Goal: Communication & Community: Answer question/provide support

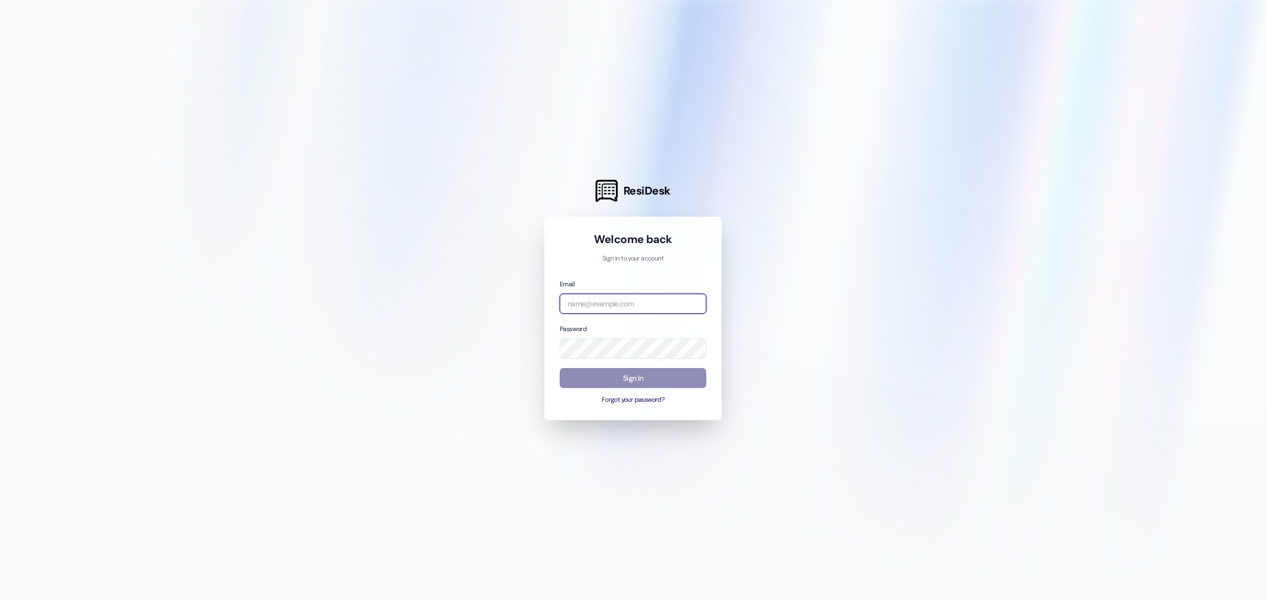
type input "management.heritage@redstoneresidential.com"
click at [628, 376] on button "Sign In" at bounding box center [633, 378] width 147 height 21
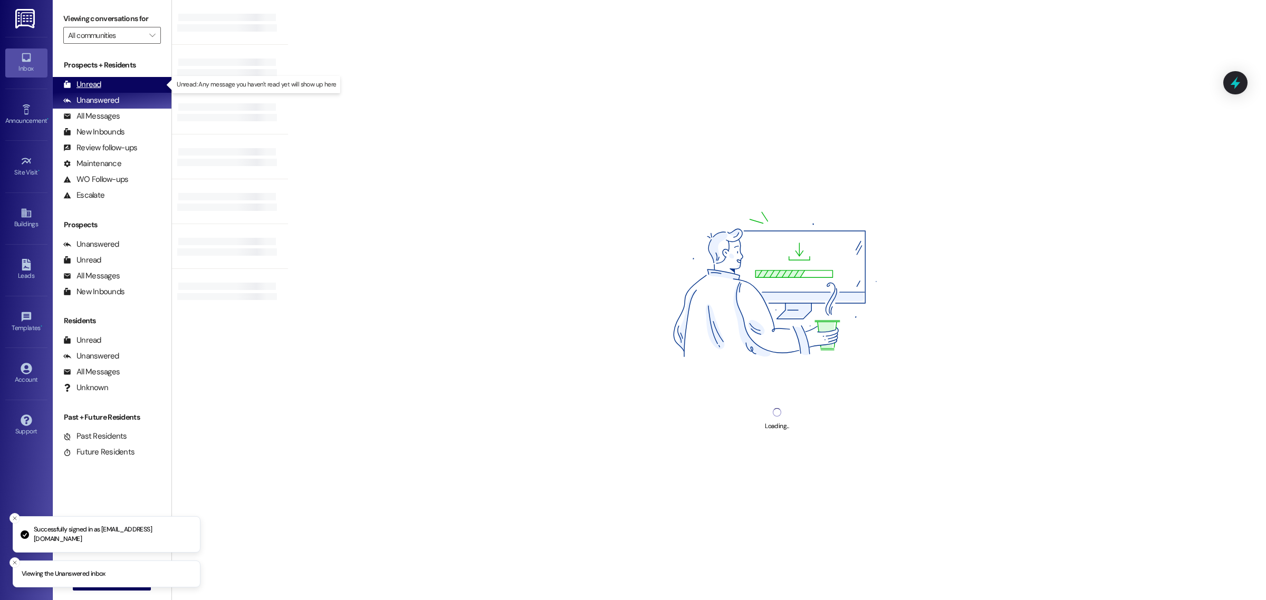
click at [133, 83] on div "Unread (0)" at bounding box center [112, 85] width 119 height 16
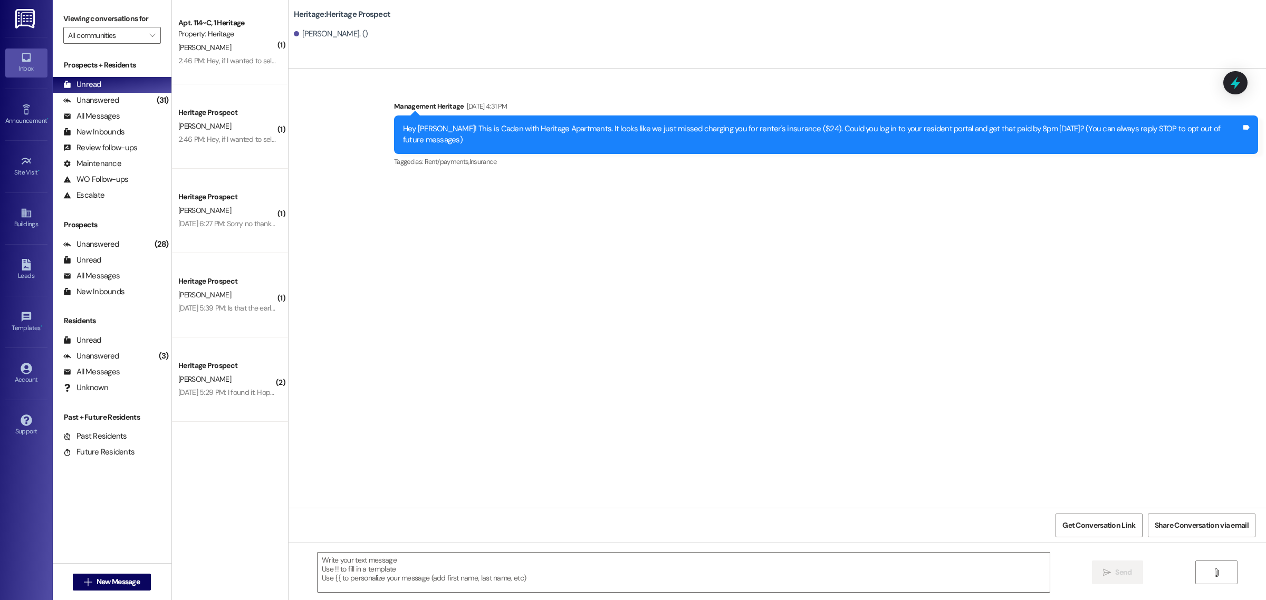
click at [539, 188] on div "Sent via SMS Management Heritage Aug 08, 2025 at 4:31 PM Hey Mayumi! This is Ca…" at bounding box center [777, 288] width 977 height 439
click at [104, 588] on button " New Message" at bounding box center [112, 582] width 78 height 17
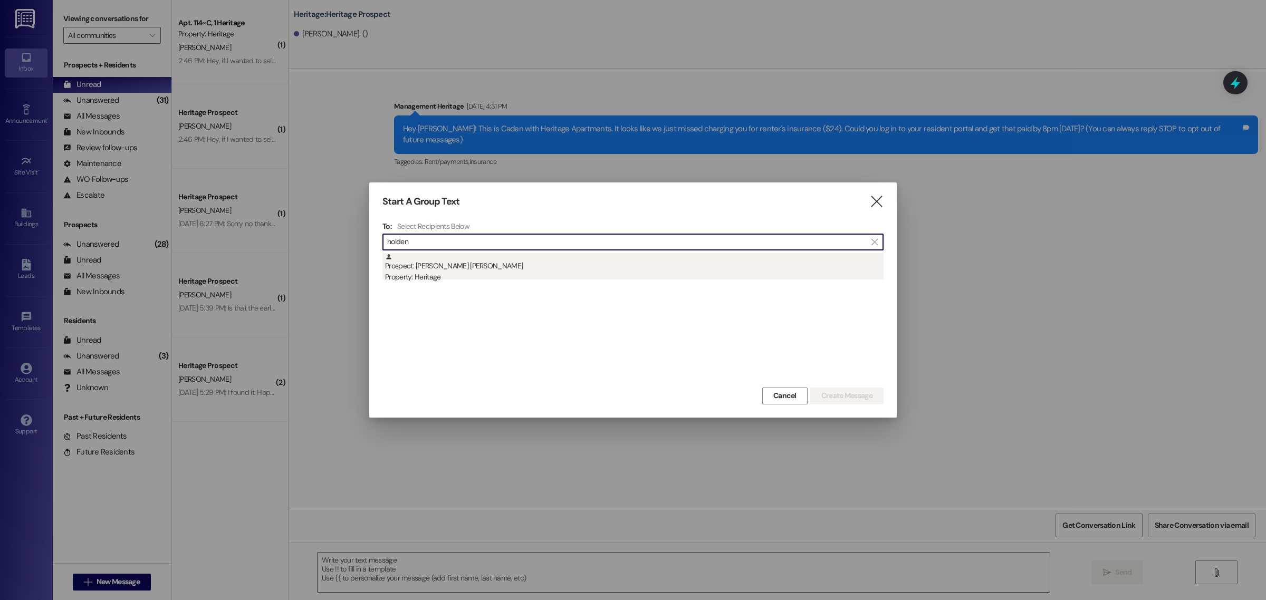
type input "holden"
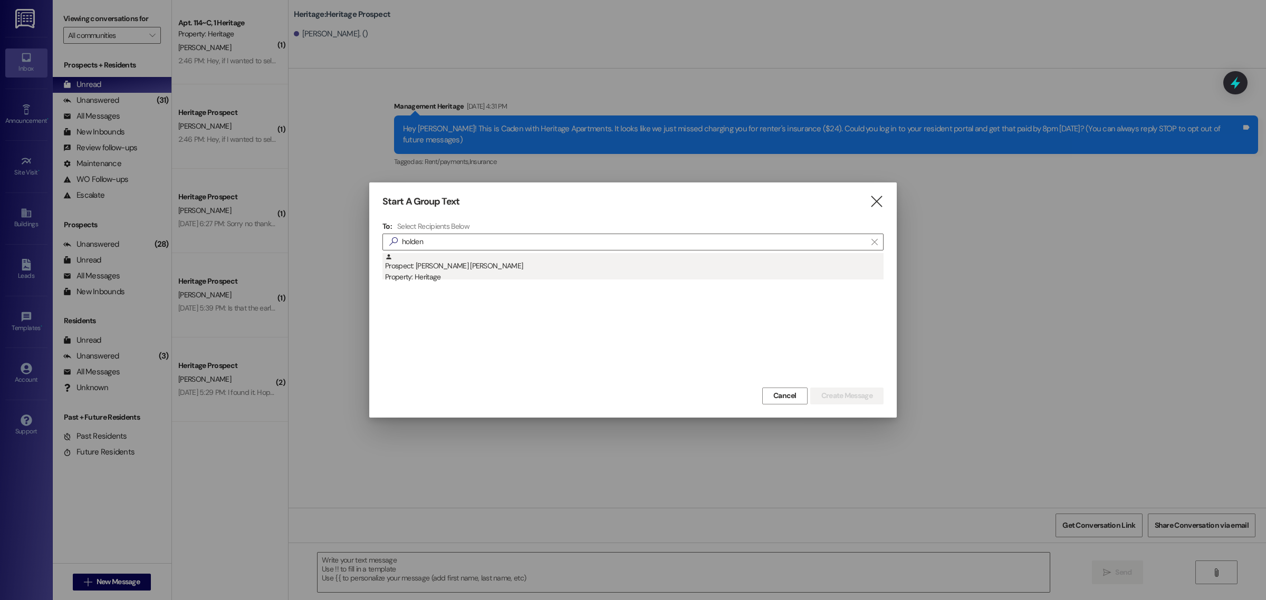
click at [447, 267] on div "Prospect: Holden Lederer Property: Heritage" at bounding box center [634, 268] width 499 height 30
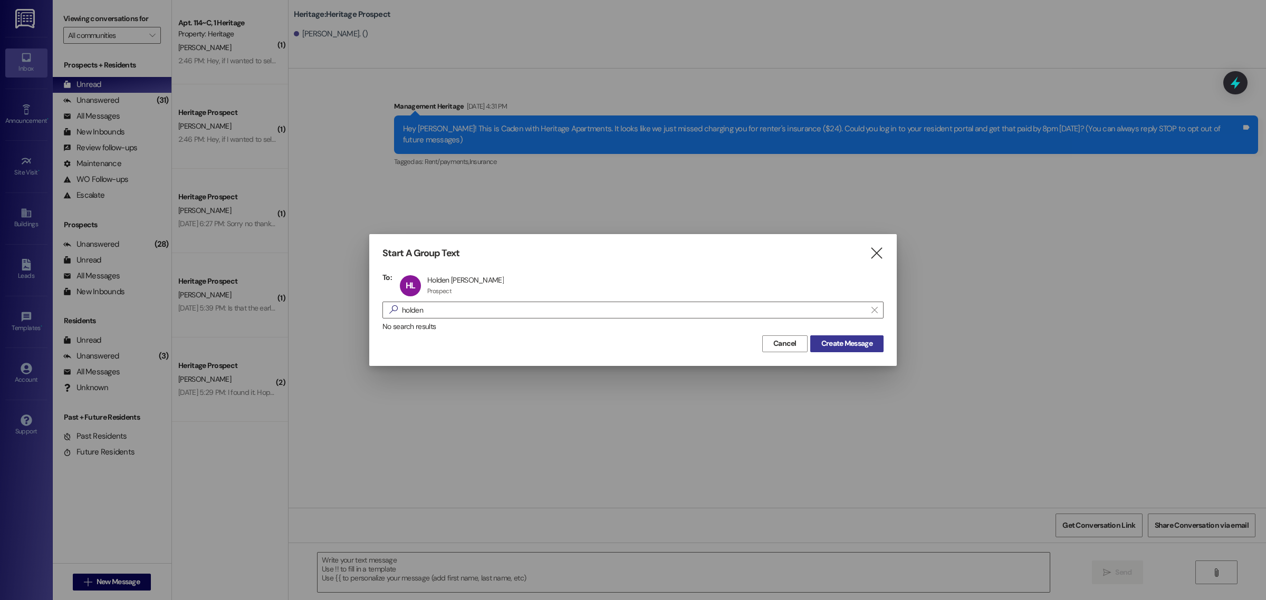
click at [847, 351] on button "Create Message" at bounding box center [846, 344] width 73 height 17
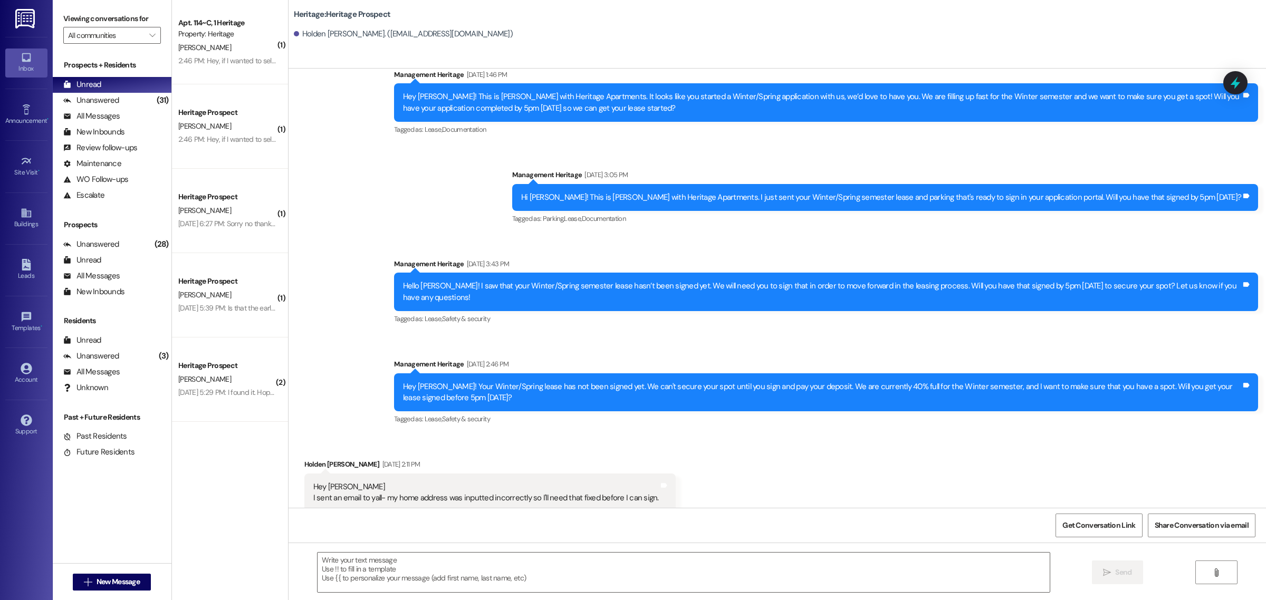
scroll to position [407, 0]
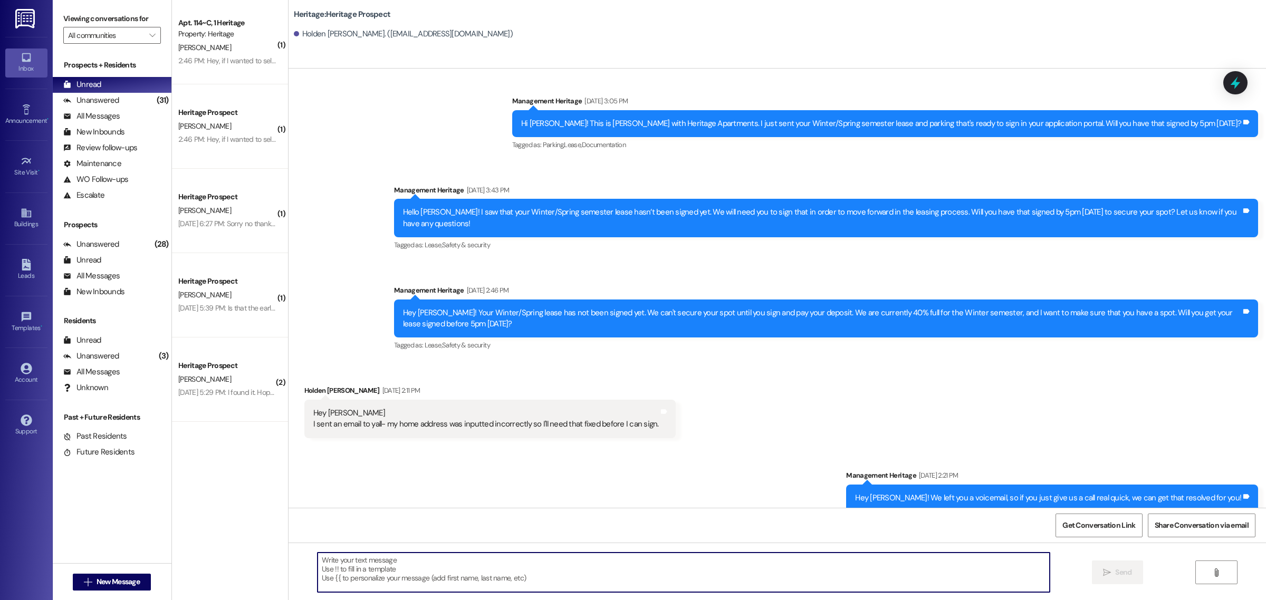
click at [431, 562] on textarea at bounding box center [684, 573] width 732 height 40
type textarea "H"
click at [375, 572] on textarea at bounding box center [684, 573] width 732 height 40
paste textarea "Hi ___! This is Paige with Heritage Apartments. Thanks for getting your lease s…"
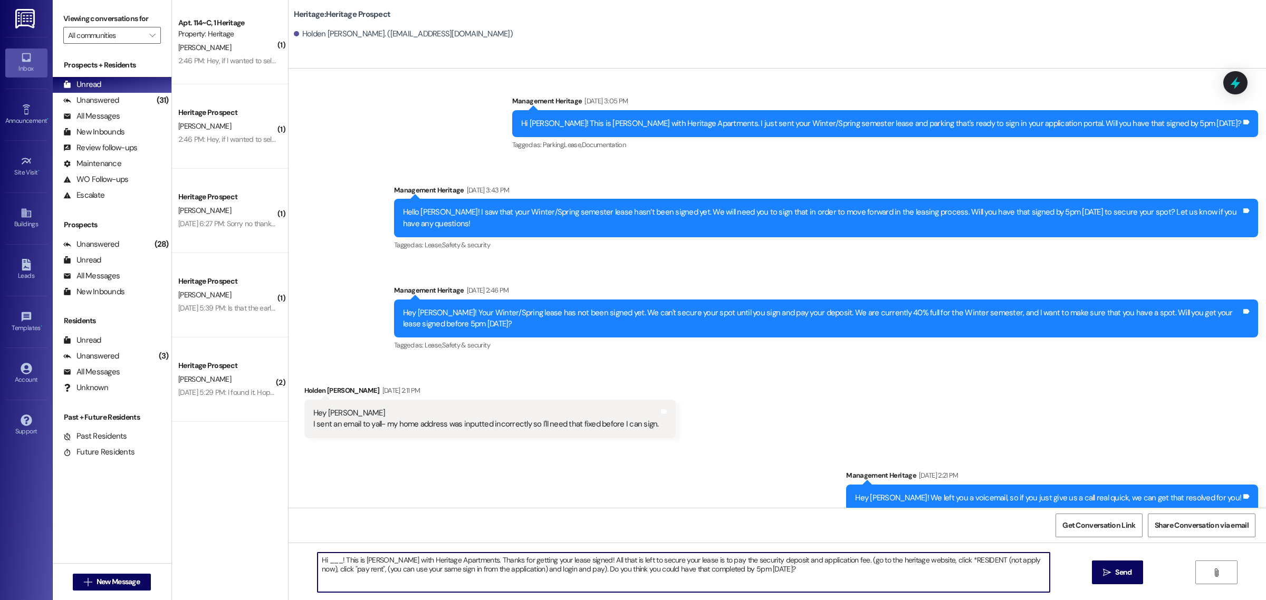
click at [338, 560] on textarea "Hi ___! This is Paige with Heritage Apartments. Thanks for getting your lease s…" at bounding box center [684, 573] width 732 height 40
click at [803, 567] on textarea "Hi Holden! This is Caden with Heritage Apartments. Thanks for getting your leas…" at bounding box center [684, 573] width 732 height 40
click at [719, 570] on textarea "Hi Holden! This is Caden with Heritage Apartments. Thanks for getting your leas…" at bounding box center [684, 573] width 732 height 40
click at [781, 568] on textarea "Hi Holden! This is Caden with Heritage Apartments. Thanks for getting your leas…" at bounding box center [684, 573] width 732 height 40
type textarea "Hi Holden! This is Caden with Heritage Apartments. Thanks for getting your leas…"
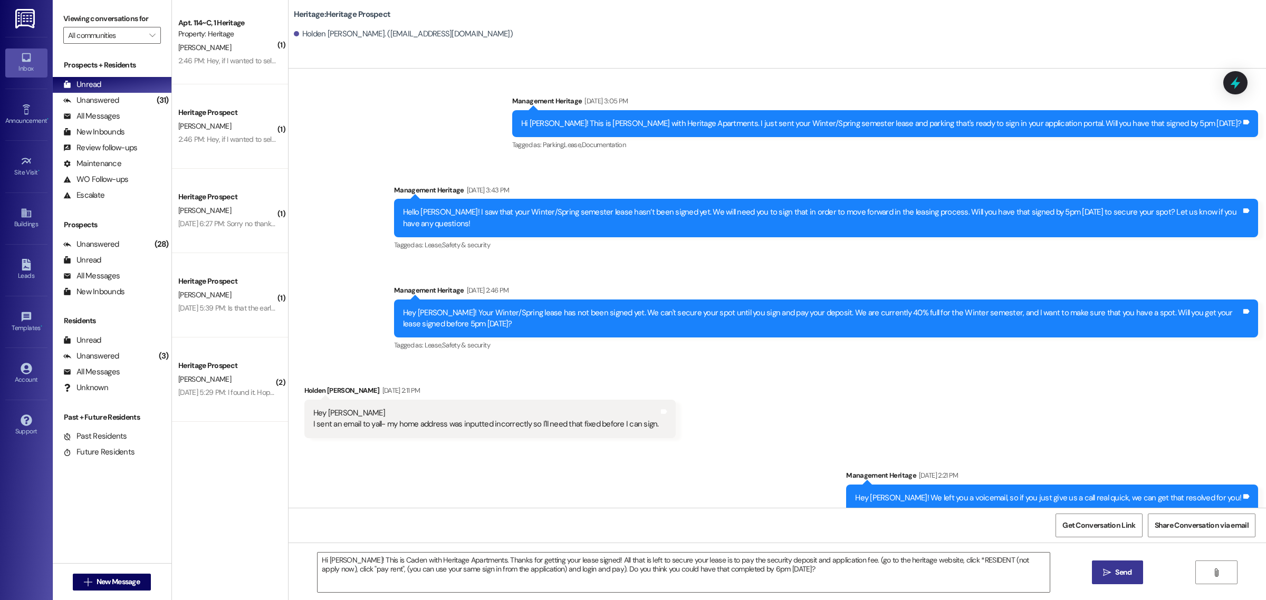
click at [1108, 572] on icon "" at bounding box center [1107, 573] width 8 height 8
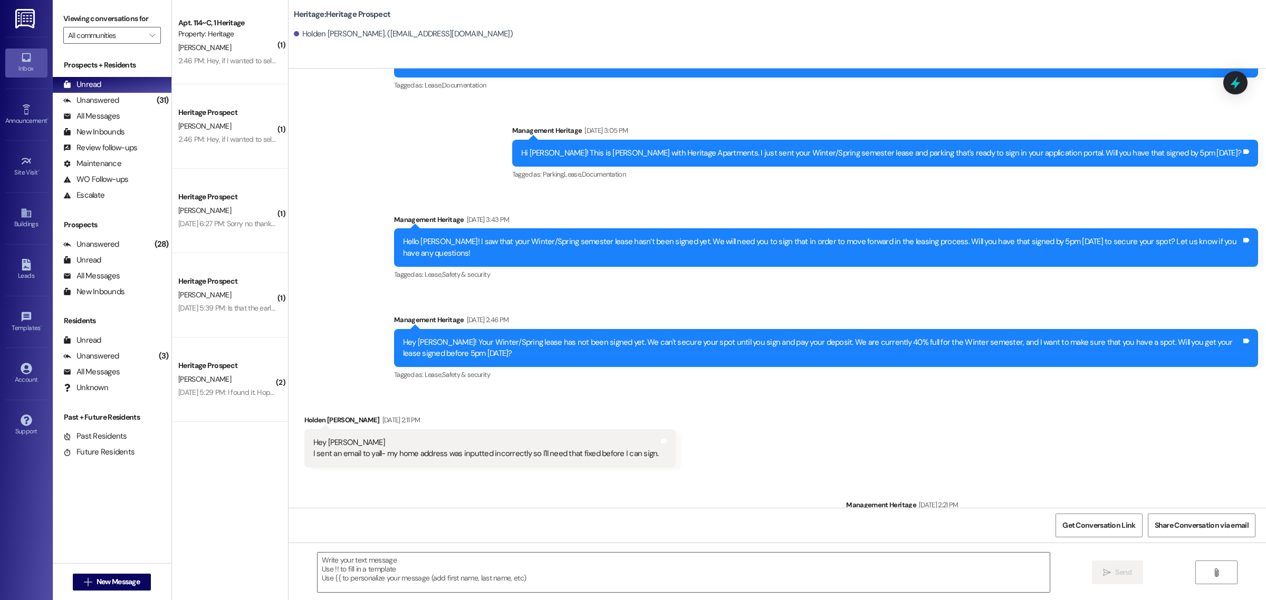
scroll to position [492, 0]
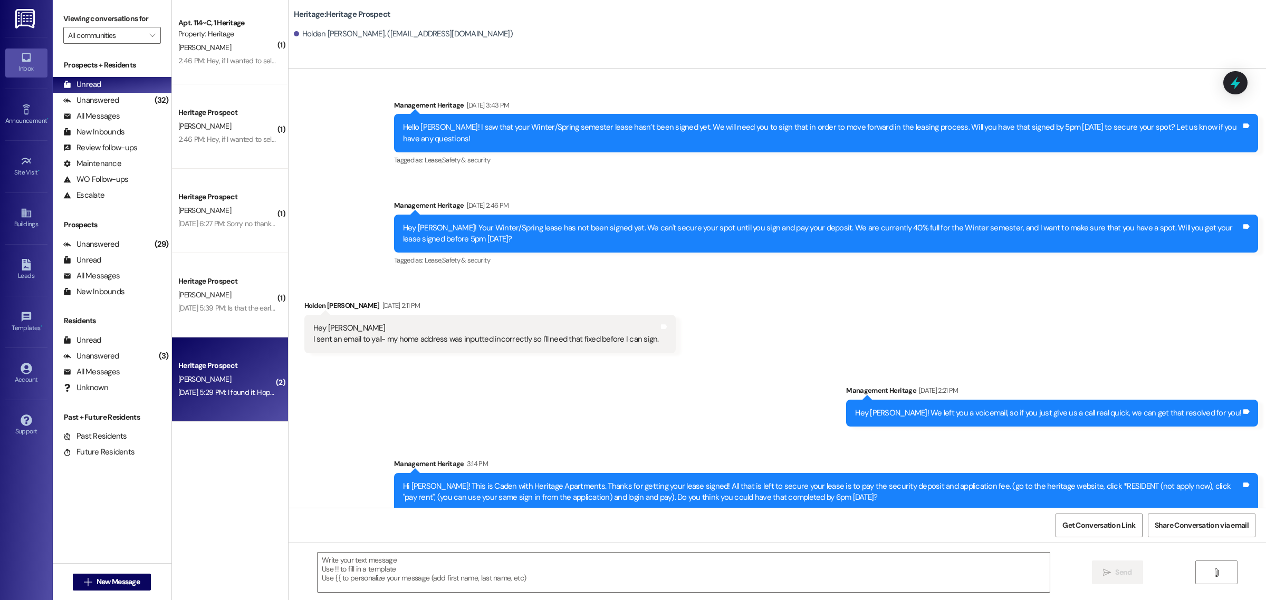
click at [226, 404] on div "Heritage Prospect L. Gamett Aug 08, 2025 at 5:29 PM: I found it. Hopefully ever…" at bounding box center [230, 380] width 116 height 84
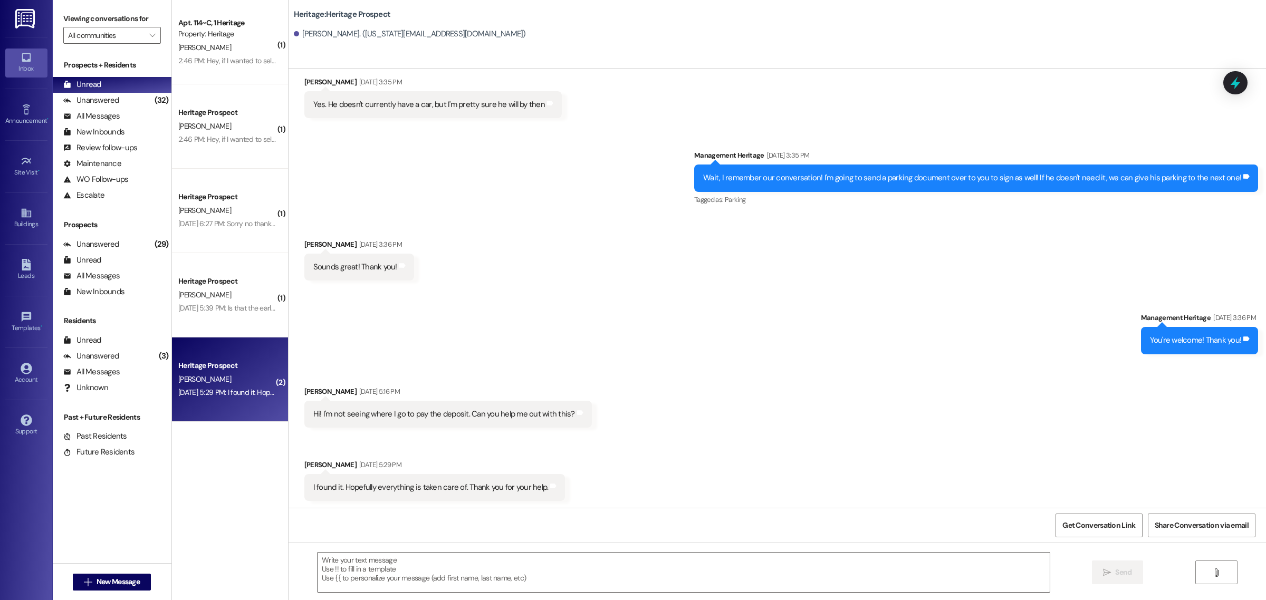
scroll to position [277, 0]
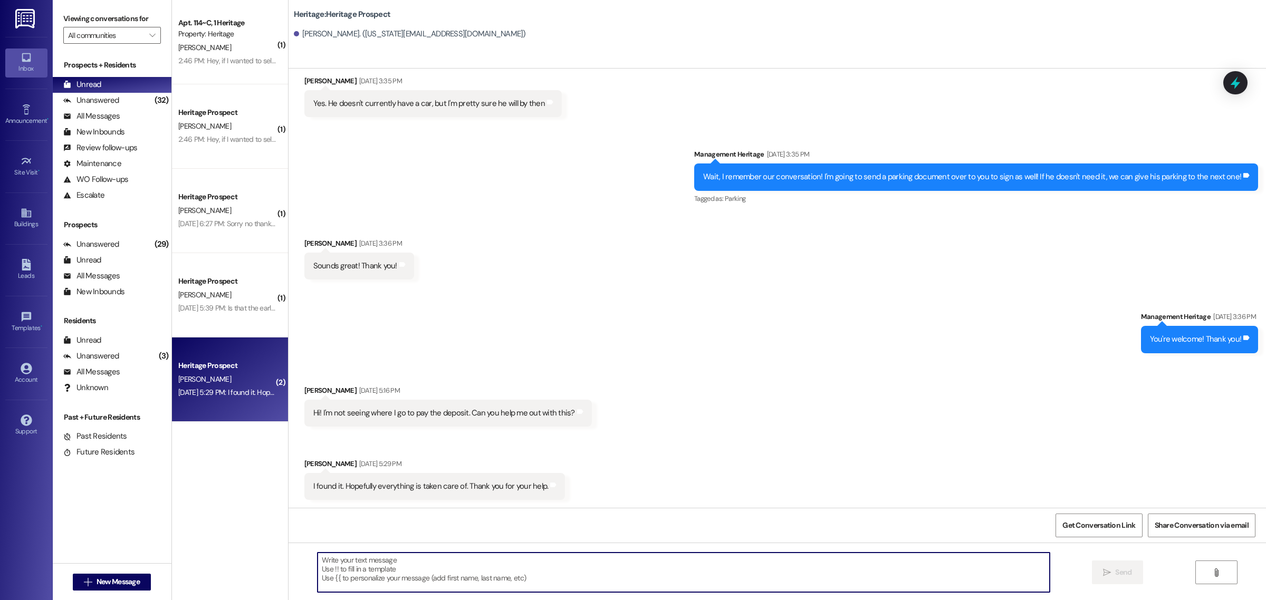
click at [388, 566] on textarea at bounding box center [684, 573] width 732 height 40
type textarea "Perfect! You are all set for Winter 2026! Have a great day!"
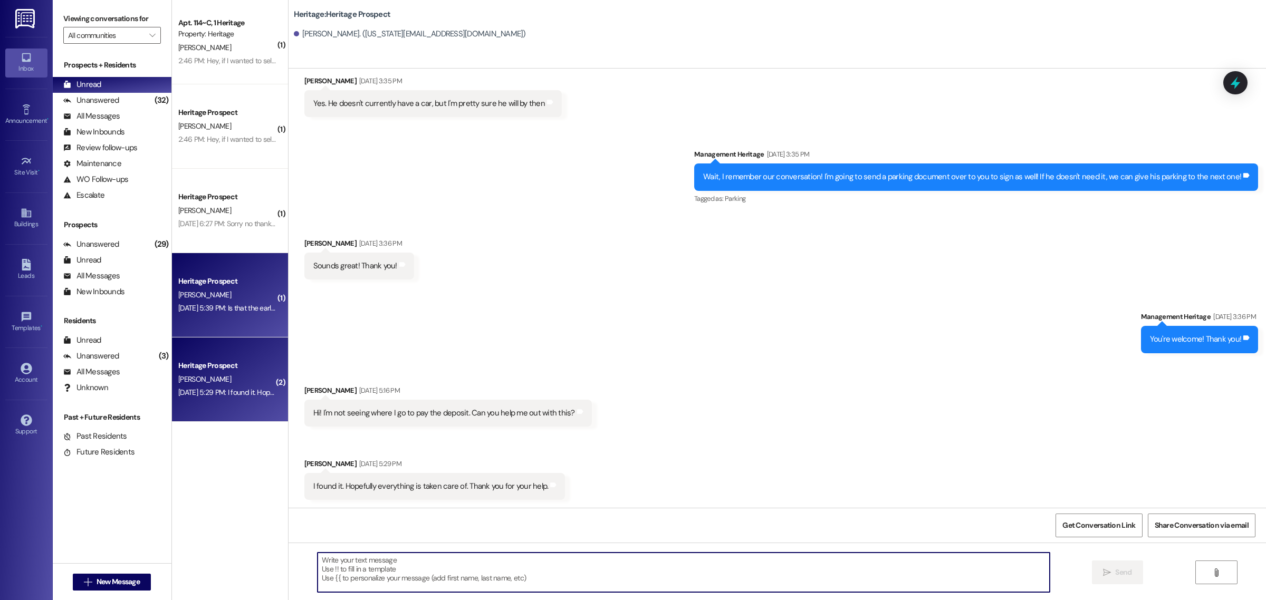
click at [232, 304] on div "Aug 08, 2025 at 5:39 PM: Is that the earliest move in date? Aug 08, 2025 at 5:3…" at bounding box center [252, 307] width 148 height 9
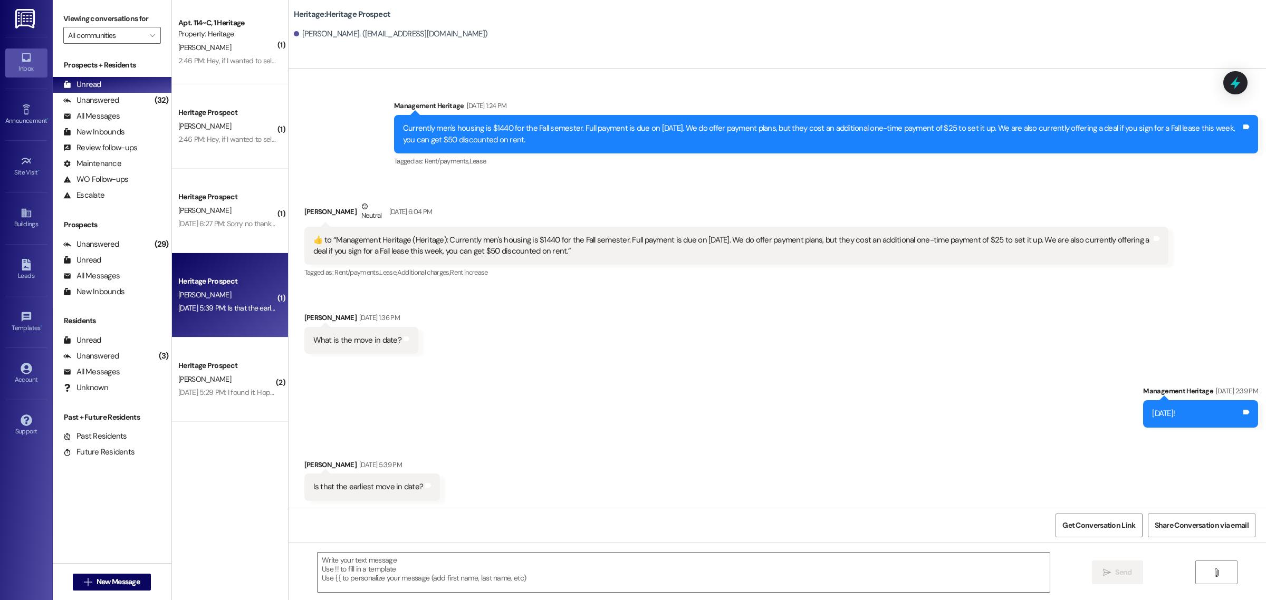
scroll to position [558, 0]
click at [400, 583] on textarea at bounding box center [684, 573] width 732 height 40
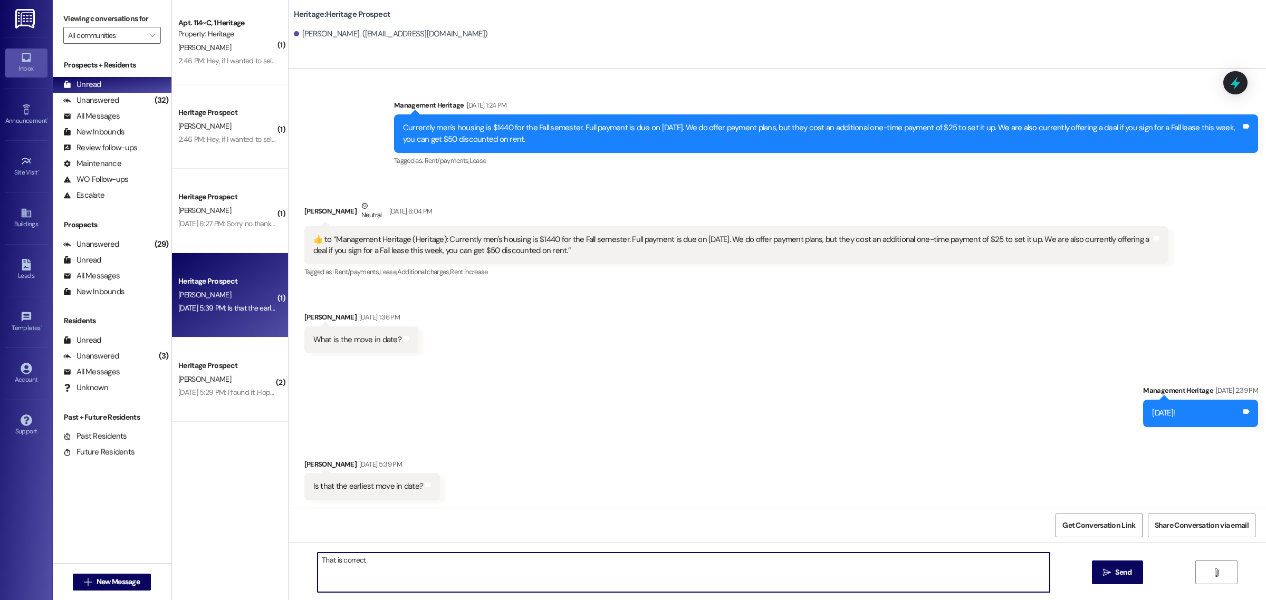
type textarea "That is correct."
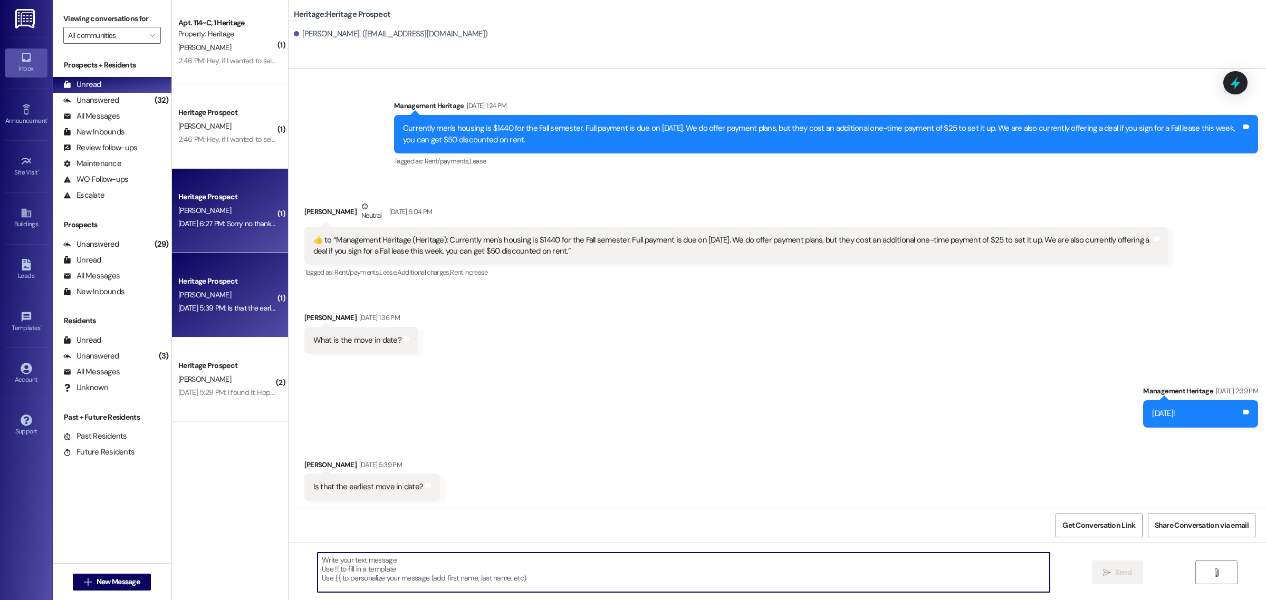
click at [254, 213] on div "A. DeClerk" at bounding box center [227, 210] width 100 height 13
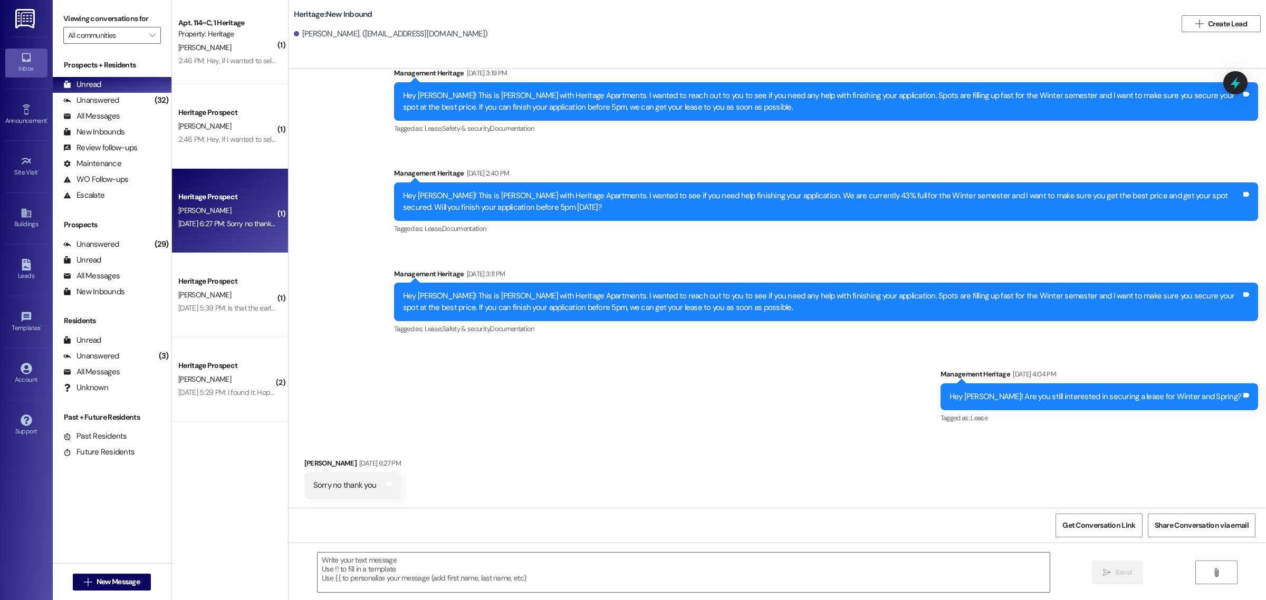
scroll to position [133, 0]
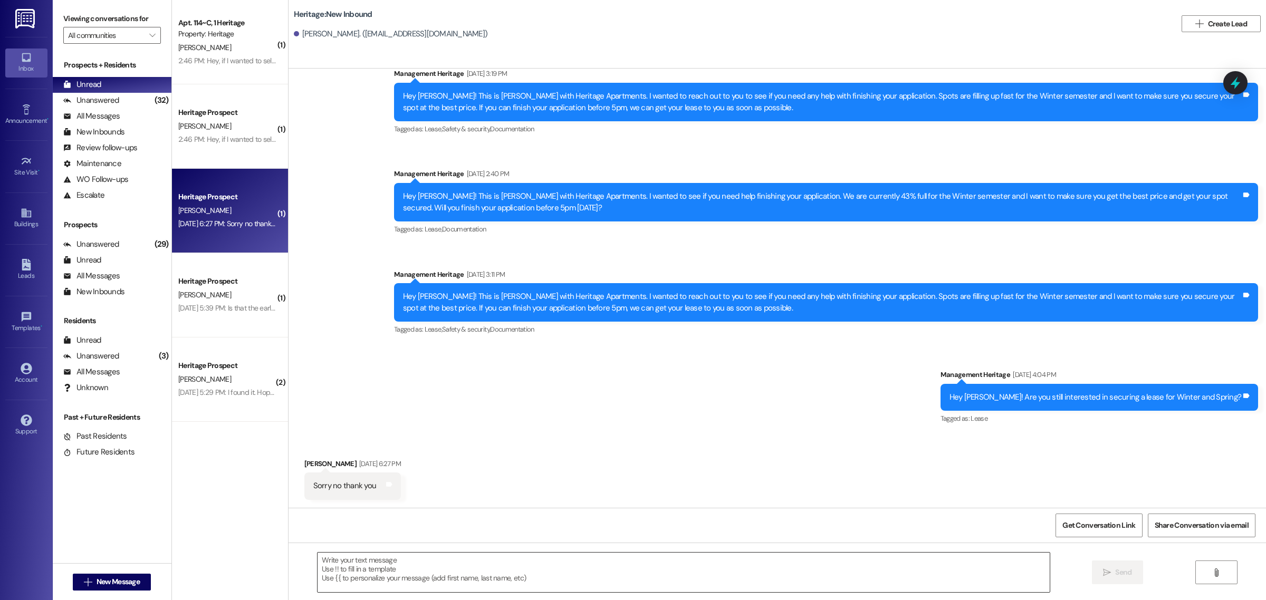
click at [340, 554] on textarea at bounding box center [684, 573] width 732 height 40
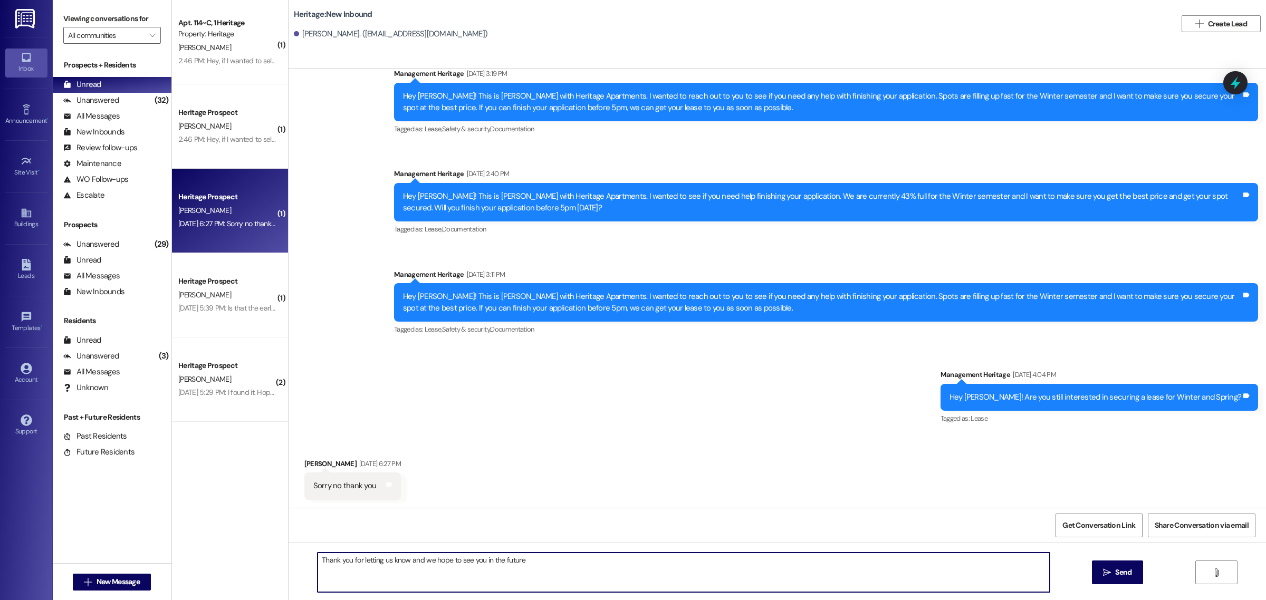
type textarea "Thank you for letting us know and we hope to see you in the future!"
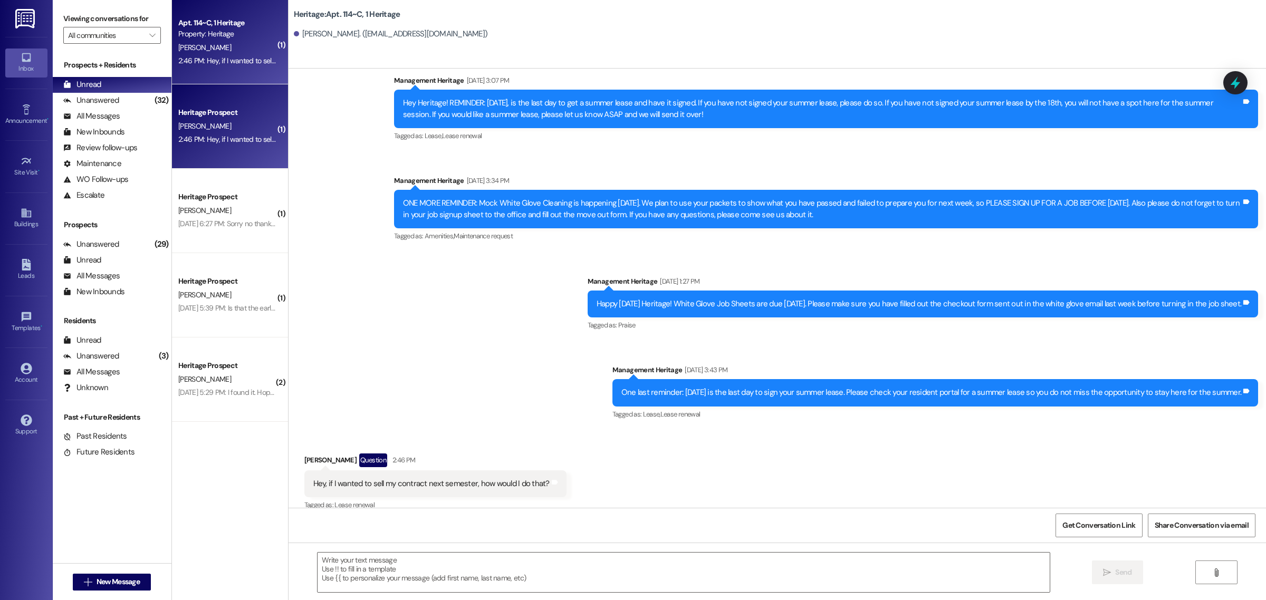
scroll to position [3603, 0]
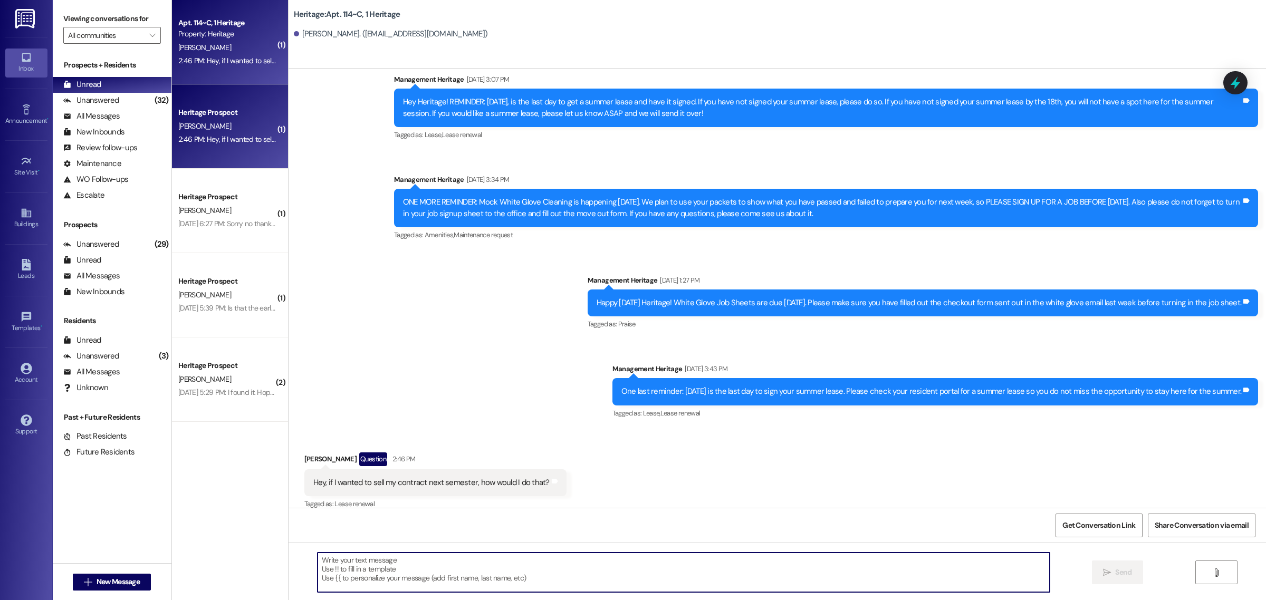
drag, startPoint x: 415, startPoint y: 579, endPoint x: 417, endPoint y: 572, distance: 6.7
click at [415, 578] on textarea at bounding box center [684, 573] width 732 height 40
click at [344, 568] on textarea at bounding box center [684, 573] width 732 height 40
click at [392, 568] on textarea "Great question!" at bounding box center [684, 573] width 732 height 40
click at [496, 569] on textarea "Great question! You would 1) need to let us know that" at bounding box center [684, 573] width 732 height 40
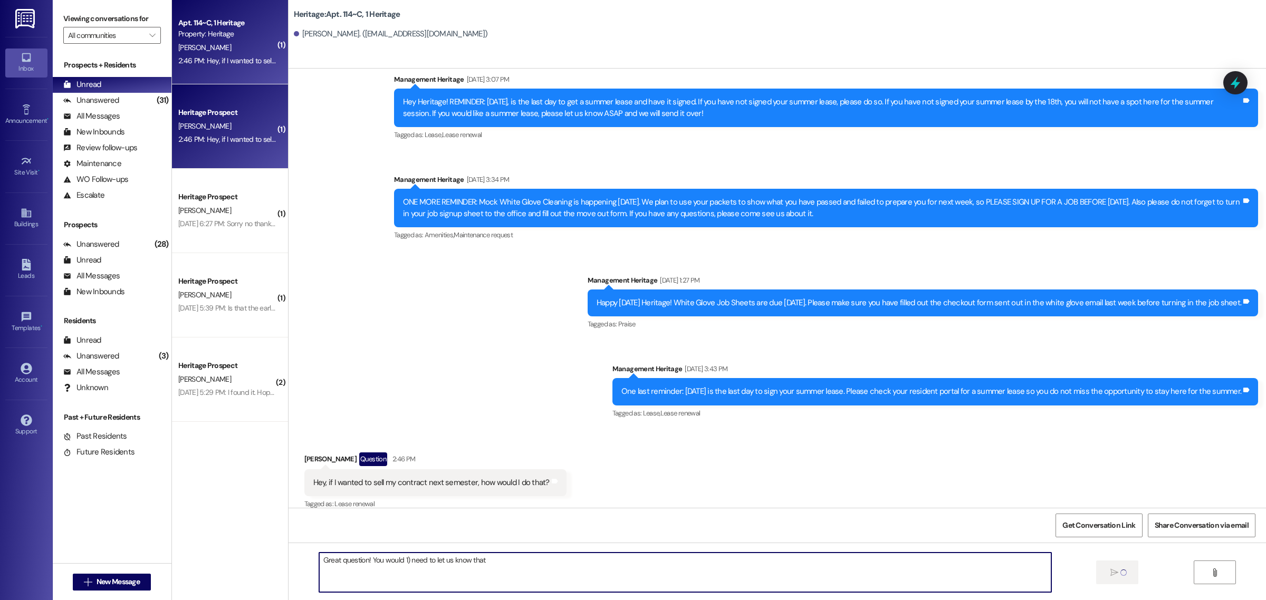
type textarea "Great question! You would 1) need to let us know tha"
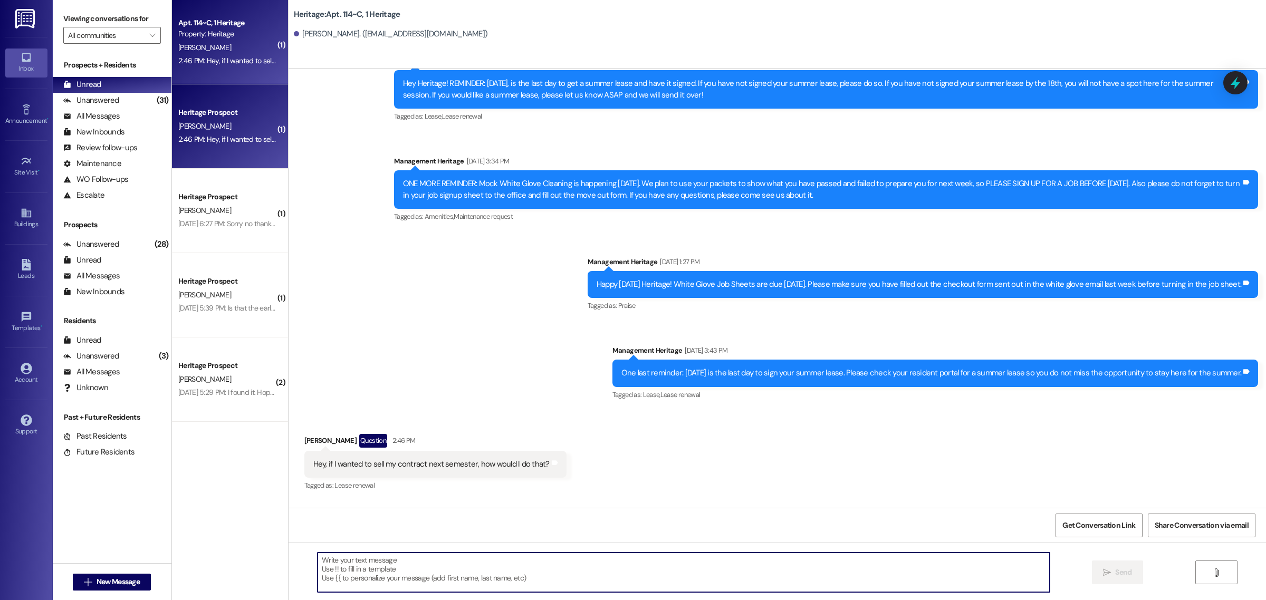
scroll to position [3677, 0]
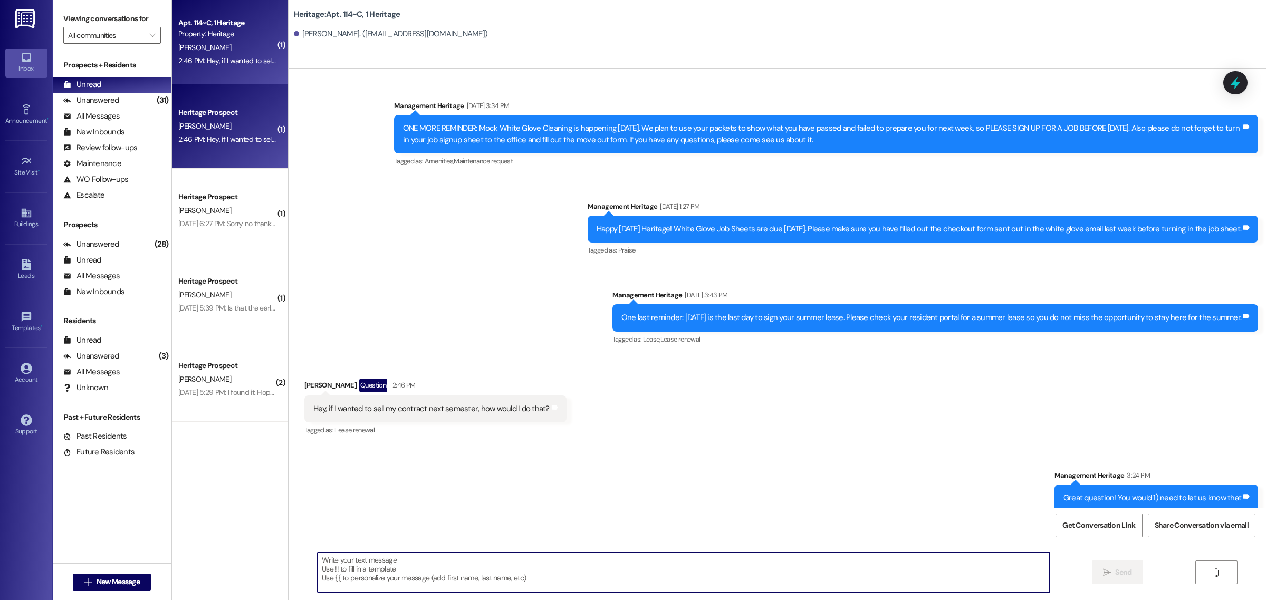
click at [518, 575] on textarea at bounding box center [684, 573] width 732 height 40
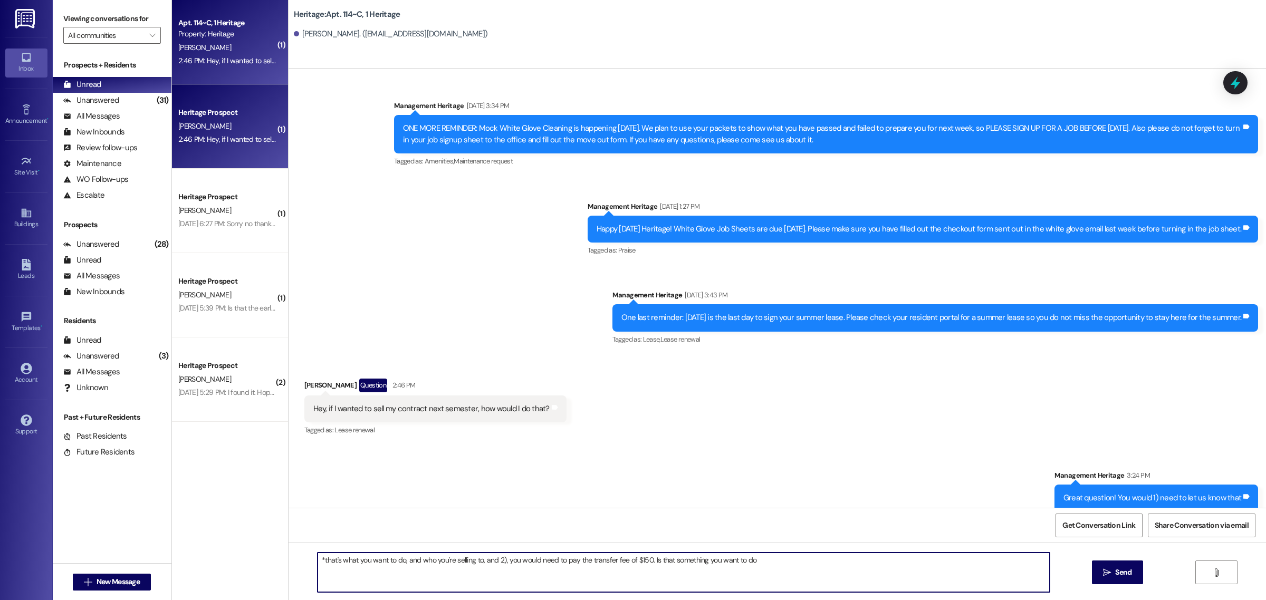
type textarea "*that's what you want to do, and who you're selling to, and 2), you would need …"
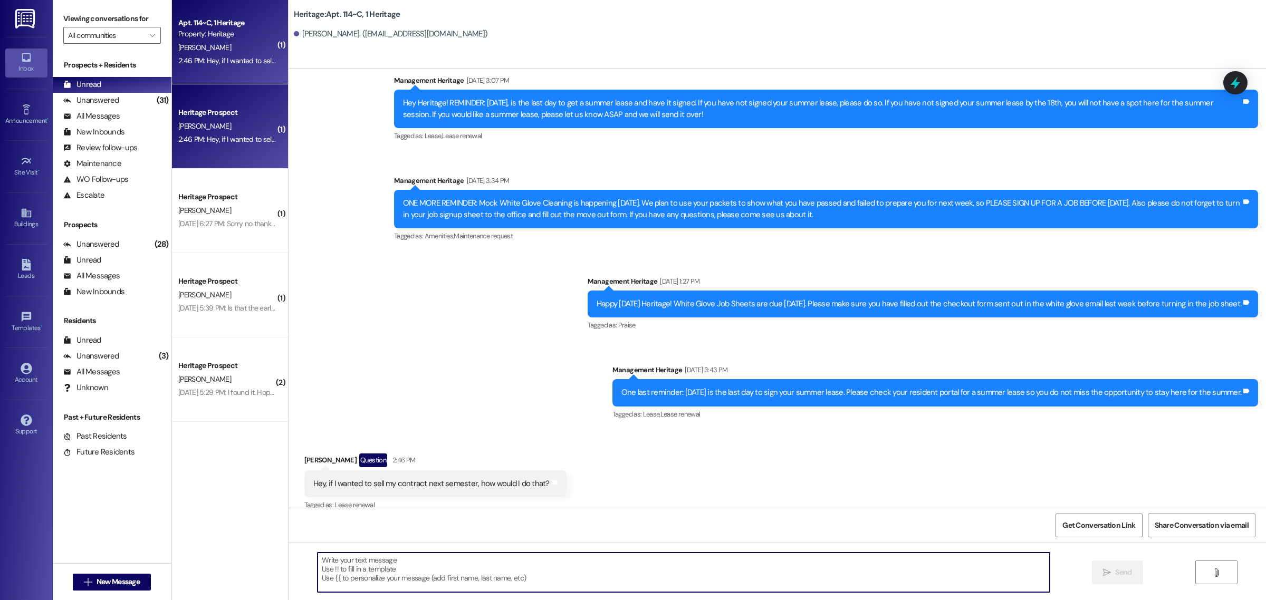
scroll to position [3750, 0]
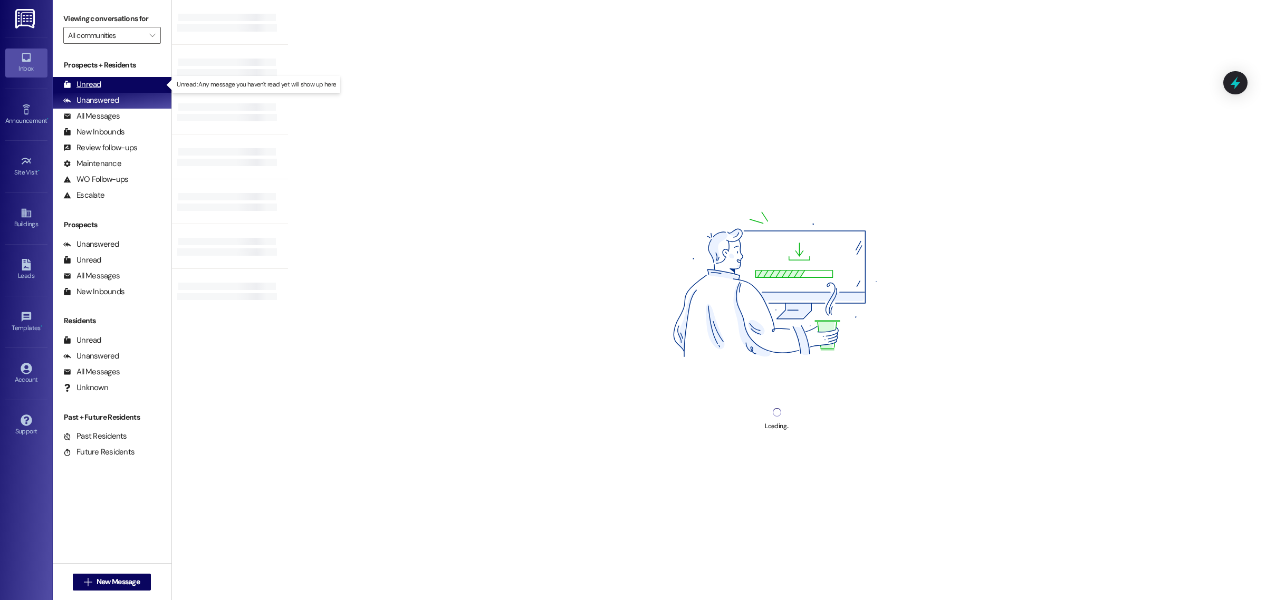
click at [146, 84] on div "Unread (0)" at bounding box center [112, 85] width 119 height 16
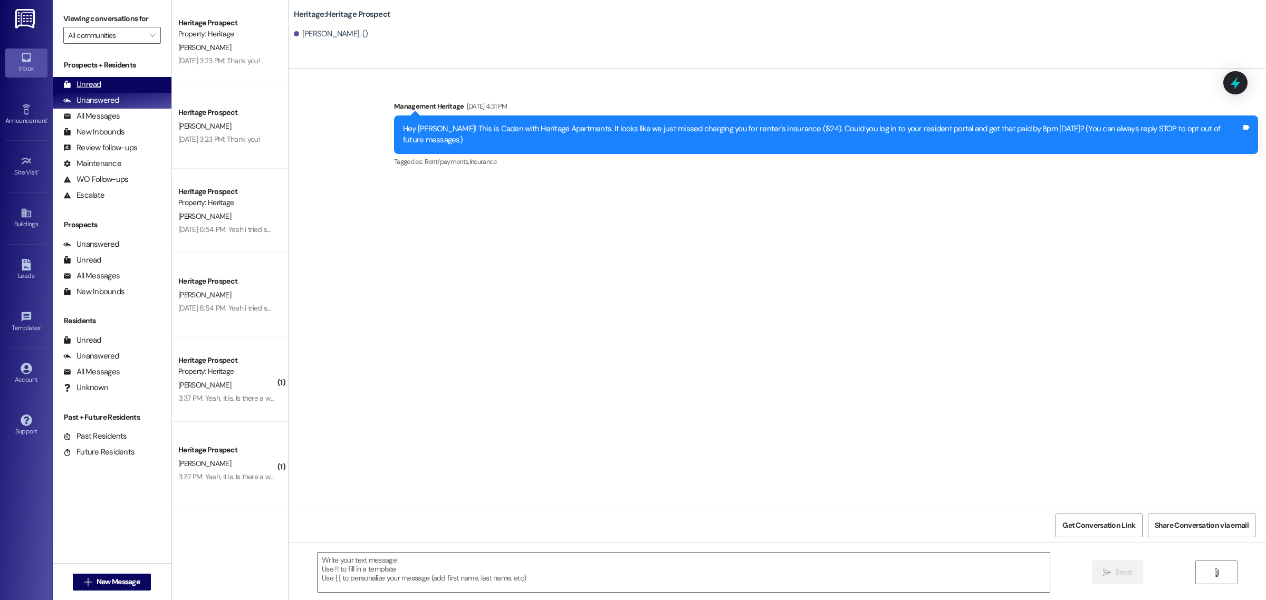
click at [93, 83] on div "Unread" at bounding box center [82, 84] width 38 height 11
click at [135, 85] on div "Unread (0)" at bounding box center [112, 85] width 119 height 16
click at [140, 100] on div "Unanswered (0)" at bounding box center [112, 101] width 119 height 16
click at [140, 83] on div "Unread (0)" at bounding box center [112, 85] width 119 height 16
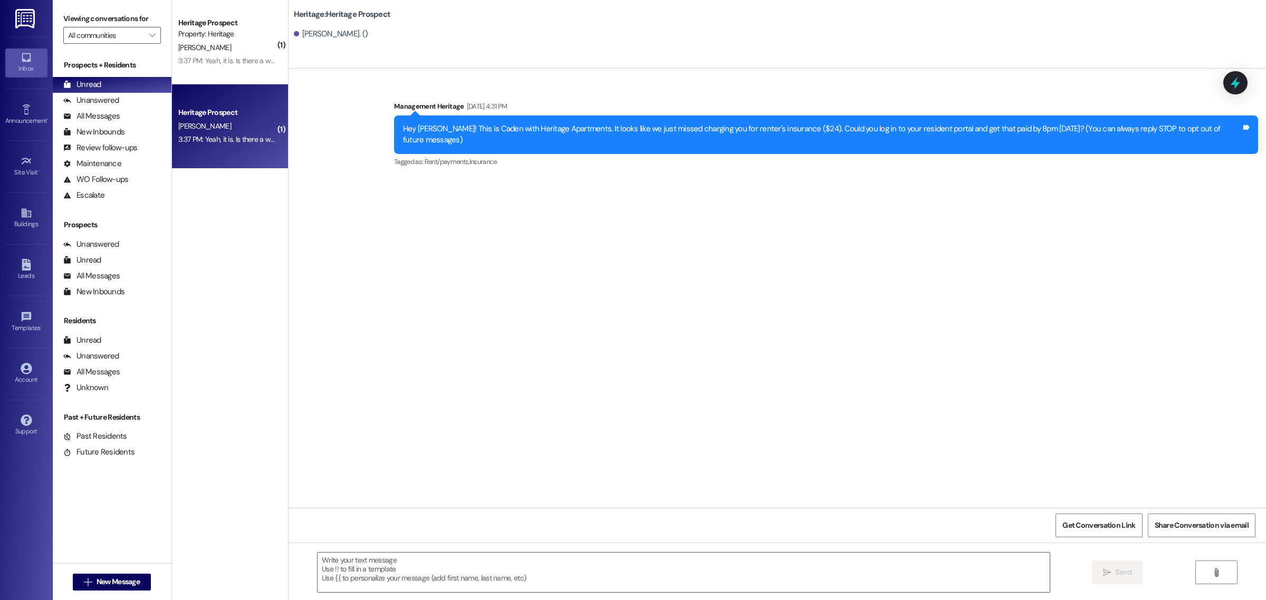
click at [223, 128] on div "B. Flamm" at bounding box center [227, 126] width 100 height 13
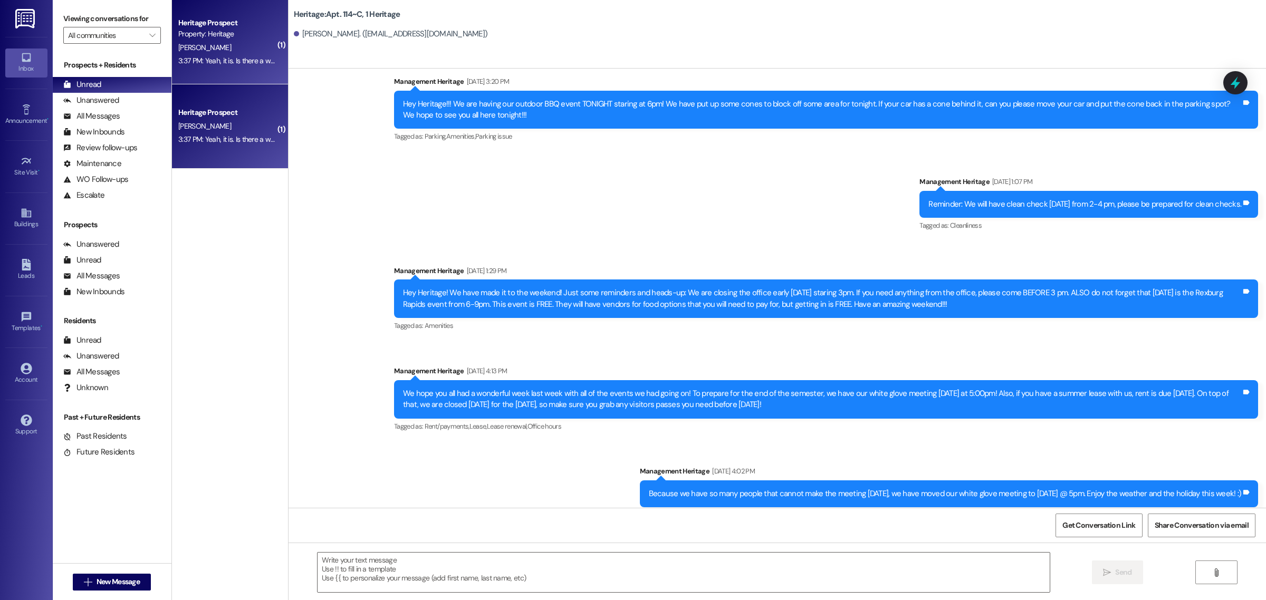
scroll to position [3841, 0]
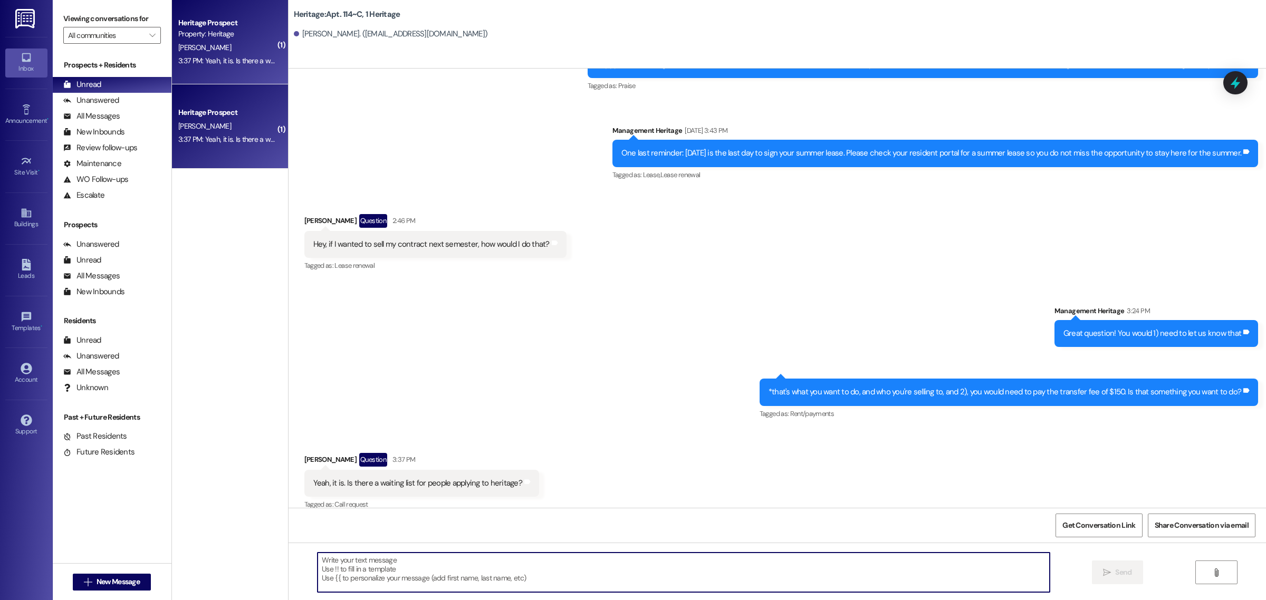
click at [382, 570] on textarea at bounding box center [684, 573] width 732 height 40
type textarea "There aren't any men left on our waitlist, so you would have to find someone to…"
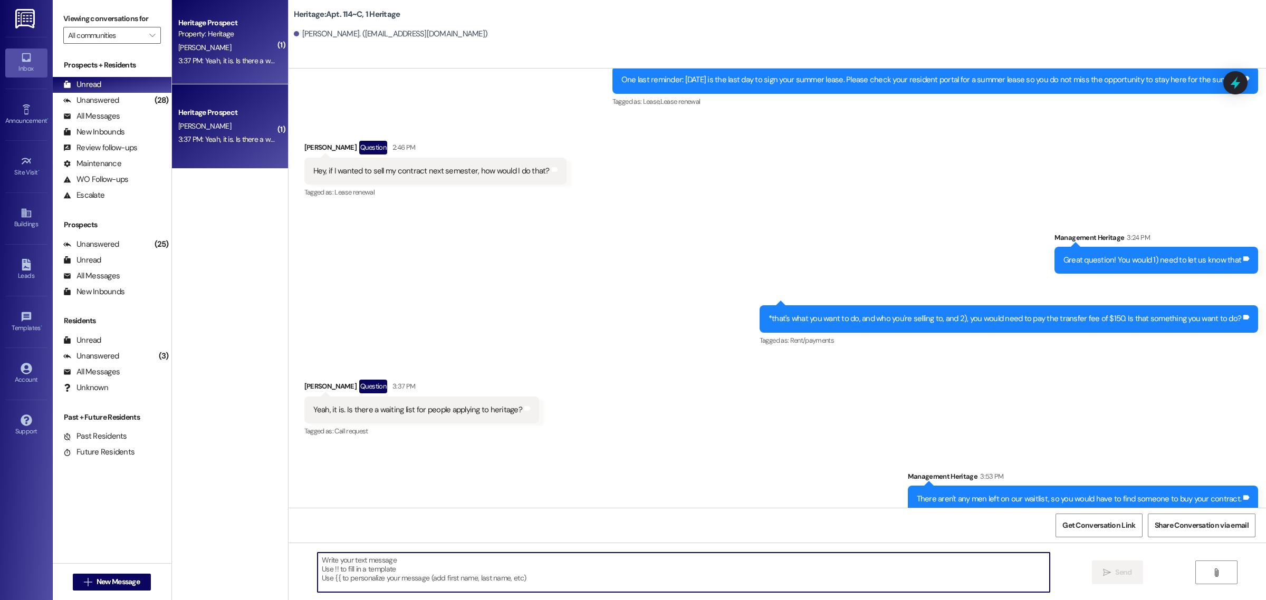
scroll to position [3915, 0]
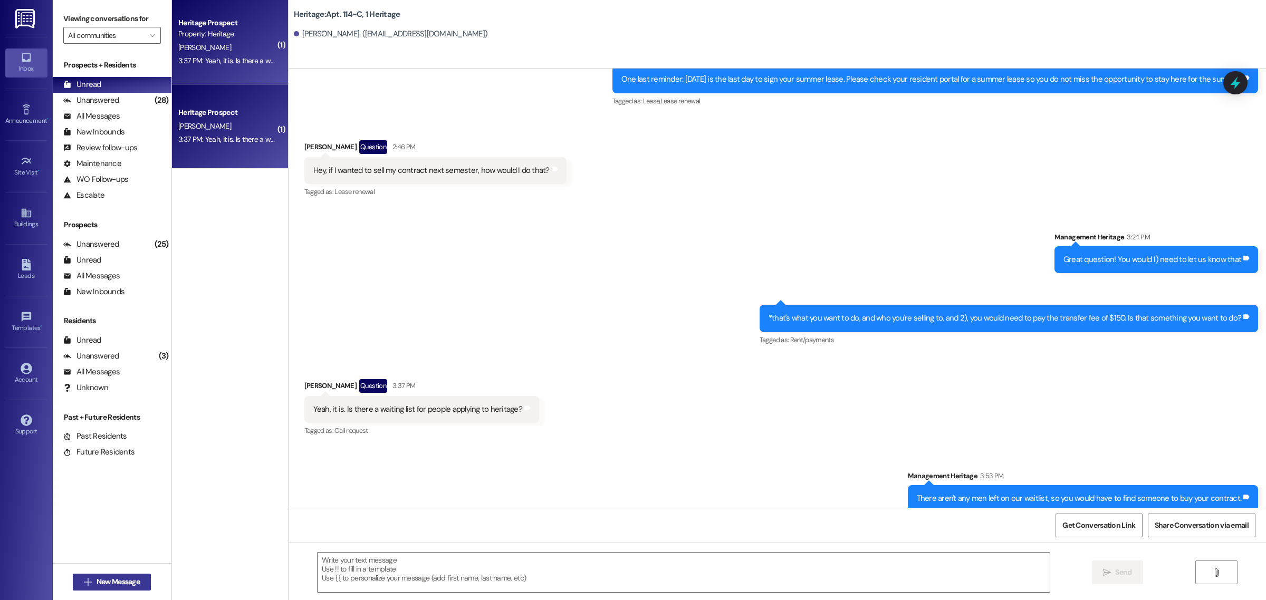
click at [136, 581] on span "New Message" at bounding box center [118, 582] width 43 height 11
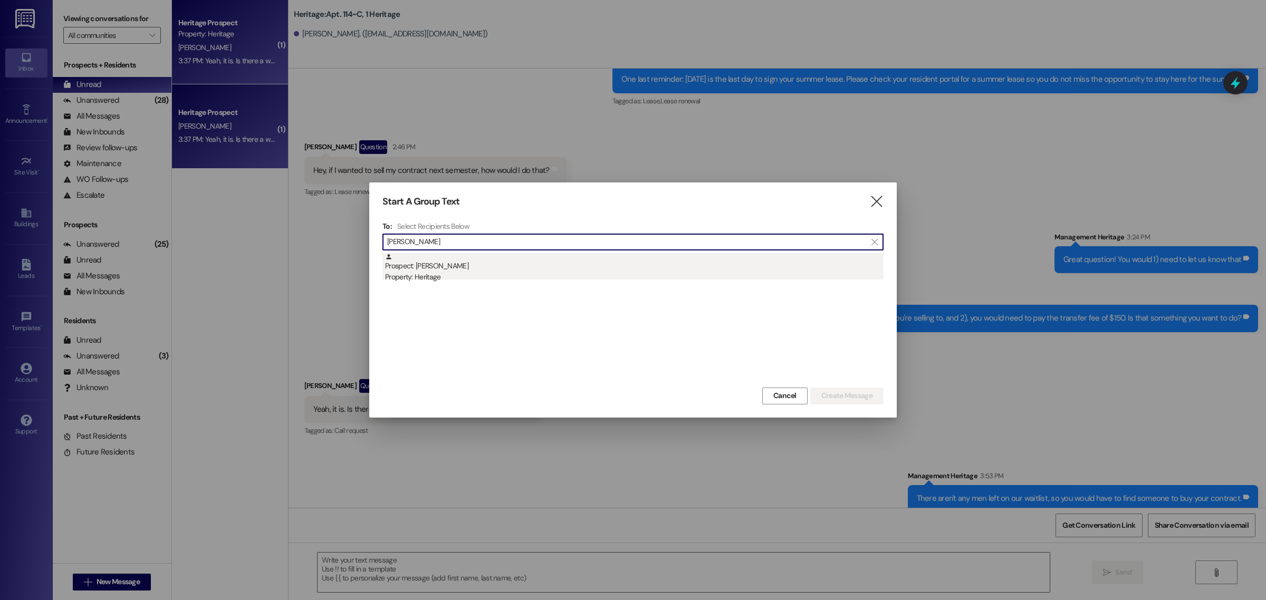
type input "kate thornes"
click at [389, 275] on div "Property: Heritage" at bounding box center [634, 277] width 499 height 11
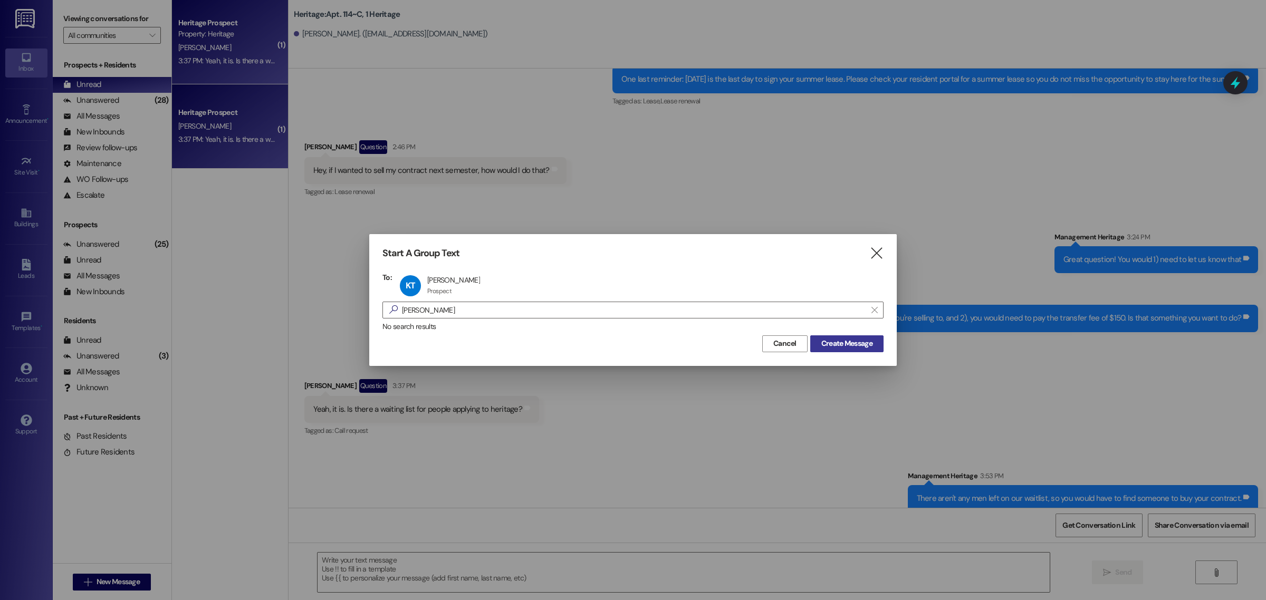
click at [836, 347] on span "Create Message" at bounding box center [846, 343] width 51 height 11
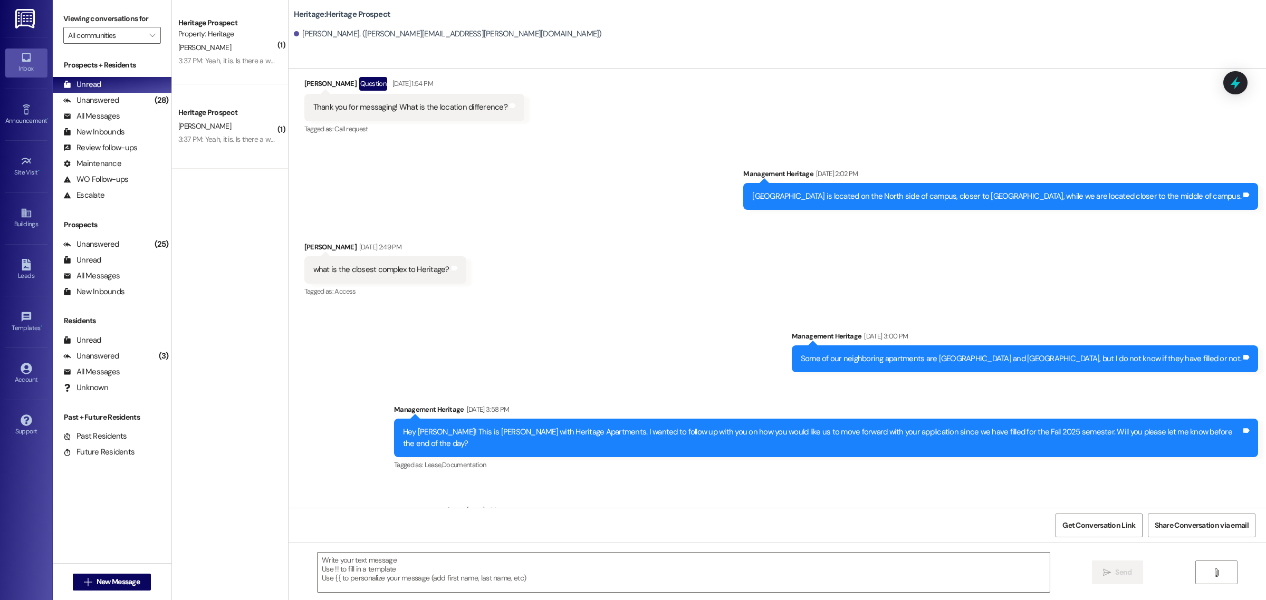
scroll to position [275, 0]
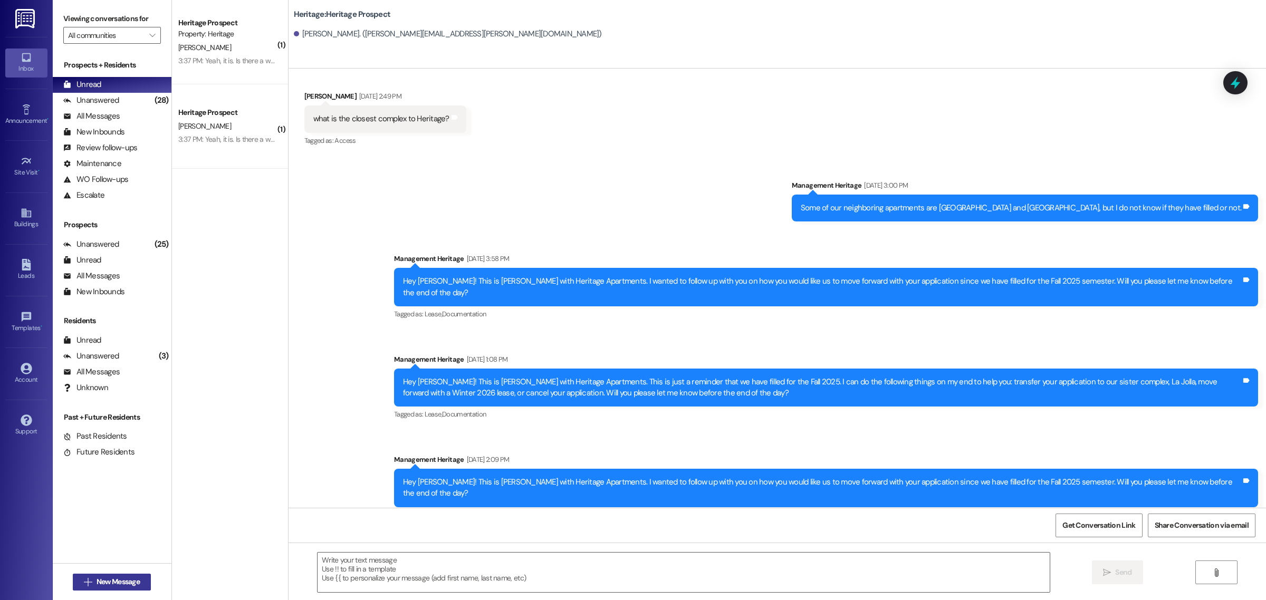
click at [106, 580] on span "New Message" at bounding box center [118, 582] width 43 height 11
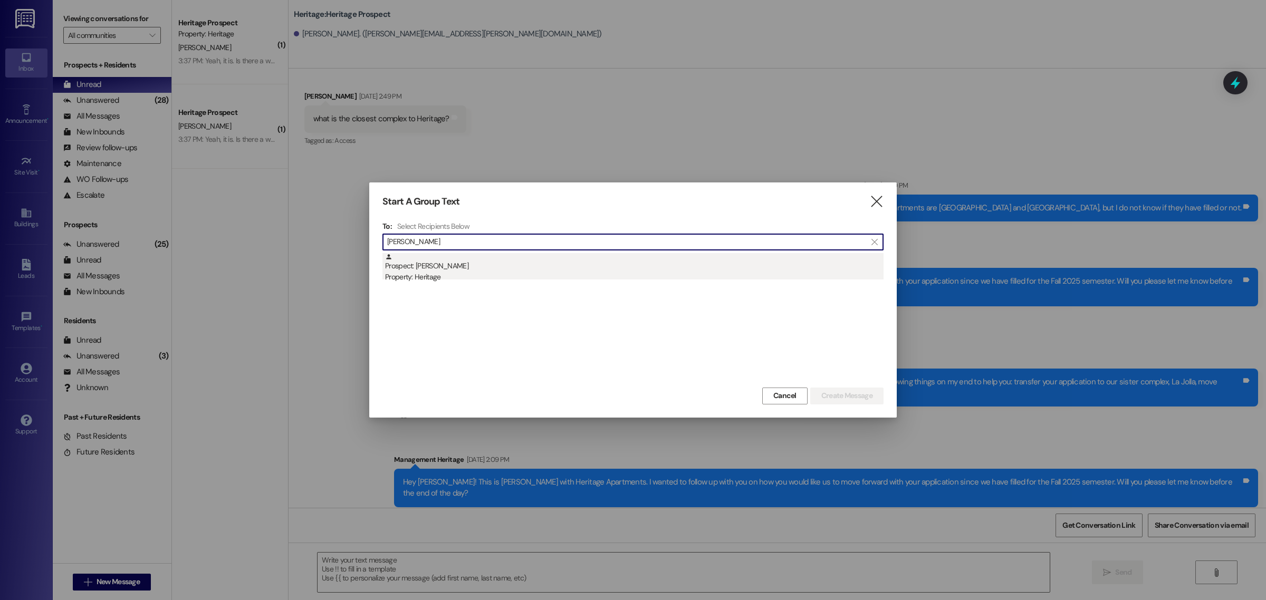
type input "thorne"
click at [438, 280] on div "Property: Heritage" at bounding box center [634, 277] width 499 height 11
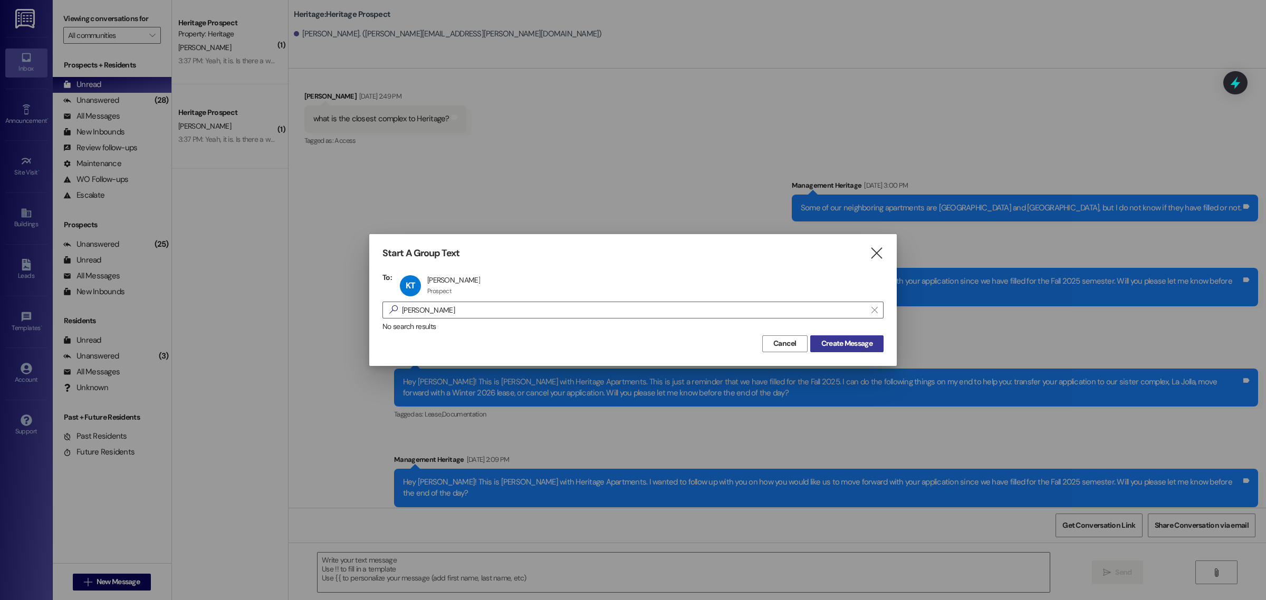
click at [838, 339] on span "Create Message" at bounding box center [846, 343] width 51 height 11
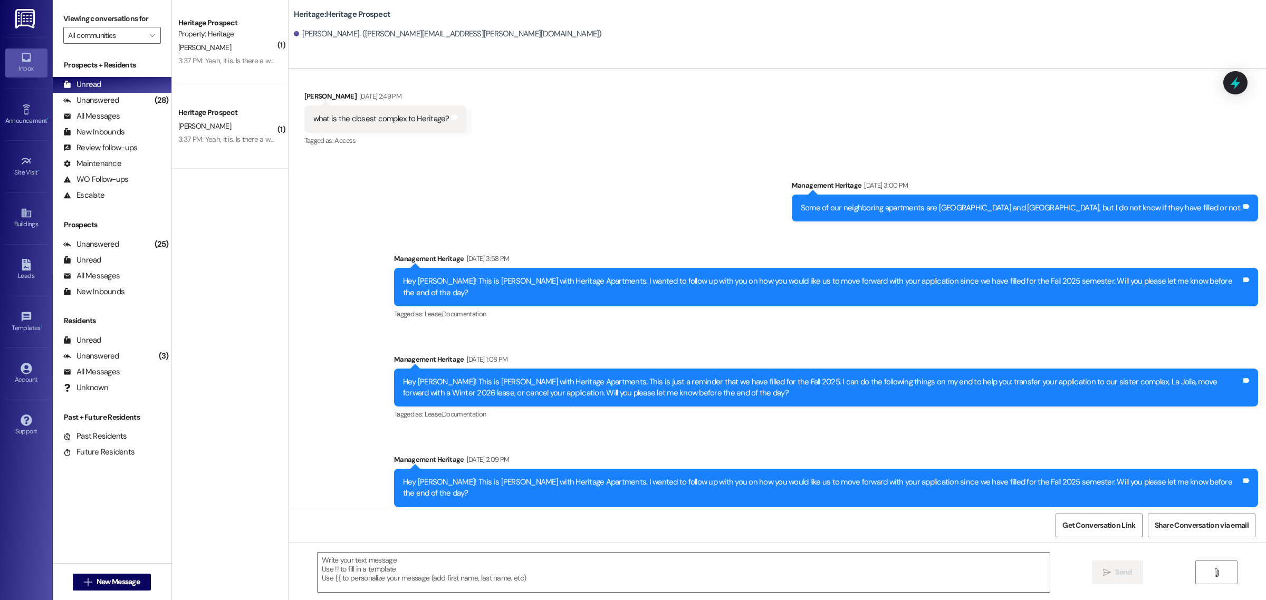
click at [634, 428] on div "Sent via SMS Management Heritage Jun 04, 2025 at 3:00 PM Some of our neighborin…" at bounding box center [777, 343] width 977 height 375
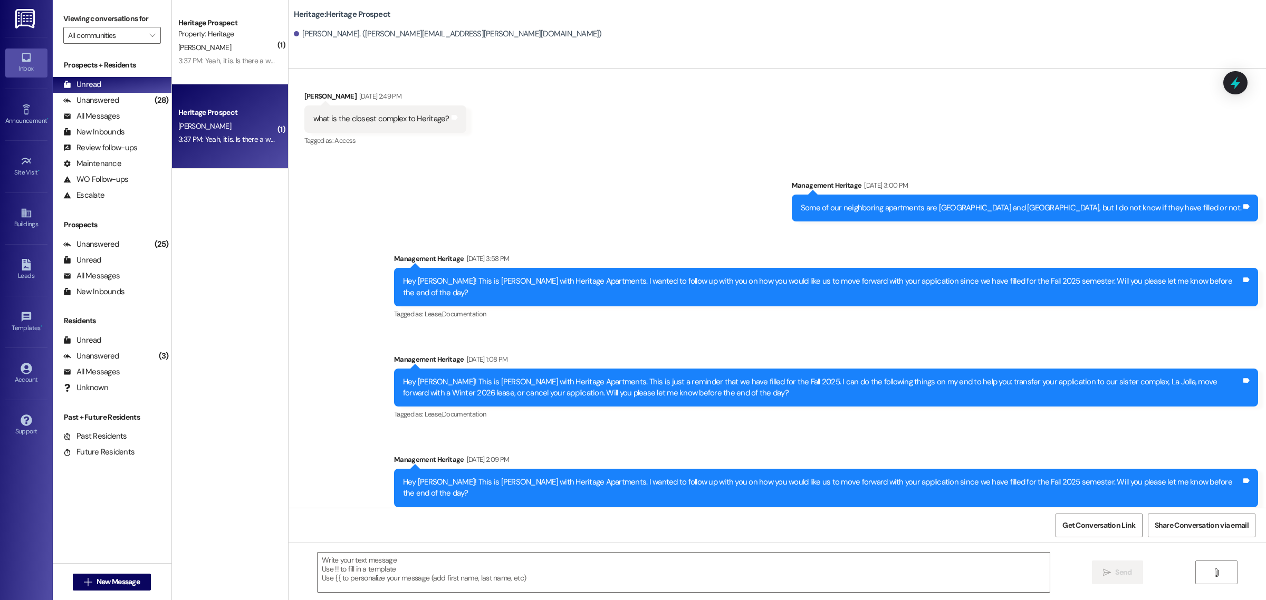
click at [270, 124] on div "B. Flamm" at bounding box center [227, 126] width 100 height 13
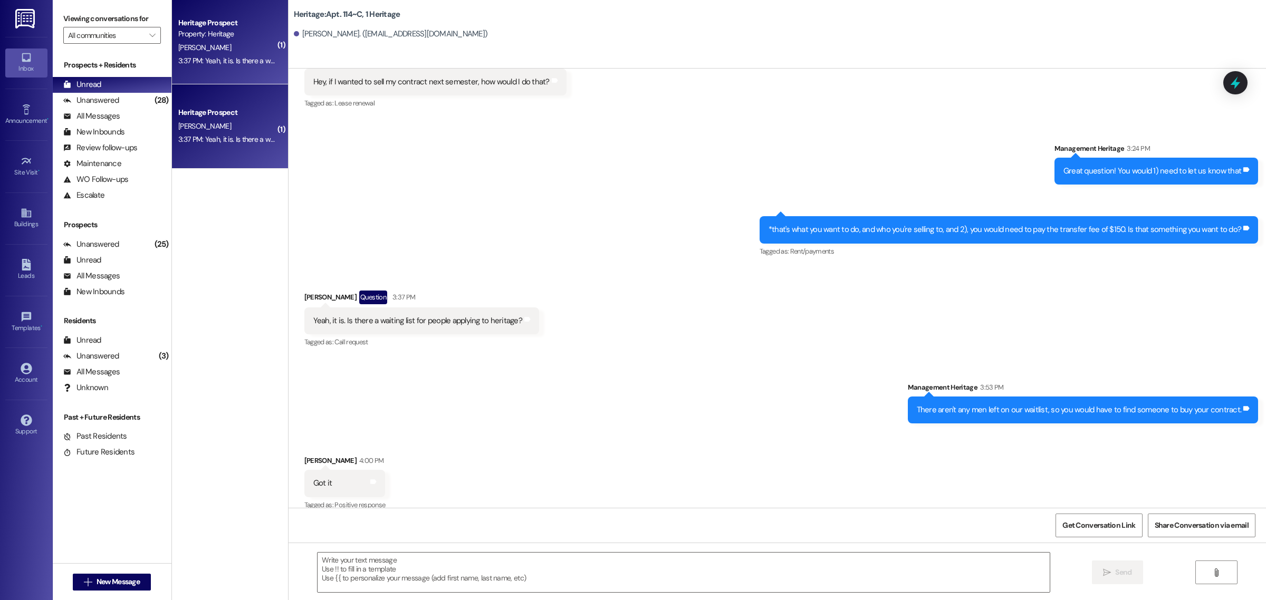
scroll to position [4004, 0]
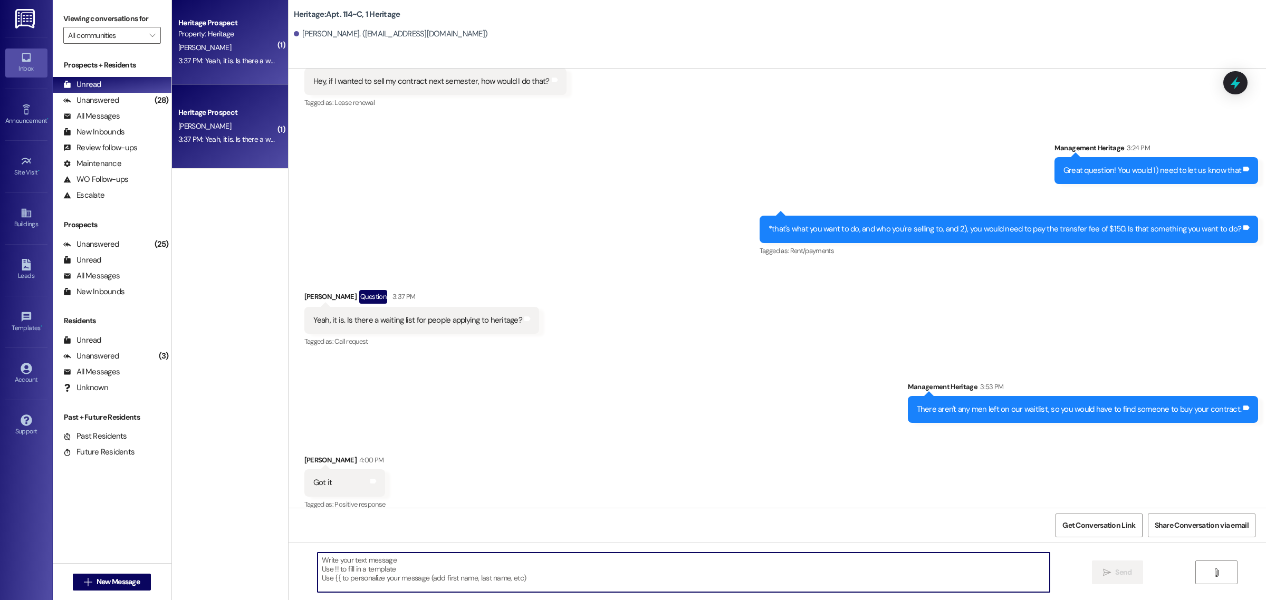
click at [370, 578] on textarea at bounding box center [684, 573] width 732 height 40
type textarea "Let us know when you find someone to sell to and we will get that process start…"
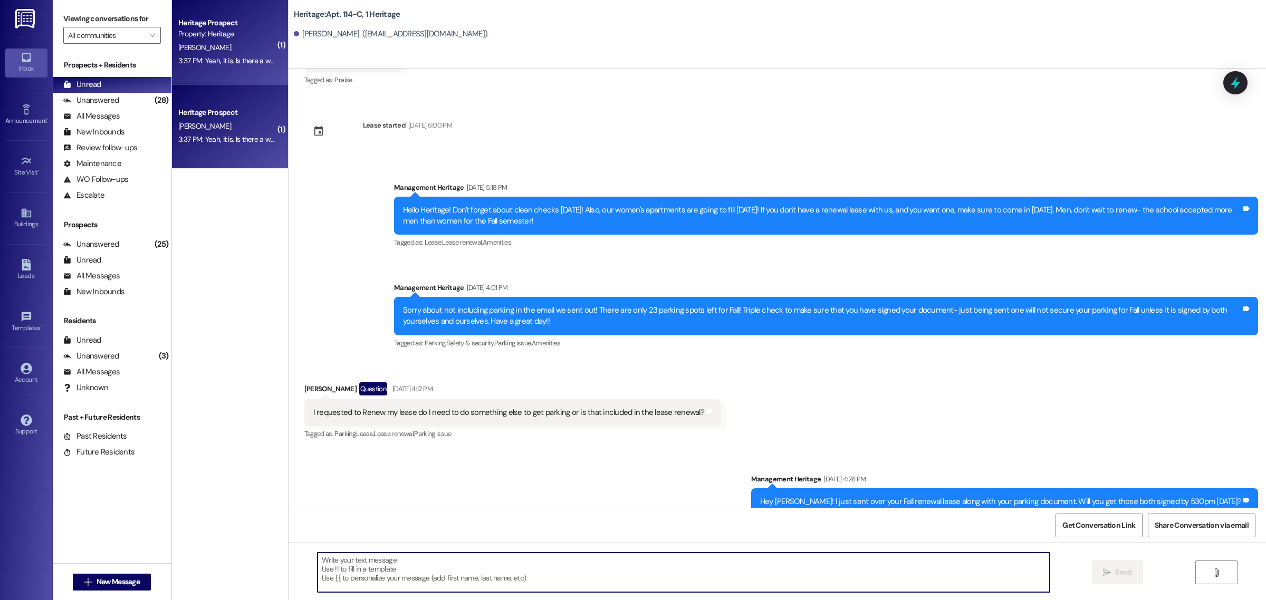
scroll to position [4078, 0]
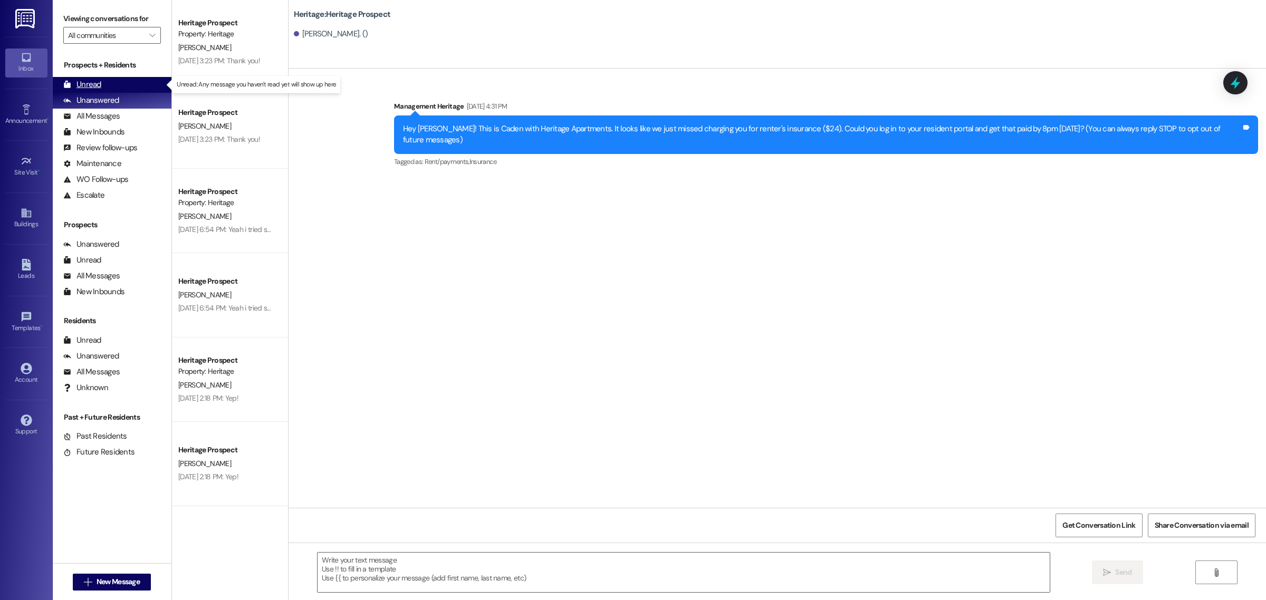
click at [135, 82] on div "Unread (0)" at bounding box center [112, 85] width 119 height 16
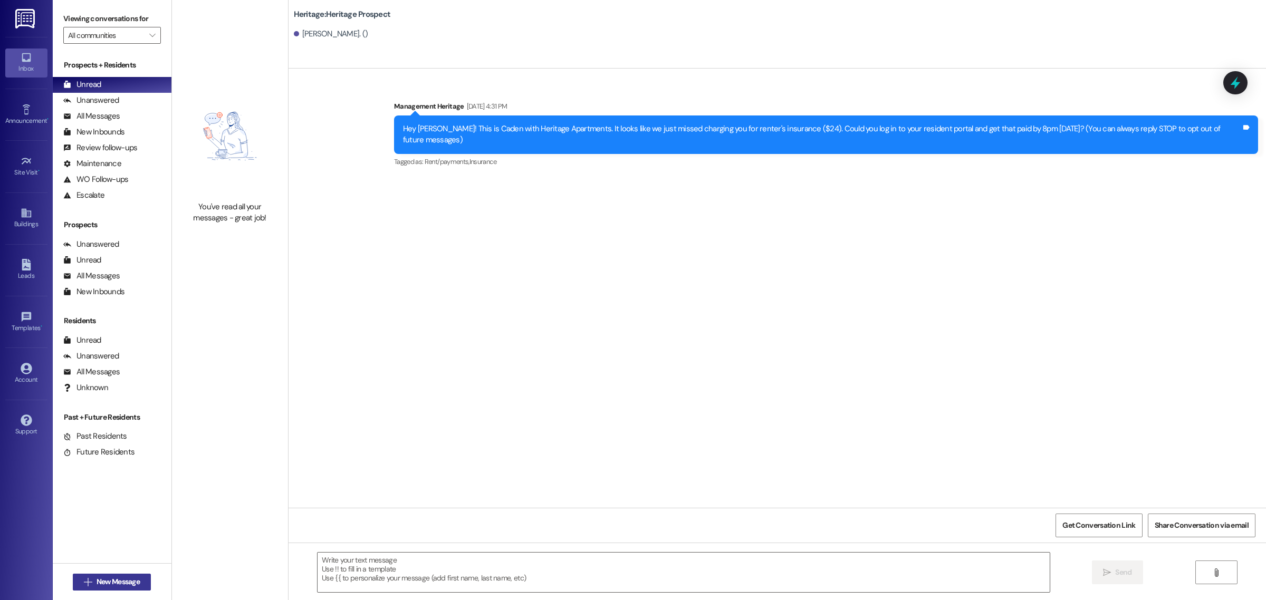
click at [114, 579] on span "New Message" at bounding box center [118, 582] width 43 height 11
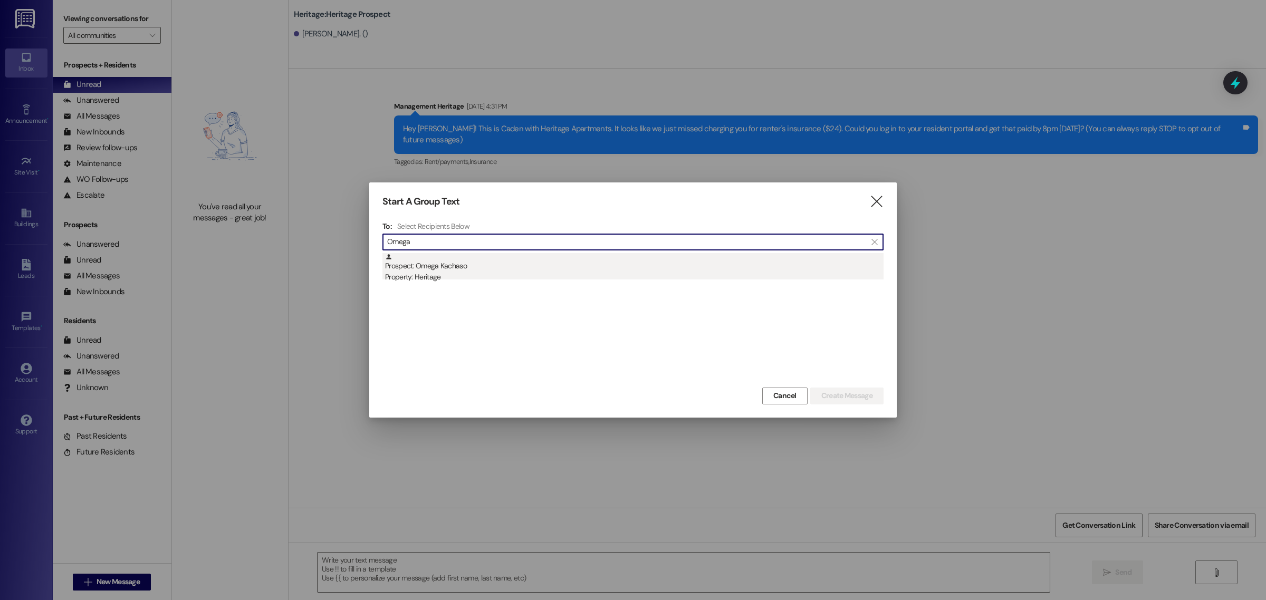
type input "Omega"
click at [447, 265] on div "Prospect: Omega Kachaso Property: Heritage" at bounding box center [634, 268] width 499 height 30
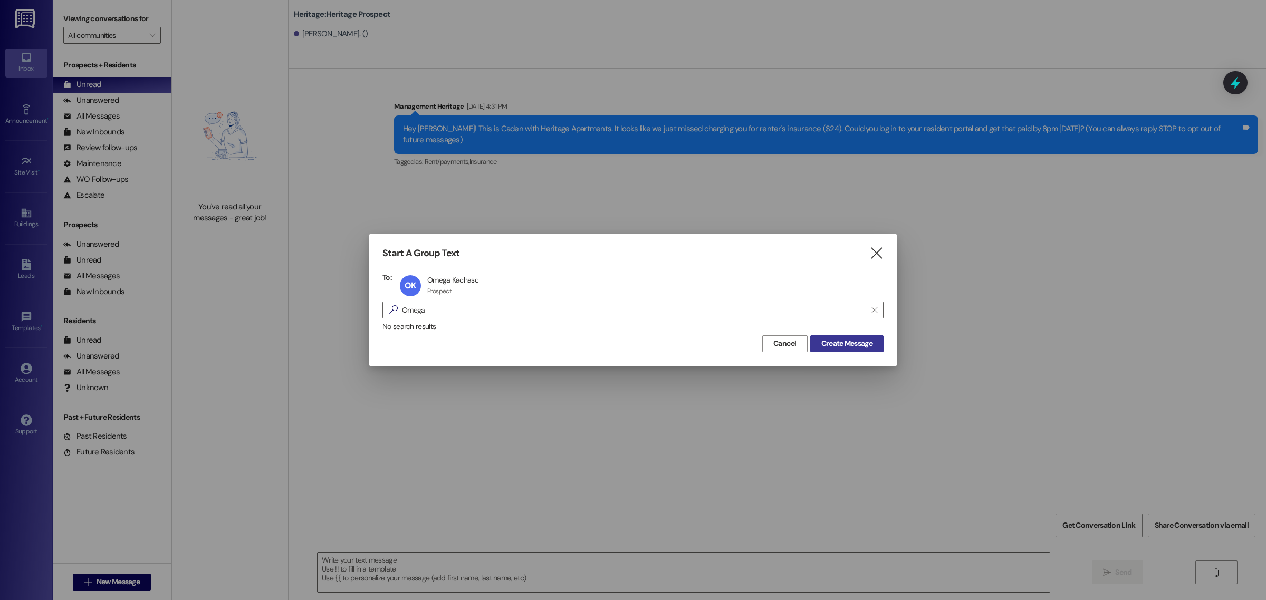
click at [830, 344] on span "Create Message" at bounding box center [846, 343] width 51 height 11
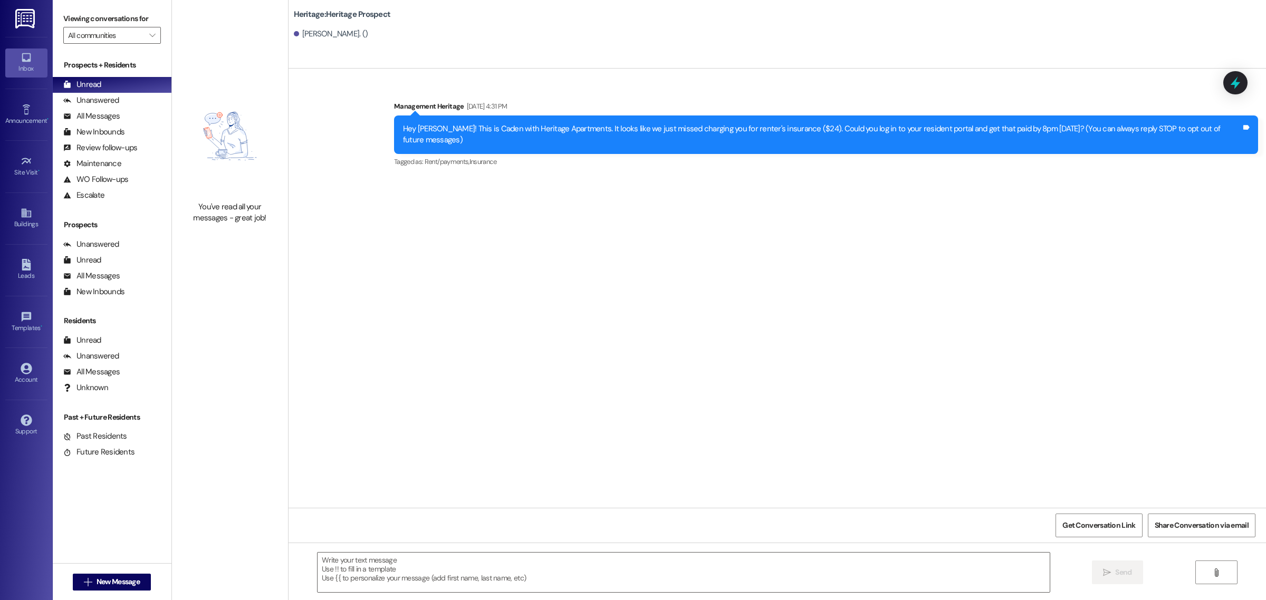
scroll to position [2231, 0]
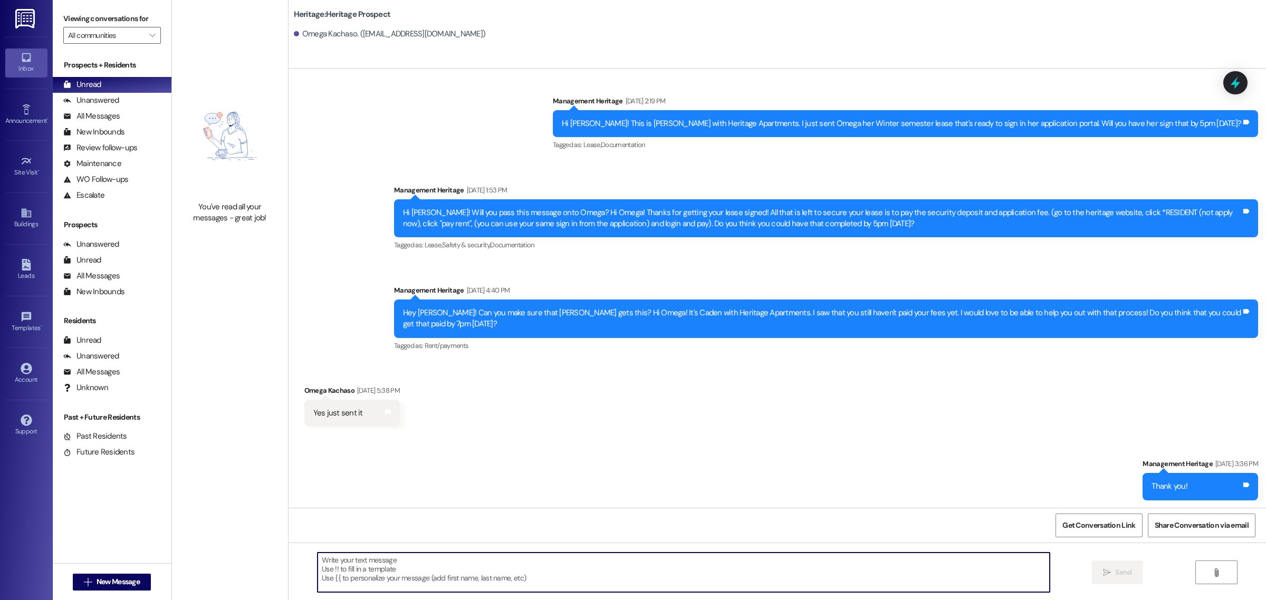
click at [375, 568] on textarea at bounding box center [684, 573] width 732 height 40
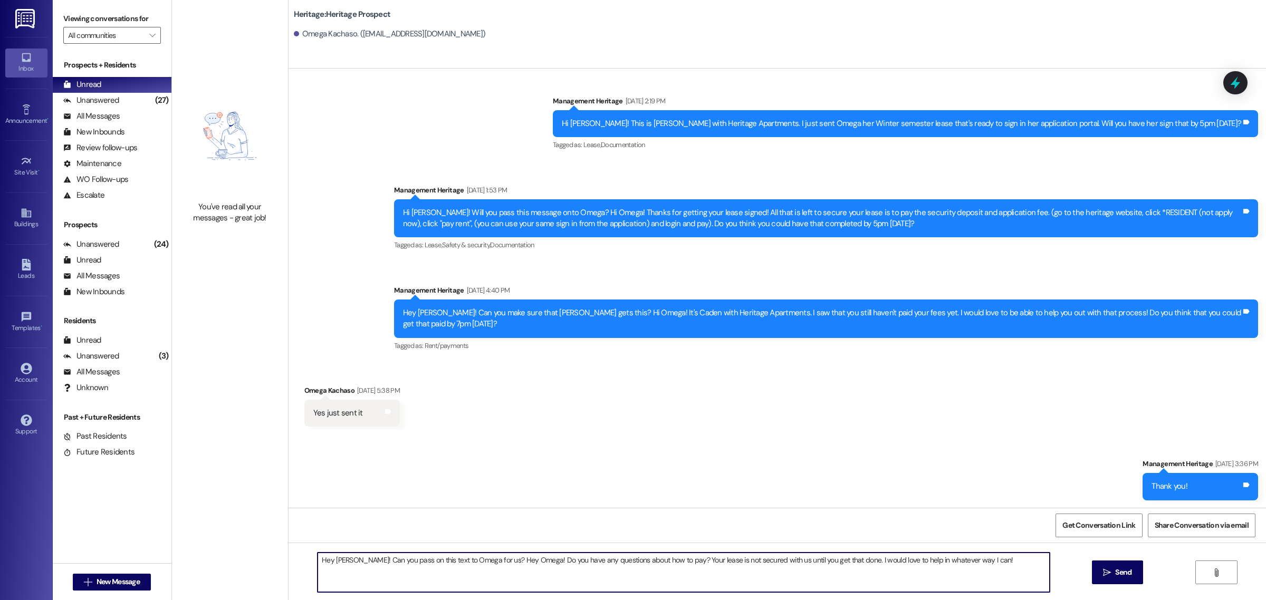
click at [525, 561] on textarea "Hey Jenny! Can you pass on this text to Omega for us? Hey Omega! Do you have an…" at bounding box center [684, 573] width 732 height 40
click at [563, 569] on textarea "Hey Jenny! Can you pass on this text to Omega for us? Hey Omega! This is Caden …" at bounding box center [684, 573] width 732 height 40
type textarea "Hey Jenny! Can you pass on this text to Omega for us? Hey Omega! This is Caden …"
click at [1113, 570] on span "Send" at bounding box center [1123, 572] width 21 height 11
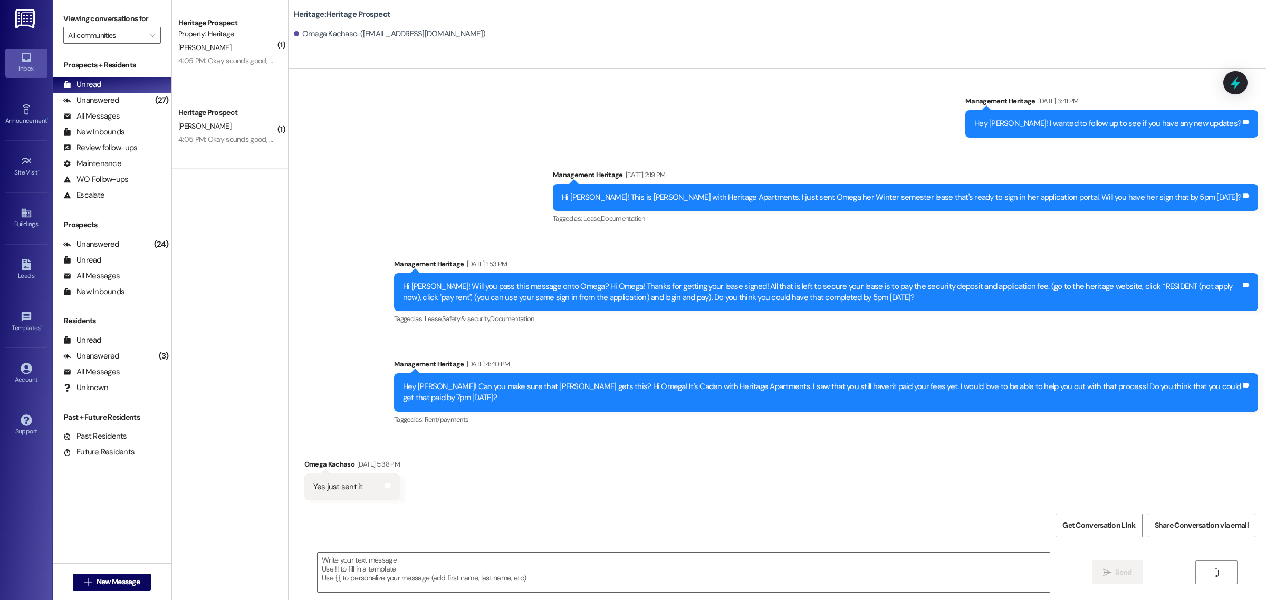
scroll to position [2316, 0]
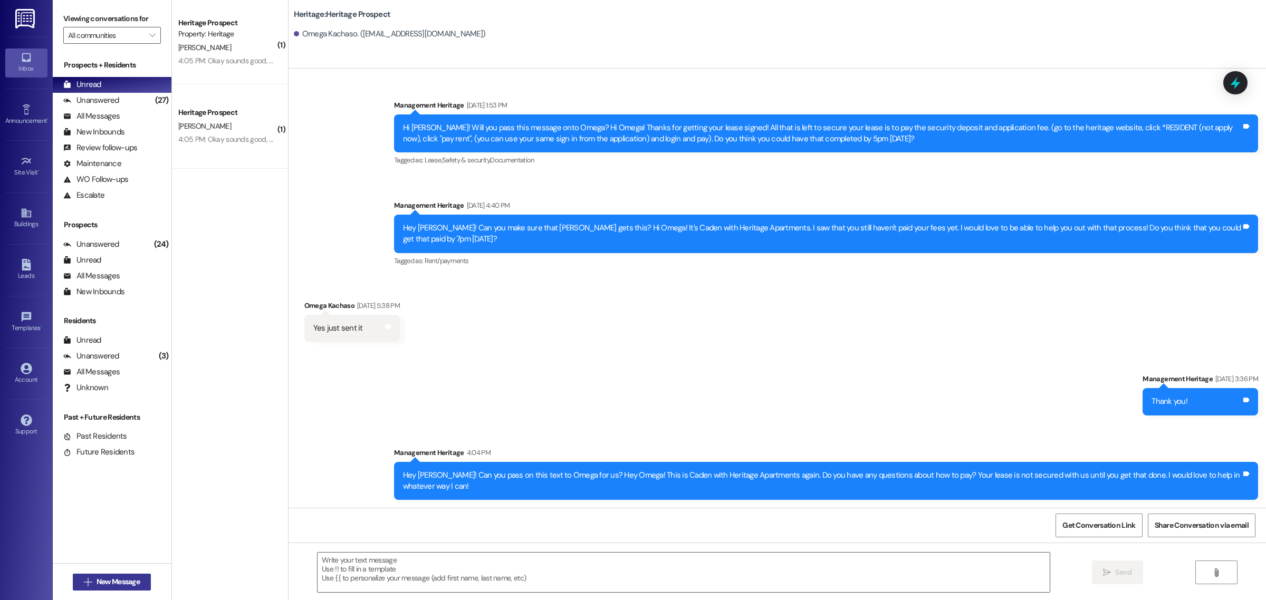
click at [106, 587] on span "New Message" at bounding box center [118, 582] width 43 height 11
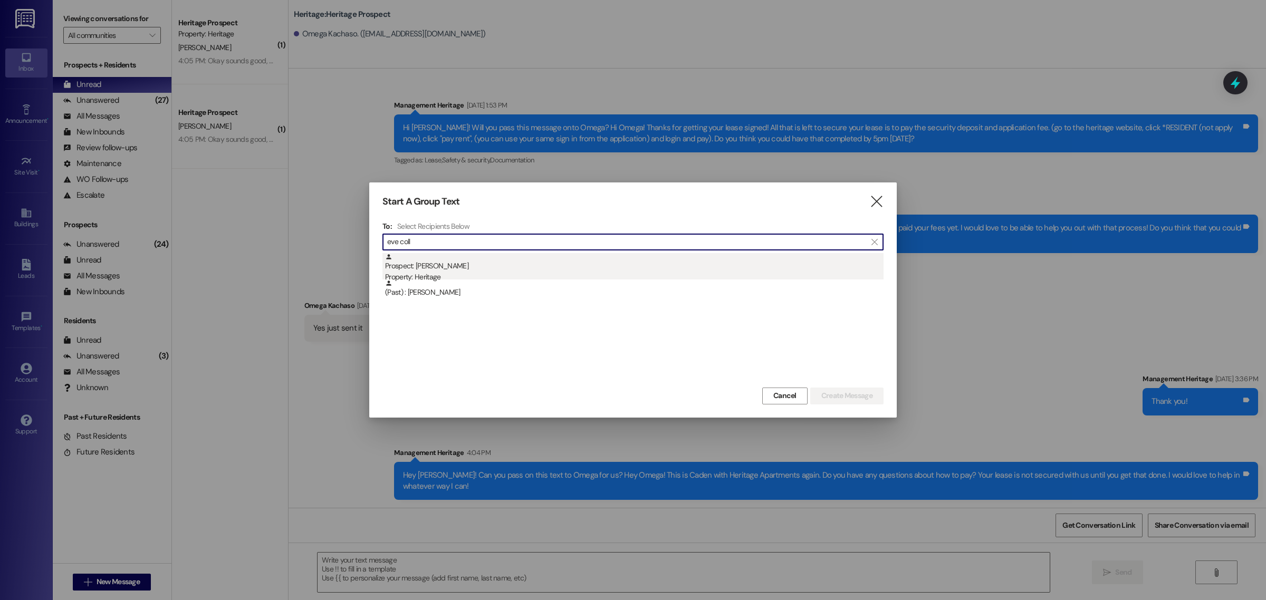
type input "eve coll"
click at [438, 270] on div "Prospect: Eve Collins Property: Heritage" at bounding box center [634, 268] width 499 height 30
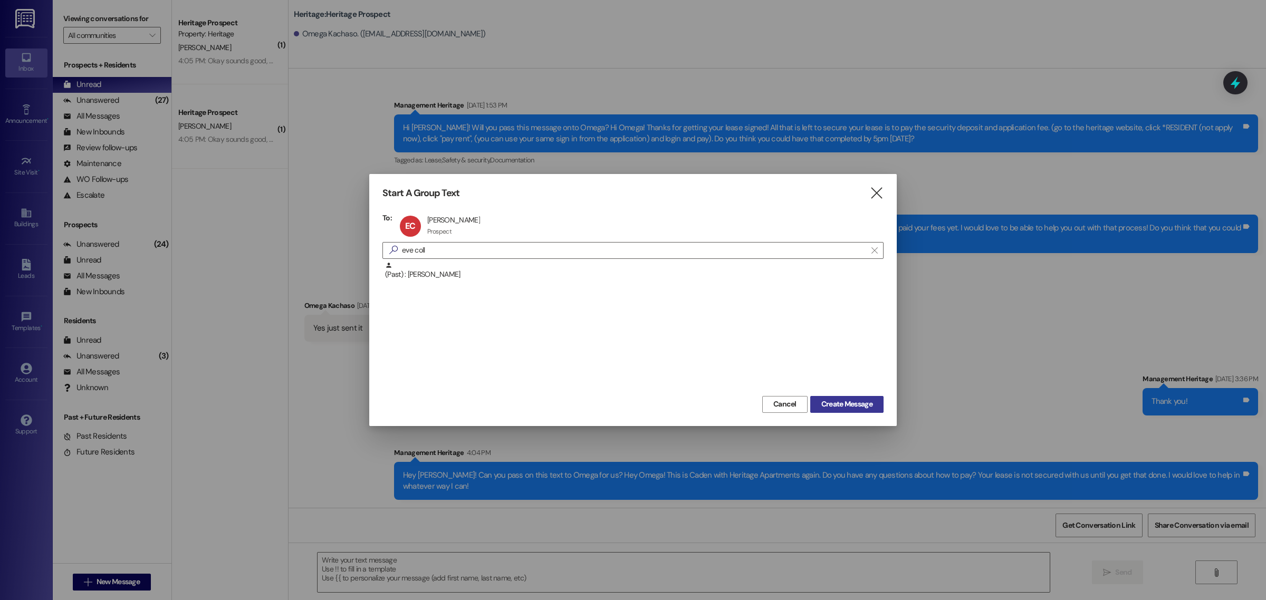
click at [842, 407] on span "Create Message" at bounding box center [846, 404] width 51 height 11
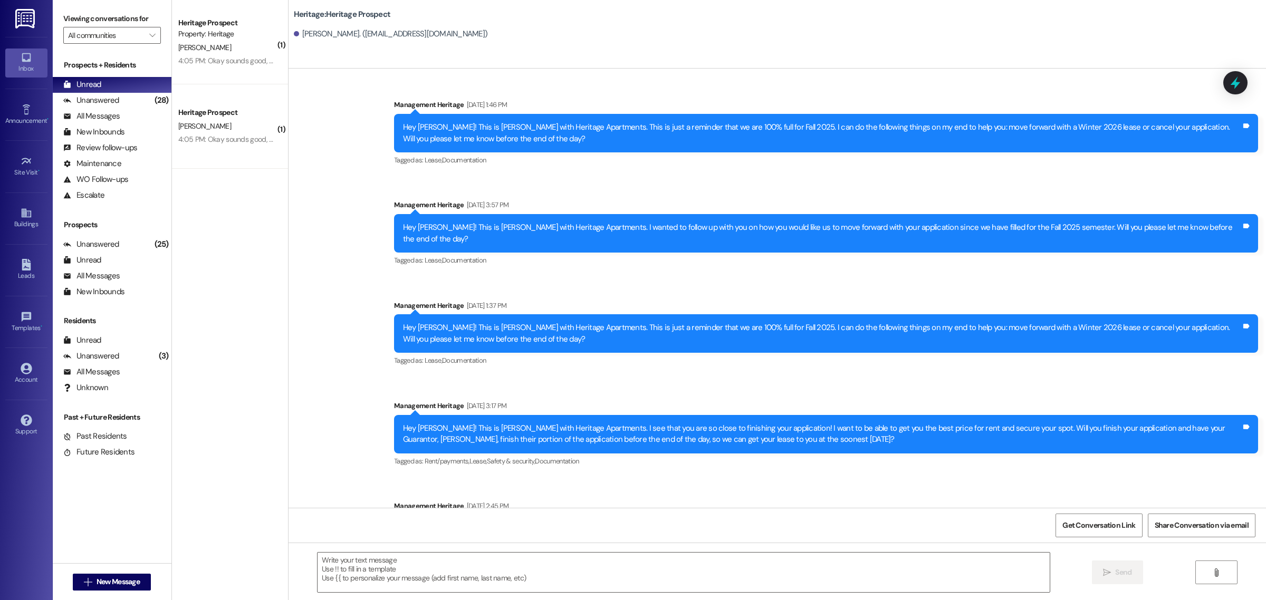
scroll to position [237, 0]
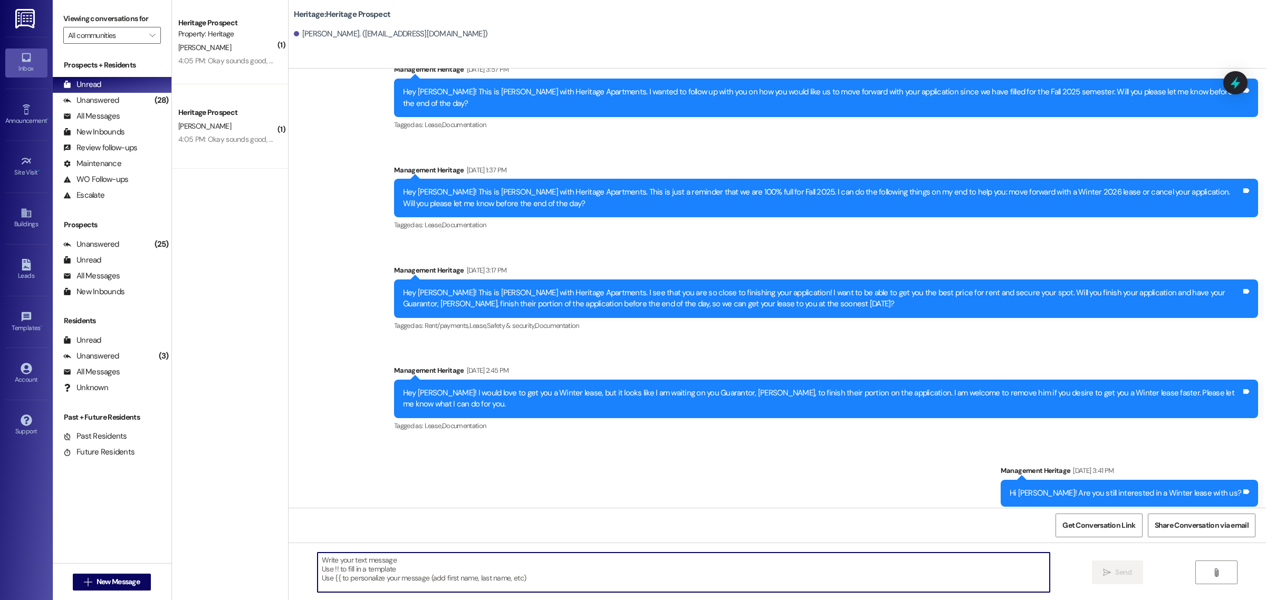
click at [370, 565] on textarea at bounding box center [684, 573] width 732 height 40
click at [798, 555] on textarea "Hi Eve! Last chance to let us know if you would still like a Winter lease with …" at bounding box center [684, 573] width 732 height 40
click at [550, 564] on textarea "Hi Eve! Last chance to let us know if you would still like a Winter lease with …" at bounding box center [684, 573] width 732 height 40
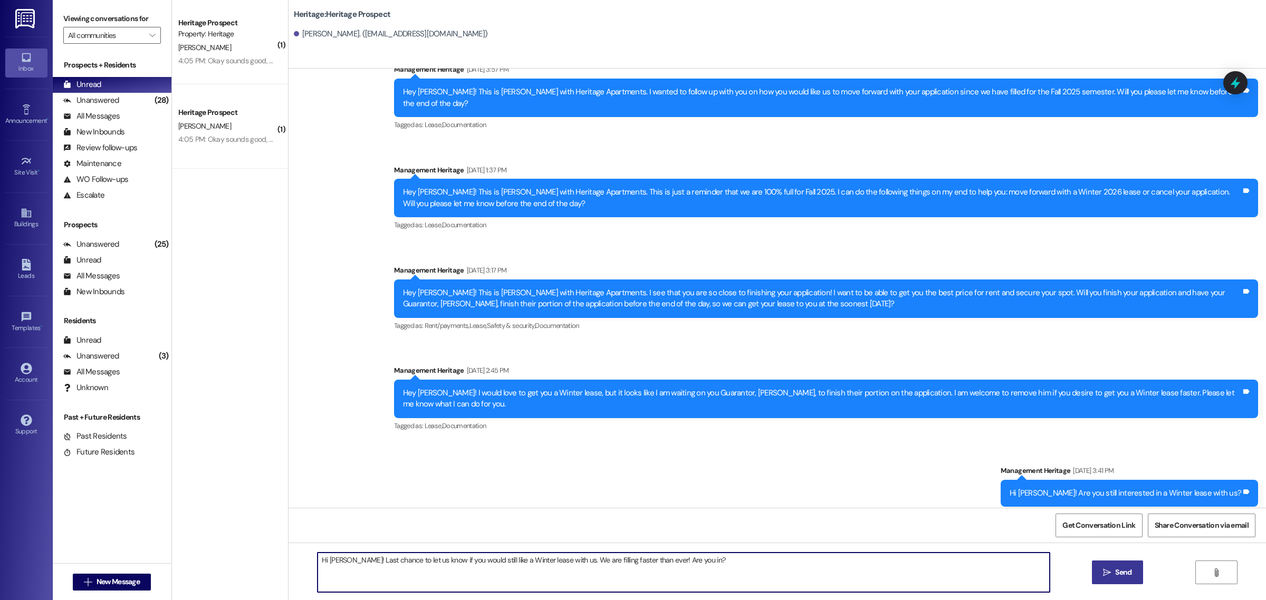
type textarea "Hi Eve! Last chance to let us know if you would still like a Winter lease with …"
click at [1129, 576] on span "Send" at bounding box center [1123, 572] width 16 height 11
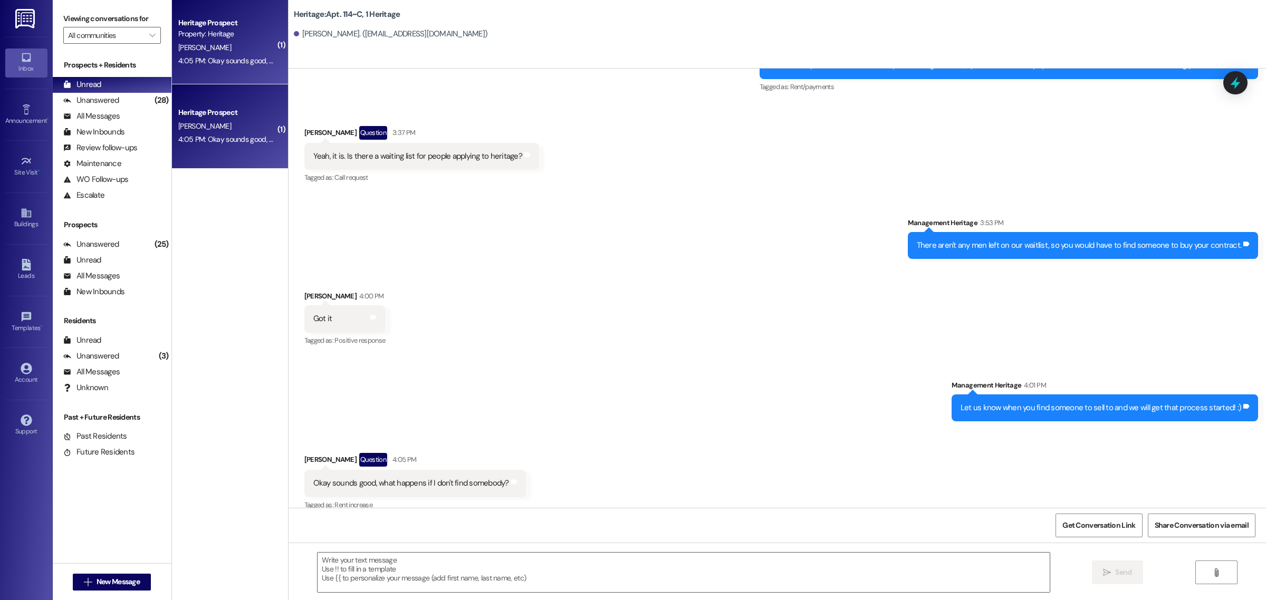
scroll to position [4169, 0]
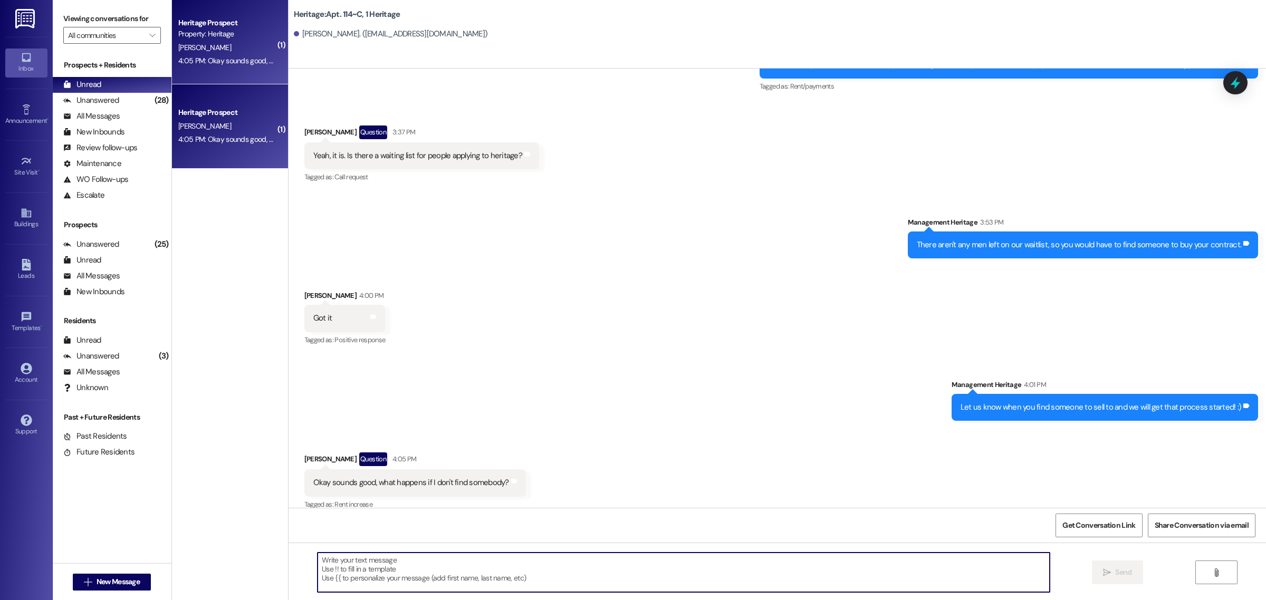
click at [396, 580] on textarea at bounding box center [684, 573] width 732 height 40
click at [376, 564] on textarea "Then you will still be responsible to pay for the lease you signed." at bounding box center [684, 573] width 732 height 40
drag, startPoint x: 570, startPoint y: 564, endPoint x: 496, endPoint y: 567, distance: 73.9
click at [496, 567] on textarea "Then you will still be financially responsible to pay for the lease you signed." at bounding box center [684, 573] width 732 height 40
click at [474, 567] on textarea "Then you will still be financially responsible to pay for the lease you signed." at bounding box center [684, 573] width 732 height 40
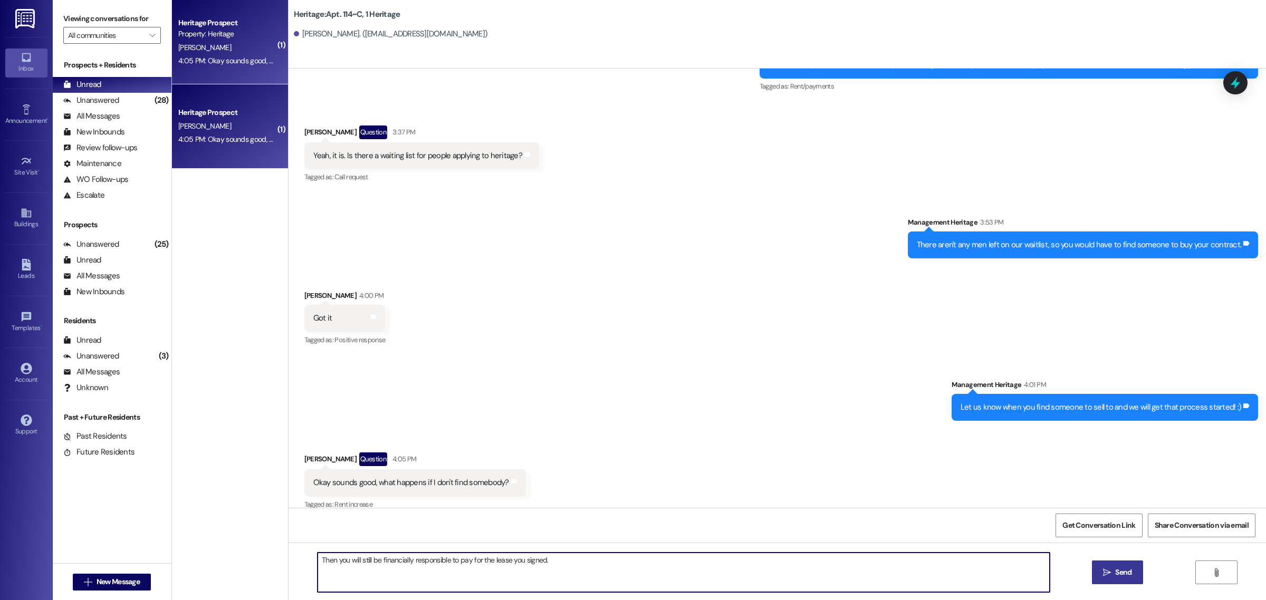
click at [468, 560] on textarea "Then you will still be financially responsible to pay for the lease you signed." at bounding box center [684, 573] width 732 height 40
click at [570, 563] on textarea "Then you will still be financially responsible for the lease you signed." at bounding box center [684, 573] width 732 height 40
type textarea "Then you will still be financially responsible for the lease you signed."
click at [1109, 565] on button " Send" at bounding box center [1117, 573] width 51 height 24
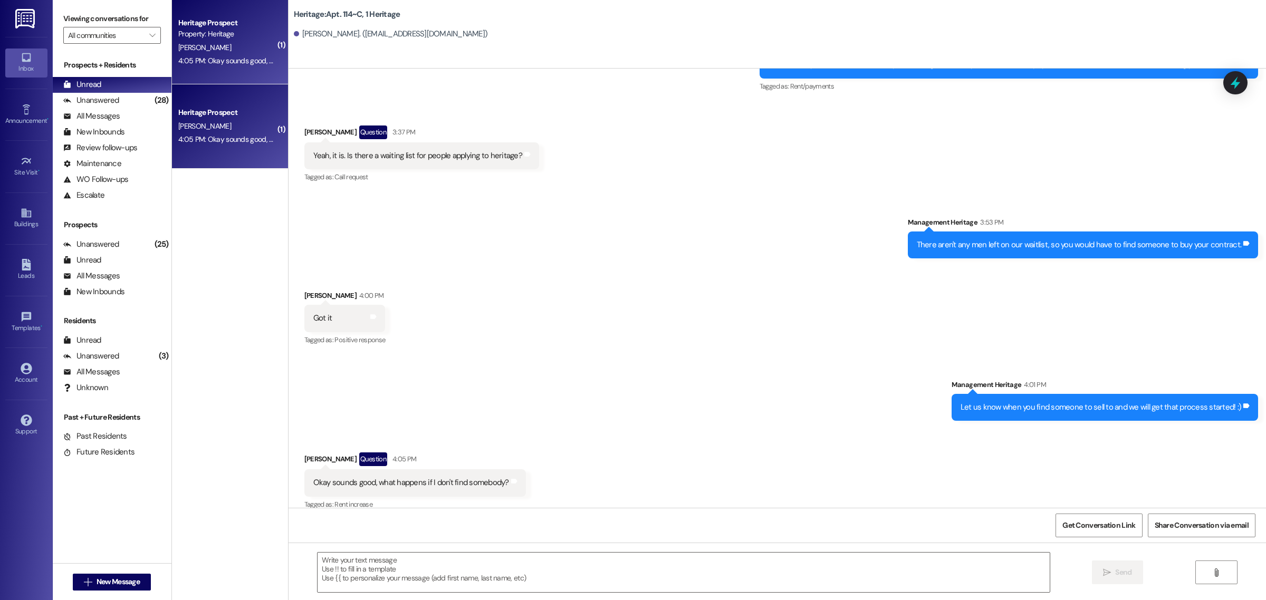
scroll to position [4168, 0]
click at [119, 581] on span "New Message" at bounding box center [118, 582] width 43 height 11
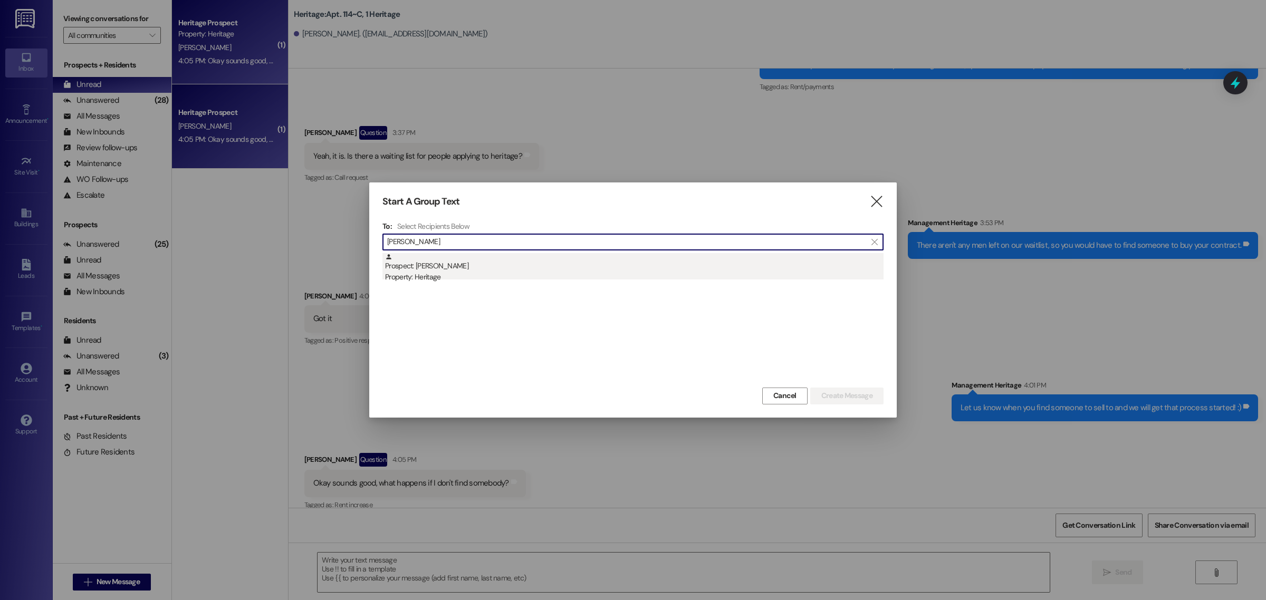
type input "jenna d"
click at [448, 270] on div "Prospect: Jenna Dubois Property: Heritage" at bounding box center [634, 268] width 499 height 30
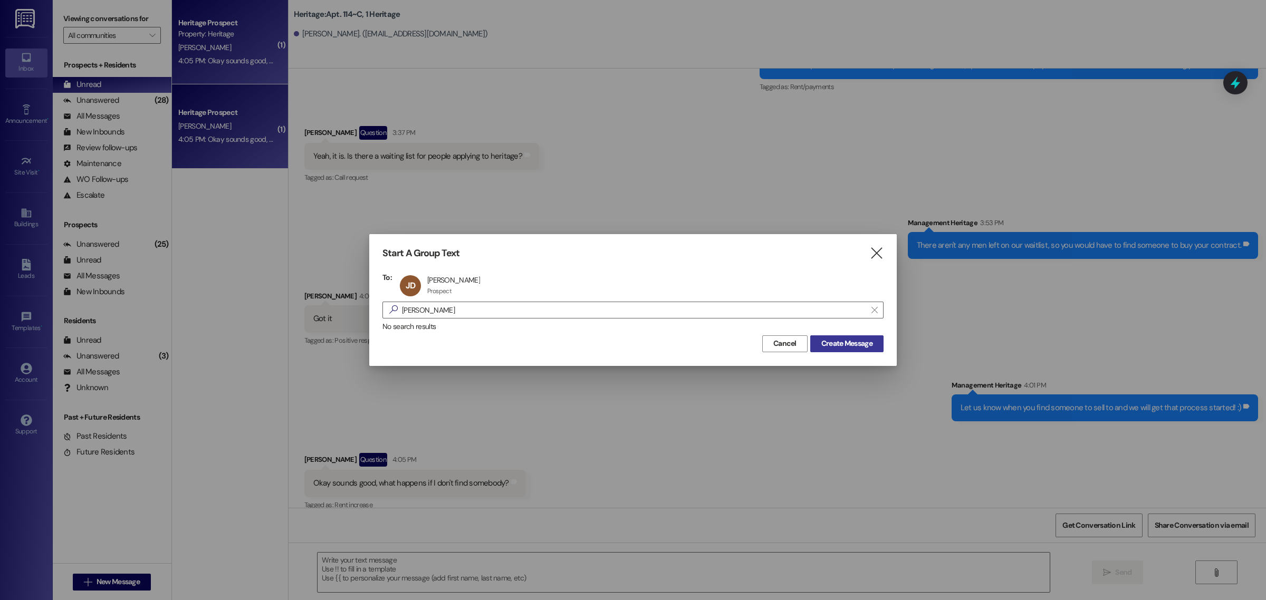
click at [832, 343] on span "Create Message" at bounding box center [846, 343] width 51 height 11
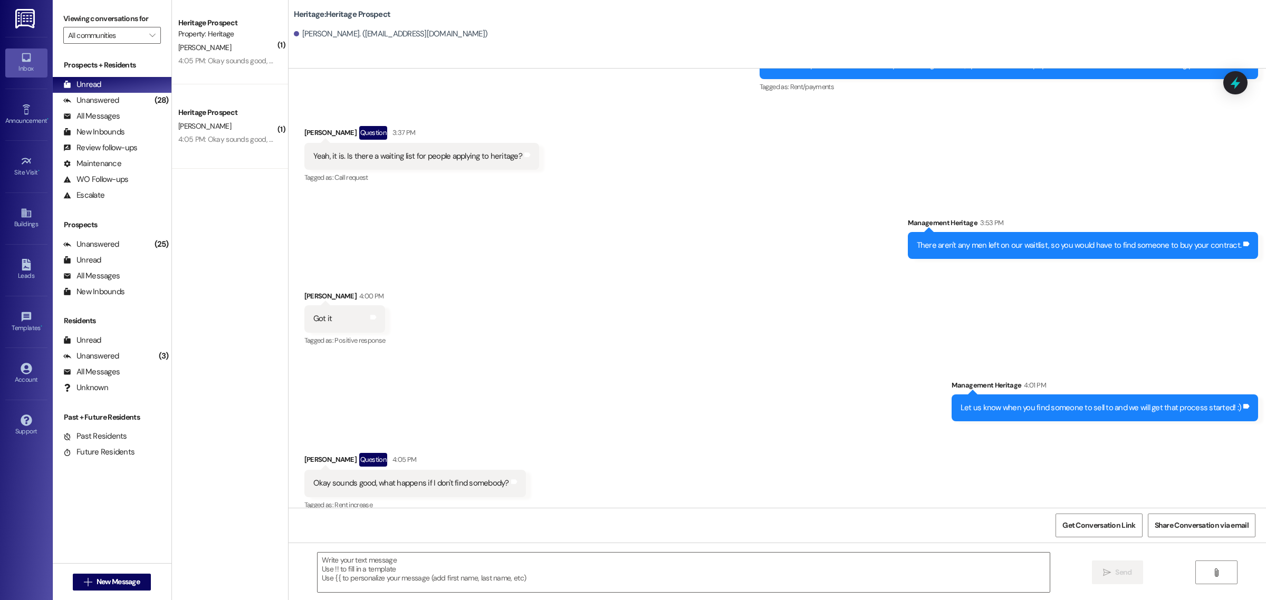
scroll to position [0, 0]
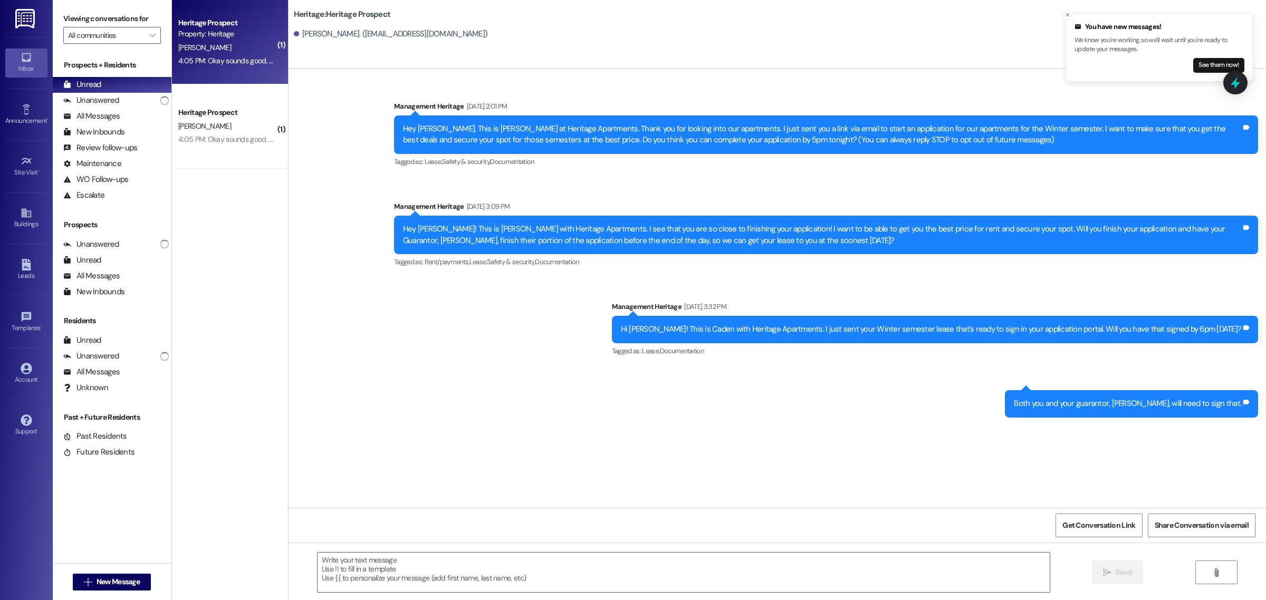
click at [215, 59] on div "4:05 PM: Okay sounds good, what happens if I don't find somebody? 4:05 PM: Okay…" at bounding box center [284, 60] width 212 height 9
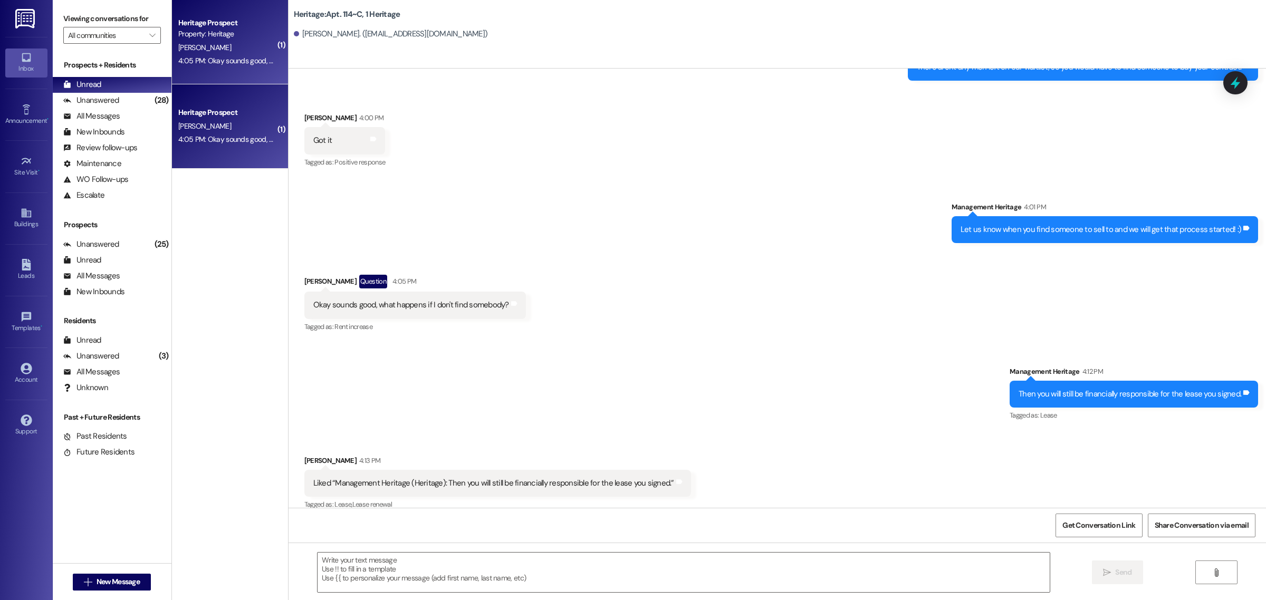
scroll to position [4347, 0]
click at [120, 584] on span "New Message" at bounding box center [118, 582] width 43 height 11
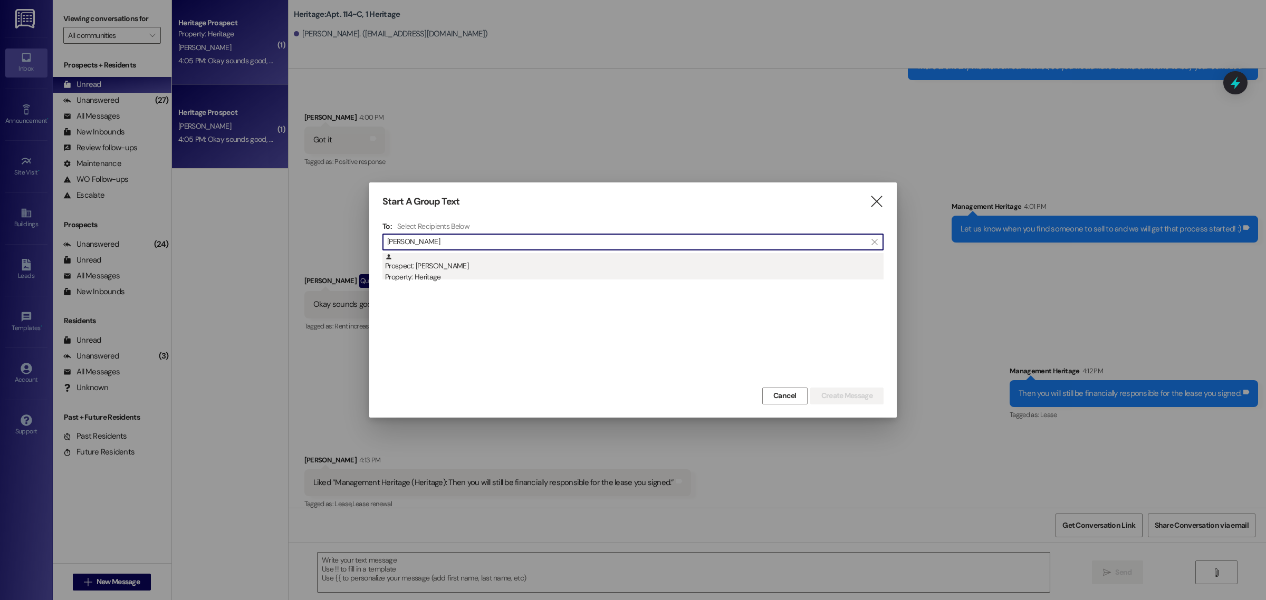
type input "landon wies"
click at [426, 266] on div "Prospect: Landon Wies Property: Heritage" at bounding box center [634, 268] width 499 height 30
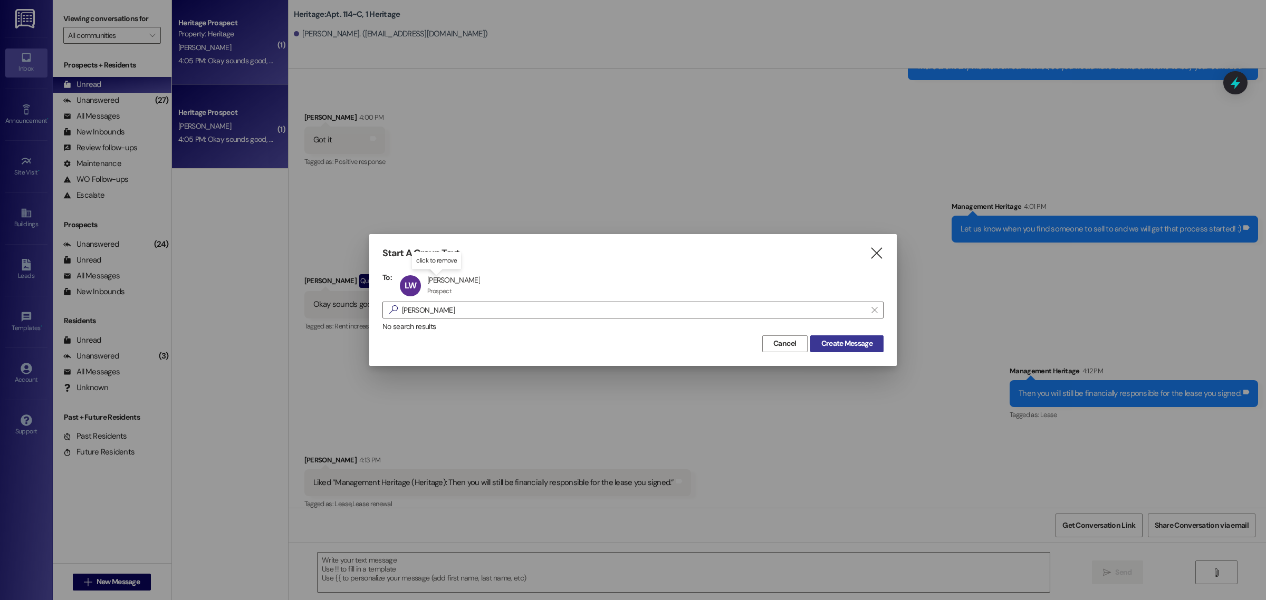
click at [839, 350] on button "Create Message" at bounding box center [846, 344] width 73 height 17
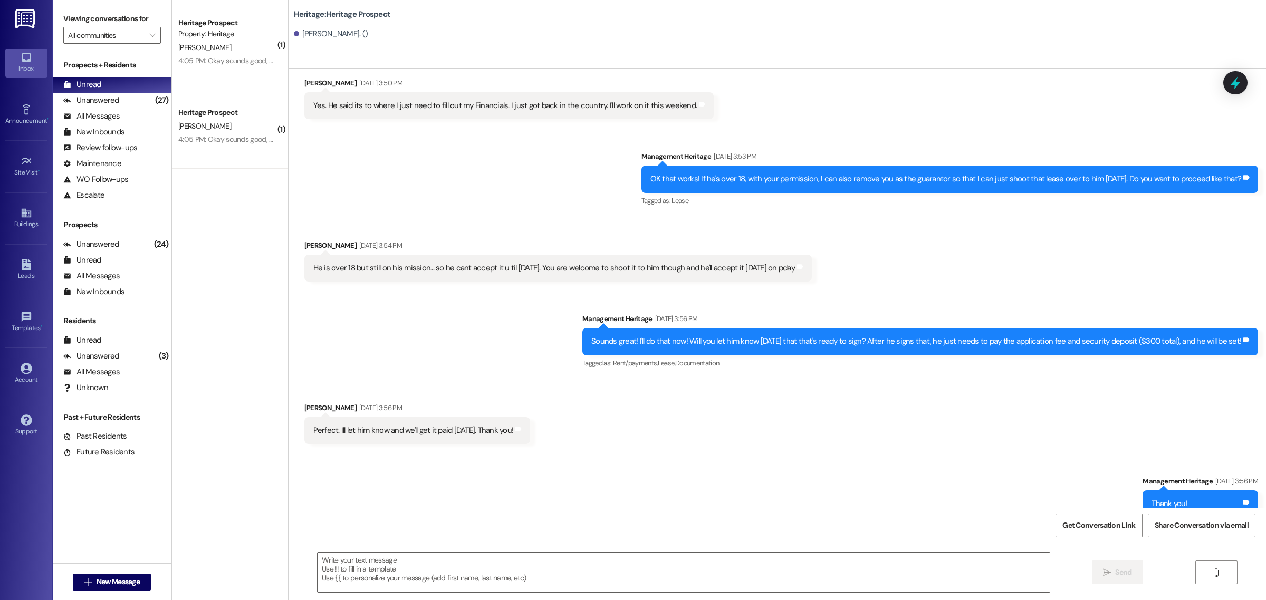
scroll to position [794, 0]
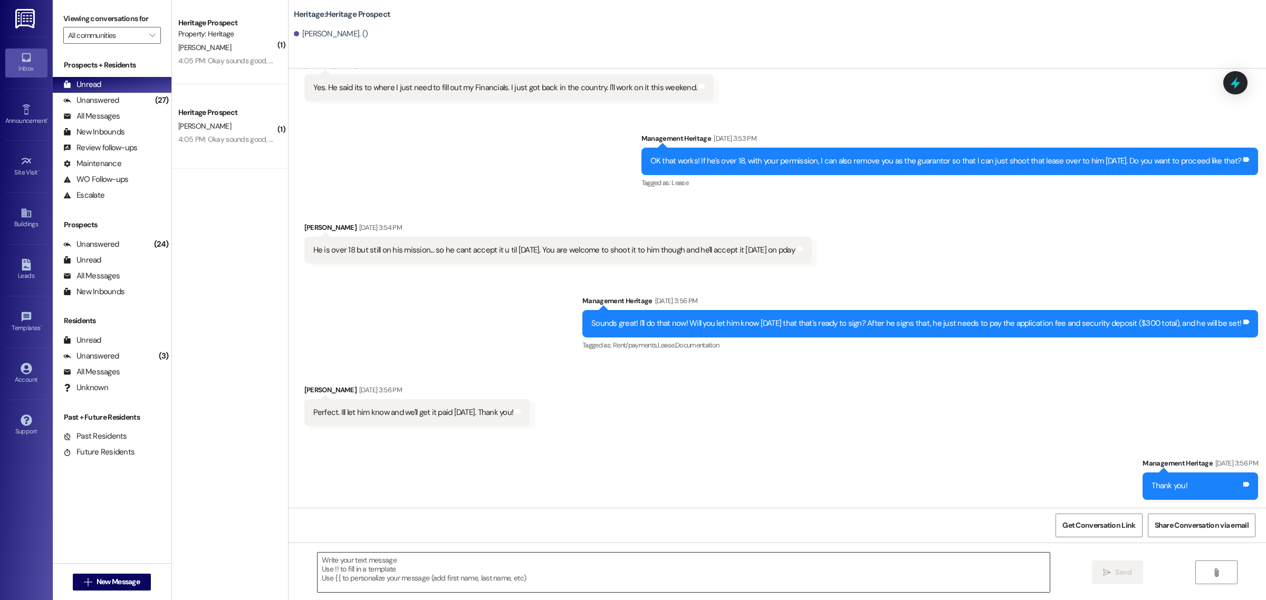
drag, startPoint x: 355, startPoint y: 573, endPoint x: 363, endPoint y: 565, distance: 11.2
click at [355, 573] on textarea at bounding box center [684, 573] width 732 height 40
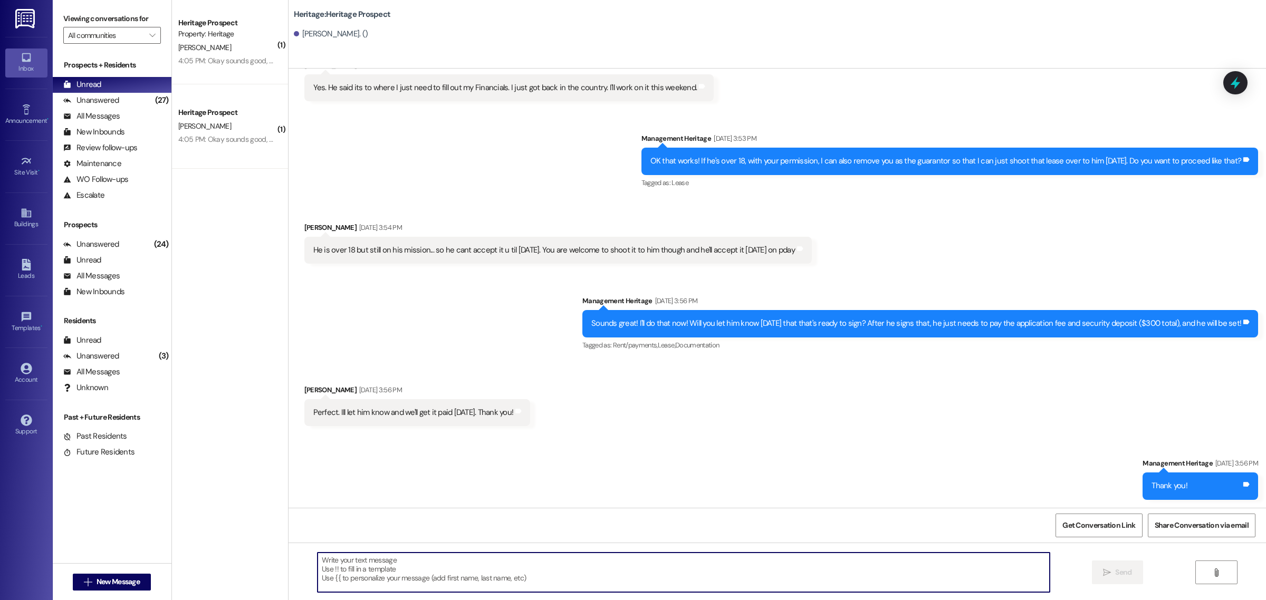
paste textarea "Hi ____! This is Paige with Heritage Apartments. I just sent your ____ semester…"
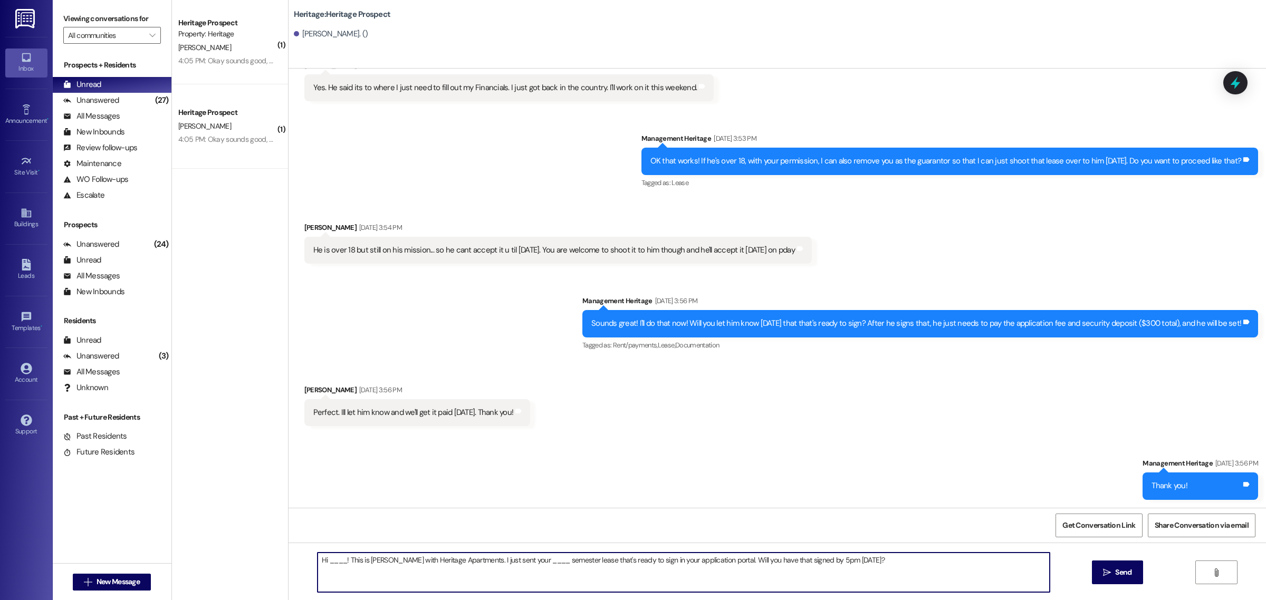
click at [340, 559] on textarea "Hi ____! This is Paige with Heritage Apartments. I just sent your ____ semester…" at bounding box center [684, 573] width 732 height 40
click at [386, 562] on textarea "Hi Landon! This is Paige with Heritage Apartments. I just sent your ____ semest…" at bounding box center [684, 573] width 732 height 40
click at [538, 558] on textarea "Hi Landon! This is Caden with Heritage Apartments. I just sent your ____ semest…" at bounding box center [684, 573] width 732 height 40
click at [838, 563] on textarea "Hi Landon! This is Caden with Heritage Apartments. I just sent your Winter 2026…" at bounding box center [684, 573] width 732 height 40
type textarea "Hi Landon! This is Caden with Heritage Apartments. I just sent your Winter 2026…"
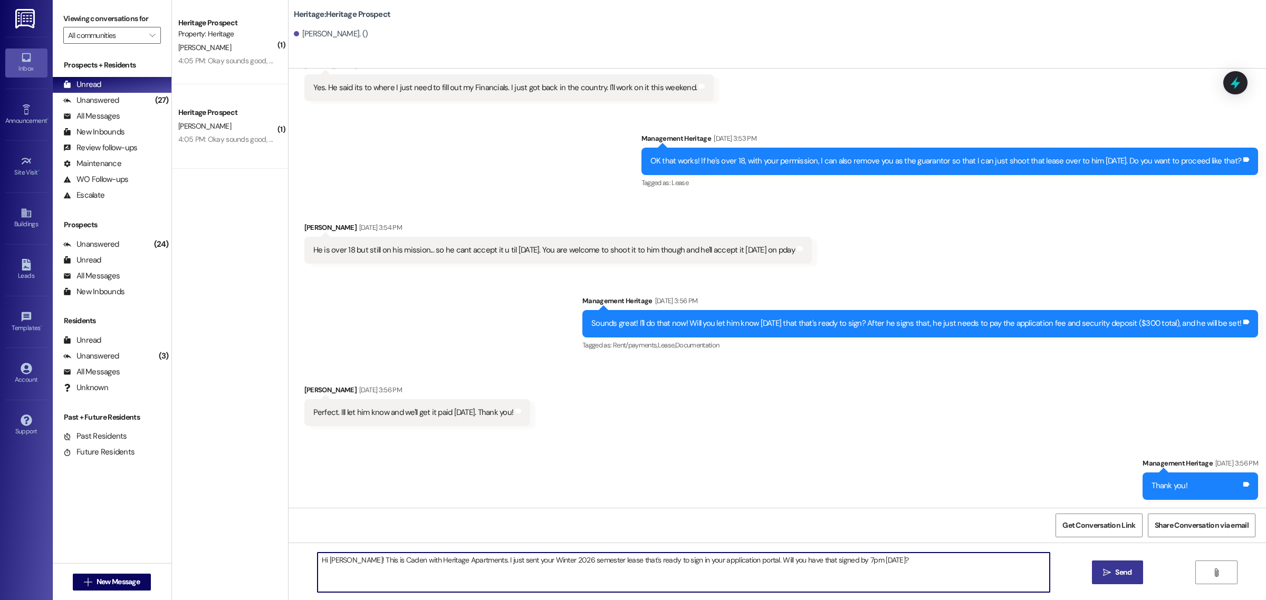
click at [1121, 579] on button " Send" at bounding box center [1117, 573] width 51 height 24
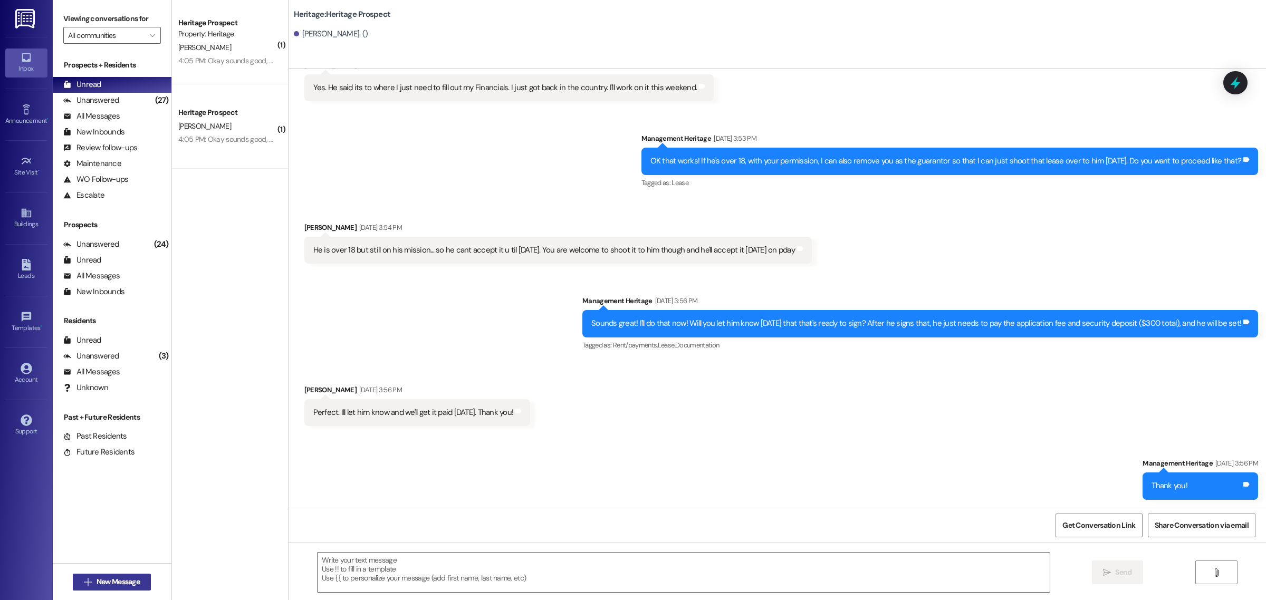
click at [117, 589] on button " New Message" at bounding box center [112, 582] width 78 height 17
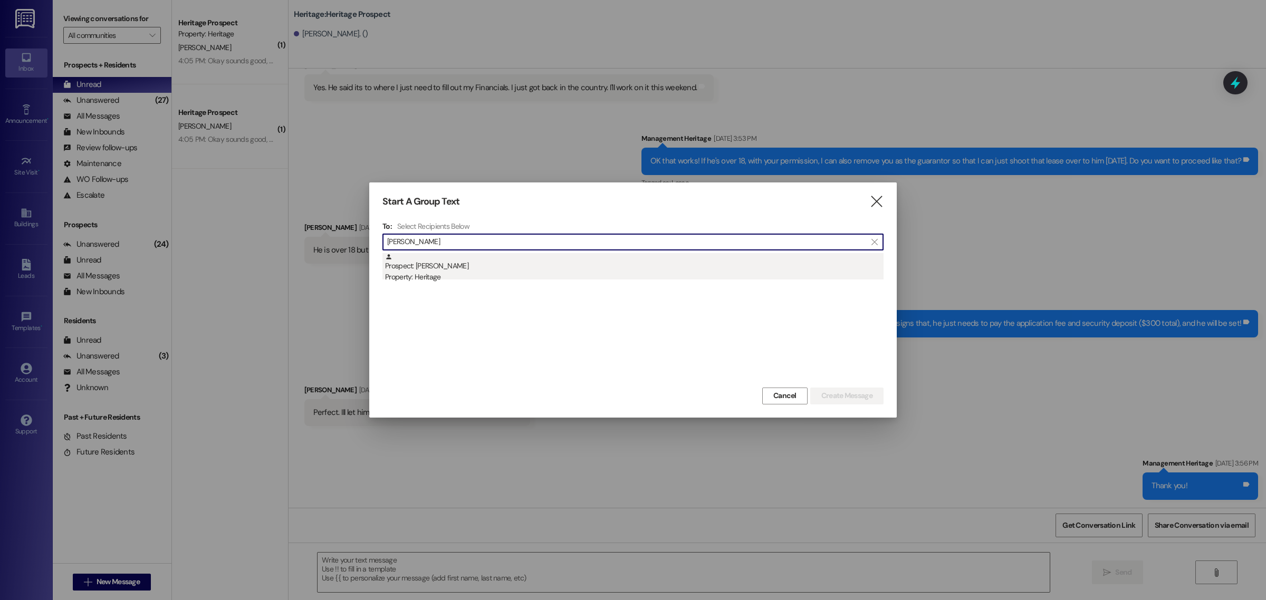
type input "megan klo"
click at [439, 277] on div "Property: Heritage" at bounding box center [634, 277] width 499 height 11
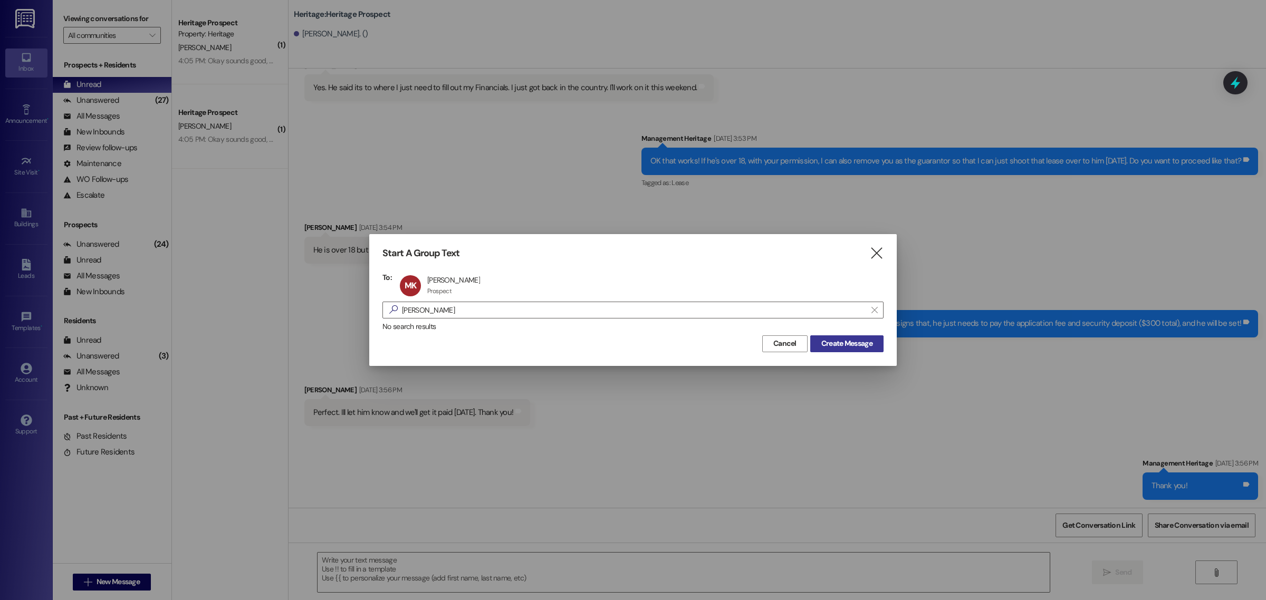
click at [837, 349] on span "Create Message" at bounding box center [846, 343] width 51 height 11
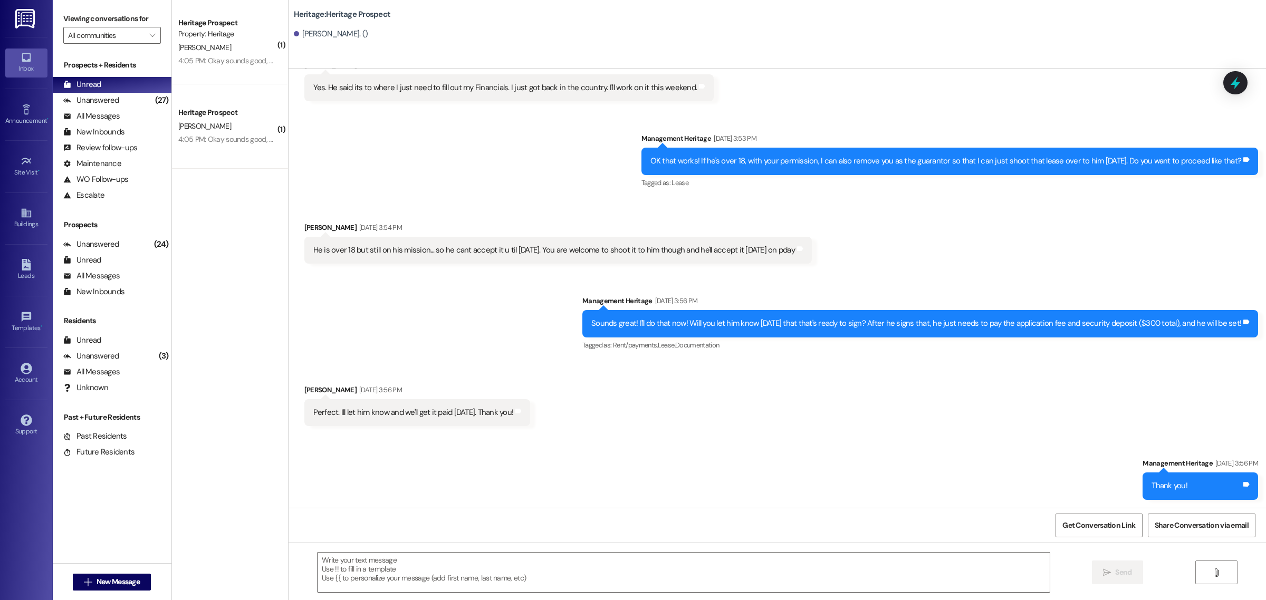
scroll to position [0, 0]
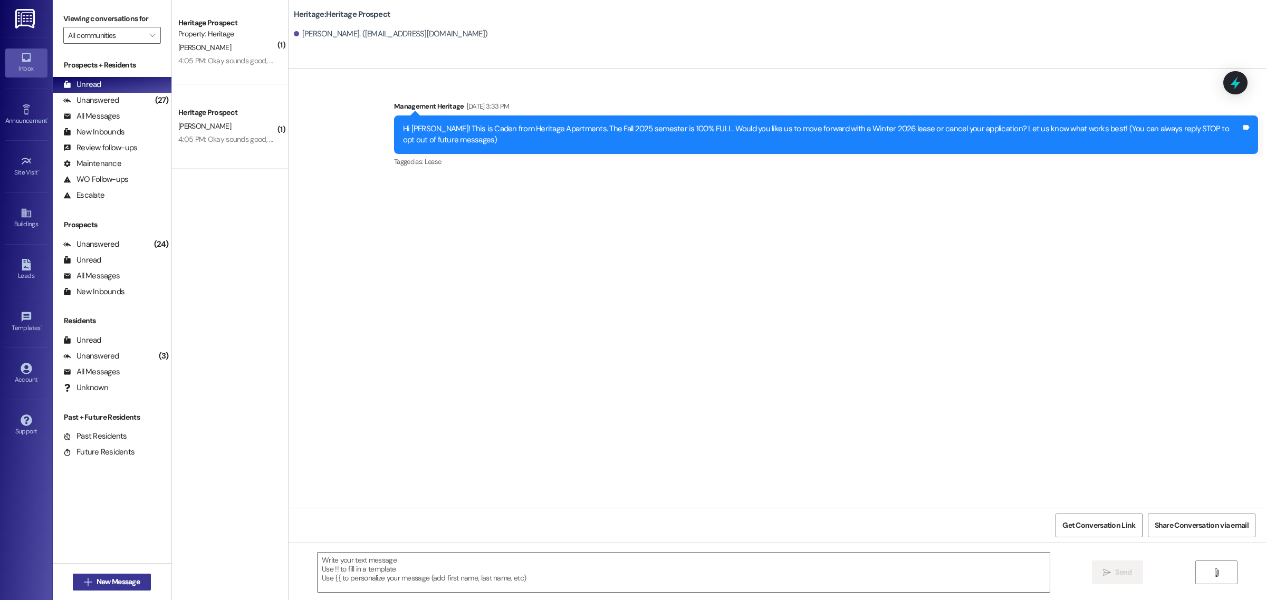
click at [101, 584] on span "New Message" at bounding box center [118, 582] width 43 height 11
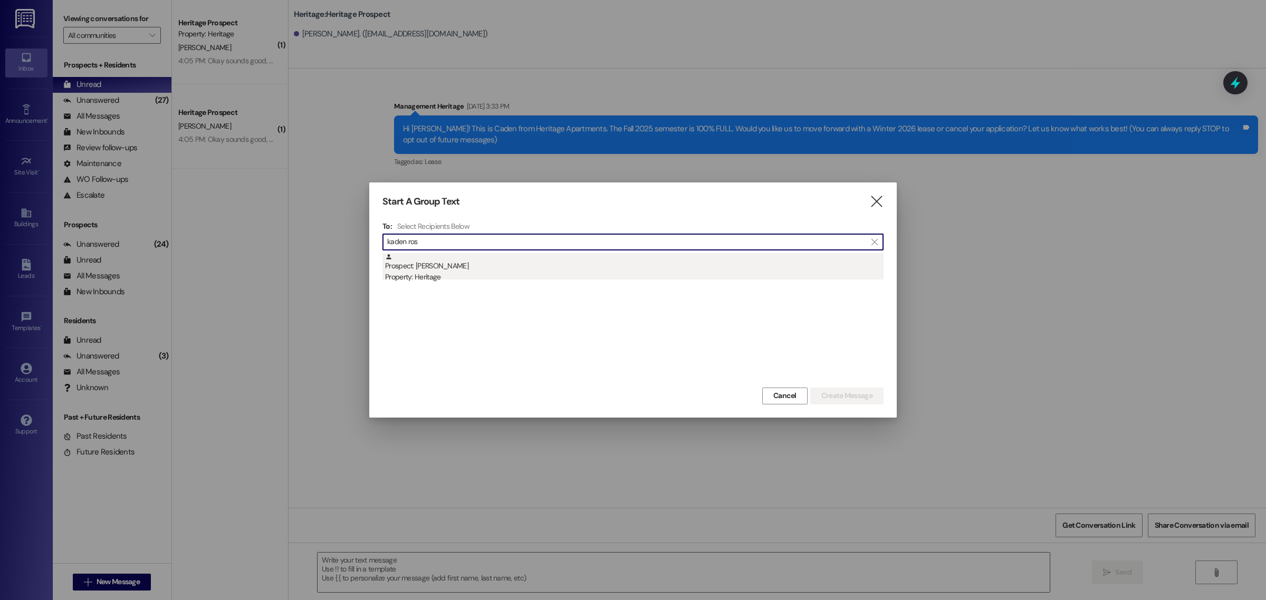
type input "kaden ros"
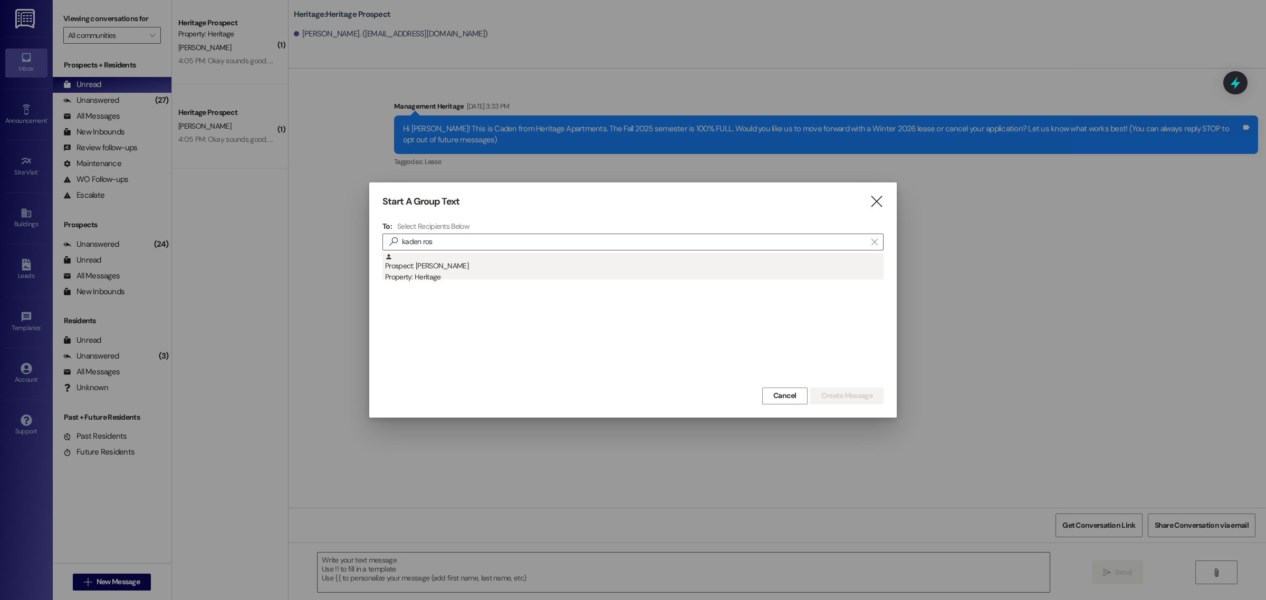
click at [425, 275] on div "Property: Heritage" at bounding box center [634, 277] width 499 height 11
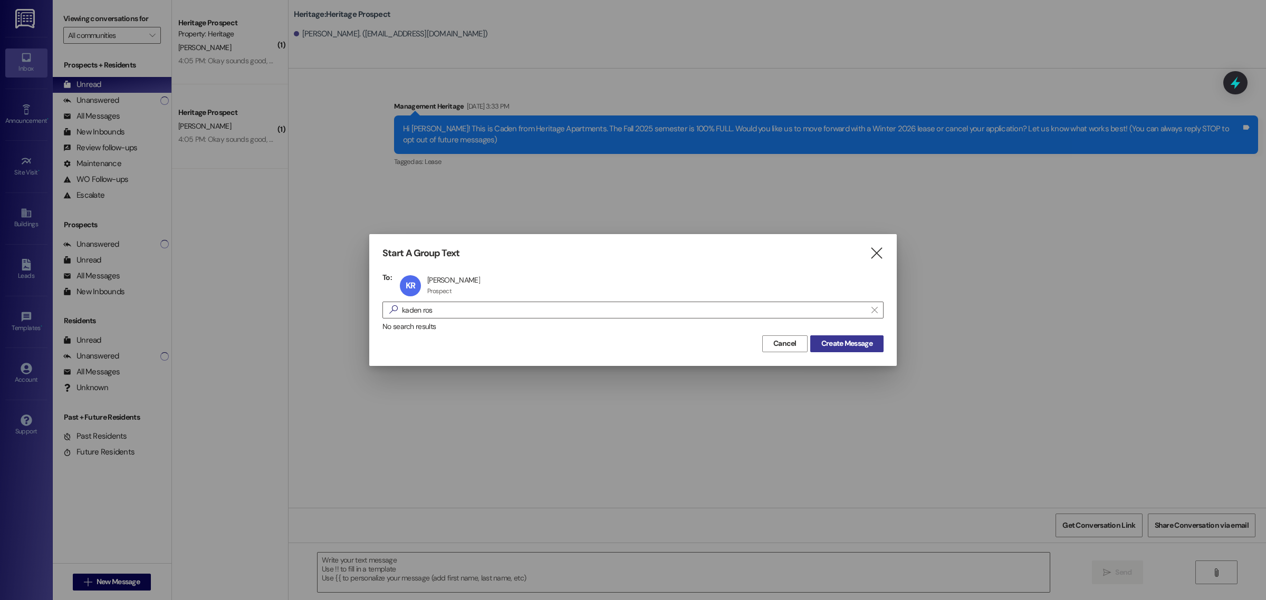
click at [826, 340] on span "Create Message" at bounding box center [846, 343] width 51 height 11
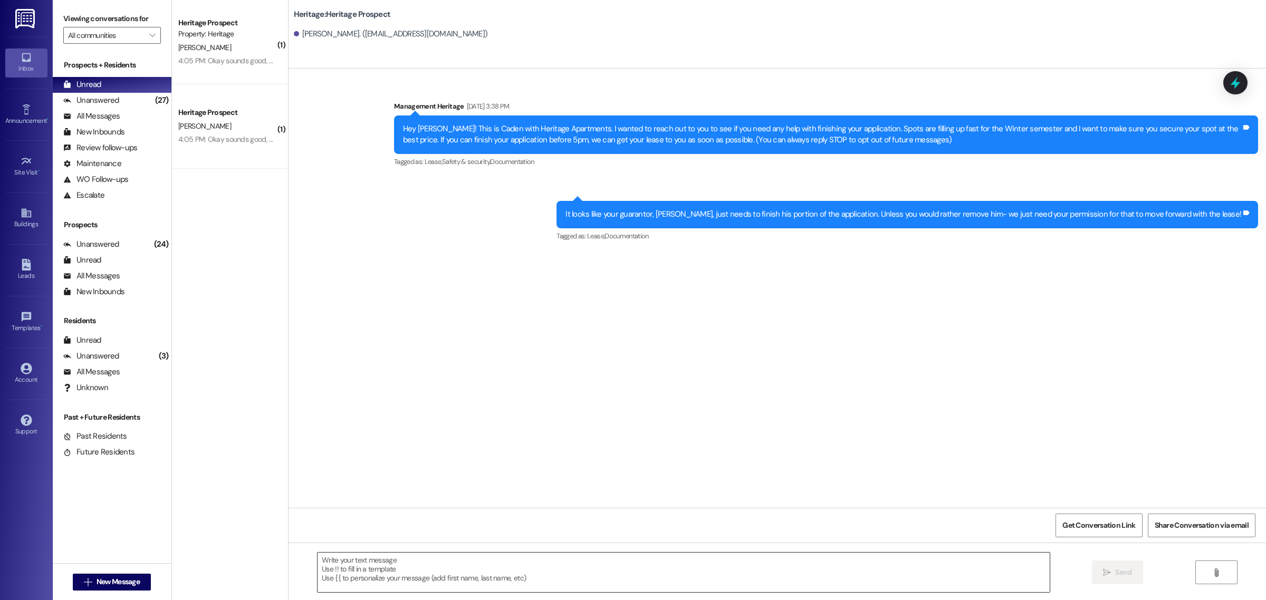
click at [329, 571] on textarea at bounding box center [684, 573] width 732 height 40
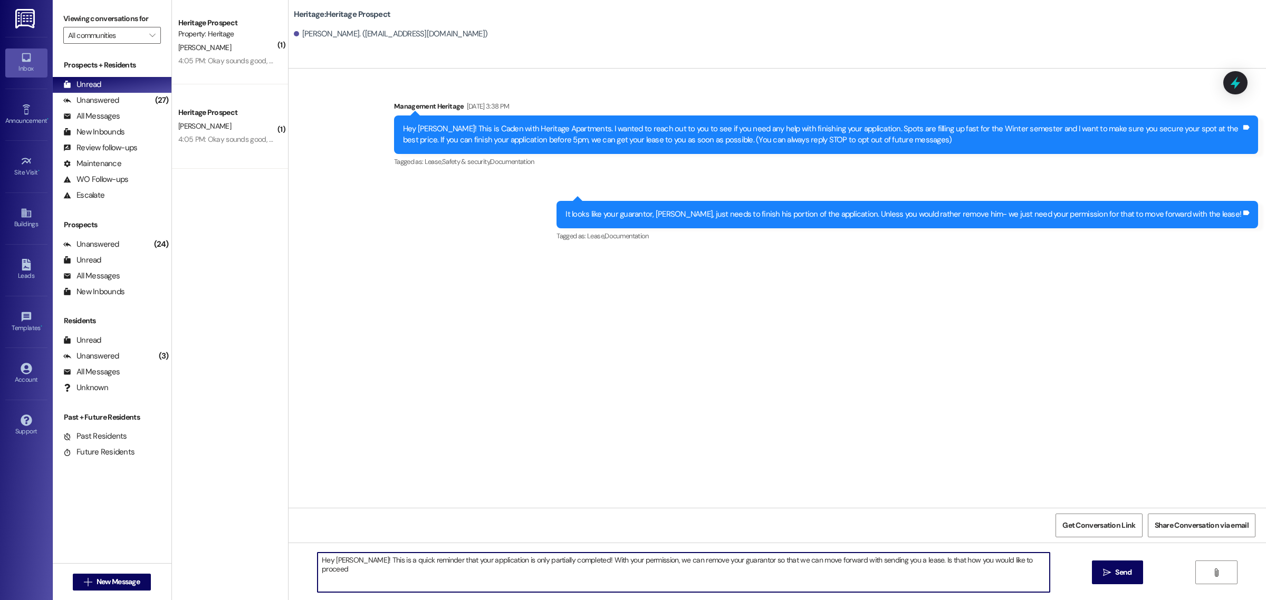
type textarea "Hey [PERSON_NAME]! This is a quick reminder that your application is only parti…"
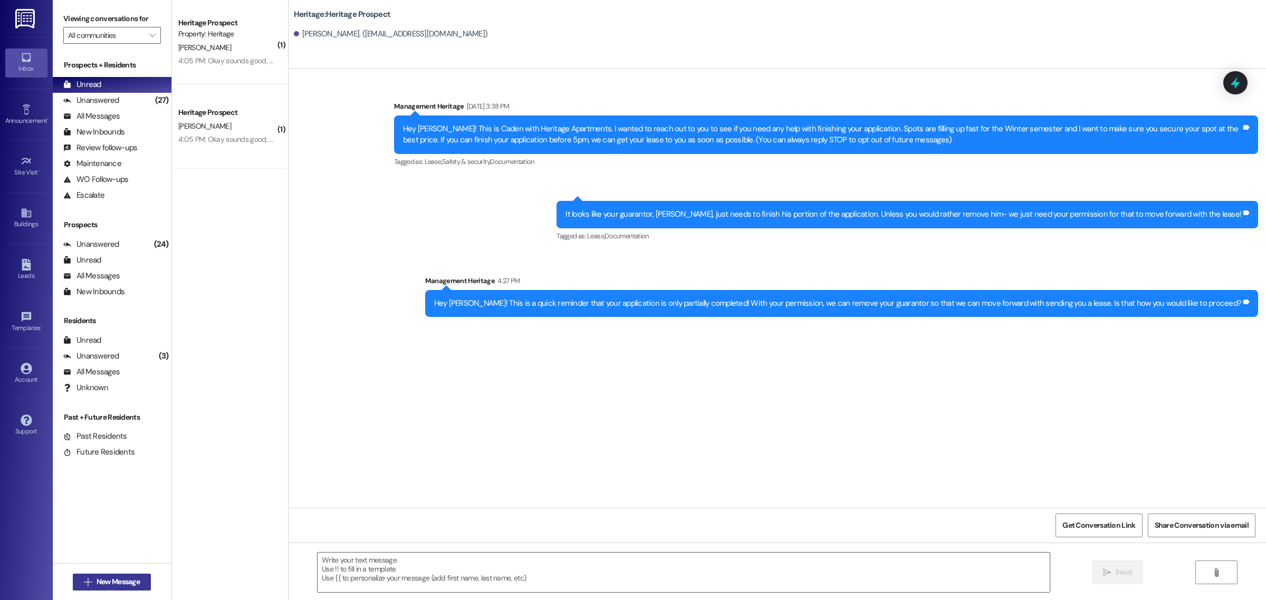
click at [117, 584] on span "New Message" at bounding box center [118, 582] width 43 height 11
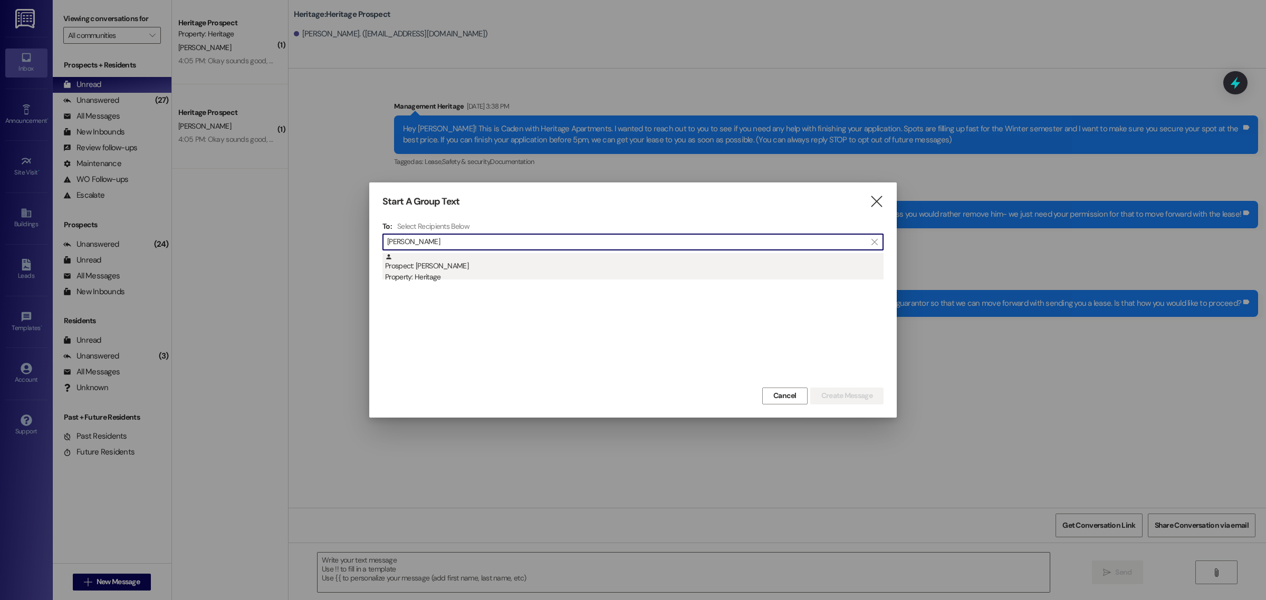
type input "emma pr"
click at [434, 274] on div "Property: Heritage" at bounding box center [634, 277] width 499 height 11
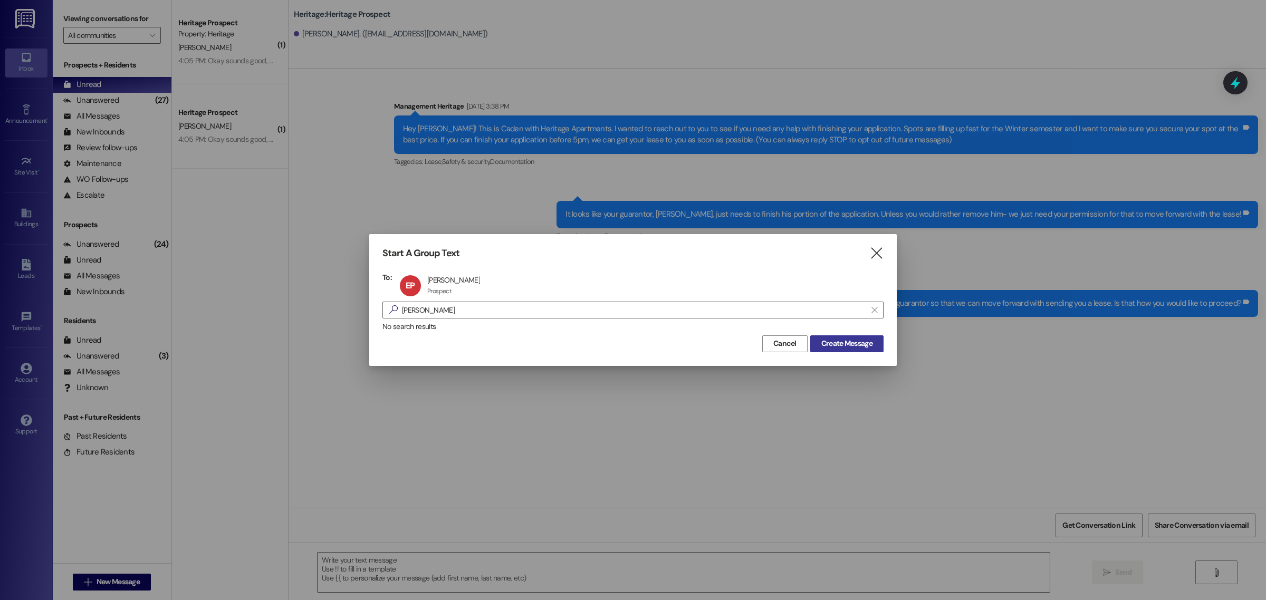
click at [843, 342] on span "Create Message" at bounding box center [846, 343] width 51 height 11
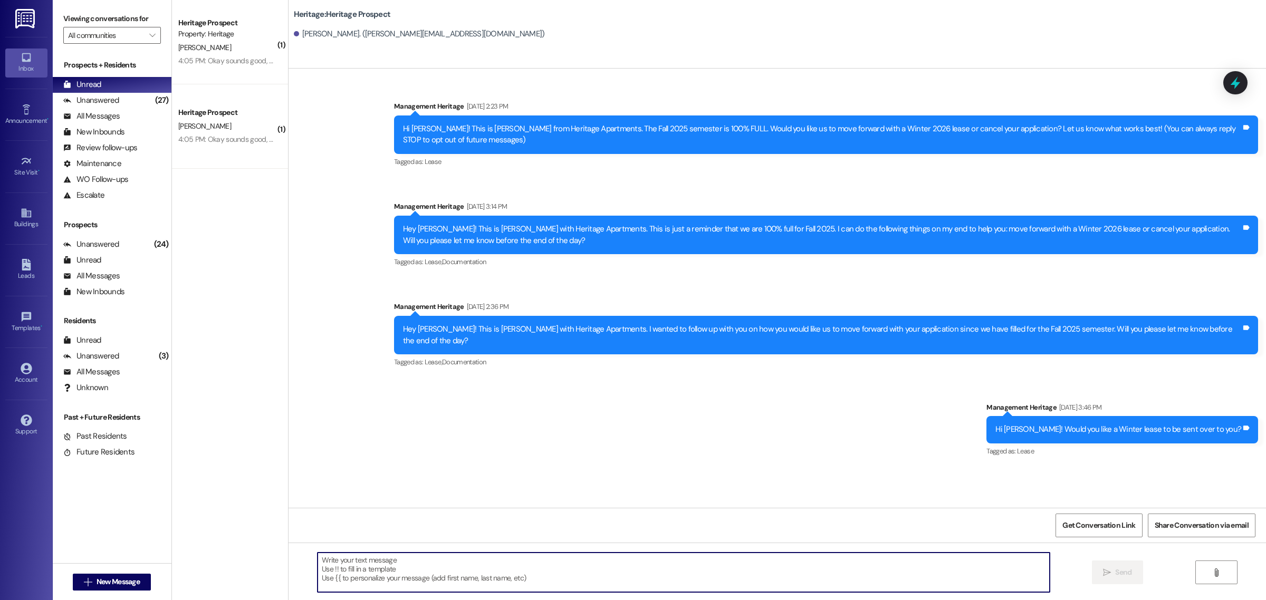
click at [351, 568] on textarea at bounding box center [684, 573] width 732 height 40
paste textarea "Hi Eve! Last chance to let us know if you would still like a Winter lease with …"
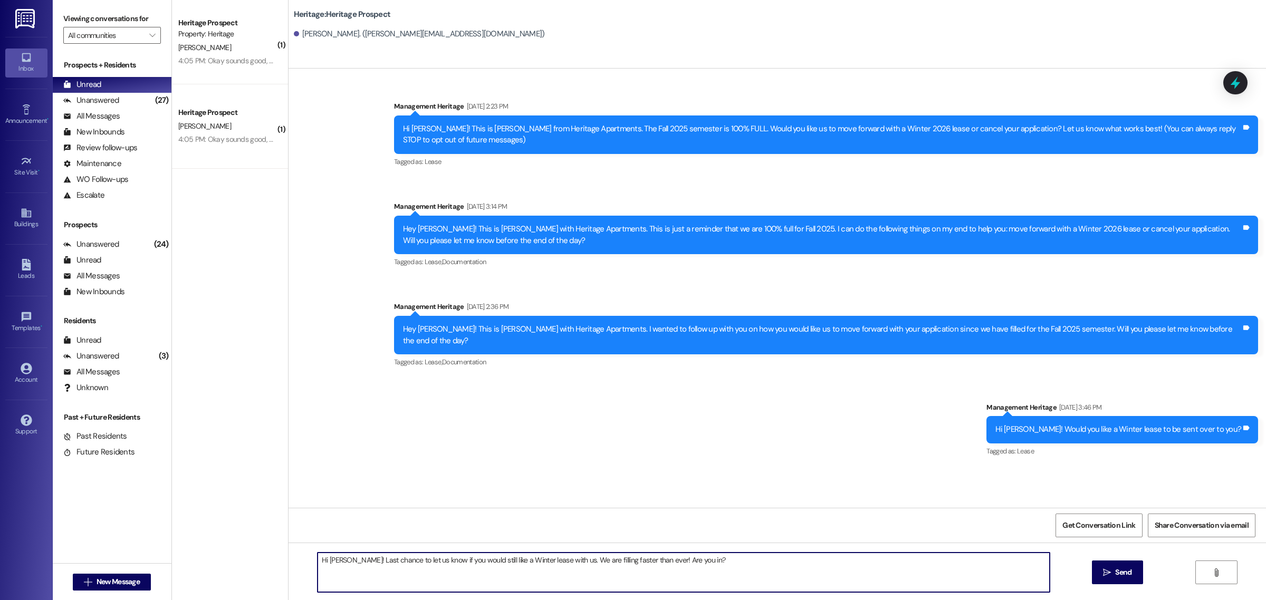
click at [334, 560] on textarea "Hi Eve! Last chance to let us know if you would still like a Winter lease with …" at bounding box center [684, 573] width 732 height 40
type textarea "Hi Emma! Last chance to let us know if you would still like a Winter lease with…"
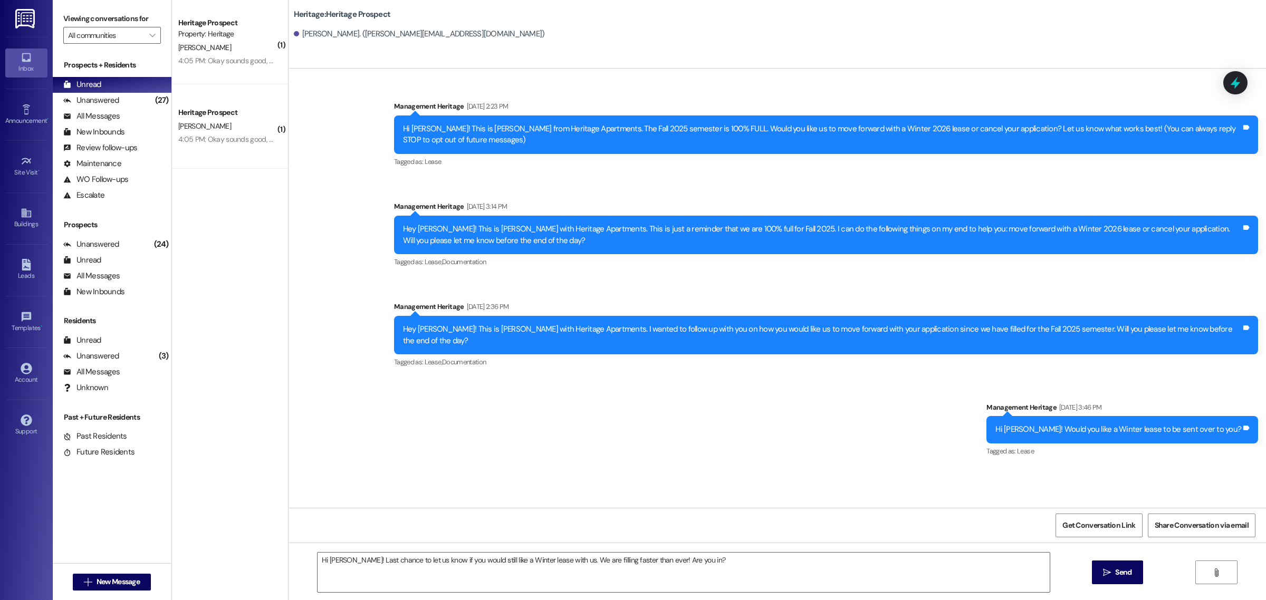
click at [1115, 568] on span "Send" at bounding box center [1123, 572] width 16 height 11
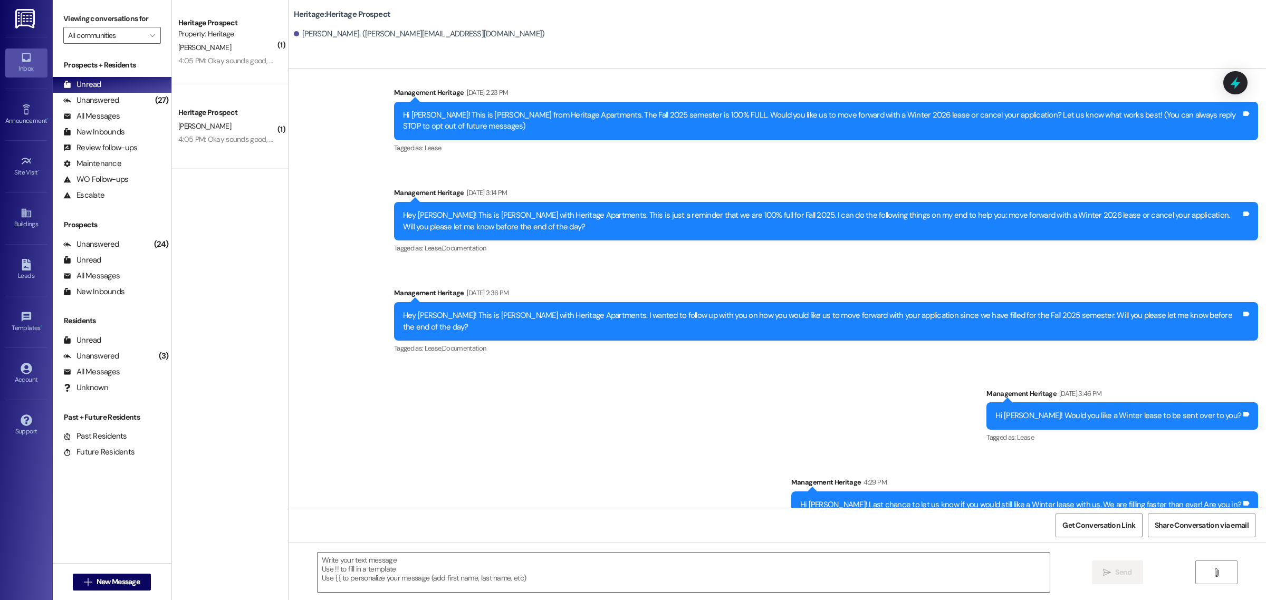
scroll to position [21, 0]
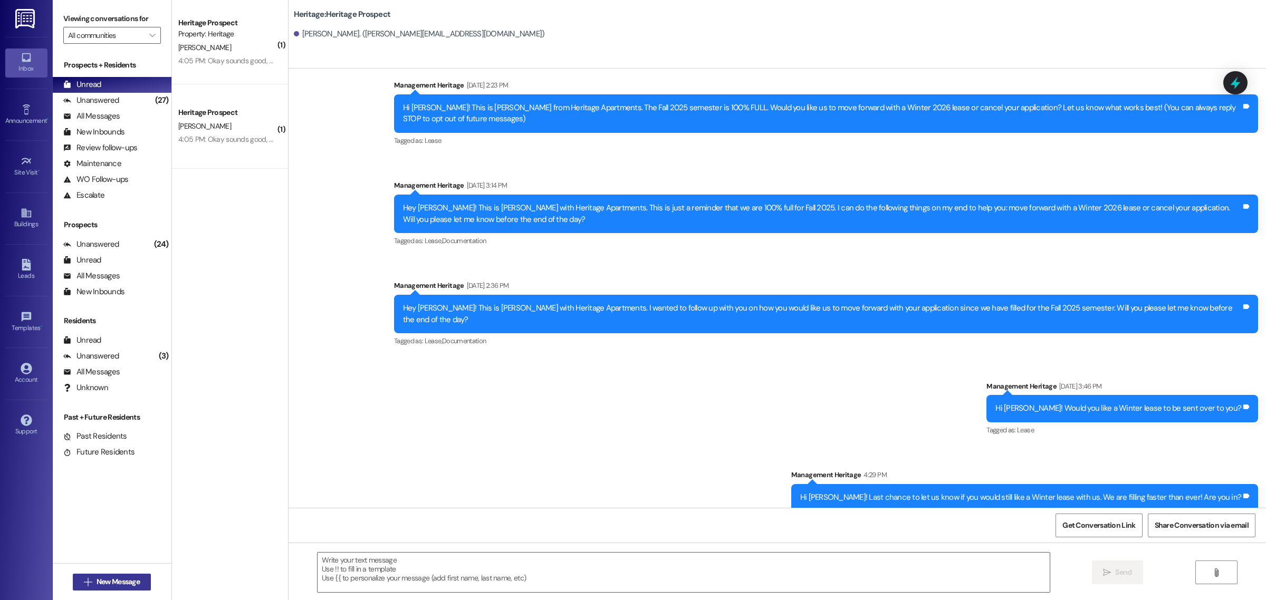
click at [114, 584] on span "New Message" at bounding box center [118, 582] width 43 height 11
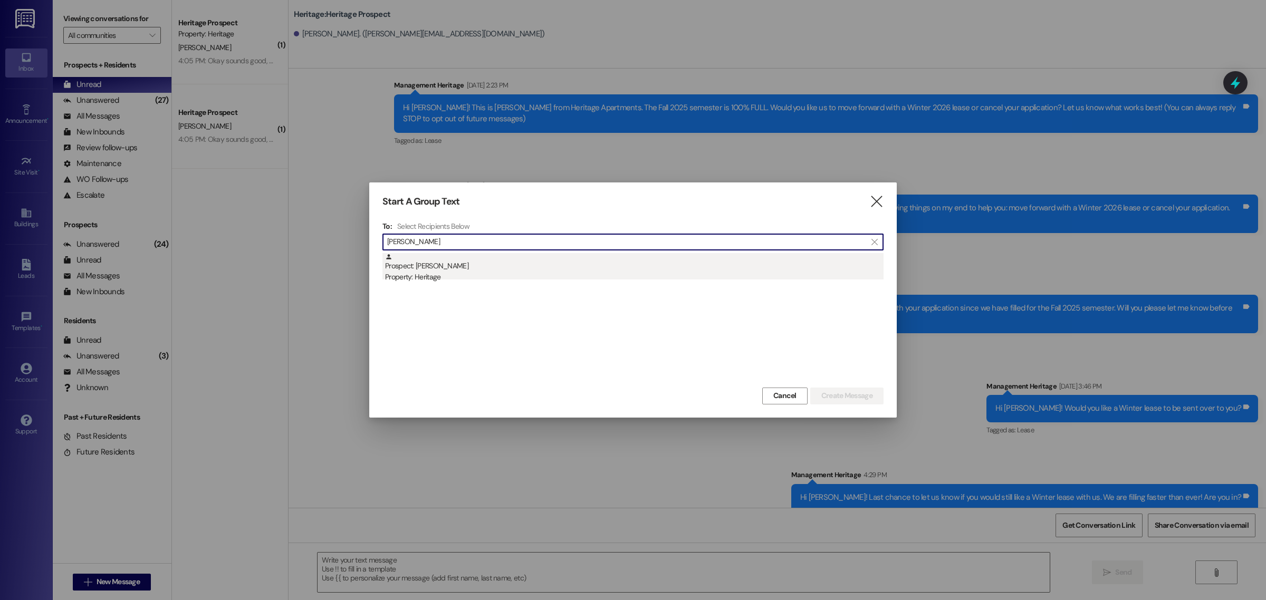
type input "Audrey han"
click at [426, 264] on div "Prospect: Audrey Hanks Property: Heritage" at bounding box center [634, 268] width 499 height 30
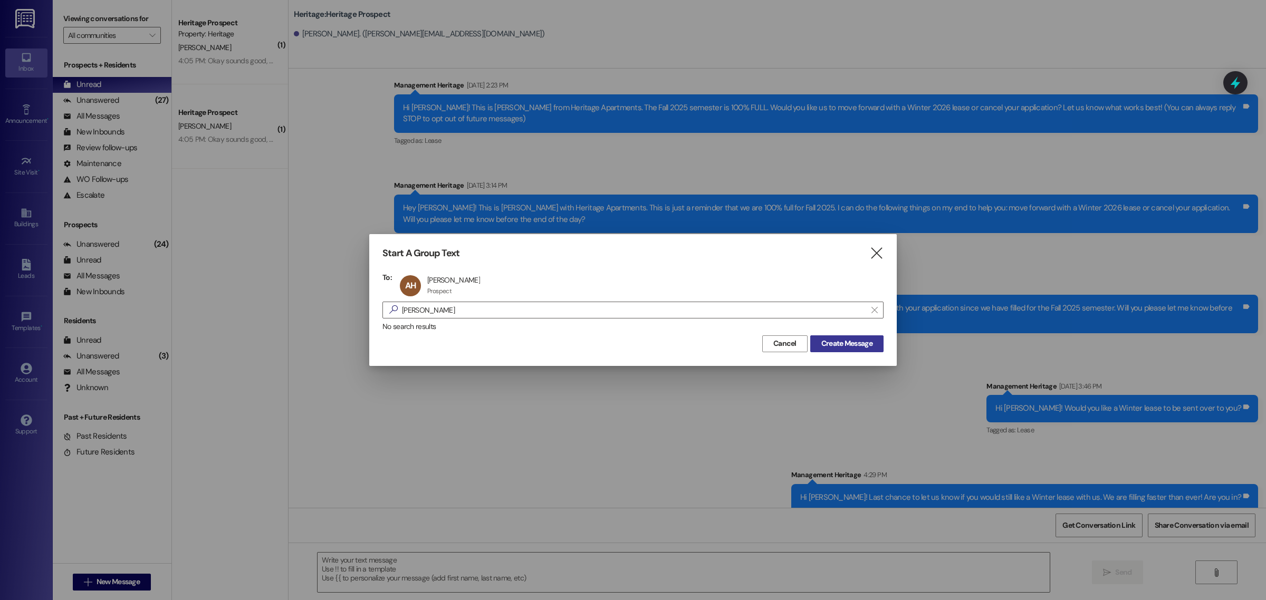
click at [851, 341] on span "Create Message" at bounding box center [846, 343] width 51 height 11
click at [838, 349] on span "Create Message" at bounding box center [846, 343] width 51 height 11
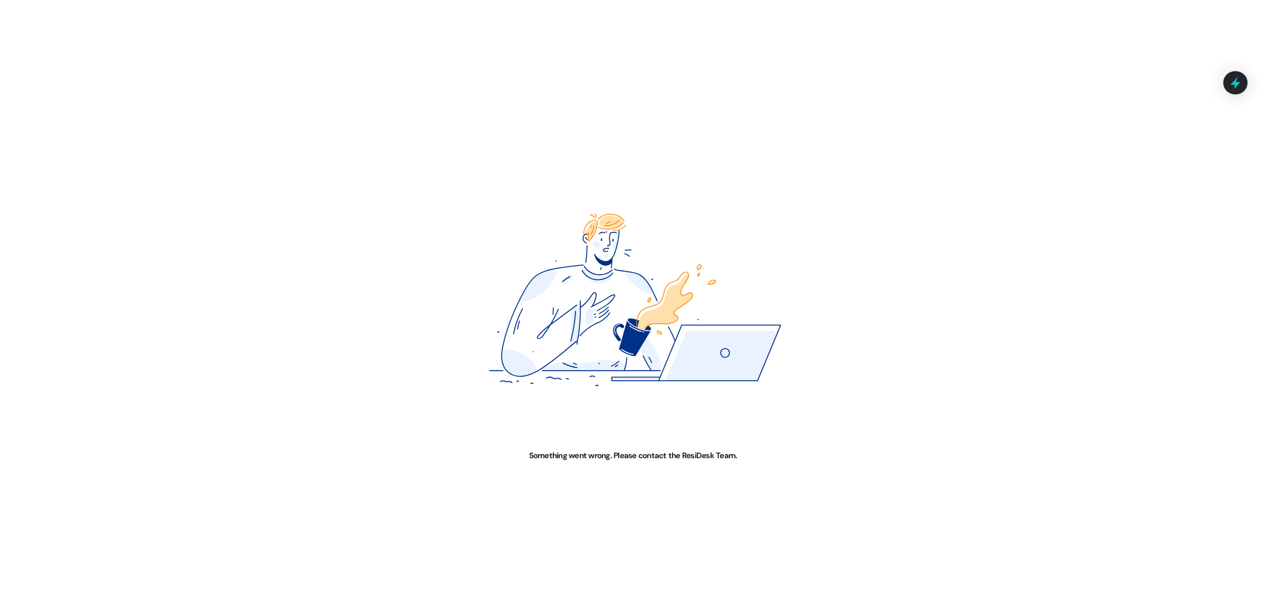
click at [352, 579] on div "Something went wrong. Please contact the ResiDesk Team." at bounding box center [633, 300] width 1266 height 600
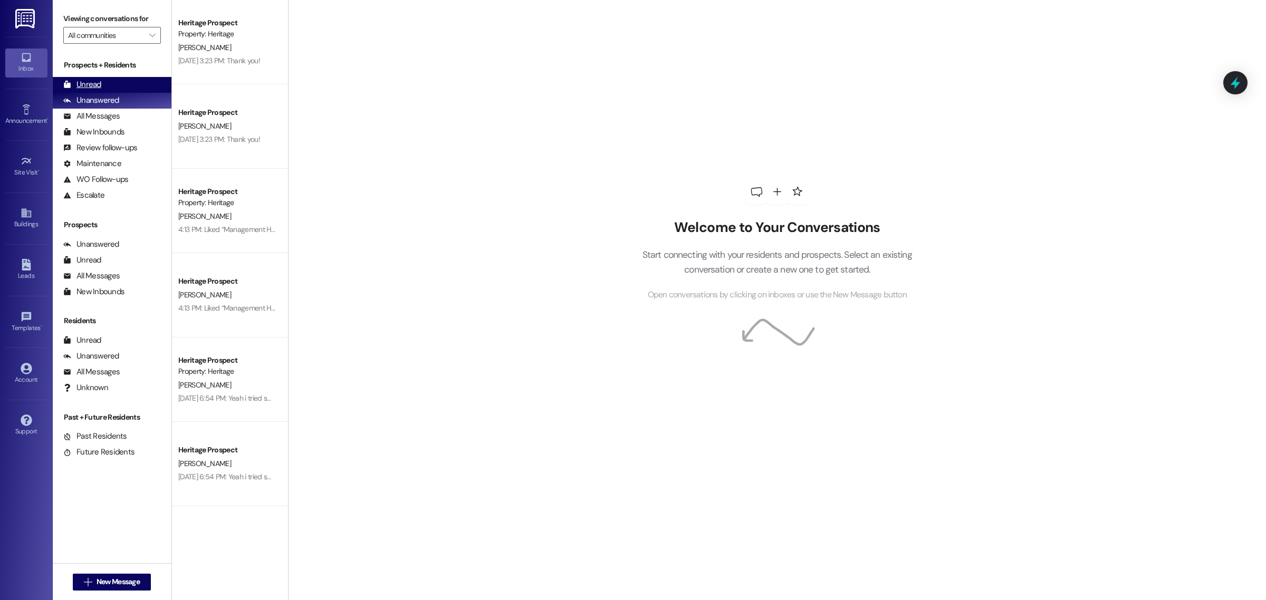
click at [135, 82] on div "Unread (0)" at bounding box center [112, 85] width 119 height 16
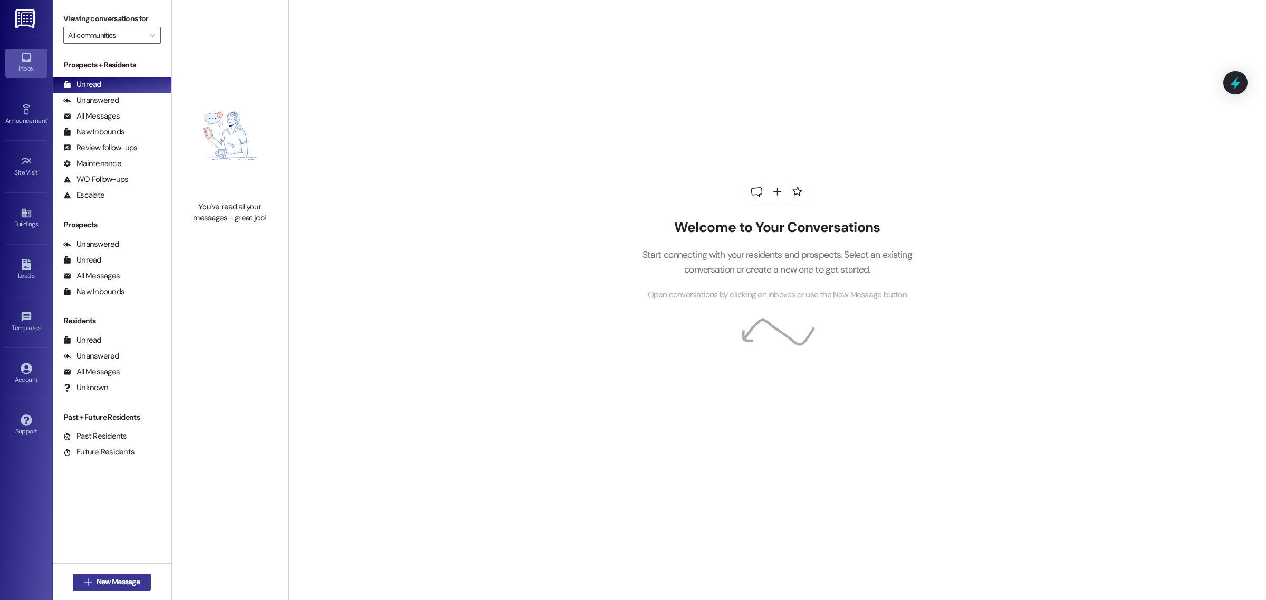
click at [138, 586] on span "New Message" at bounding box center [118, 582] width 43 height 11
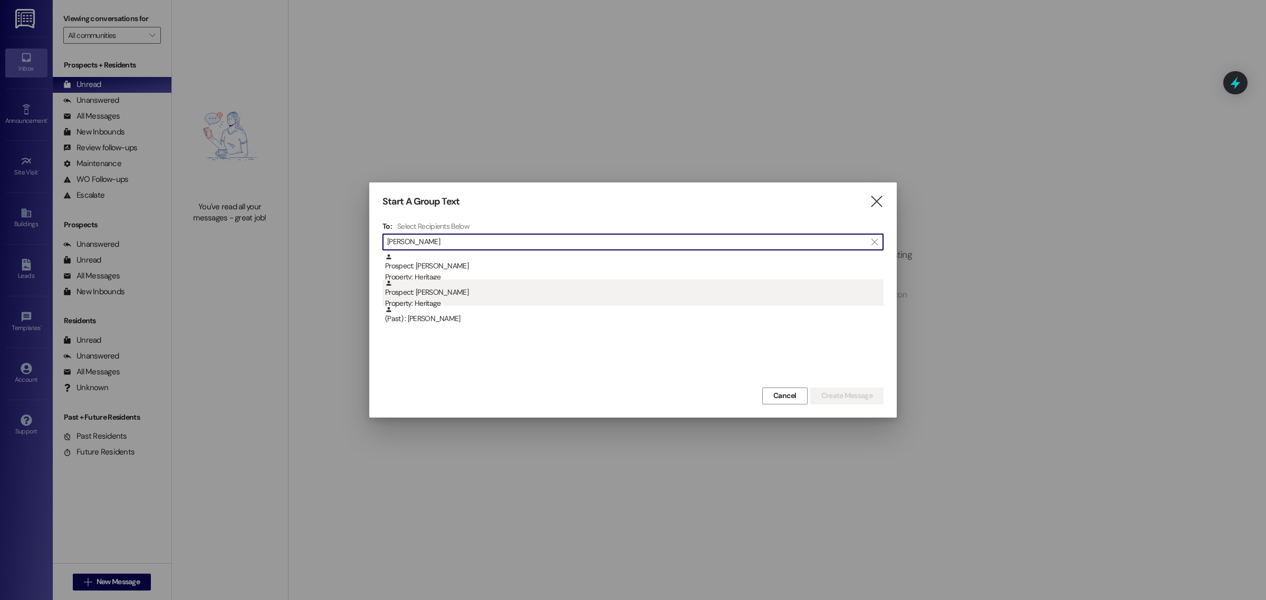
type input "[PERSON_NAME]"
click at [433, 302] on div "Property: Heritage" at bounding box center [634, 303] width 499 height 11
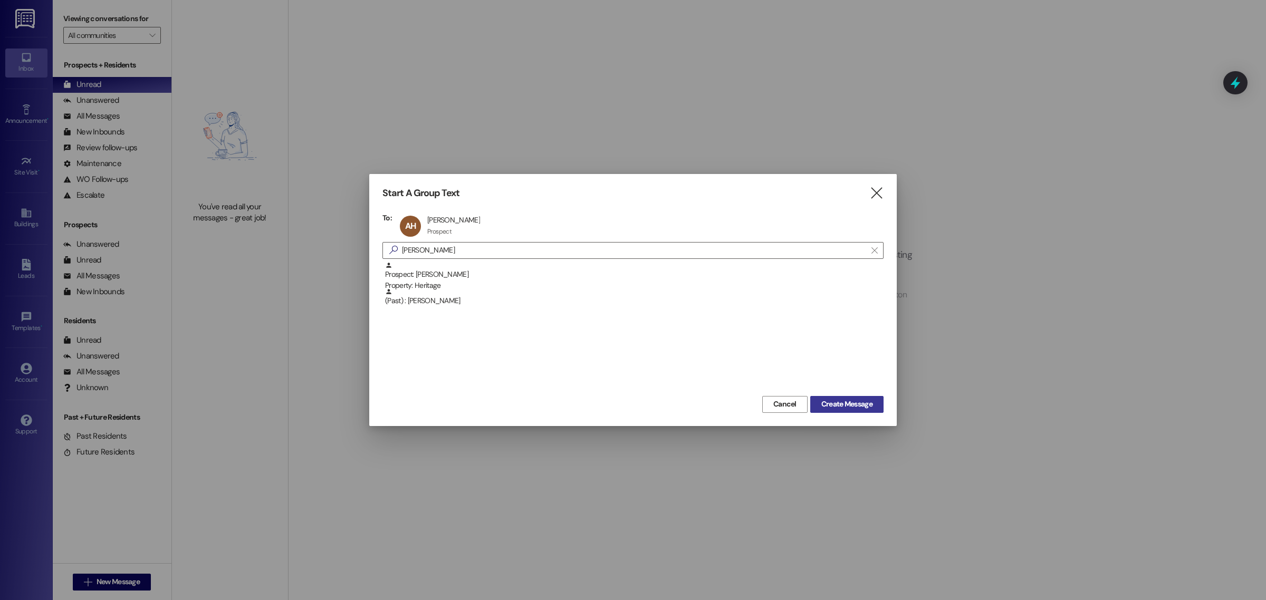
click at [855, 407] on span "Create Message" at bounding box center [846, 404] width 51 height 11
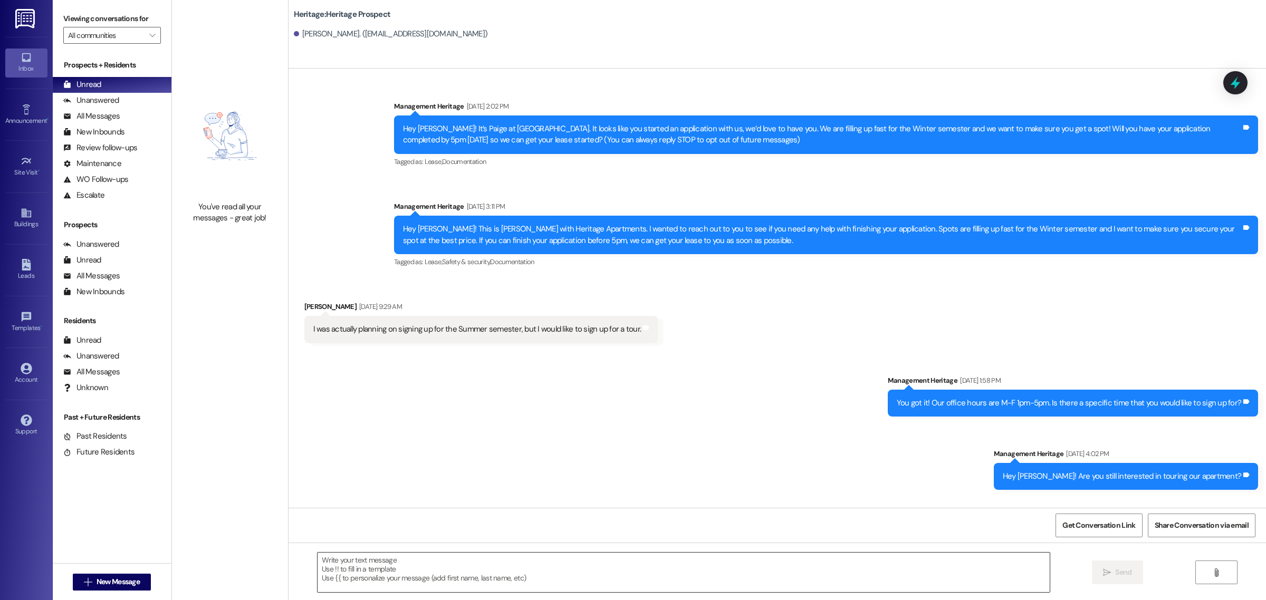
click at [349, 571] on textarea at bounding box center [684, 573] width 732 height 40
click at [124, 578] on span "New Message" at bounding box center [118, 582] width 43 height 11
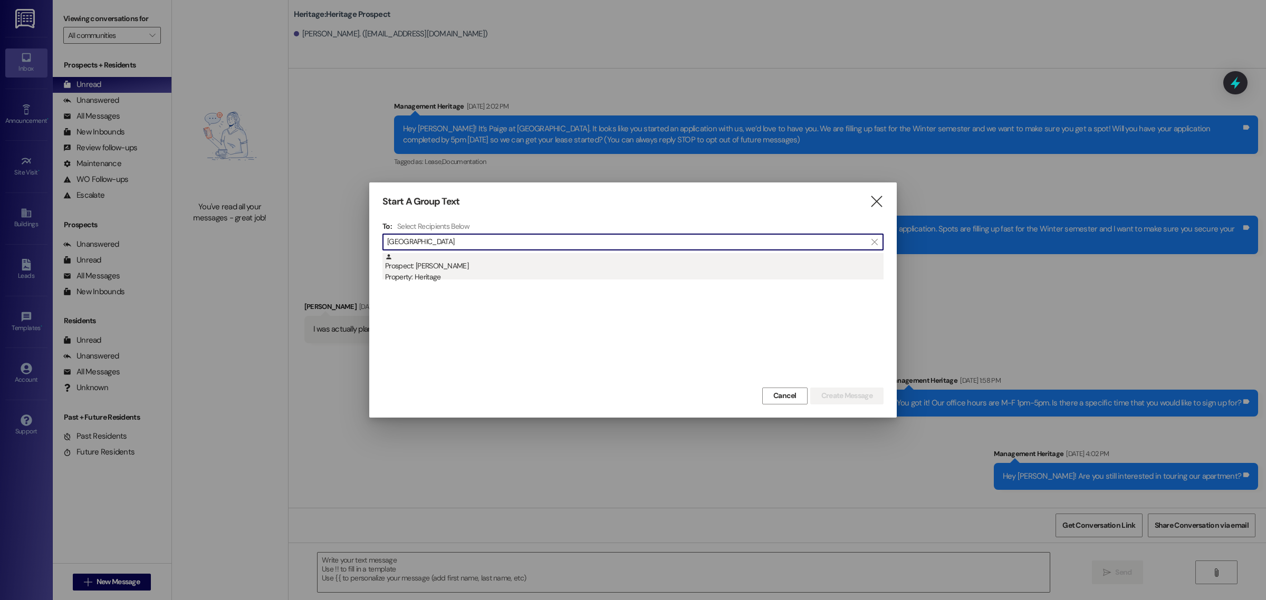
type input "alexandria"
click at [453, 275] on div "Property: Heritage" at bounding box center [634, 277] width 499 height 11
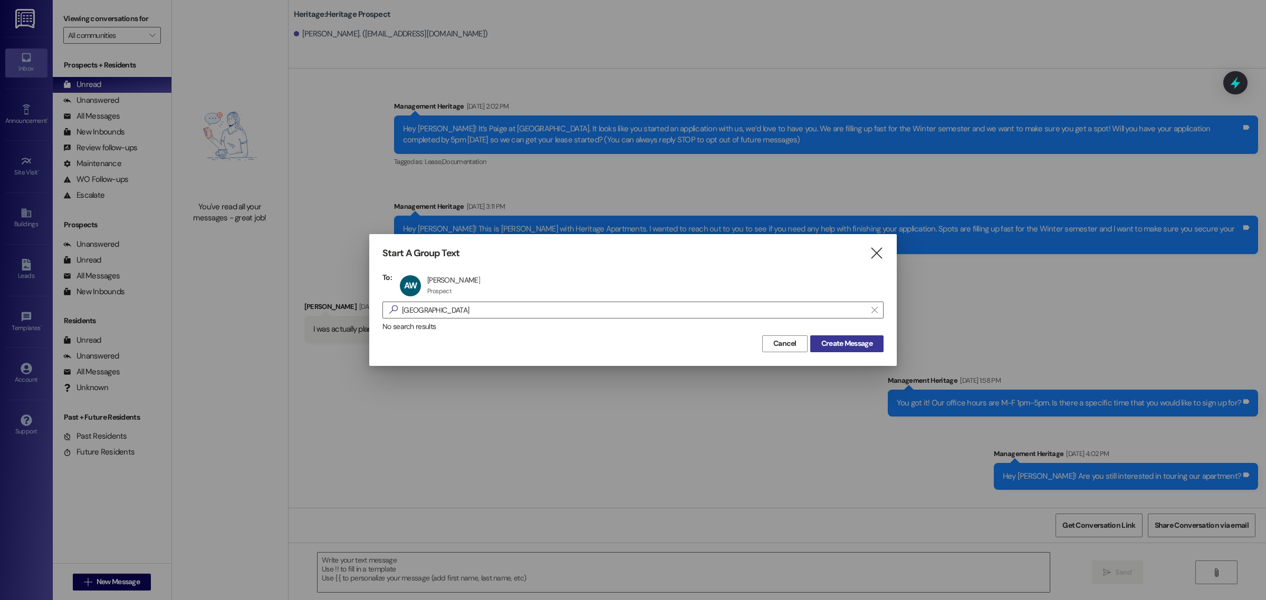
click at [835, 343] on span "Create Message" at bounding box center [846, 343] width 51 height 11
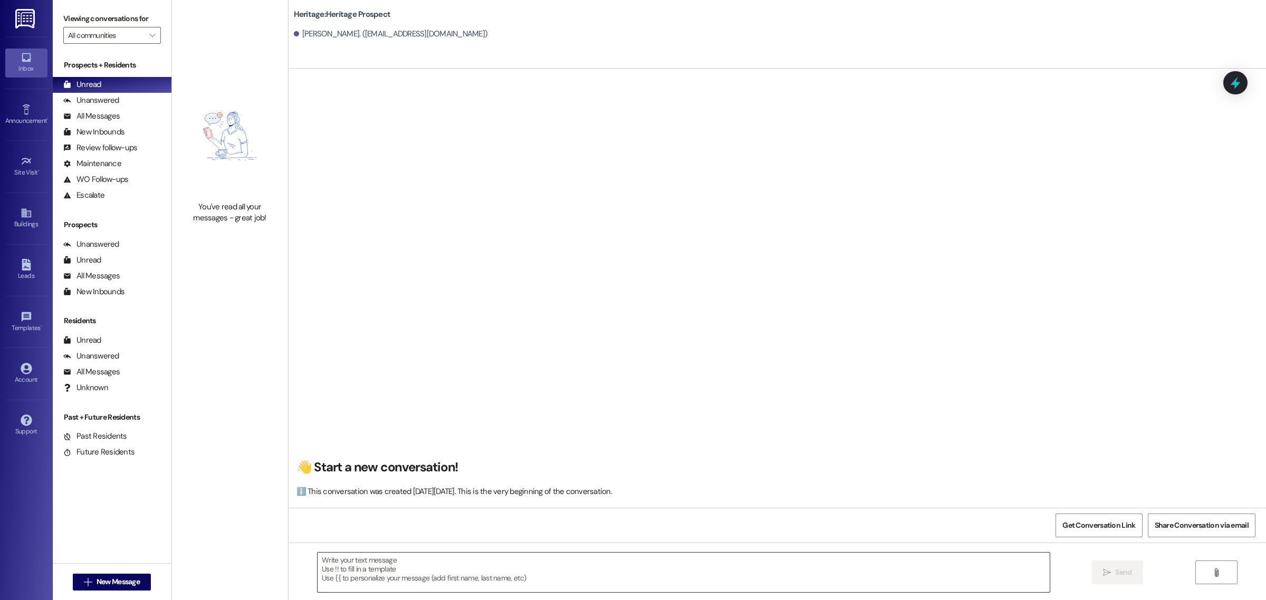
click at [389, 575] on textarea at bounding box center [684, 573] width 732 height 40
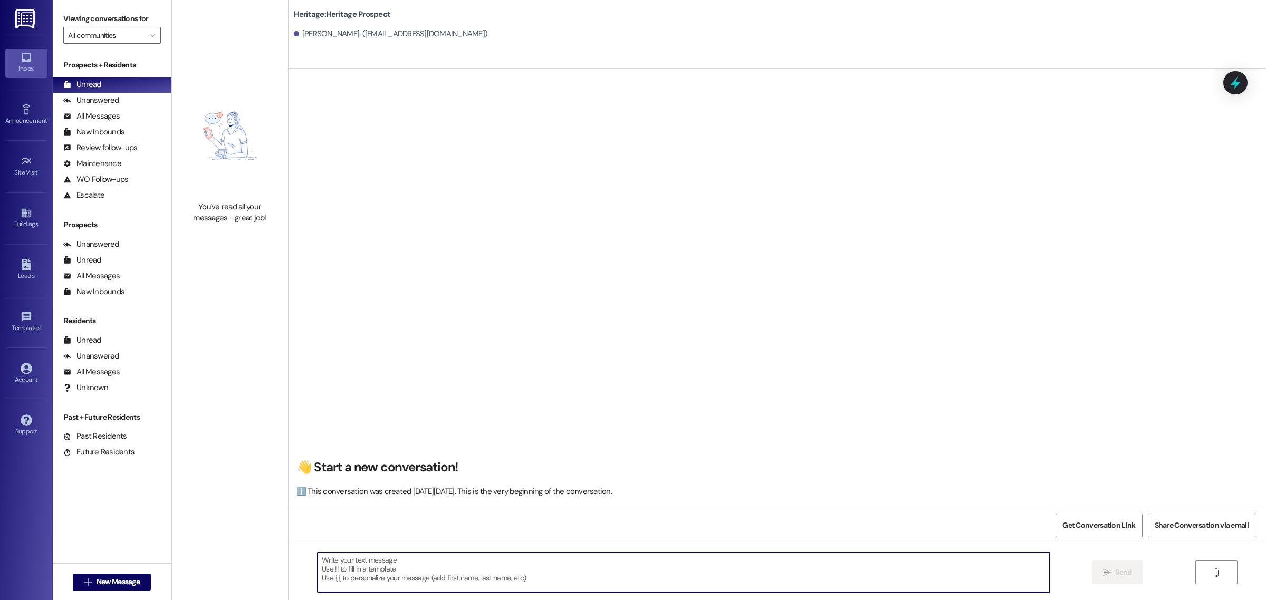
paste textarea "Hi _____! This is Paige from Heritage Apartments. The Fall 2025 semester is 100…"
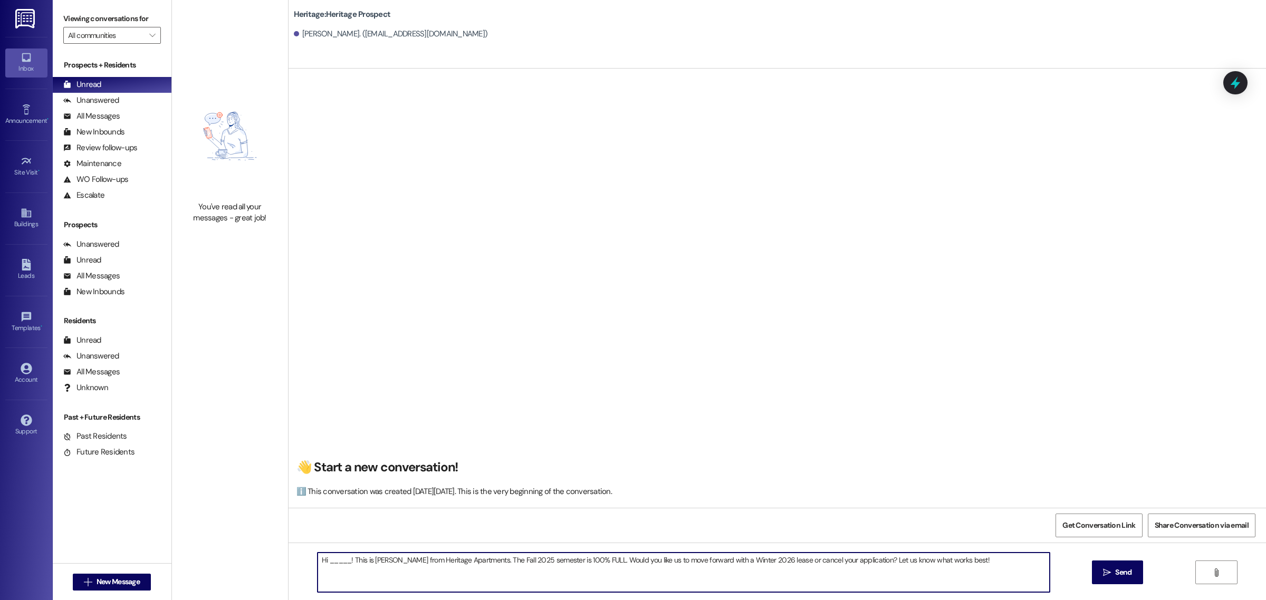
click at [347, 561] on textarea "Hi _____! This is Paige from Heritage Apartments. The Fall 2025 semester is 100…" at bounding box center [684, 573] width 732 height 40
click at [396, 563] on textarea "Hi Alexandria! This is Paige from Heritage Apartments. The Fall 2025 semester i…" at bounding box center [684, 573] width 732 height 40
type textarea "Hi Alexandria! This is Caden from Heritage Apartments. The Fall 2025 semester i…"
click at [1124, 574] on span "Send" at bounding box center [1123, 572] width 16 height 11
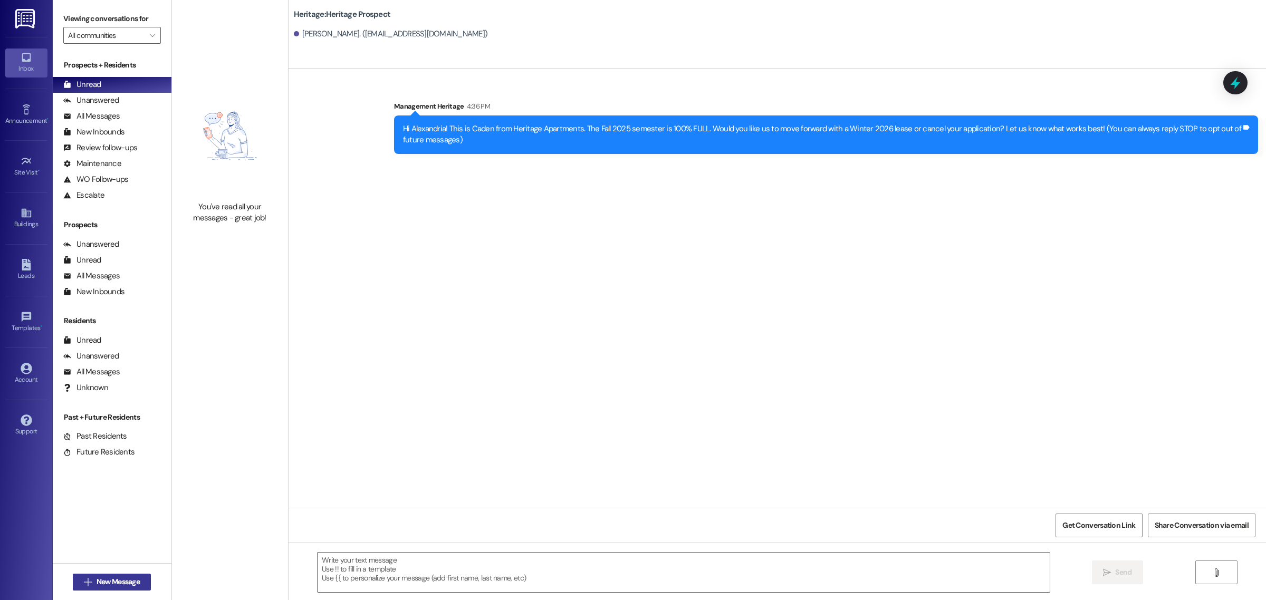
click at [122, 582] on span "New Message" at bounding box center [118, 582] width 43 height 11
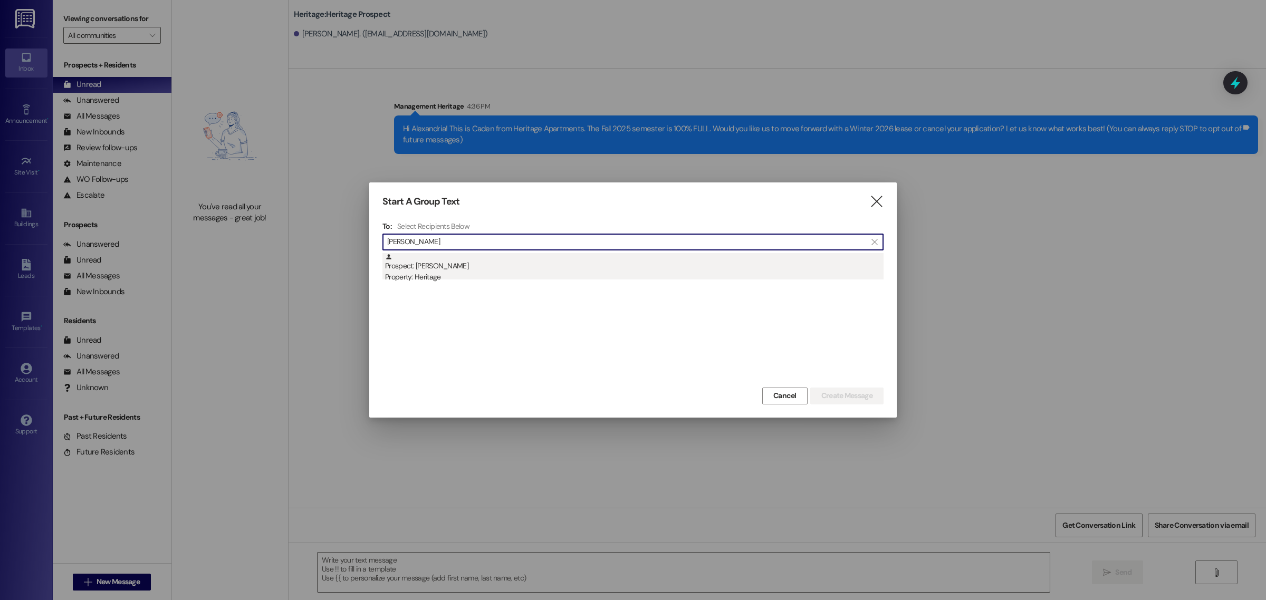
type input "ciara"
click at [421, 275] on div "Property: Heritage" at bounding box center [634, 277] width 499 height 11
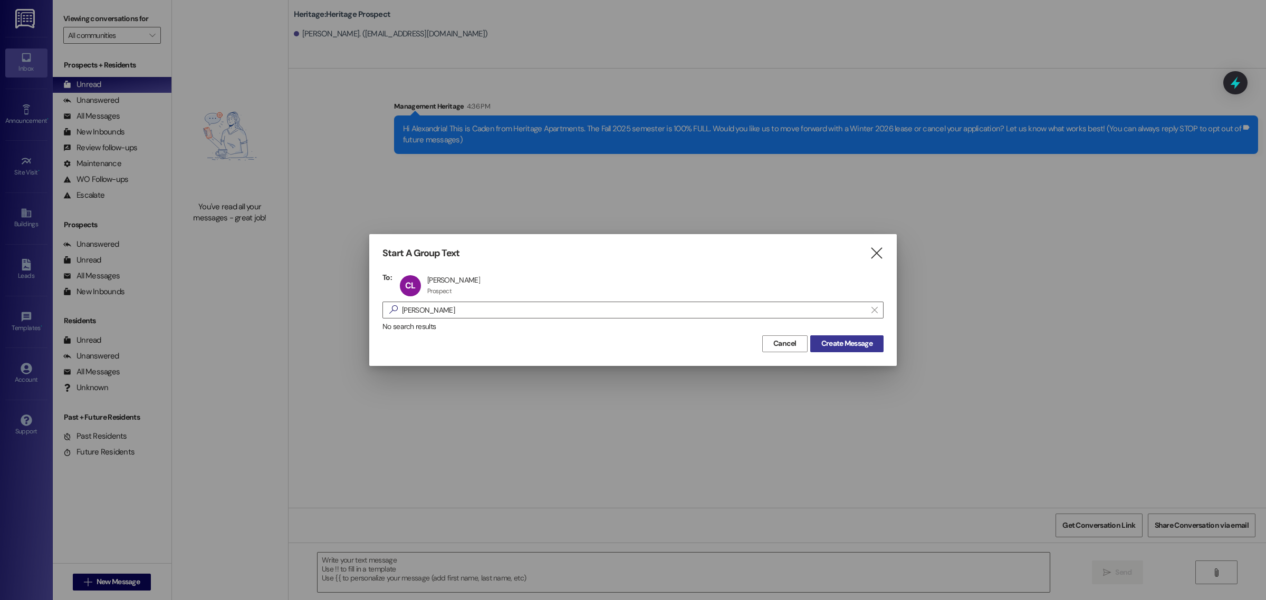
click at [855, 344] on span "Create Message" at bounding box center [846, 343] width 51 height 11
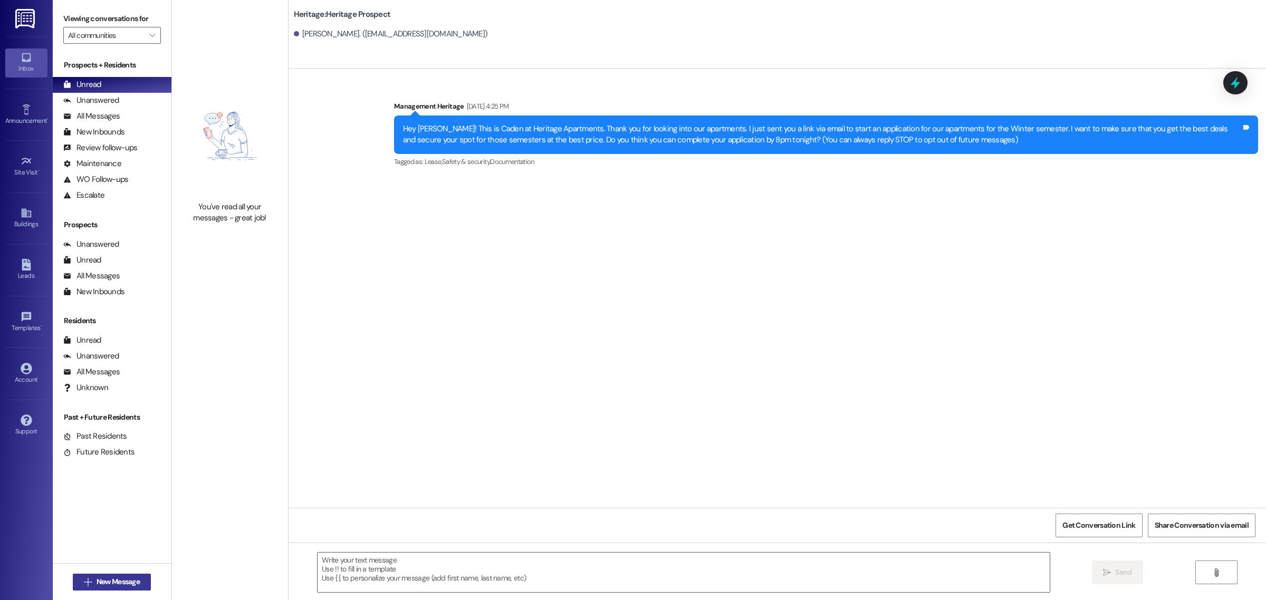
click at [127, 582] on span "New Message" at bounding box center [118, 582] width 43 height 11
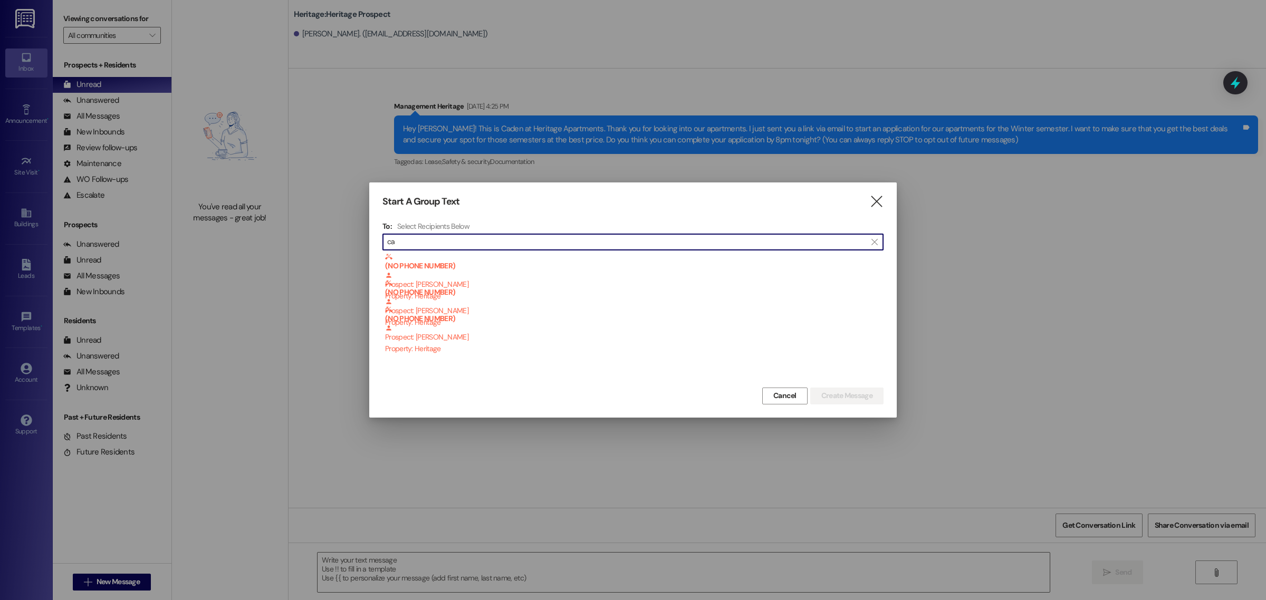
type input "c"
type input "h"
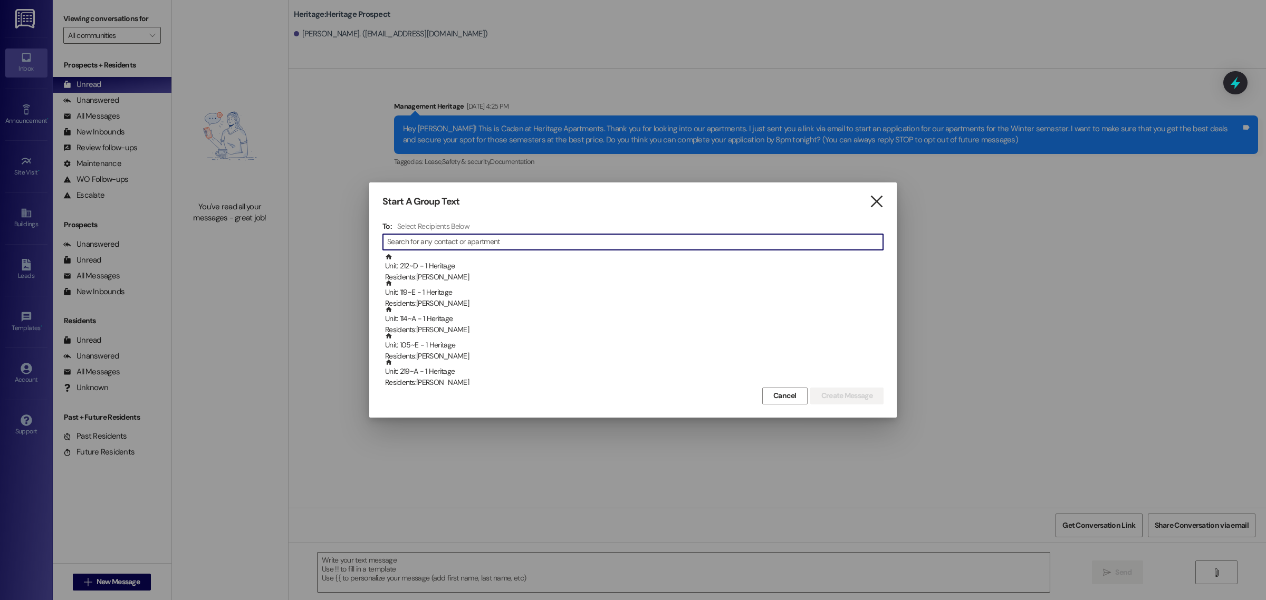
click at [876, 206] on icon "" at bounding box center [876, 201] width 14 height 11
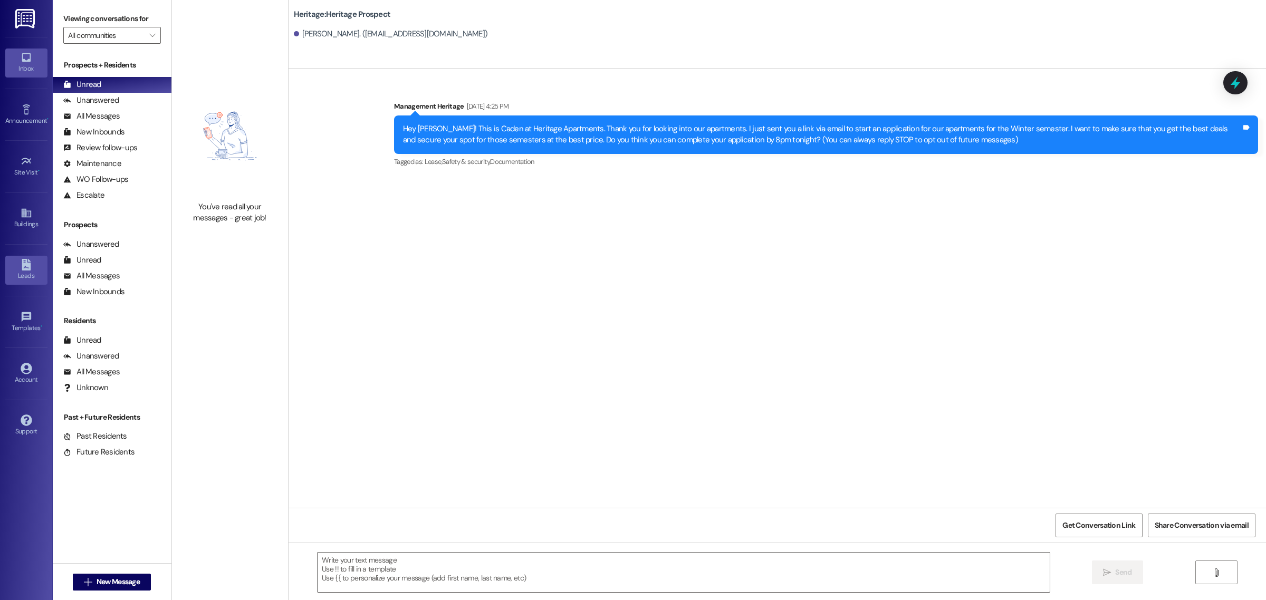
click at [22, 277] on div "Leads" at bounding box center [26, 276] width 53 height 11
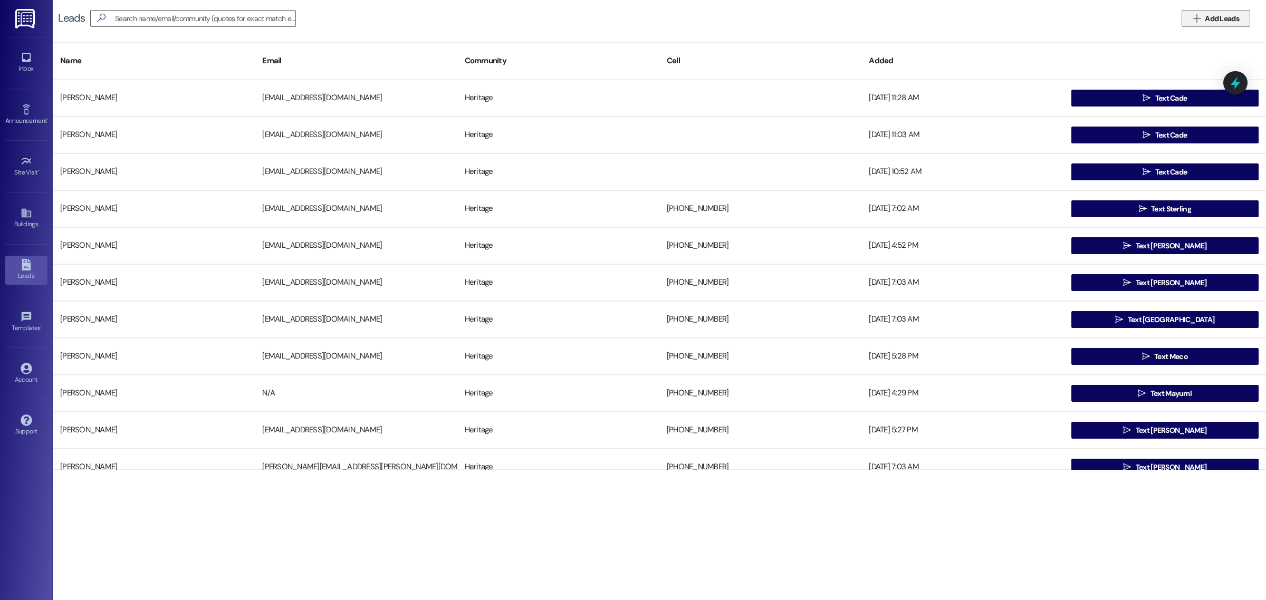
click at [1207, 15] on span "Add Leads" at bounding box center [1222, 18] width 34 height 11
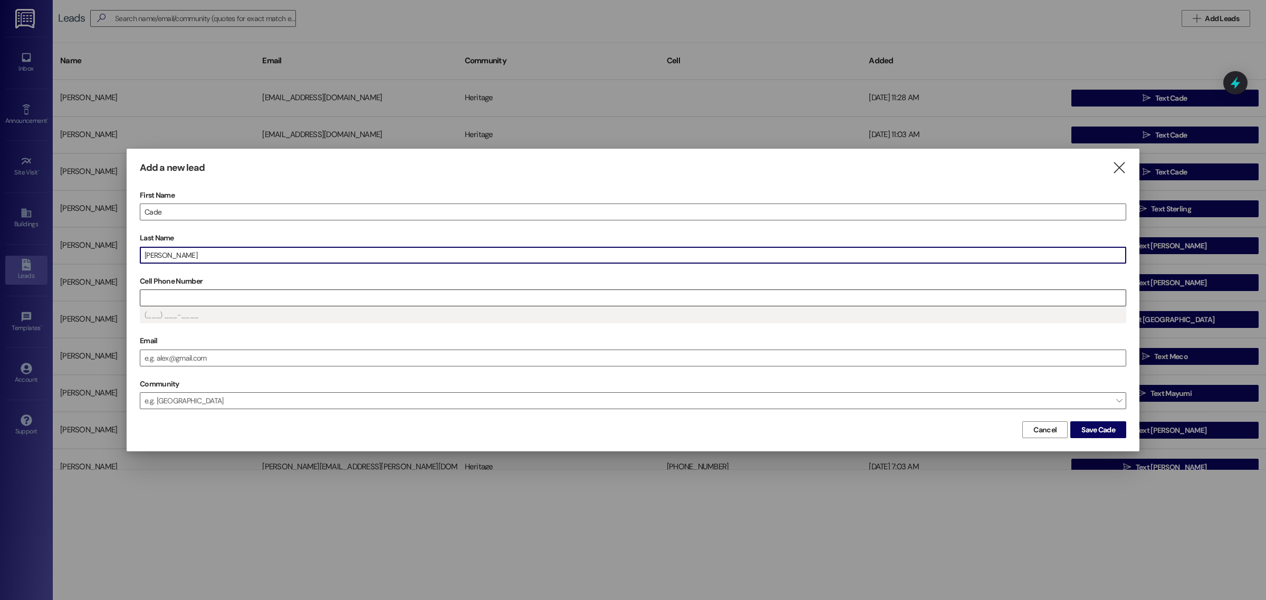
click at [467, 305] on input "Cell Phone Number" at bounding box center [632, 298] width 985 height 16
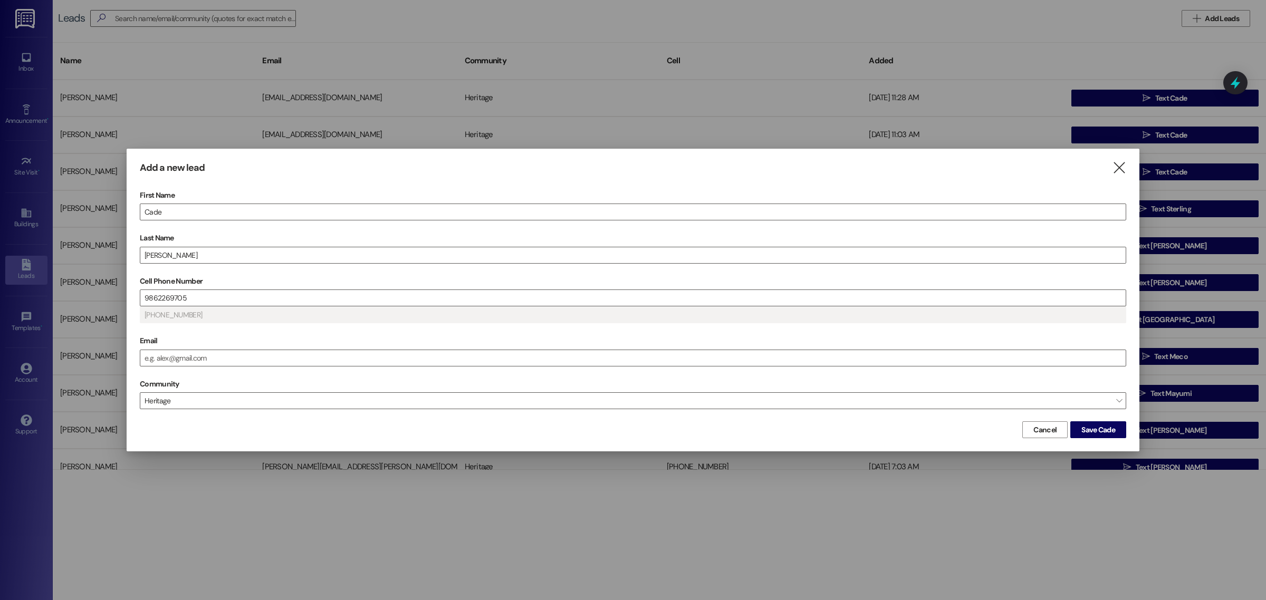
click at [1101, 420] on div "Cancel Save Cade" at bounding box center [633, 429] width 986 height 20
click at [1103, 425] on span "Save Cade" at bounding box center [1098, 430] width 34 height 11
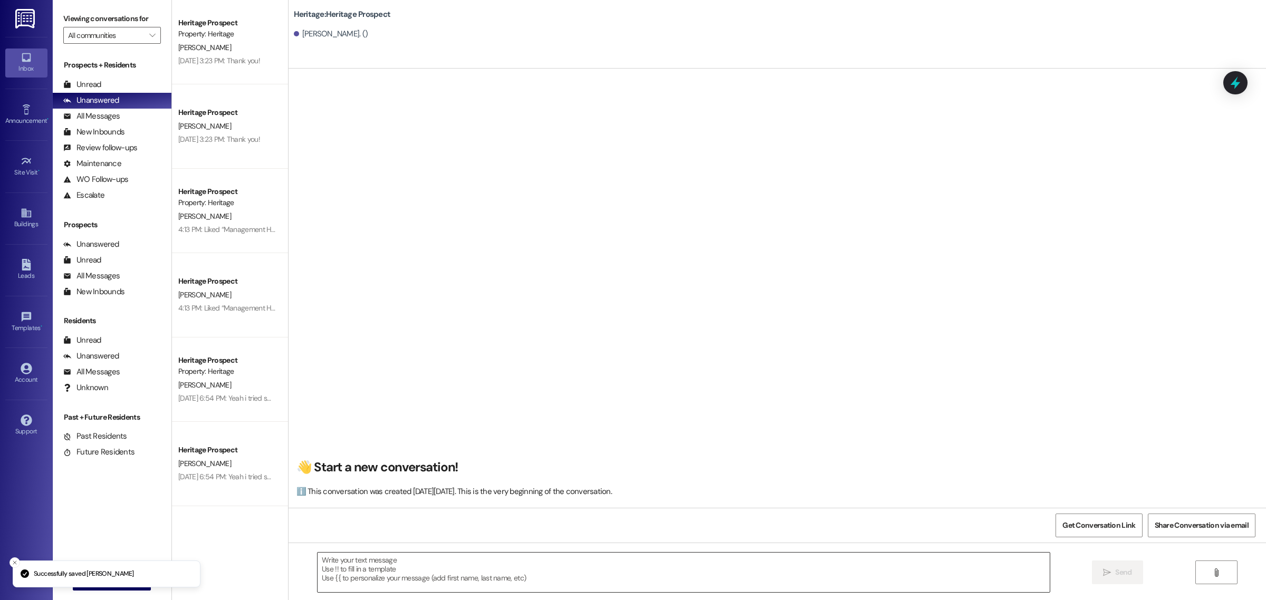
click at [399, 565] on textarea at bounding box center [684, 573] width 732 height 40
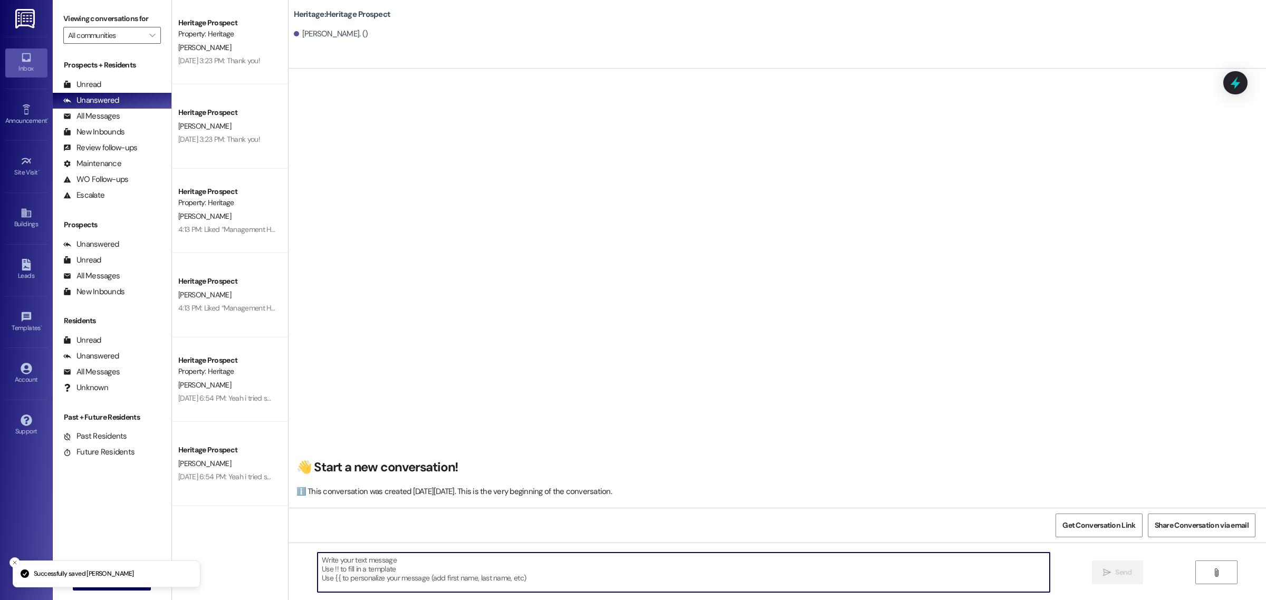
paste textarea "Hey ___! It’s Paige at Heritage Apartments. It looks like you started a ____ ap…"
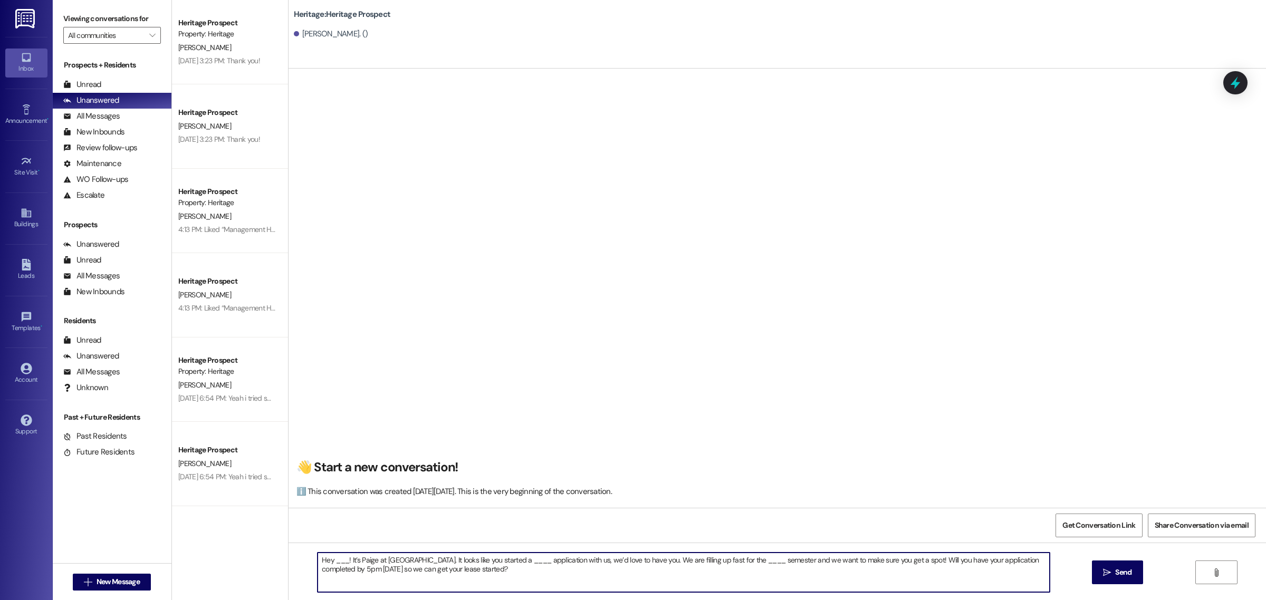
click at [343, 558] on textarea "Hey ___! It’s Paige at Heritage Apartments. It looks like you started a ____ ap…" at bounding box center [684, 573] width 732 height 40
click at [552, 562] on textarea "Hey Cade! It’s Caden at Heritage Apartments. It looks like you started a ____ a…" at bounding box center [684, 573] width 732 height 40
click at [824, 562] on textarea "Hey Cade! It’s Caden at Heritage Apartments. It looks like you started a Winter…" at bounding box center [684, 573] width 732 height 40
click at [783, 579] on textarea "Hey Cade! It’s Caden at Heritage Apartments. It looks like you started a Winter…" at bounding box center [684, 573] width 732 height 40
click at [329, 570] on textarea "Hey Cade! It’s Caden at Heritage Apartments. It looks like you started a Winter…" at bounding box center [684, 573] width 732 height 40
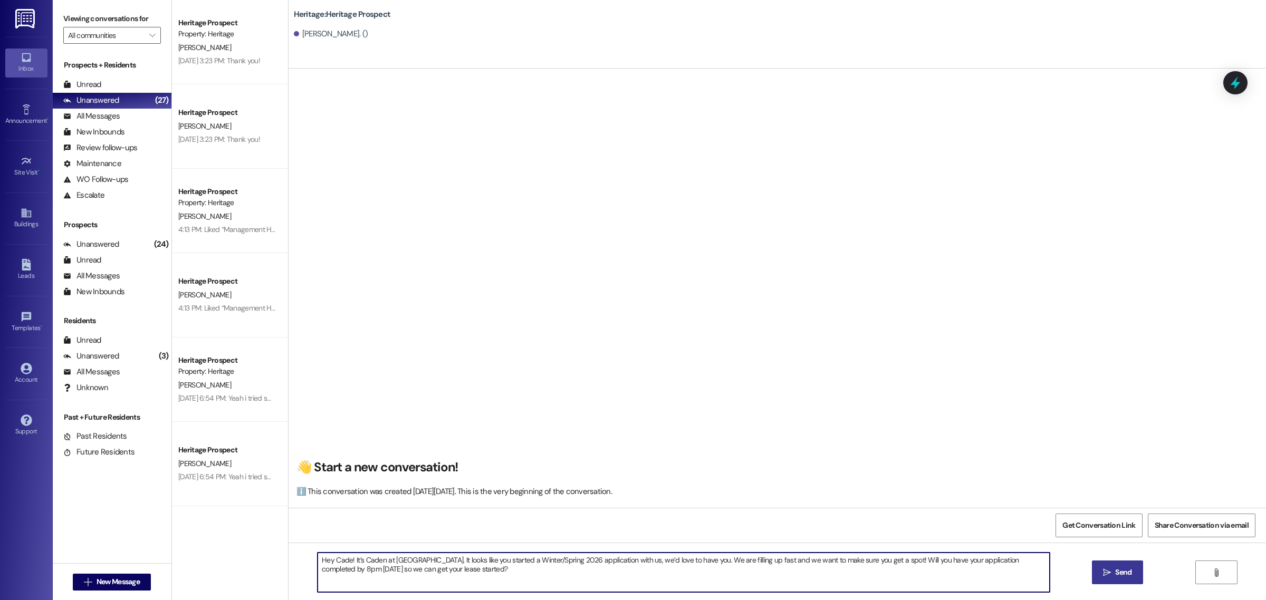
type textarea "Hey Cade! It’s Caden at Heritage Apartments. It looks like you started a Winter…"
click at [1106, 572] on icon "" at bounding box center [1107, 573] width 8 height 8
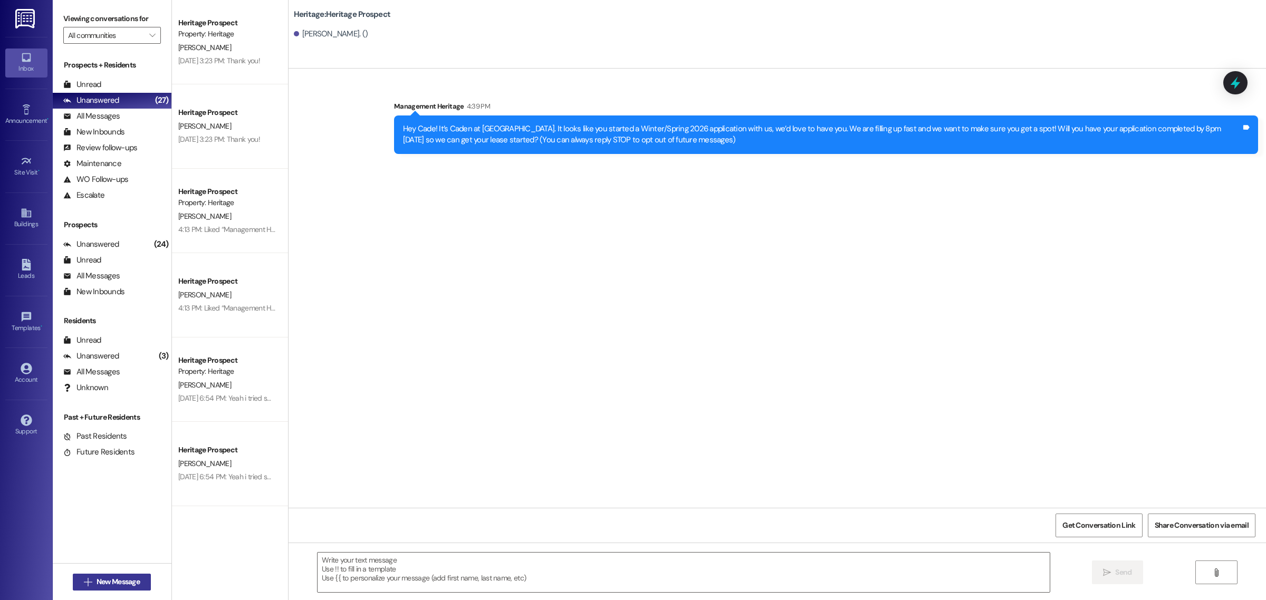
click at [103, 581] on span "New Message" at bounding box center [118, 582] width 43 height 11
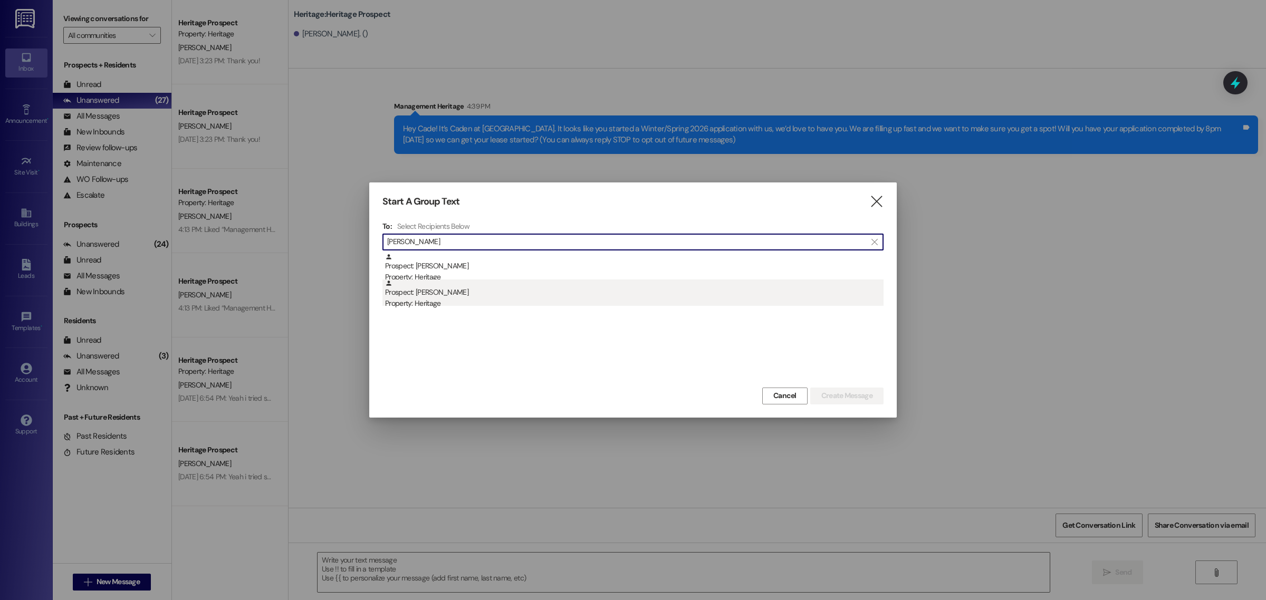
type input "Britton"
click at [413, 302] on div "Property: Heritage" at bounding box center [634, 303] width 499 height 11
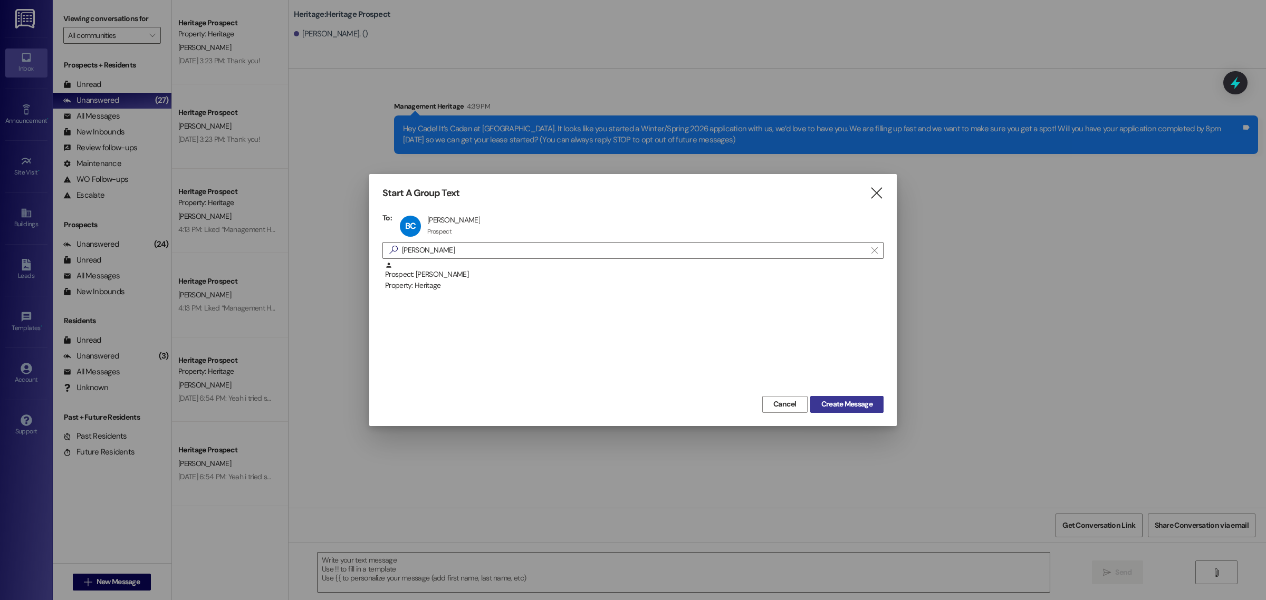
click at [844, 402] on span "Create Message" at bounding box center [846, 404] width 51 height 11
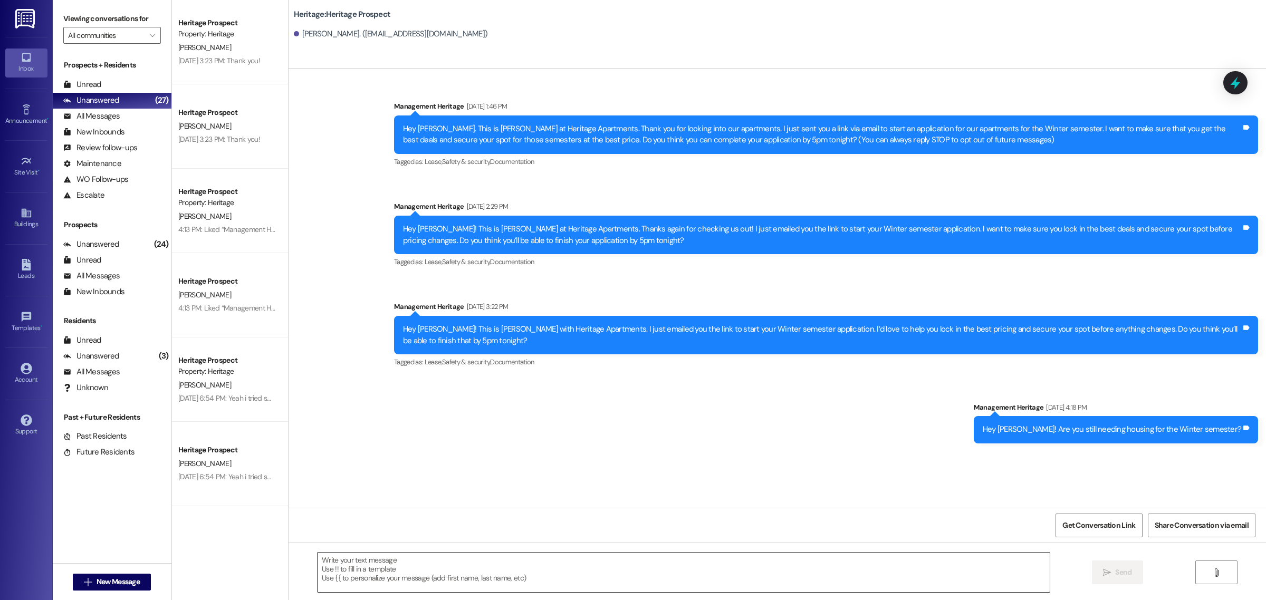
click at [428, 571] on textarea at bounding box center [684, 573] width 732 height 40
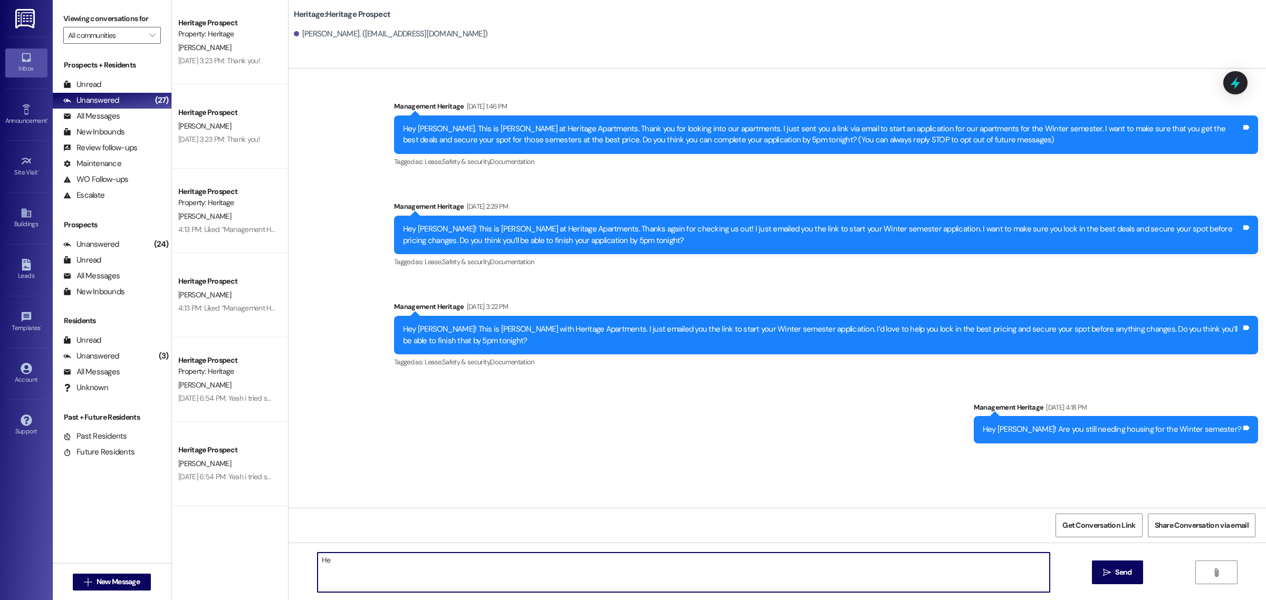
type textarea "H"
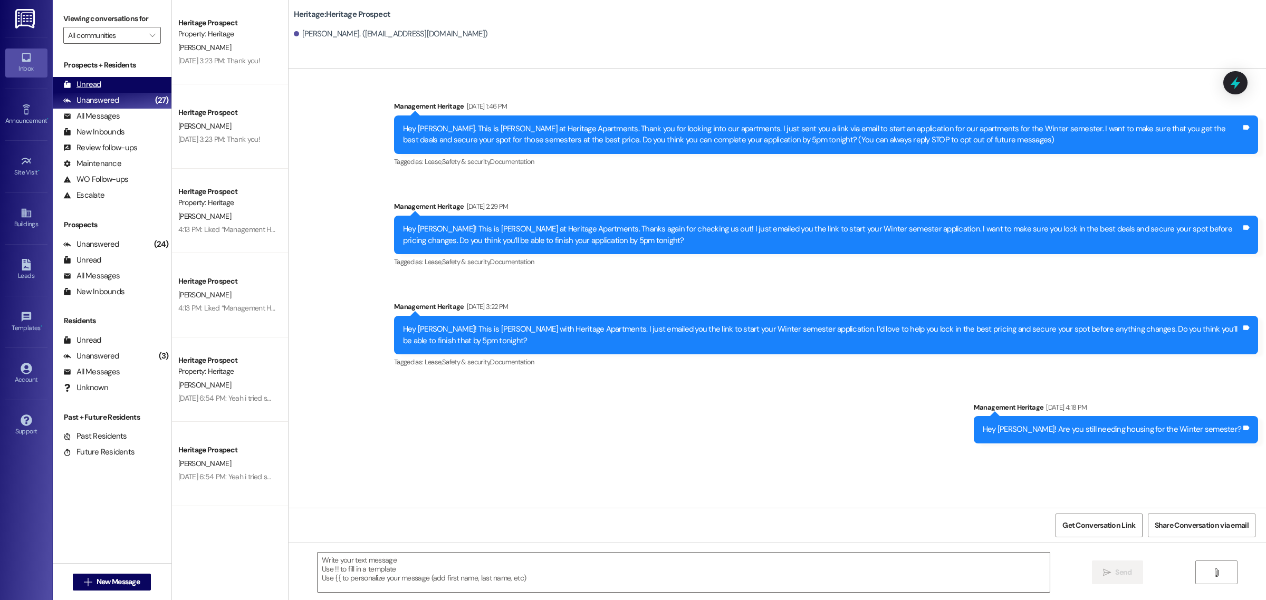
click at [127, 79] on div "Unread (0)" at bounding box center [112, 85] width 119 height 16
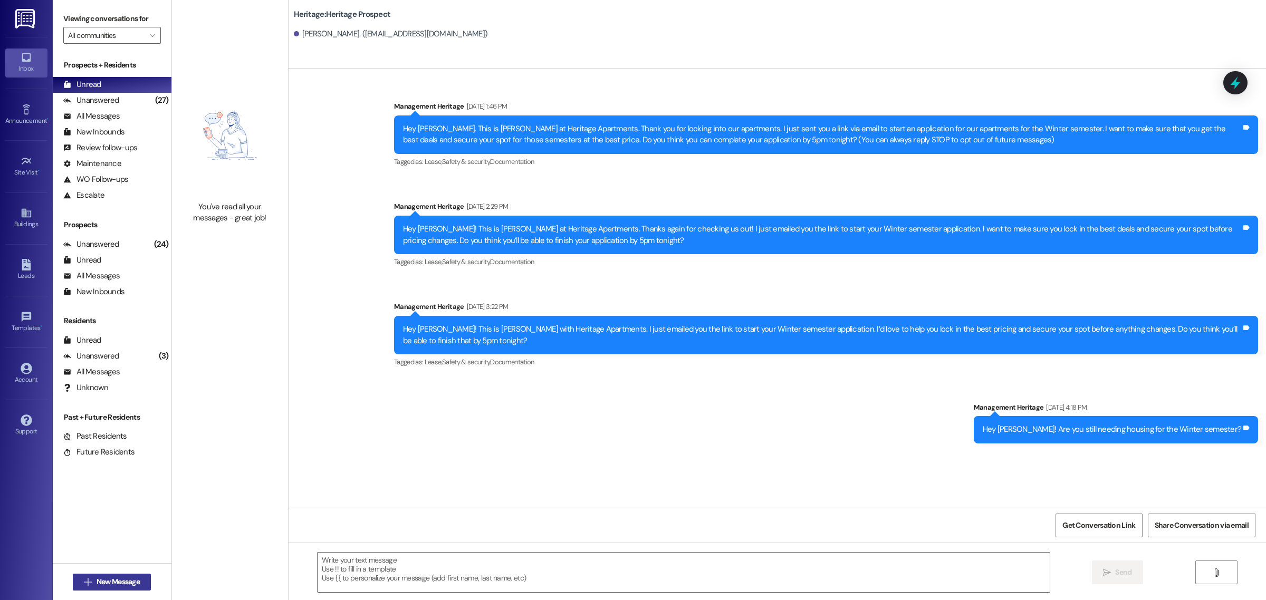
click at [114, 587] on span "New Message" at bounding box center [118, 582] width 43 height 11
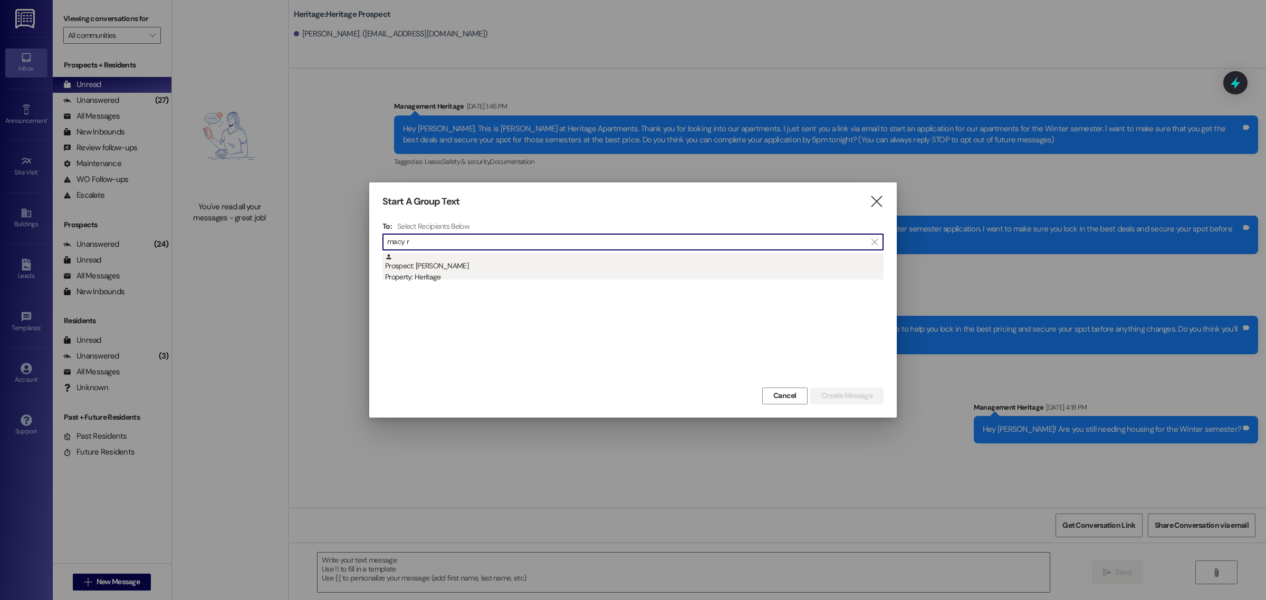
type input "macy r"
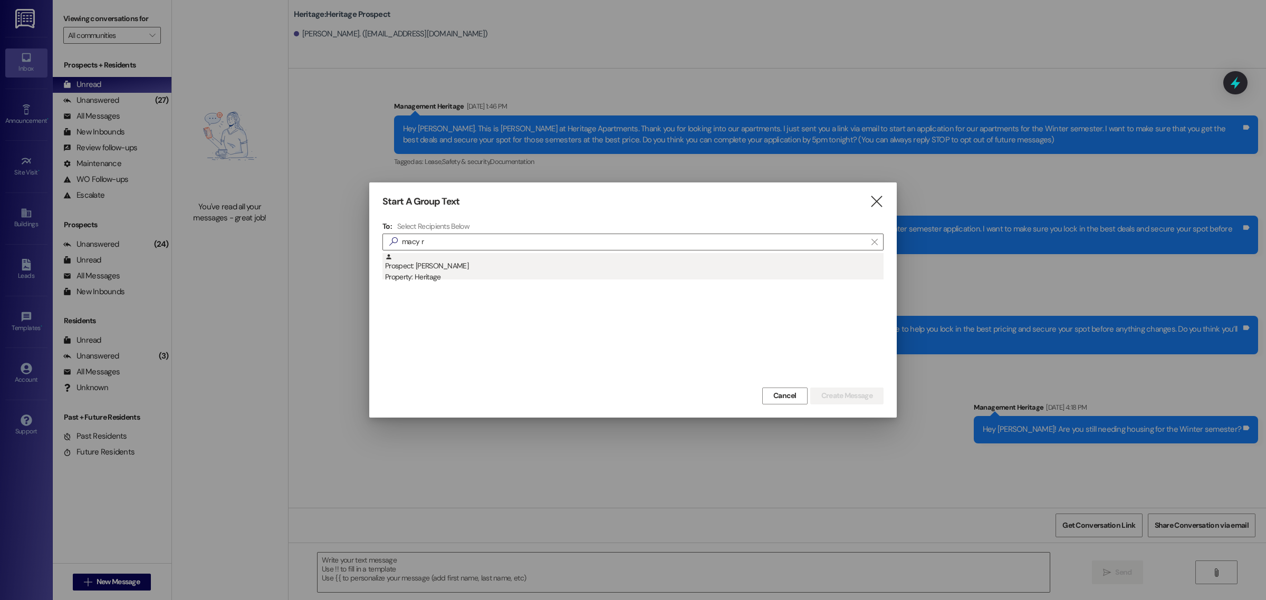
click at [410, 271] on div "Prospect: Macy Rawlings Property: Heritage" at bounding box center [634, 268] width 499 height 30
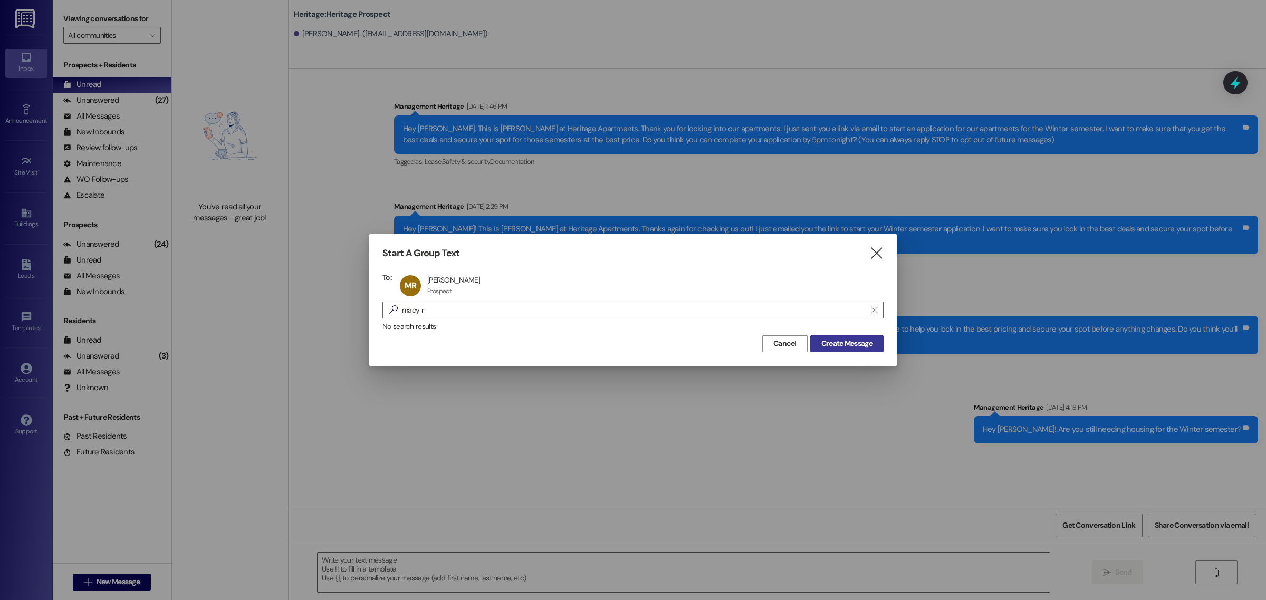
click at [842, 336] on button "Create Message" at bounding box center [846, 344] width 73 height 17
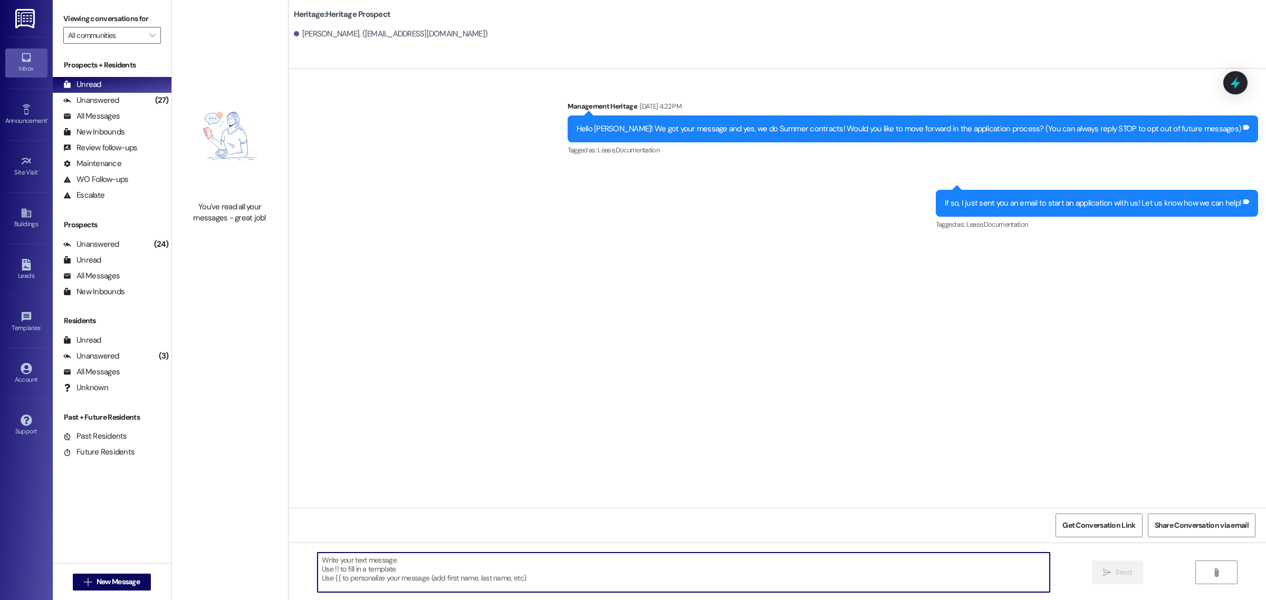
click at [410, 589] on textarea at bounding box center [684, 573] width 732 height 40
paste textarea "Contact tomorrow"
type textarea "C"
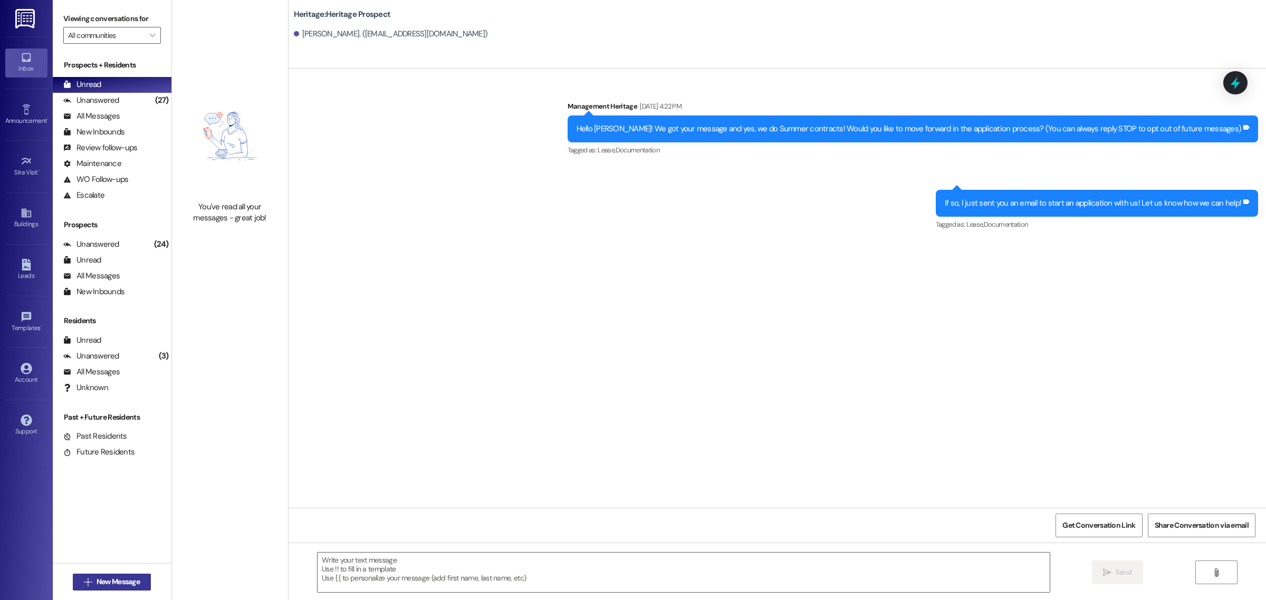
click at [88, 578] on span " New Message" at bounding box center [112, 582] width 60 height 11
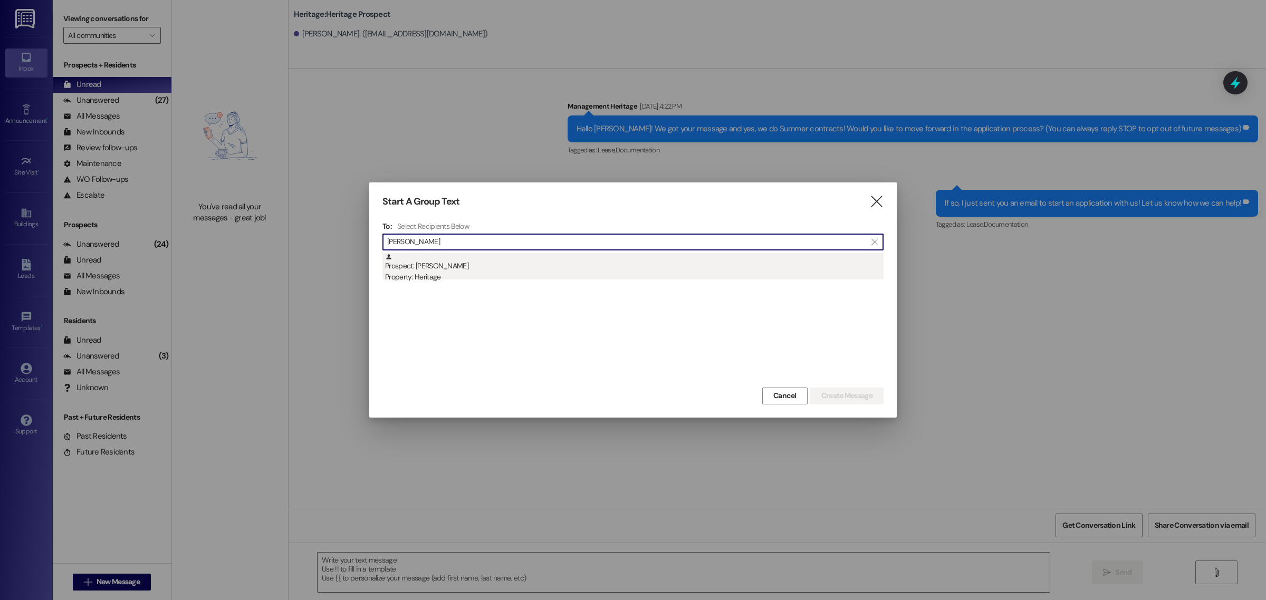
type input "kunde"
click at [458, 270] on div "Prospect: Kaylee Kunde Property: Heritage" at bounding box center [634, 268] width 499 height 30
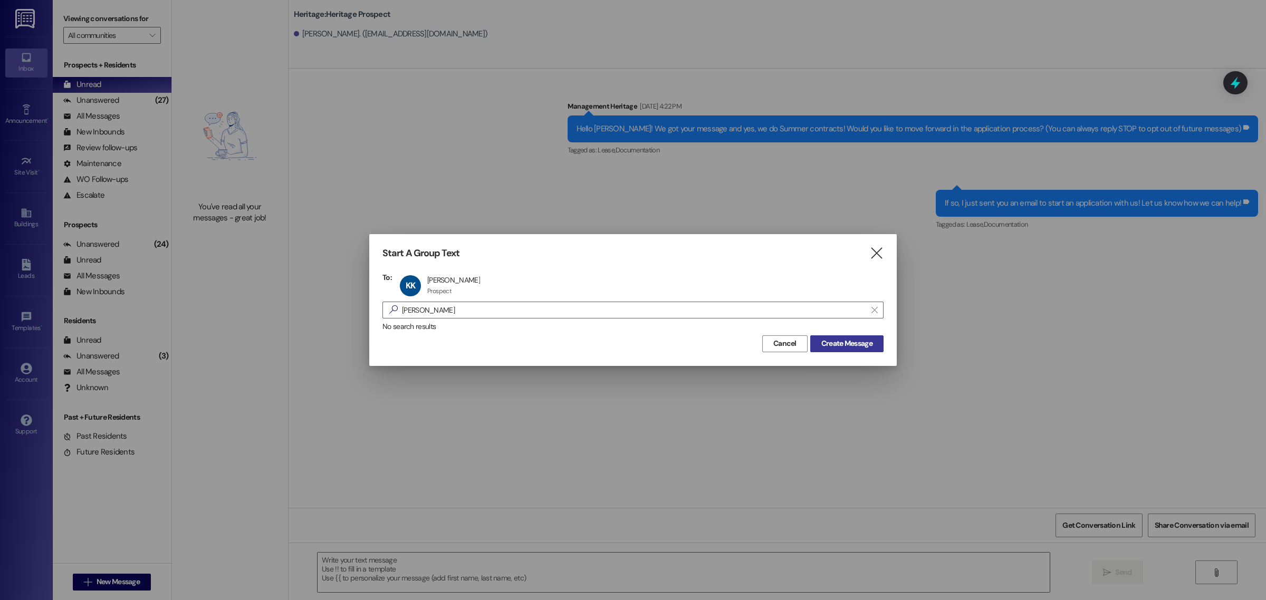
click at [835, 344] on span "Create Message" at bounding box center [846, 343] width 51 height 11
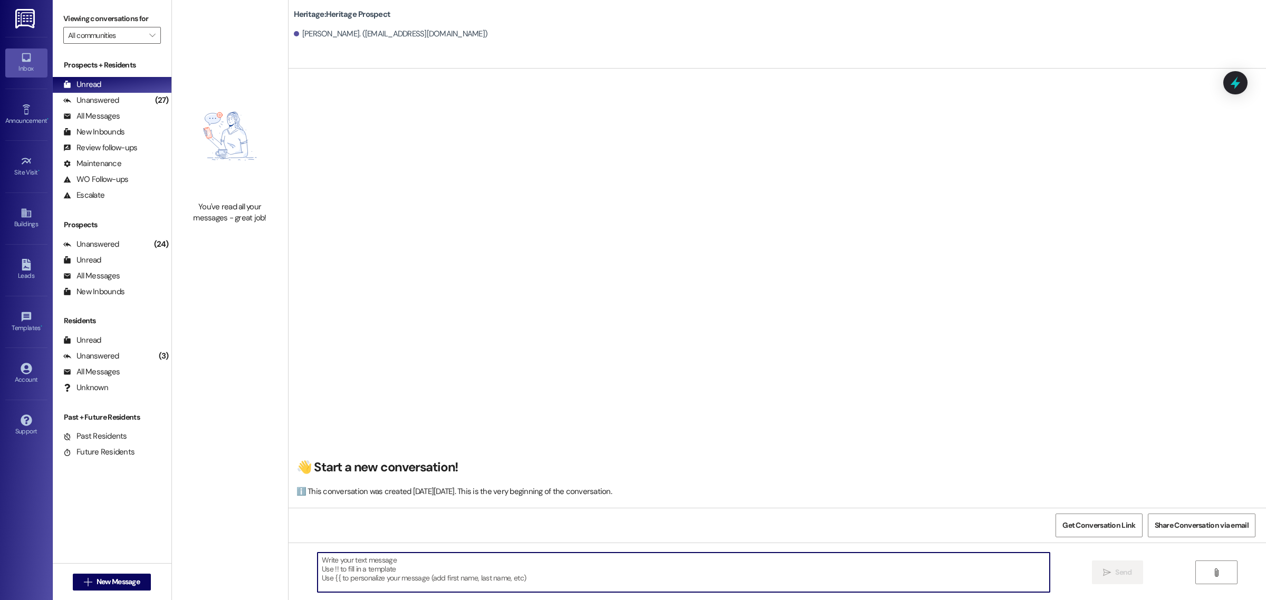
click at [386, 577] on textarea at bounding box center [684, 573] width 732 height 40
paste textarea "Hey ___. This is Paige at Heritage Apartments. Thank you for looking into our a…"
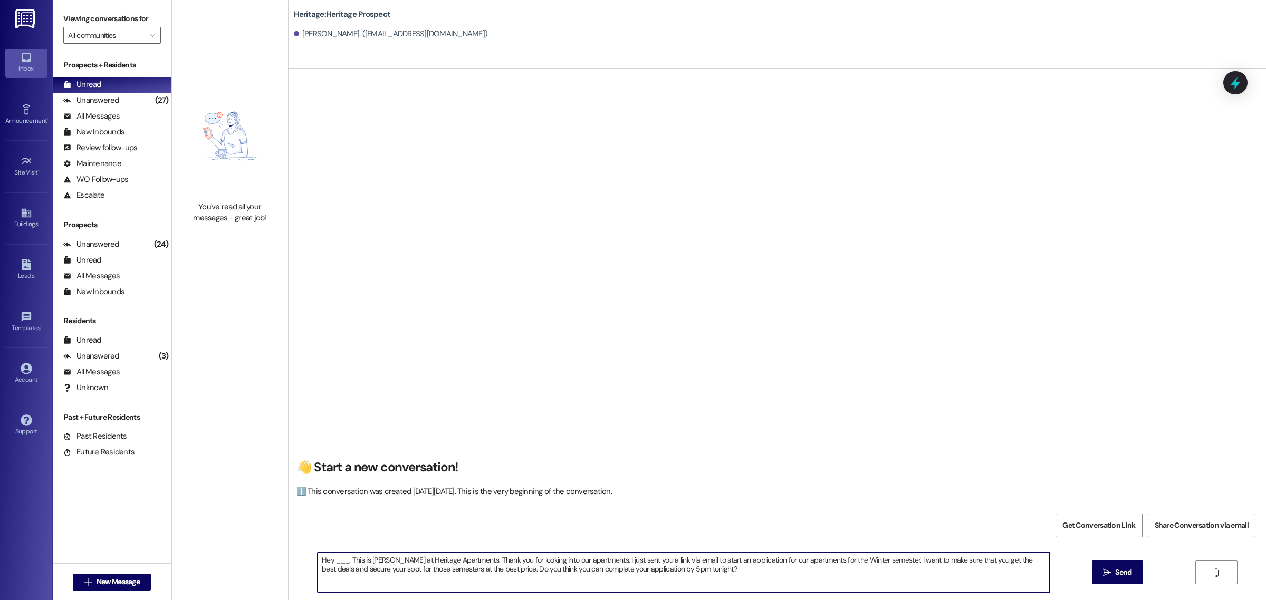
click at [344, 562] on textarea "Hey ___. This is Paige at Heritage Apartments. Thank you for looking into our a…" at bounding box center [684, 573] width 732 height 40
click at [662, 571] on textarea "Hey Kaylee. This is Caden at Heritage Apartments. Thank you for looking into ou…" at bounding box center [684, 573] width 732 height 40
type textarea "Hey Kaylee. This is Caden at Heritage Apartments. Thank you for looking into ou…"
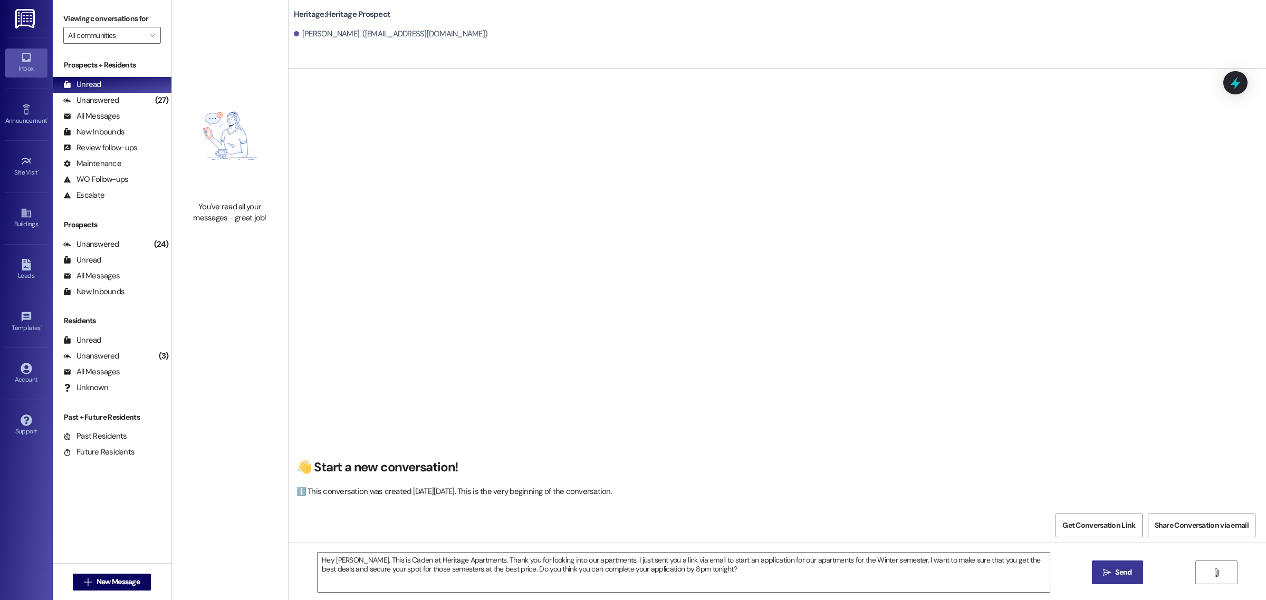
click at [1111, 576] on span " Send" at bounding box center [1117, 572] width 33 height 11
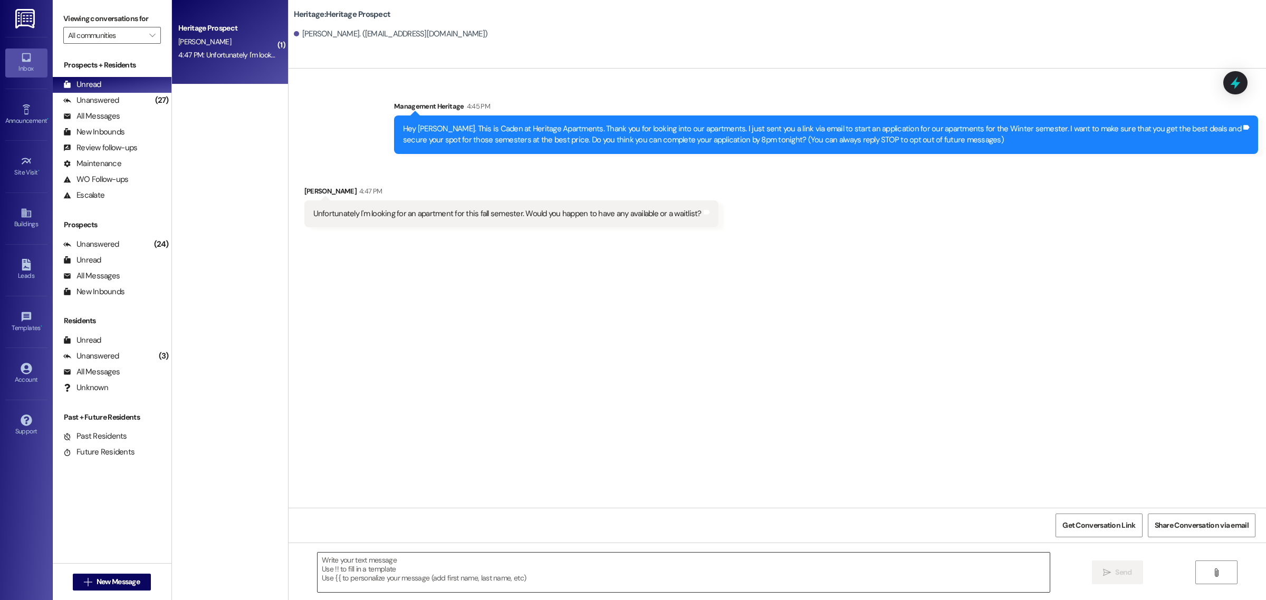
click at [349, 568] on textarea at bounding box center [684, 573] width 732 height 40
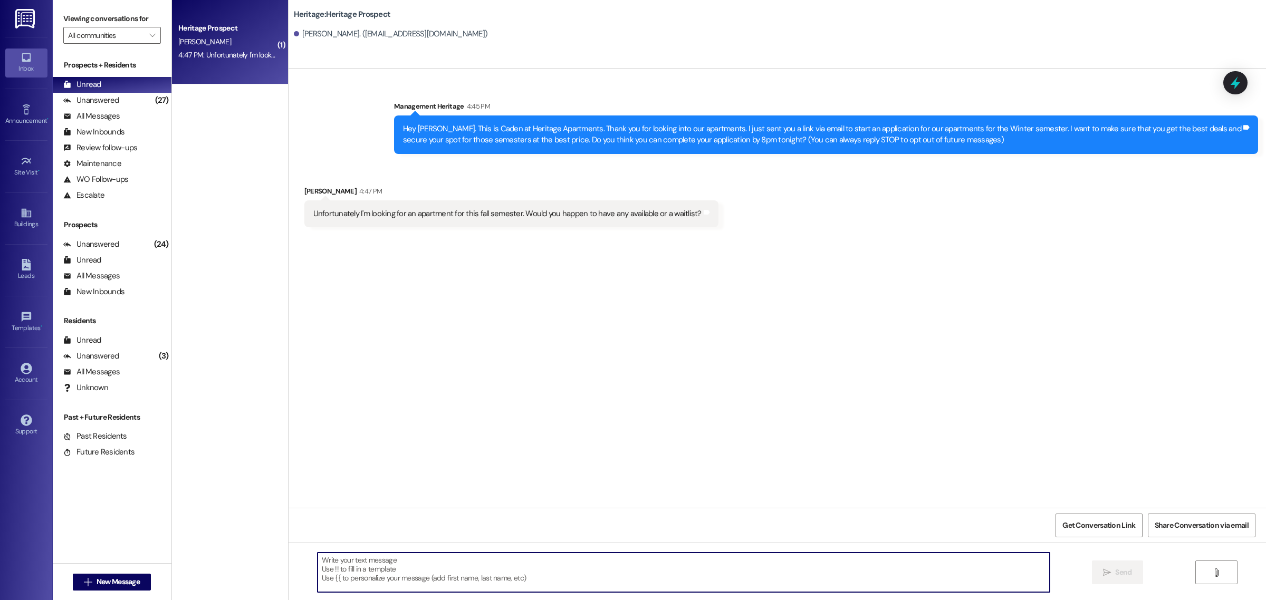
click at [475, 574] on textarea at bounding box center [684, 573] width 732 height 40
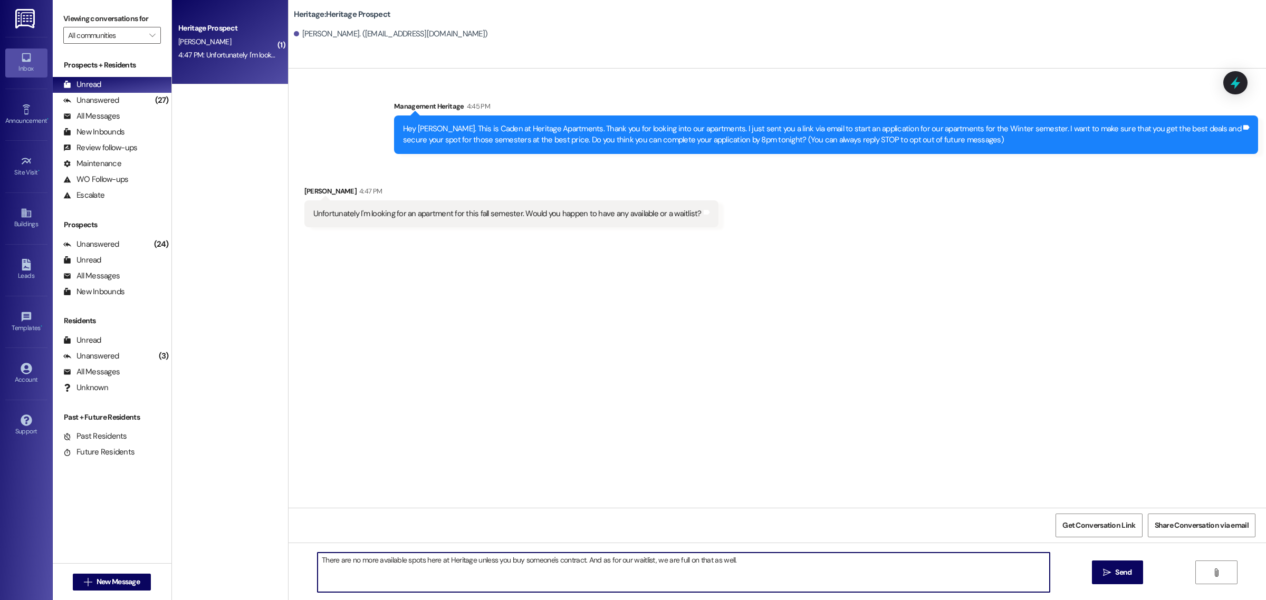
click at [320, 563] on textarea "There are no more available spots here at Heritage unless you buy someone's con…" at bounding box center [684, 573] width 732 height 40
click at [824, 562] on textarea "I'm sorry to say, but there are no more available spots here at Heritage unless…" at bounding box center [684, 573] width 732 height 40
type textarea "I'm sorry to say, but there are no more available spots here at Heritage unless…"
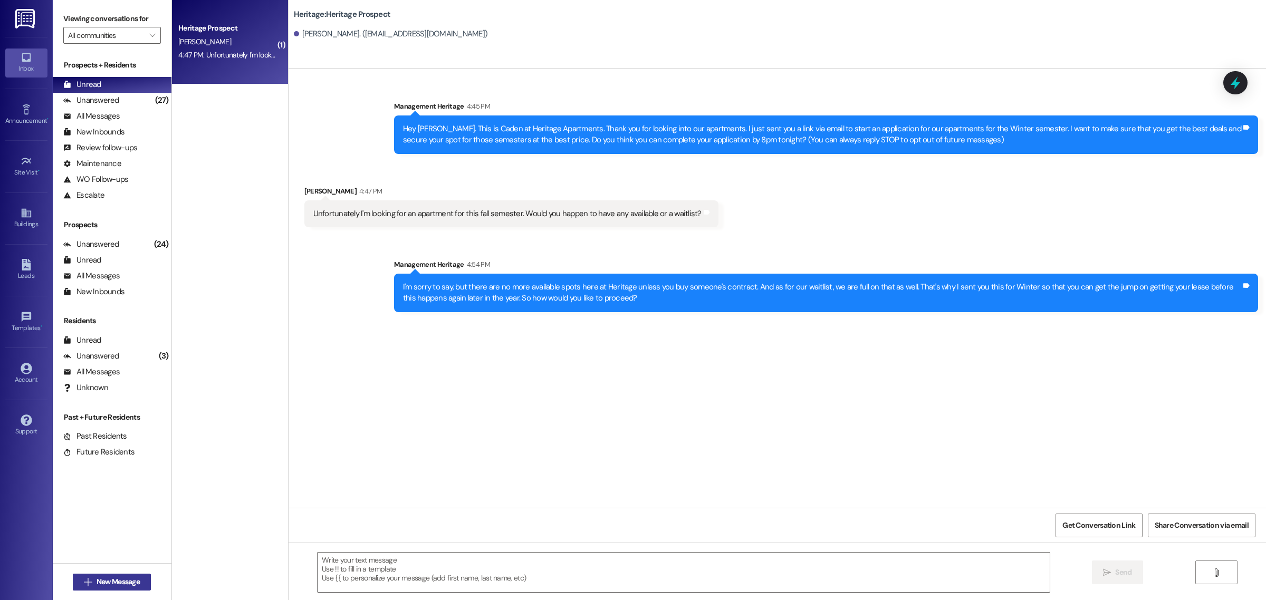
click at [135, 583] on span "New Message" at bounding box center [118, 582] width 43 height 11
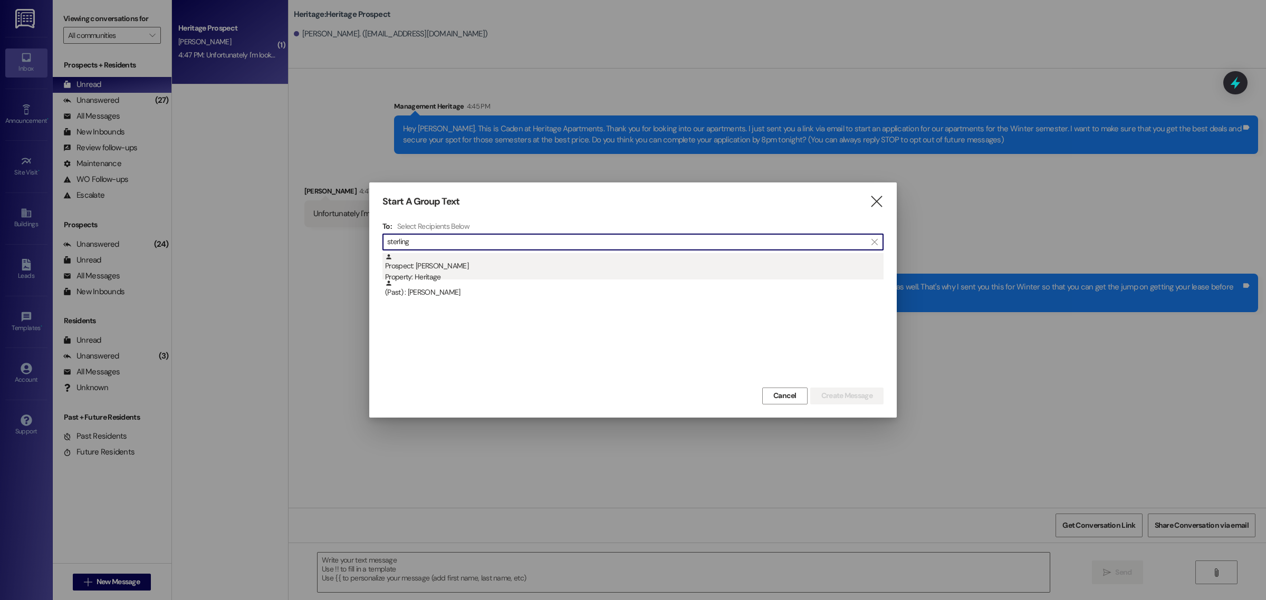
type input "sterling"
click at [433, 274] on div "Property: Heritage" at bounding box center [634, 277] width 499 height 11
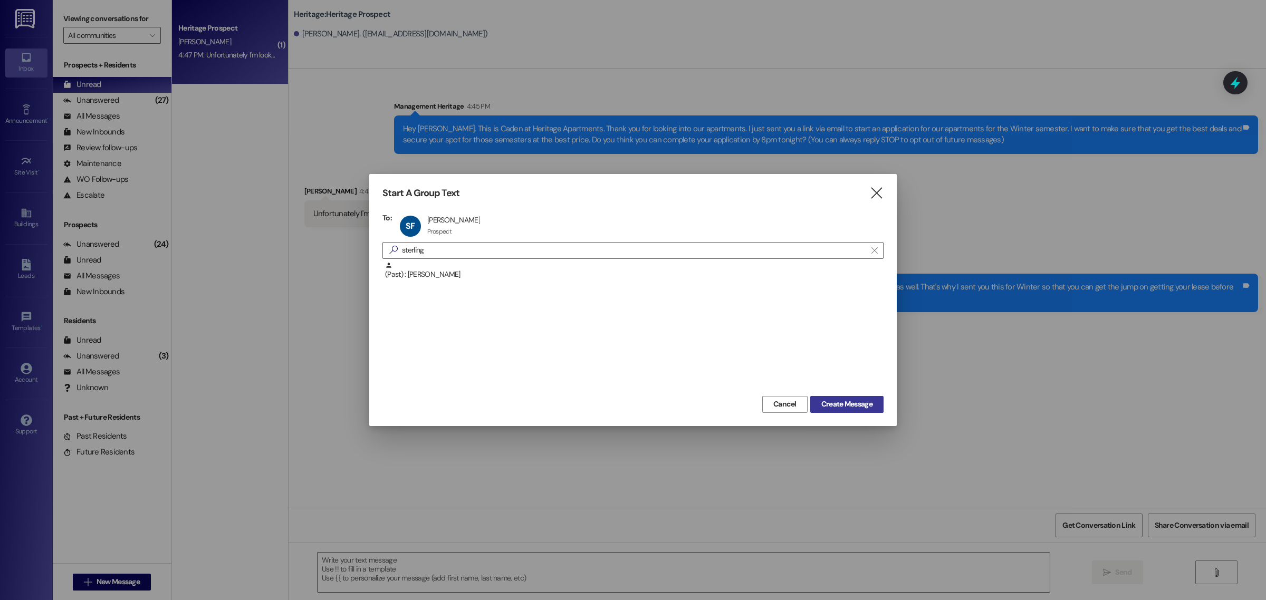
click at [828, 404] on span "Create Message" at bounding box center [846, 404] width 51 height 11
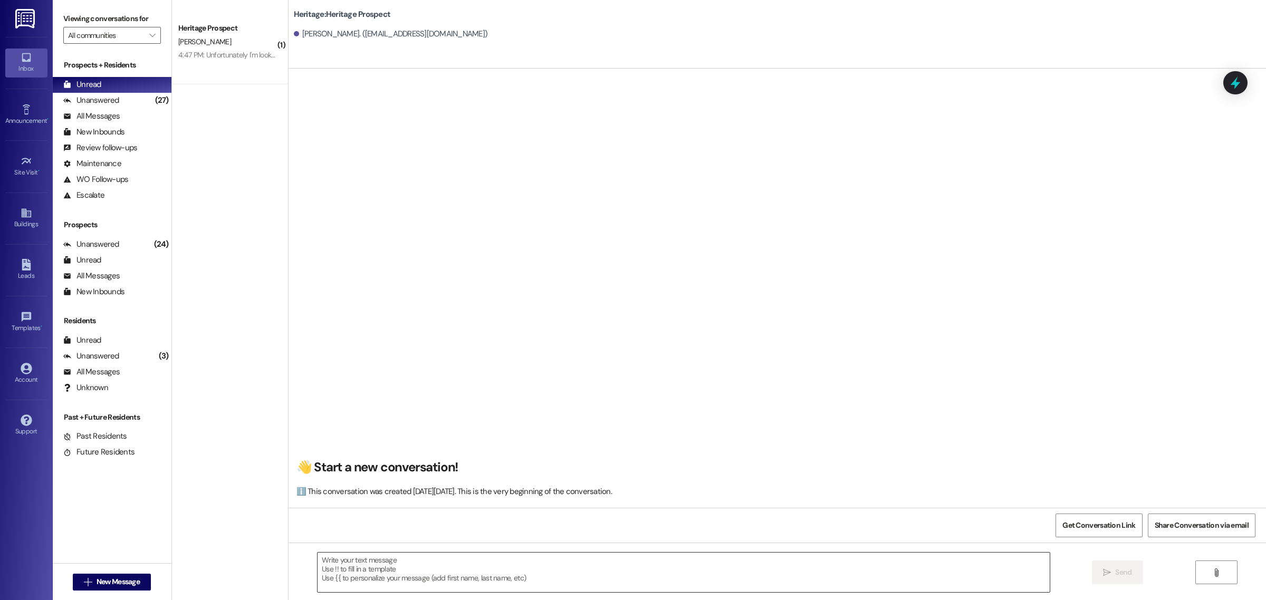
click at [377, 580] on textarea at bounding box center [684, 573] width 732 height 40
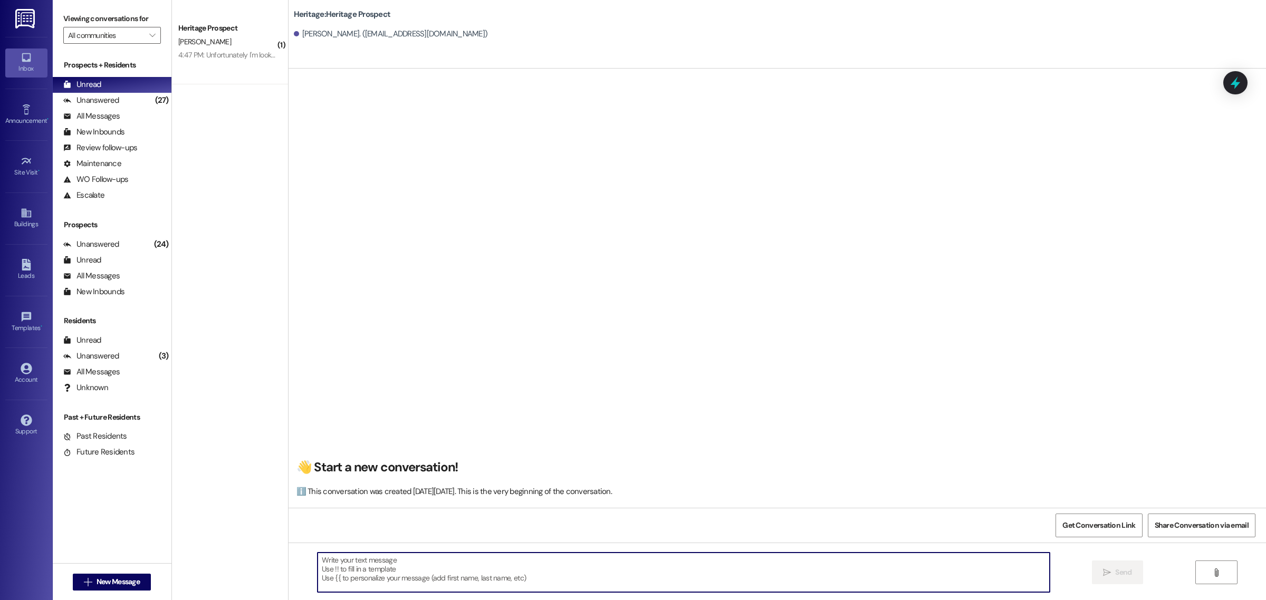
paste textarea "Hey Kaylee. This is Caden at Heritage Apartments. Thank you for looking into ou…"
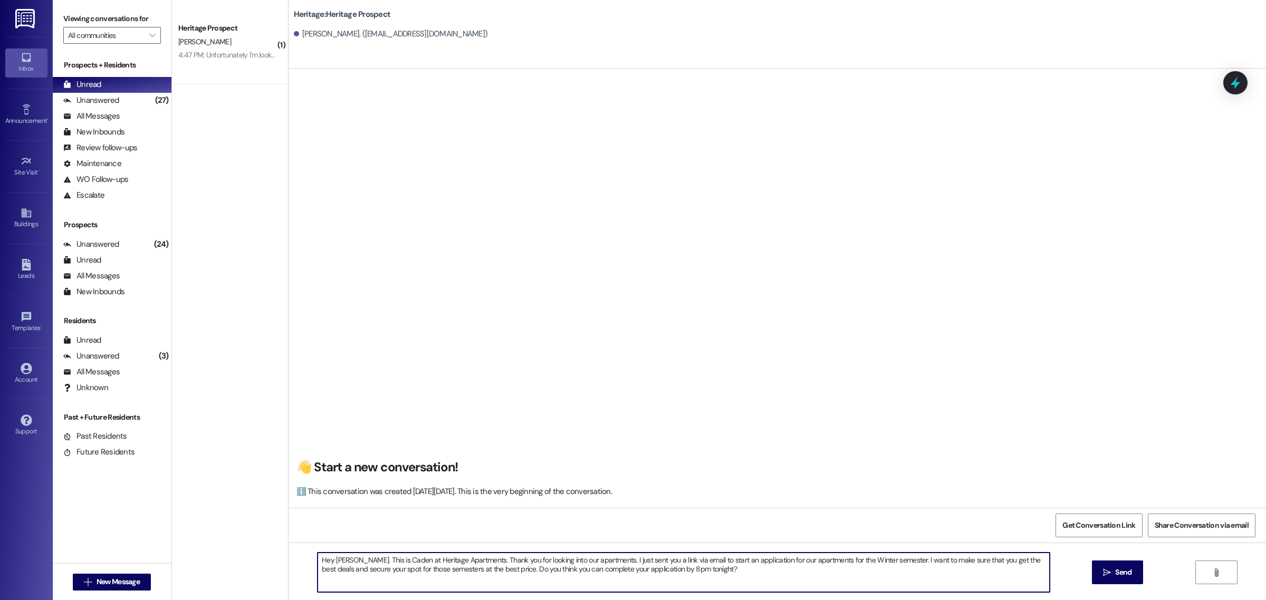
click at [349, 560] on textarea "Hey Kaylee. This is Caden at Heritage Apartments. Thank you for looking into ou…" at bounding box center [684, 573] width 732 height 40
type textarea "Hey Sterling. This is Caden at Heritage Apartments. Thank you for looking into …"
click at [1116, 576] on span "Send" at bounding box center [1123, 572] width 16 height 11
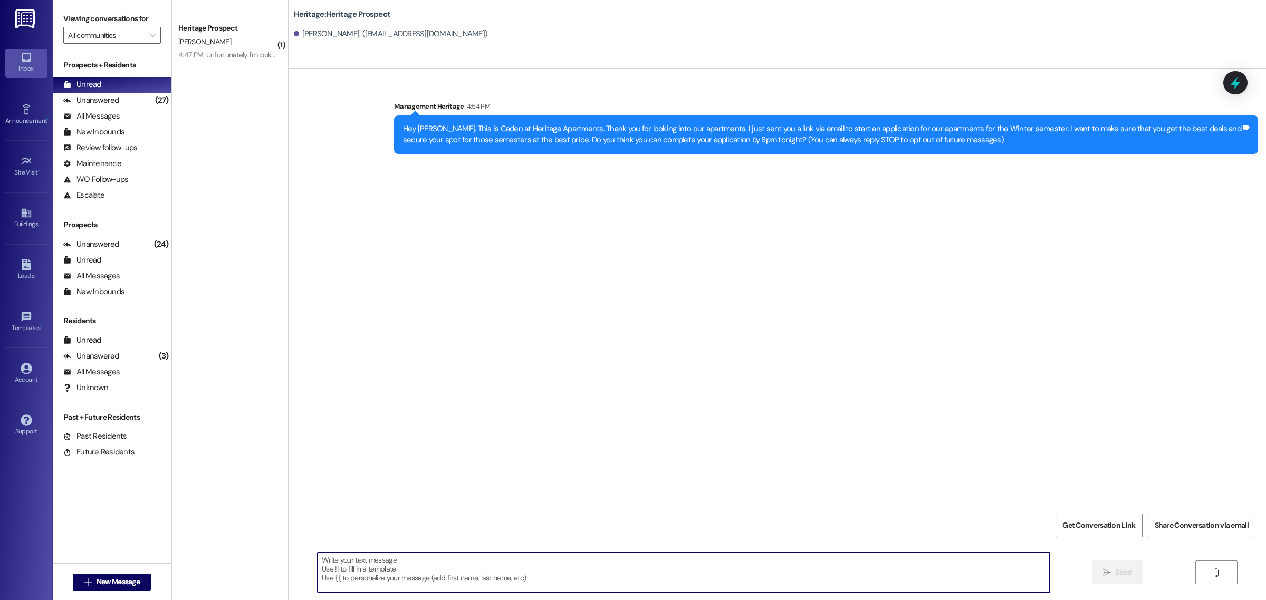
click at [325, 557] on textarea at bounding box center [684, 573] width 732 height 40
type textarea "Correction, I have two men's spots left for the Fall 2025 semester!"
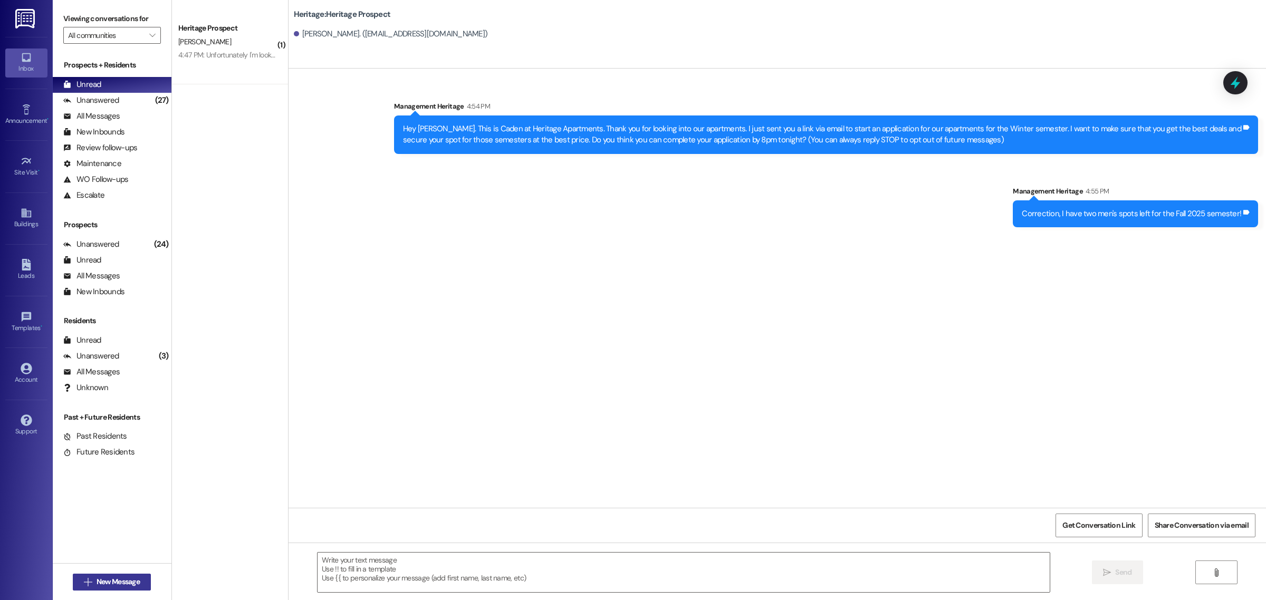
click at [124, 588] on button " New Message" at bounding box center [112, 582] width 78 height 17
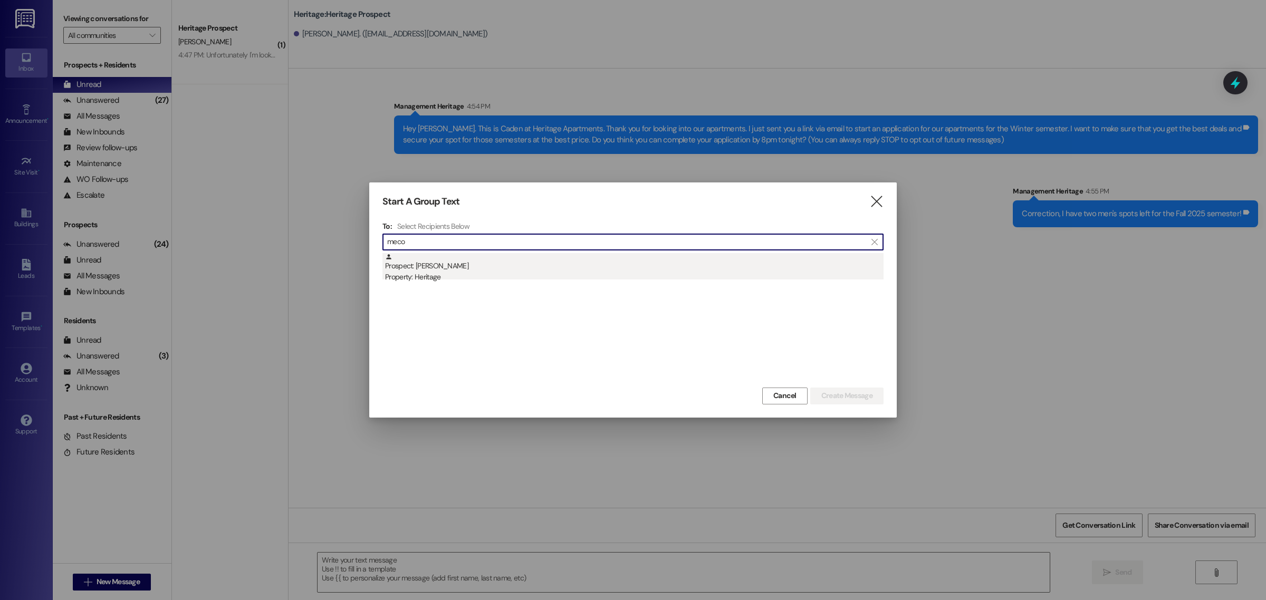
type input "meco"
click at [433, 267] on div "Prospect: Meco Erdi Property: Heritage" at bounding box center [634, 268] width 499 height 30
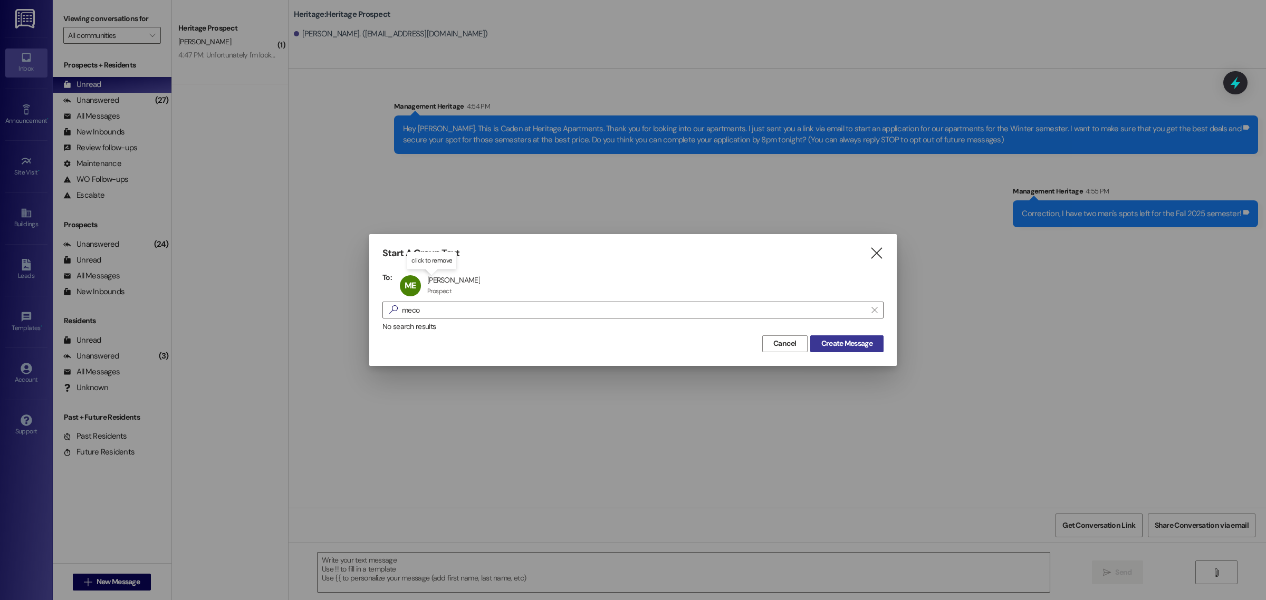
click at [840, 346] on span "Create Message" at bounding box center [846, 343] width 51 height 11
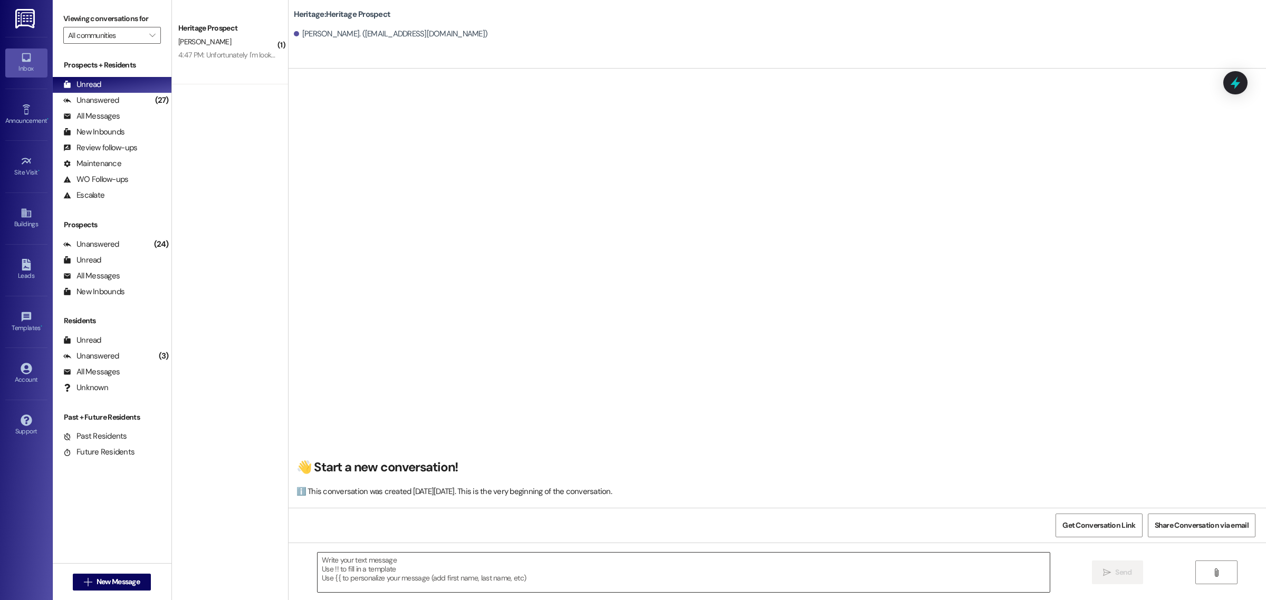
click at [378, 559] on textarea at bounding box center [684, 573] width 732 height 40
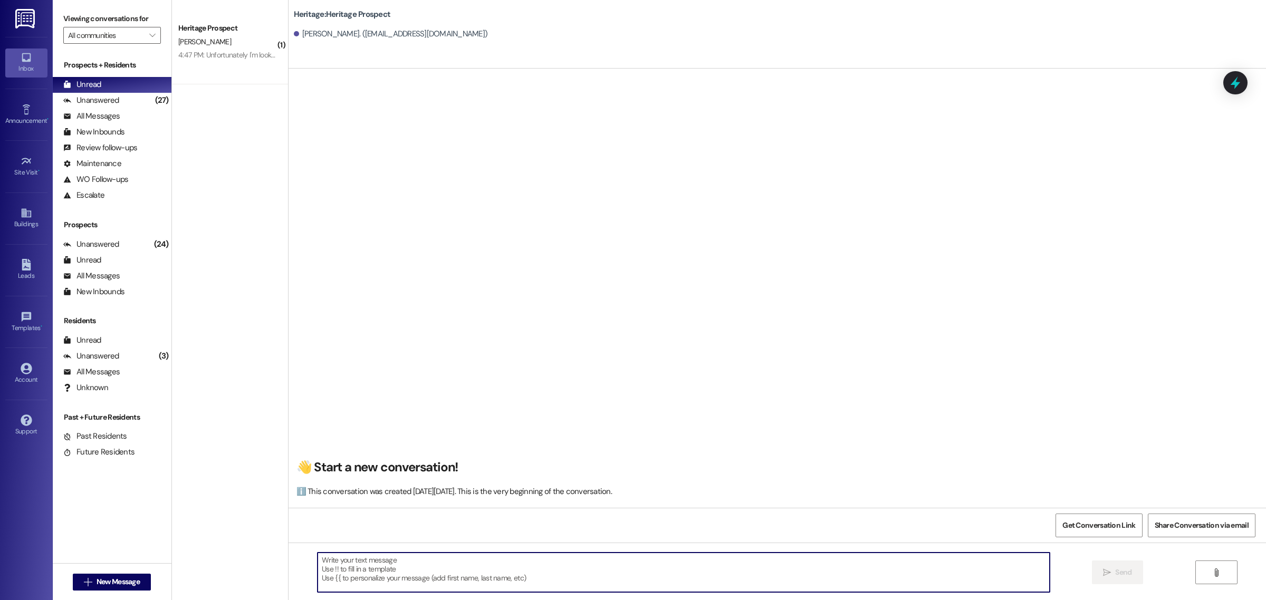
paste textarea "Hey Sterling. This is Caden at Heritage Apartments. Thank you for looking into …"
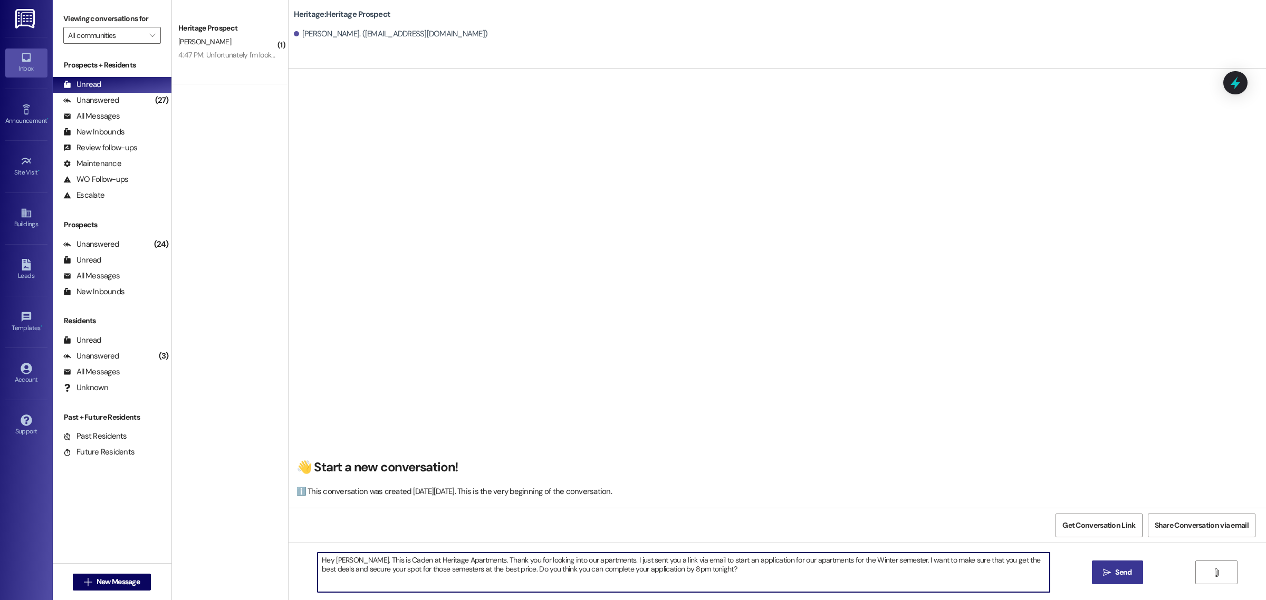
click at [349, 561] on textarea "Hey Sterling. This is Caden at Heritage Apartments. Thank you for looking into …" at bounding box center [684, 573] width 732 height 40
click at [376, 571] on textarea "Hey Sterli. This is Caden at Heritage Apartments. Thank you for looking into ou…" at bounding box center [684, 573] width 732 height 40
click at [370, 573] on textarea "Hey Sterli. This is Caden at Heritage Apartments. Thank you for looking into ou…" at bounding box center [684, 573] width 732 height 40
click at [368, 571] on textarea "Hey Sterli. This is Caden at Heritage Apartments. Thank you for looking into ou…" at bounding box center [684, 573] width 732 height 40
drag, startPoint x: 736, startPoint y: 576, endPoint x: 251, endPoint y: 560, distance: 486.1
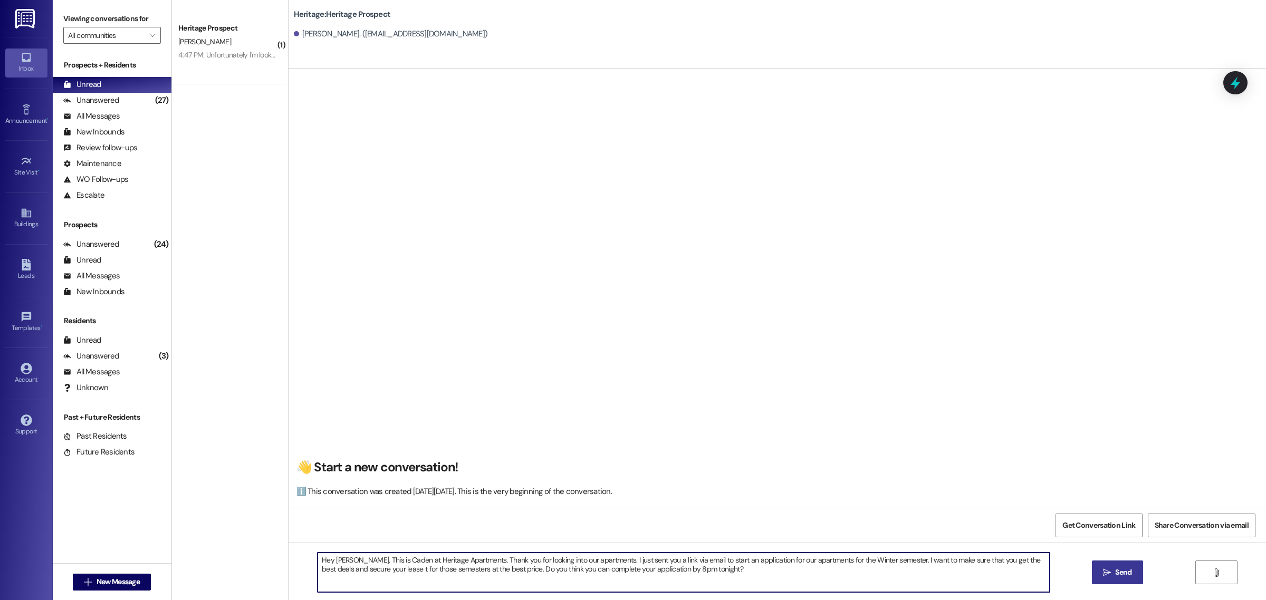
click at [251, 560] on div "( 1 ) Heritage Prospect K. Kunde 4:47 PM: Unfortunately I'm looking for an apar…" at bounding box center [719, 300] width 1094 height 600
paste textarea "ng. This is Caden at Heritage Apartments. Thank you for looking into our apartm…"
click at [351, 560] on textarea "Hey Sterling. This is Caden at Heritage Apartments. Thank you for looking into …" at bounding box center [684, 573] width 732 height 40
type textarea "Hey Meco. This is Caden at Heritage Apartments. Thank you for looking into our …"
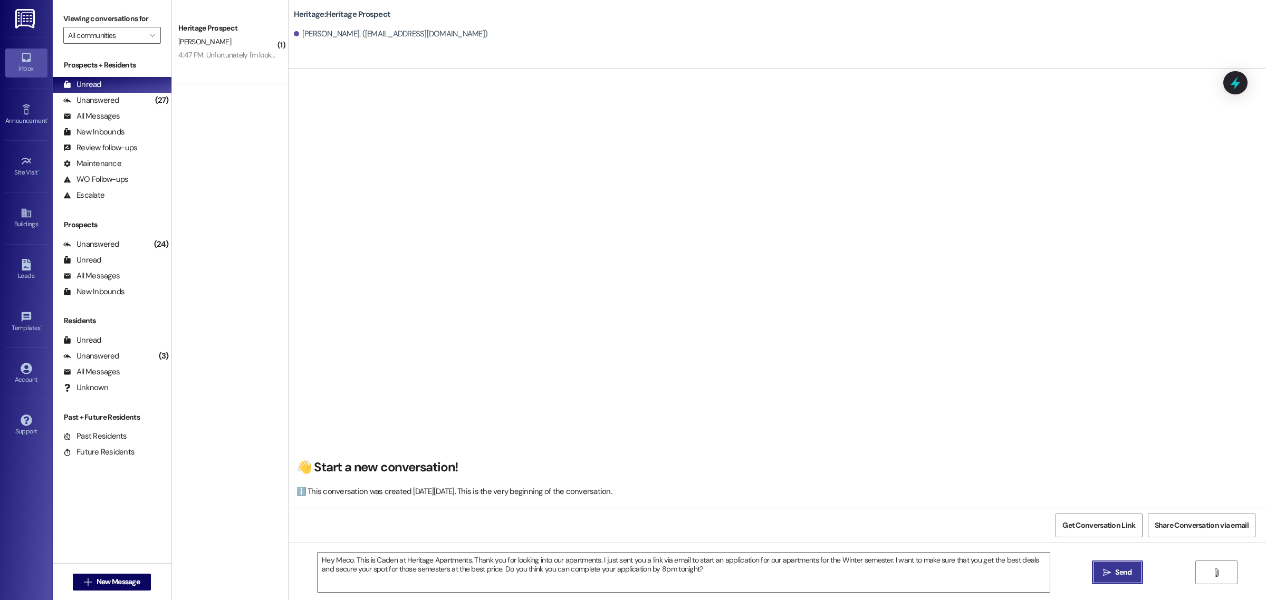
click at [1121, 572] on span "Send" at bounding box center [1123, 572] width 16 height 11
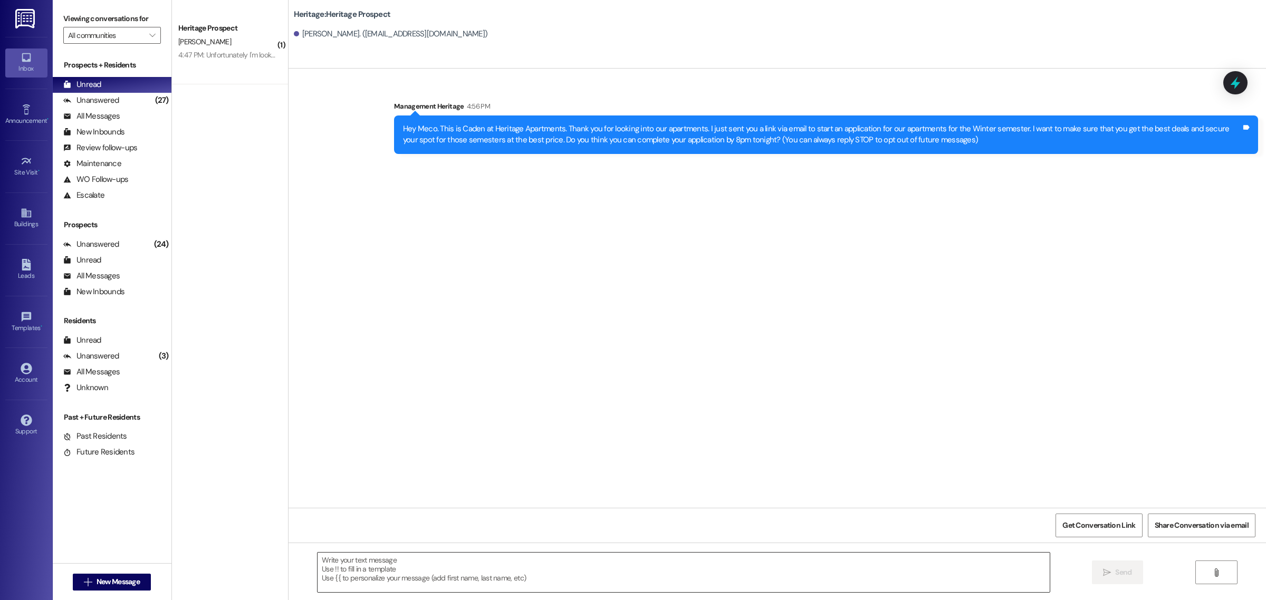
click at [447, 568] on textarea at bounding box center [684, 573] width 732 height 40
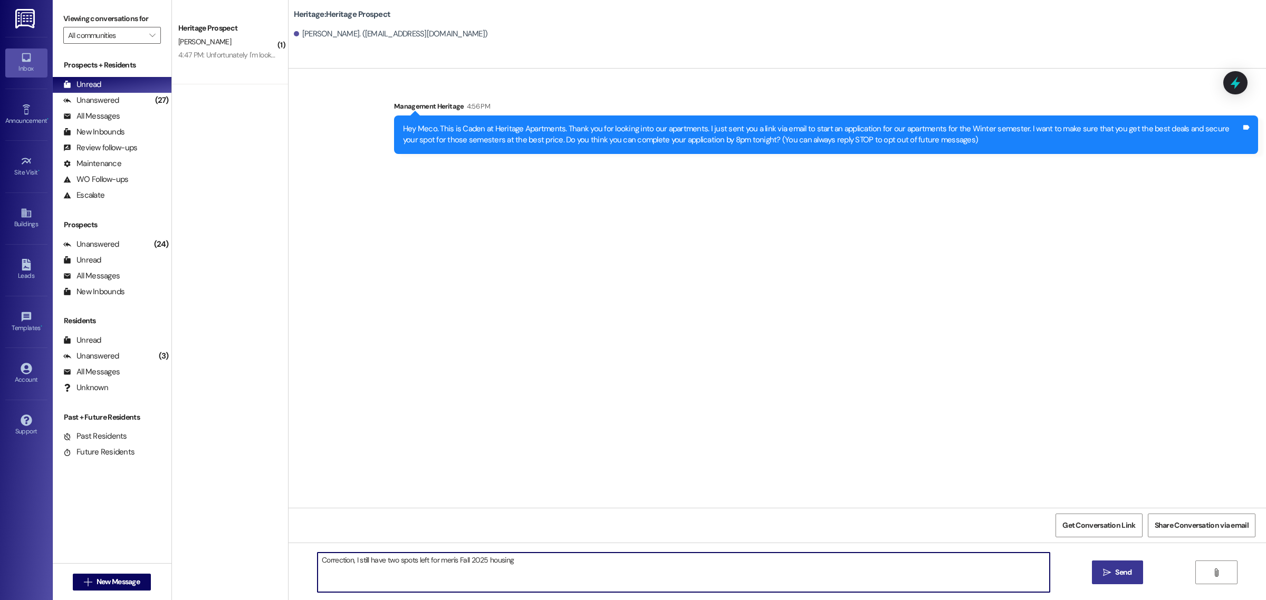
type textarea "Correction, I still have two spots left for men's Fall 2025 housing!"
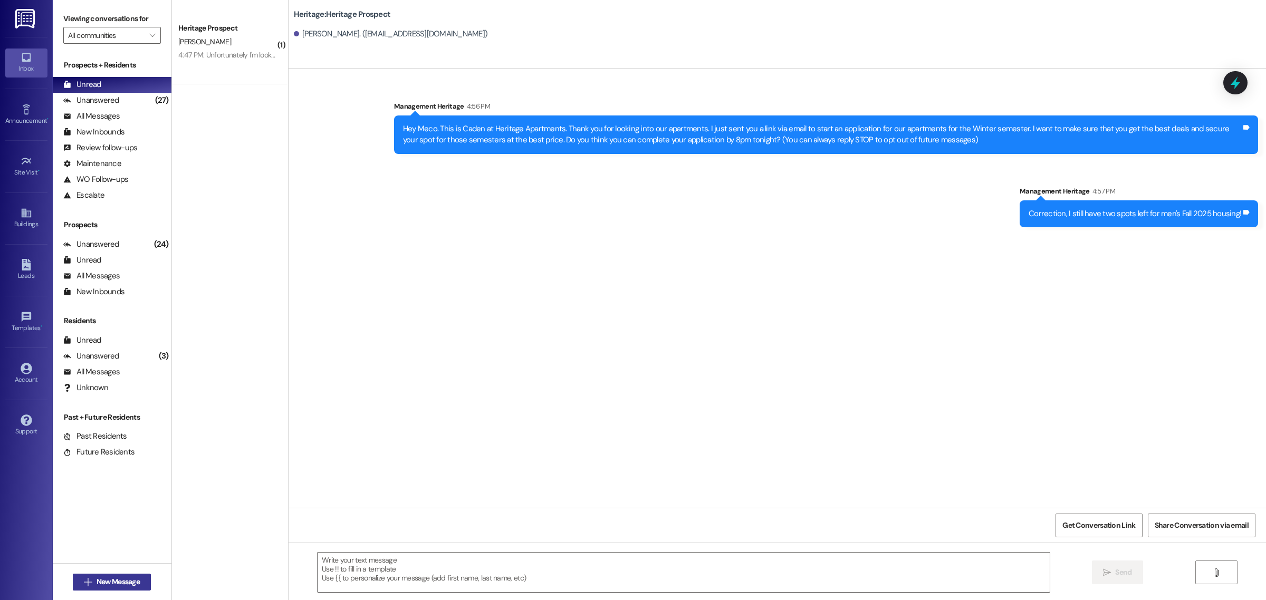
click at [145, 589] on button " New Message" at bounding box center [112, 582] width 78 height 17
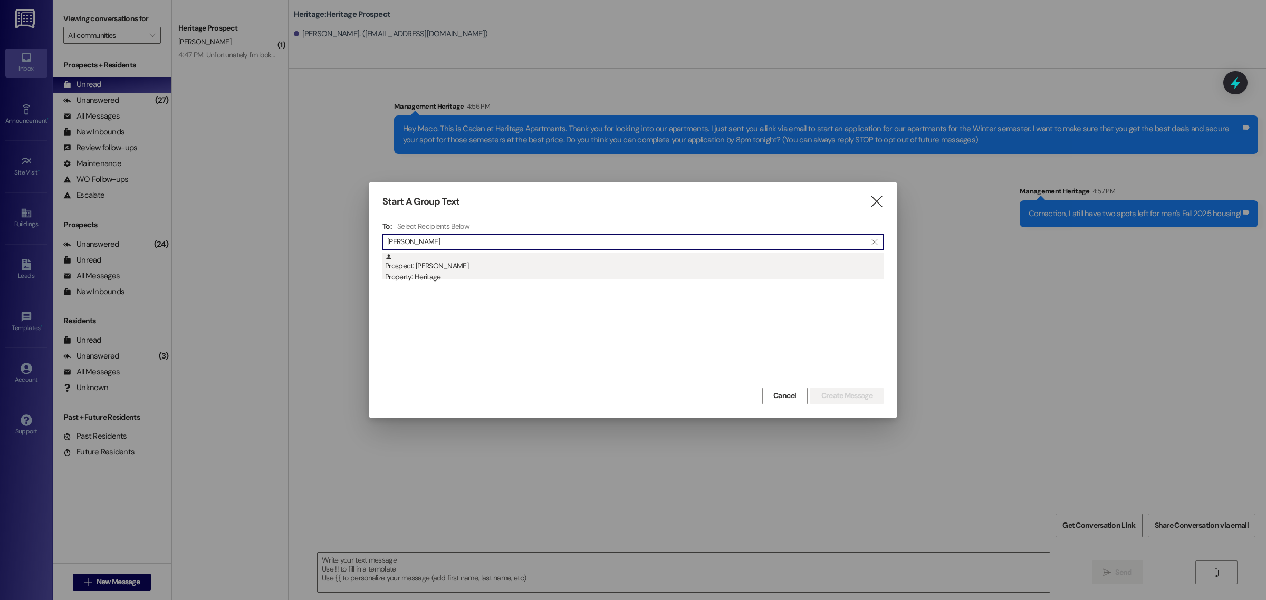
type input "rachel stark"
click at [404, 266] on div "Prospect: Rachel Stark Property: Heritage" at bounding box center [634, 268] width 499 height 30
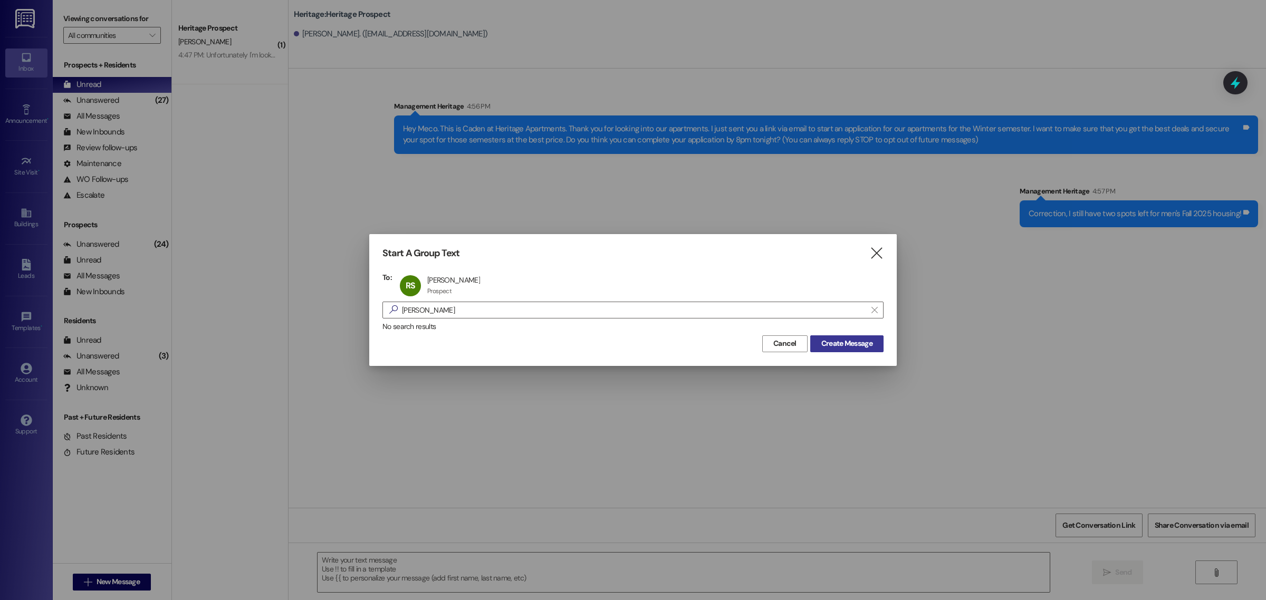
click at [857, 343] on span "Create Message" at bounding box center [846, 343] width 51 height 11
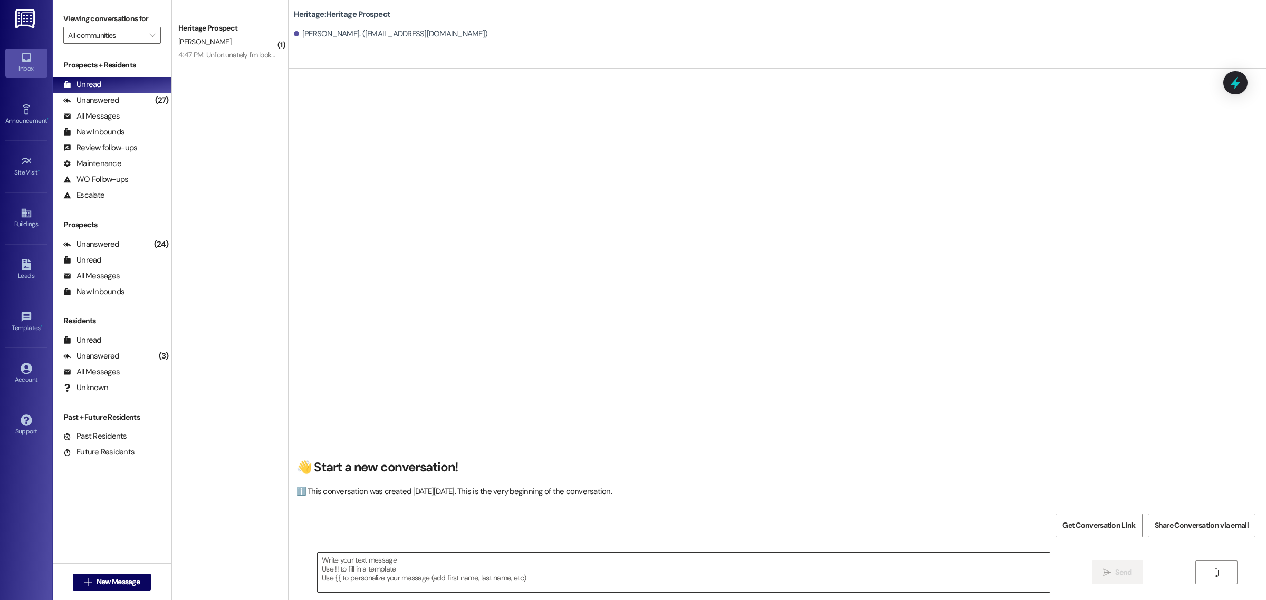
click at [346, 580] on textarea at bounding box center [684, 573] width 732 height 40
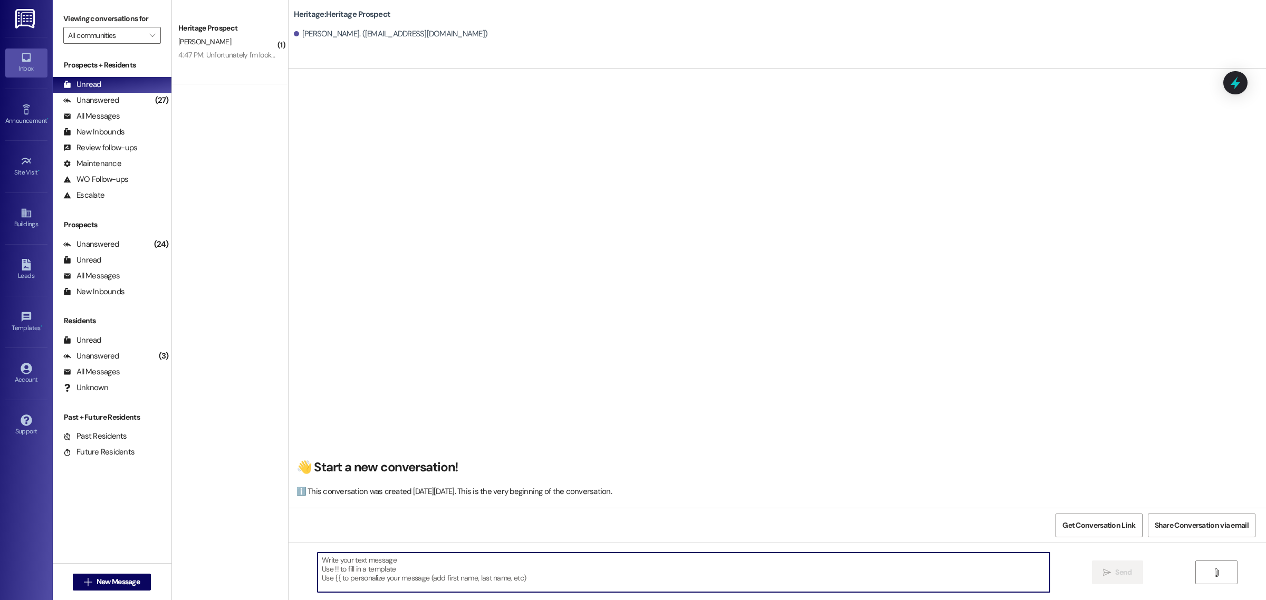
click at [362, 565] on textarea at bounding box center [684, 573] width 732 height 40
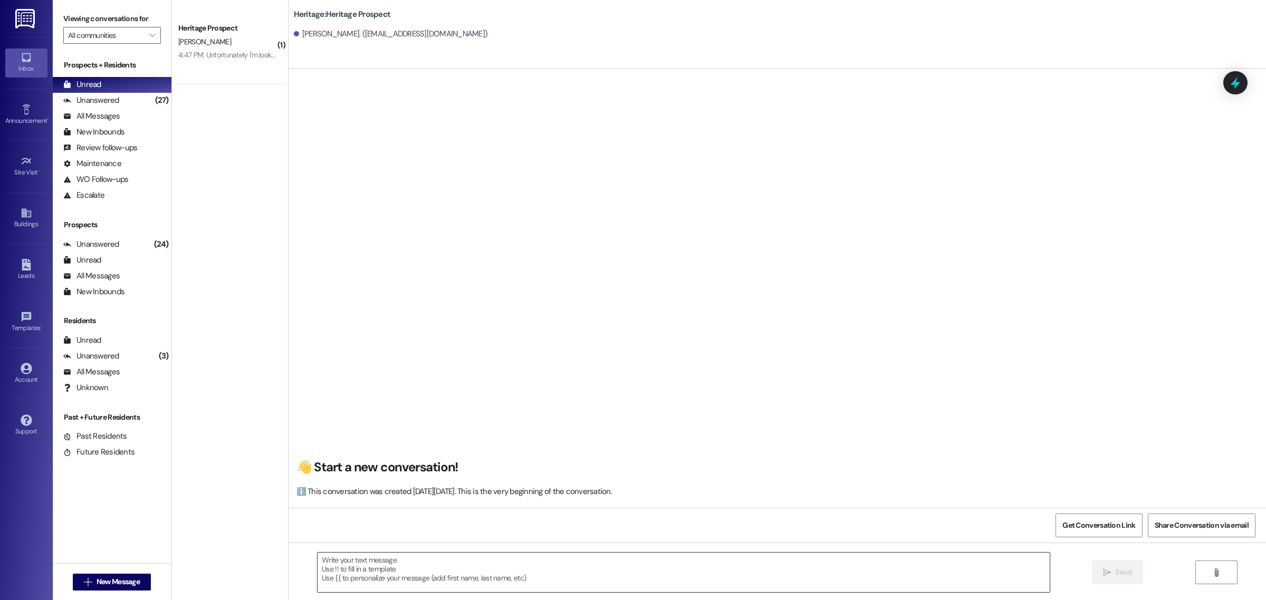
click at [329, 571] on textarea at bounding box center [684, 573] width 732 height 40
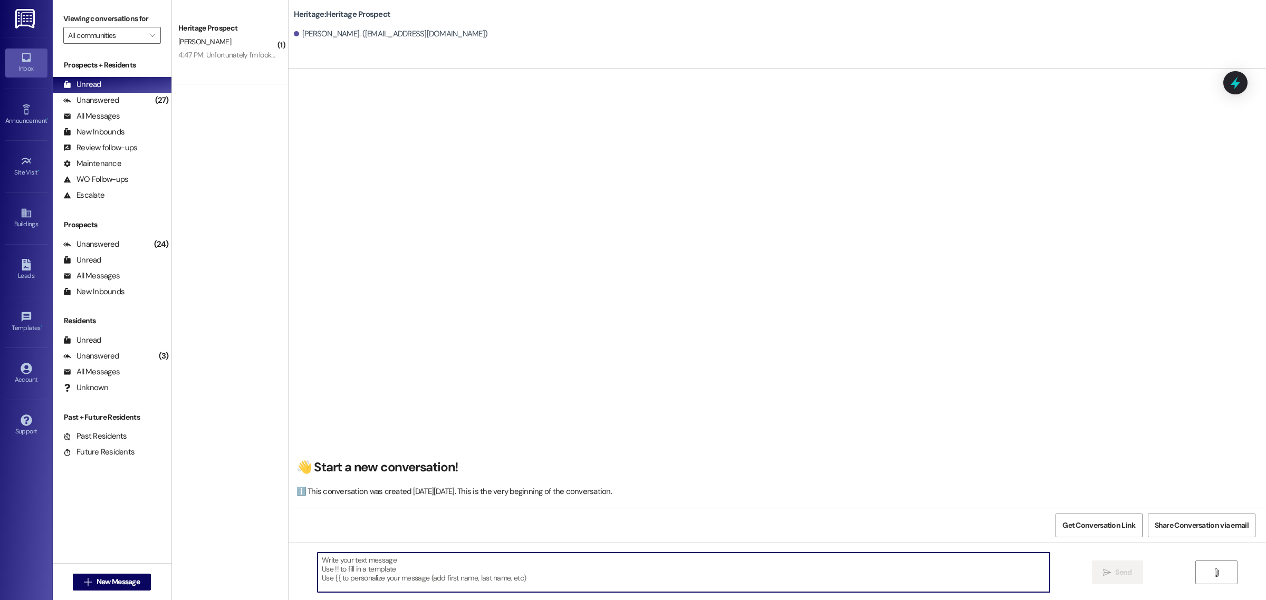
paste textarea "Hey Meco. This is Caden at Heritage Apartments. Thank you for looking into our …"
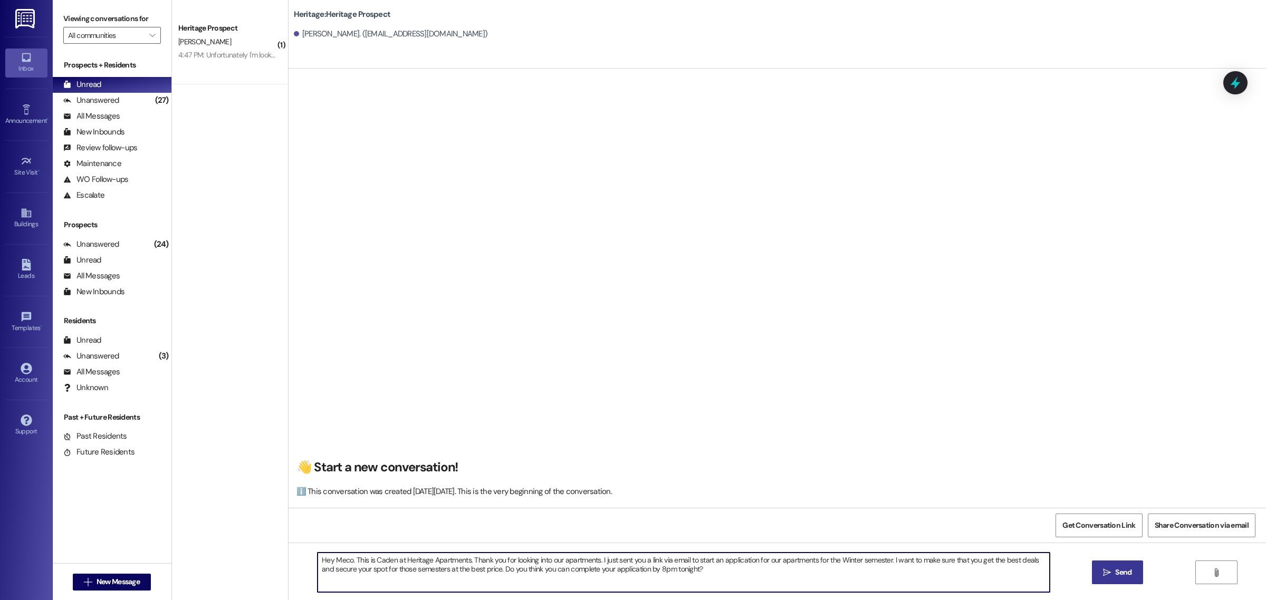
type textarea "Hey Meco. This is Caden at Heritage Apartments. Thank you for looking into our …"
click at [351, 567] on textarea "Hey Meco. This is Caden at Heritage Apartments. Thank you for looking into our …" at bounding box center [684, 573] width 732 height 40
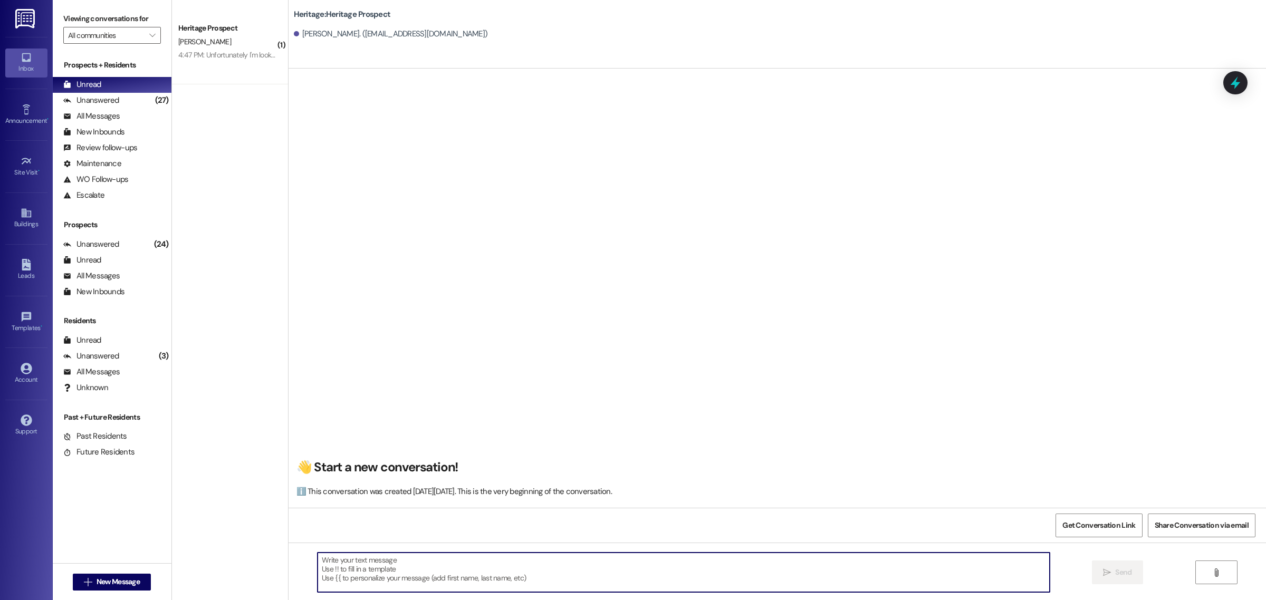
paste textarea "Hey Meco. This is Caden at Heritage Apartments. Thank you for looking into our …"
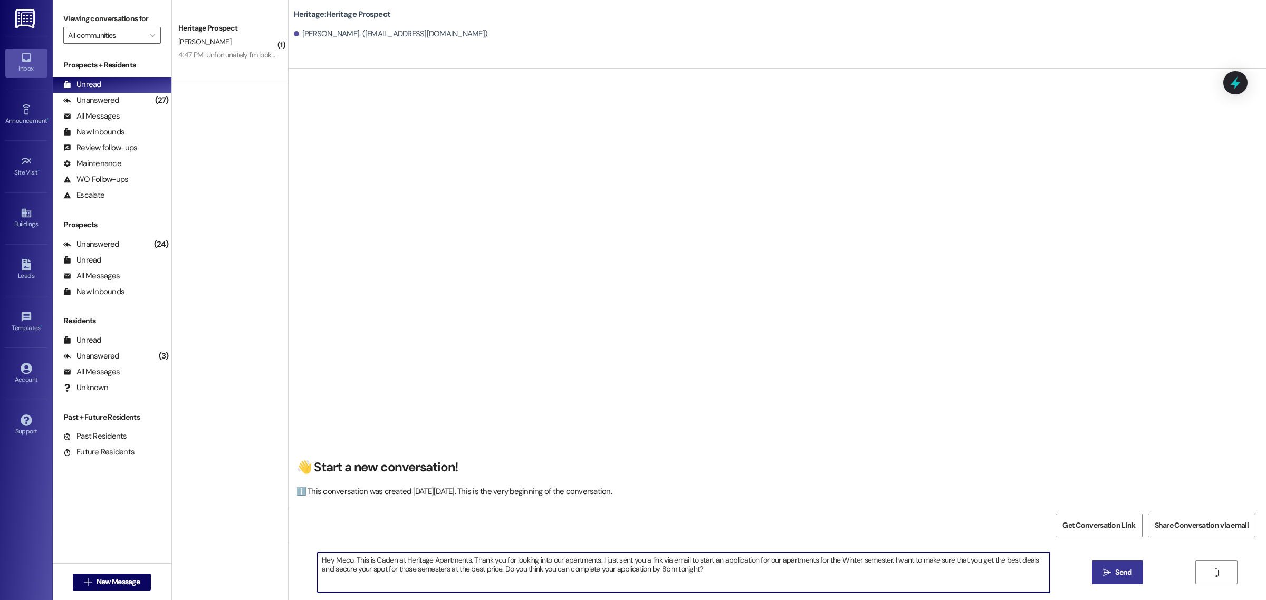
click at [347, 562] on textarea "Hey Meco. This is Caden at Heritage Apartments. Thank you for looking into our …" at bounding box center [684, 573] width 732 height 40
click at [754, 566] on textarea "Hey Rachel. This is Caden at Heritage Apartments. Thank you for looking into ou…" at bounding box center [684, 573] width 732 height 40
type textarea "Hey Rachel. This is Caden at Heritage Apartments. Thank you for looking into ou…"
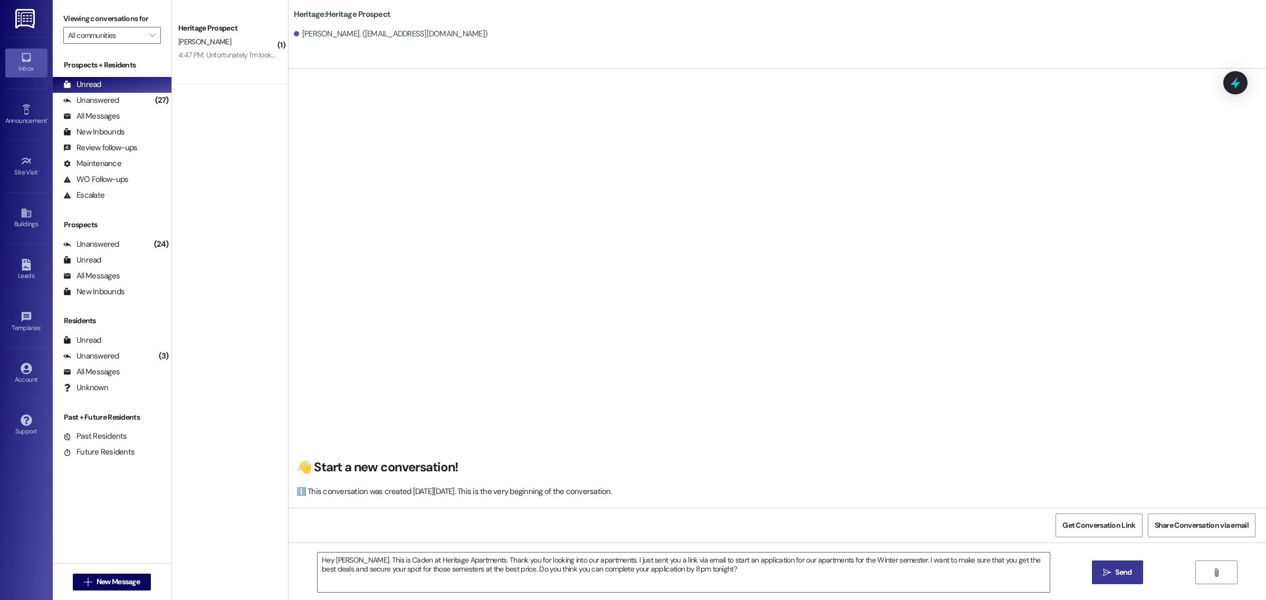
click at [1130, 573] on span "Send" at bounding box center [1123, 572] width 16 height 11
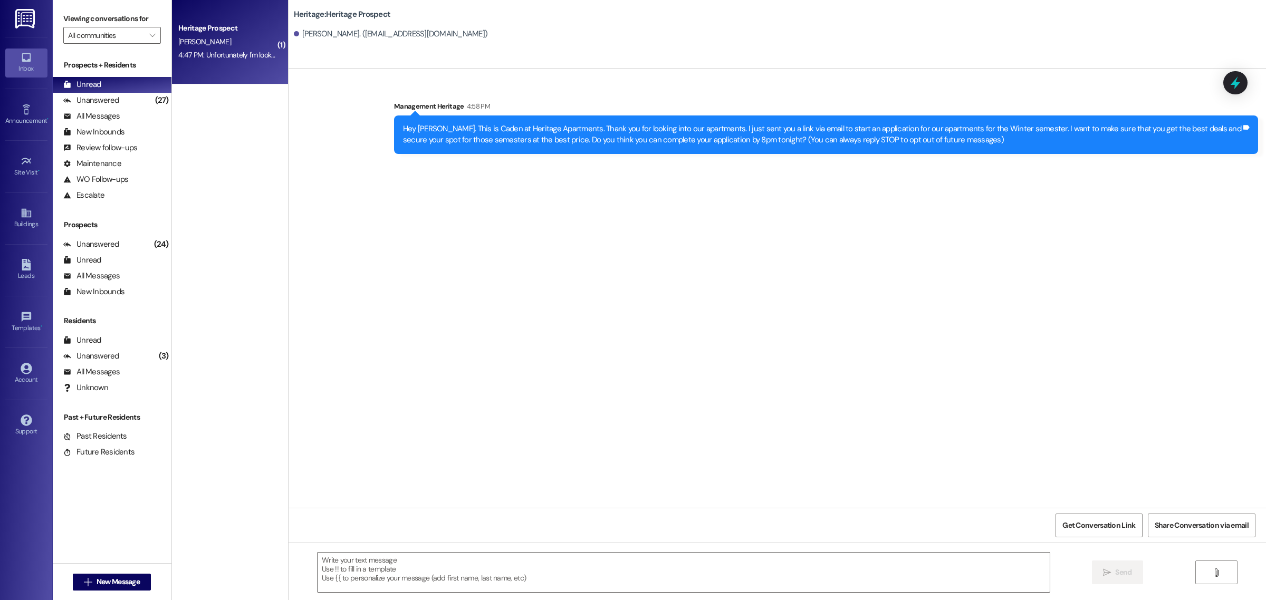
click at [225, 28] on div "Heritage Prospect" at bounding box center [227, 28] width 98 height 11
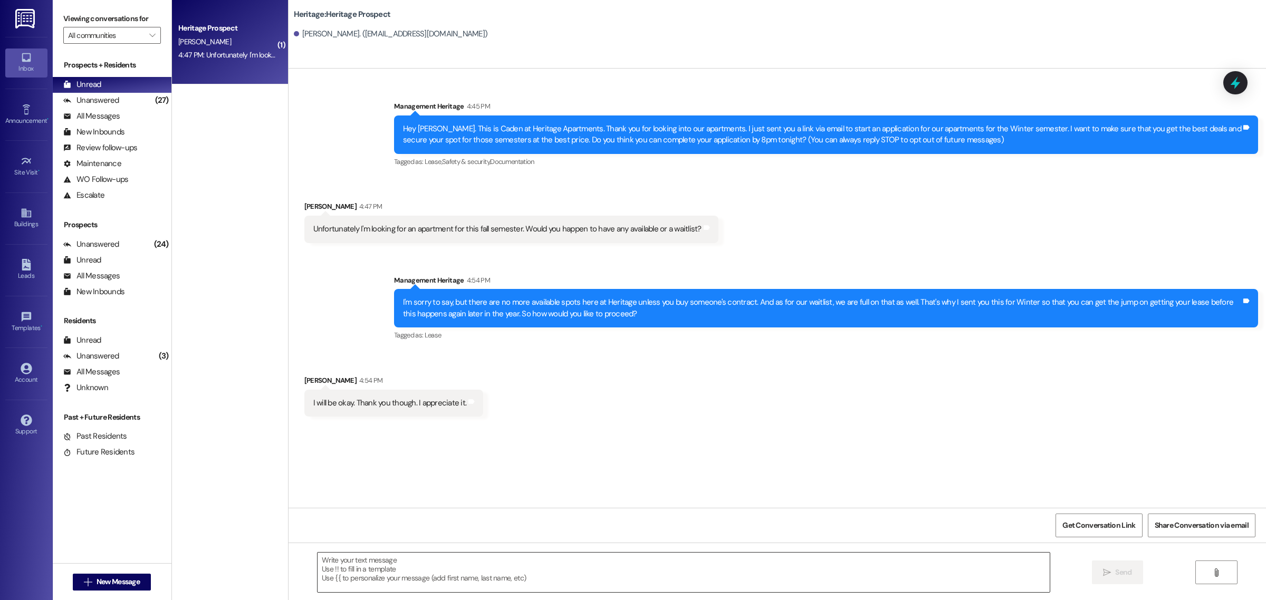
click at [356, 586] on textarea at bounding box center [684, 573] width 732 height 40
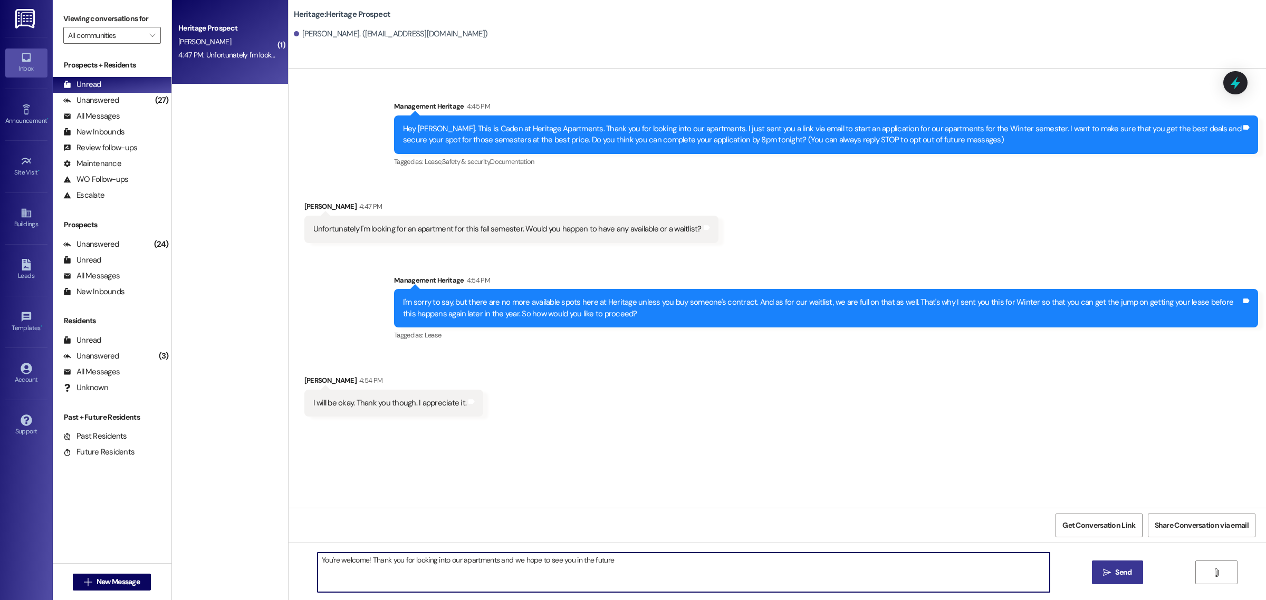
type textarea "You're welcome! Thank you for looking into our apartments and we hope to see yo…"
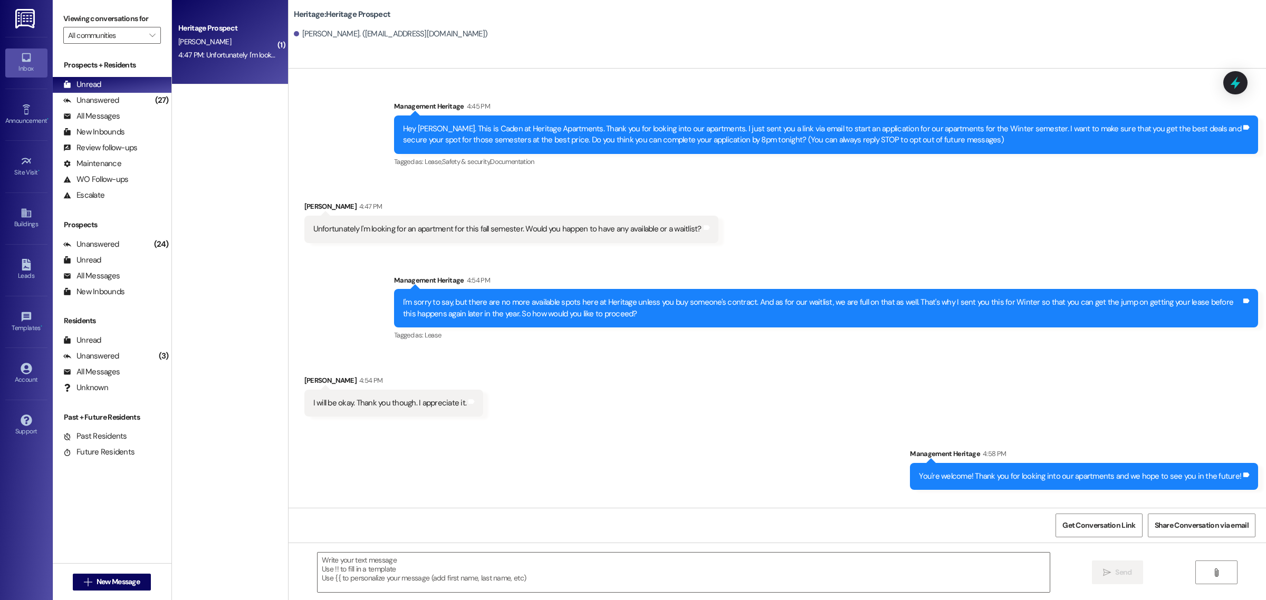
click at [222, 191] on div "( 1 ) Heritage Prospect K. Kunde 4:47 PM: Unfortunately I'm looking for an apar…" at bounding box center [230, 262] width 116 height 525
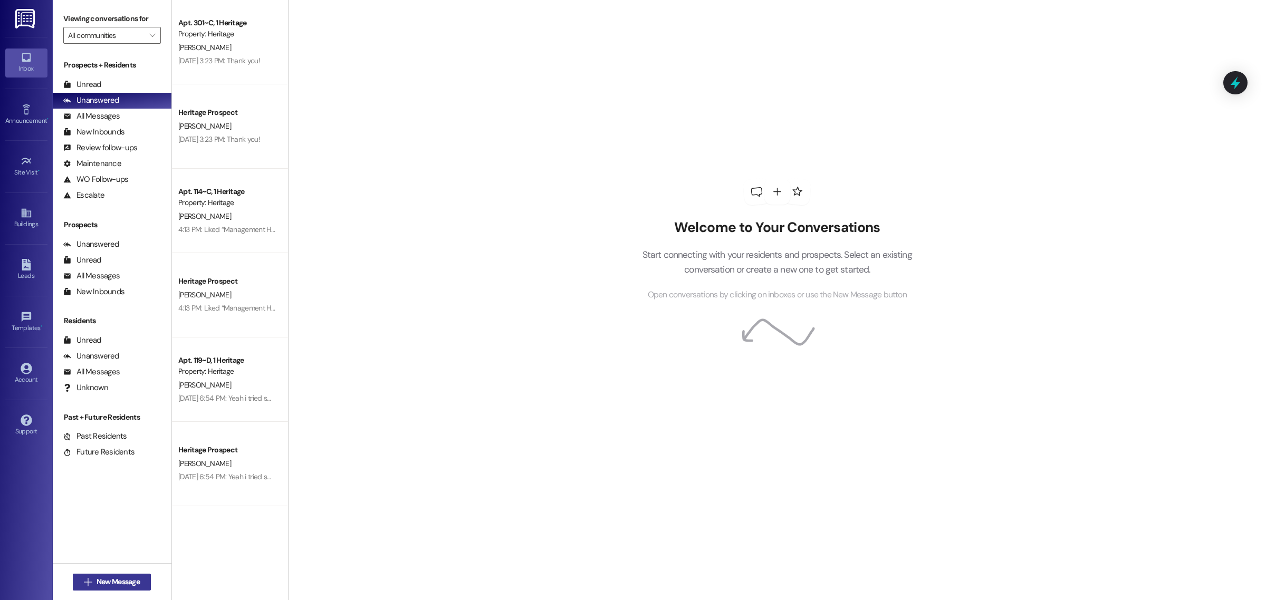
click at [132, 582] on span "New Message" at bounding box center [118, 582] width 43 height 11
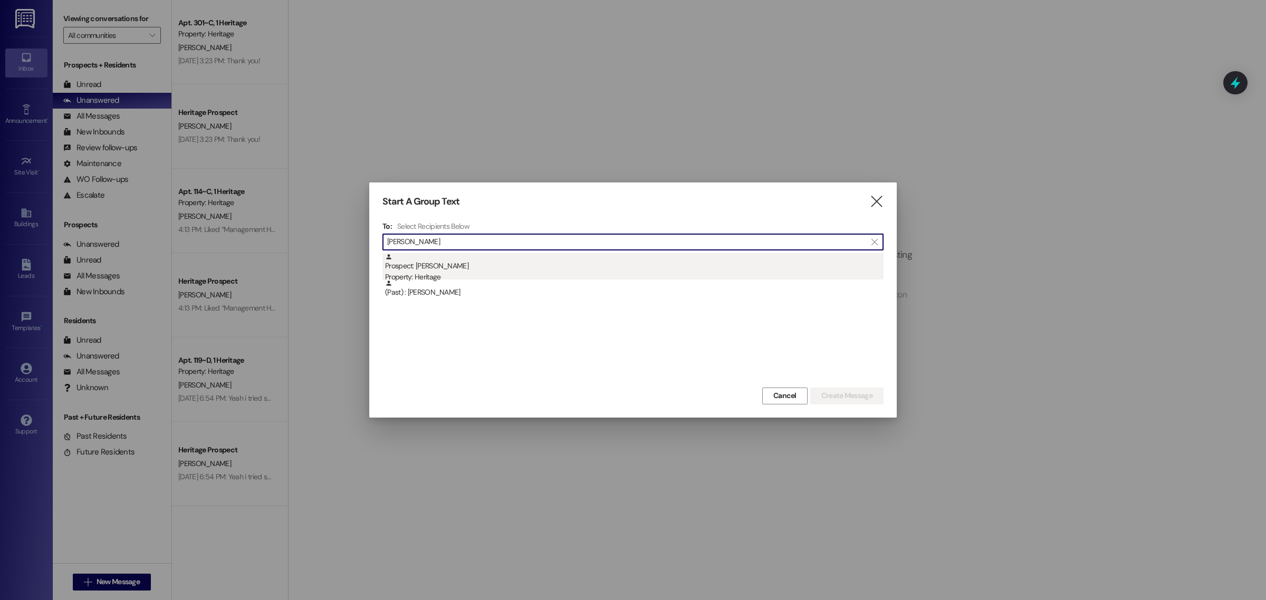
type input "[PERSON_NAME]"
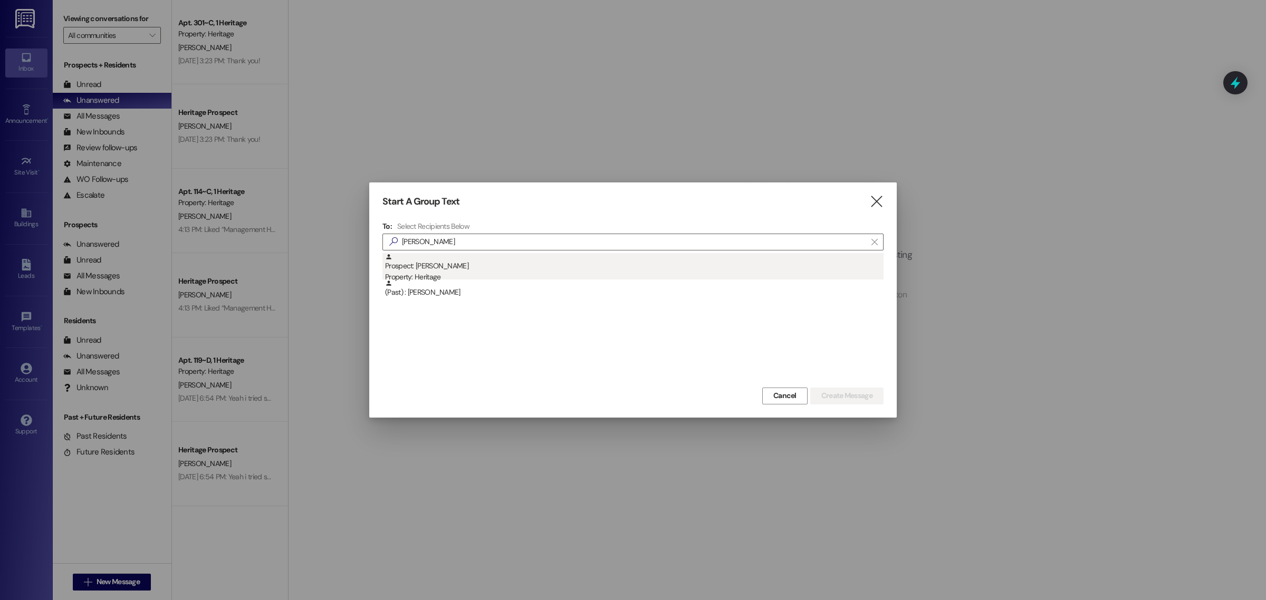
click at [442, 271] on div "Prospect: [PERSON_NAME] Property: Heritage" at bounding box center [634, 268] width 499 height 30
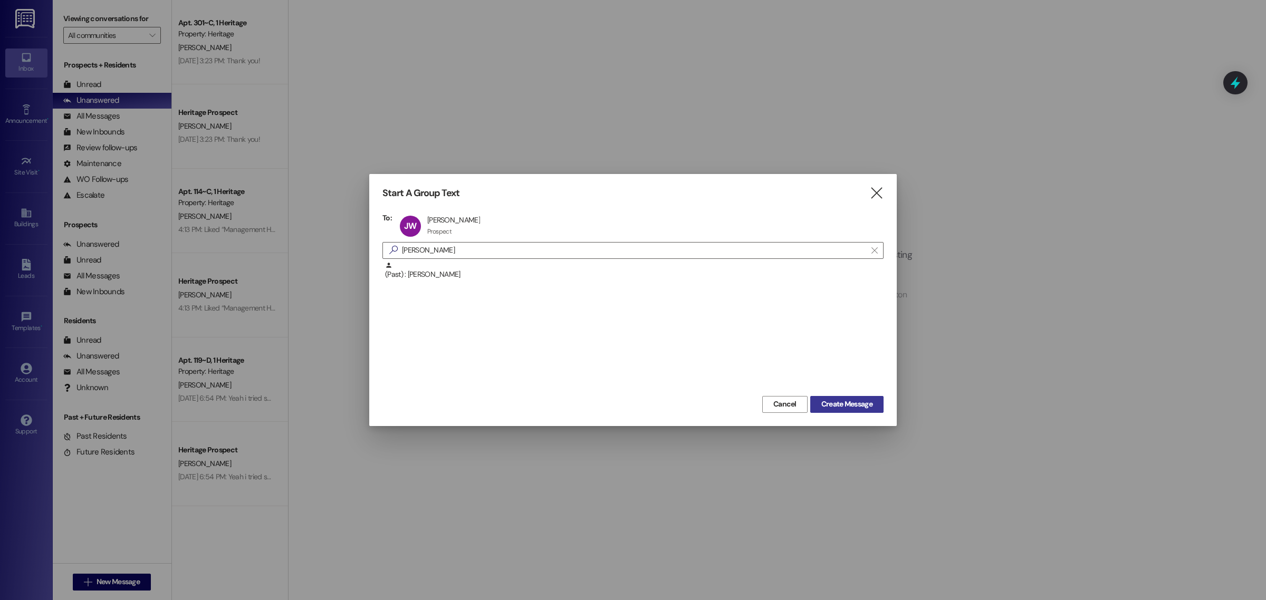
click at [839, 401] on span "Create Message" at bounding box center [846, 404] width 51 height 11
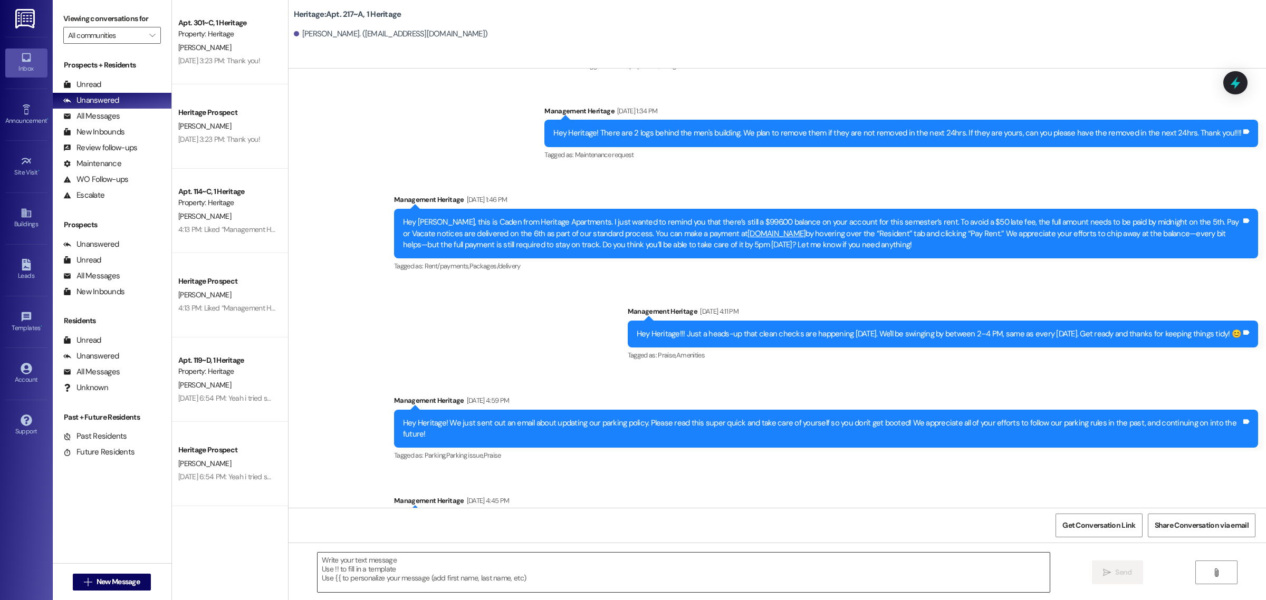
scroll to position [9520, 0]
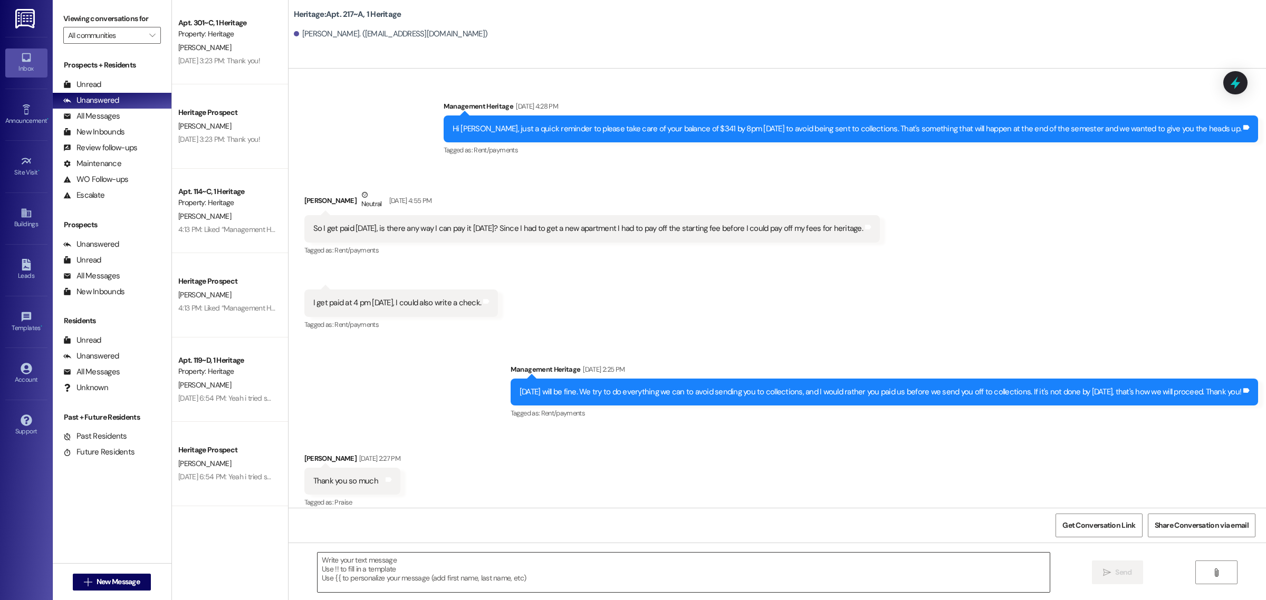
click at [446, 586] on textarea at bounding box center [684, 573] width 732 height 40
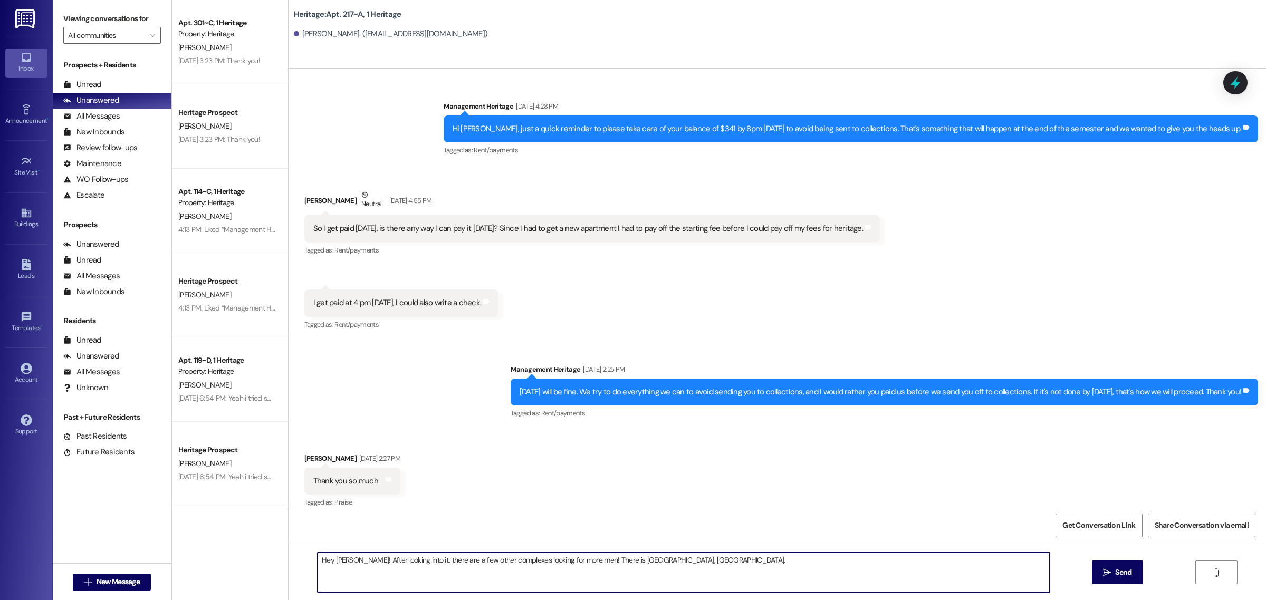
click at [797, 568] on textarea "Hey [PERSON_NAME]! After looking into it, there are a few other complexes looki…" at bounding box center [684, 573] width 732 height 40
click at [723, 563] on textarea "Hey [PERSON_NAME]! After looking into it, there are a few other complexes looki…" at bounding box center [684, 573] width 732 height 40
type textarea "Hey [PERSON_NAME]! After looking into it, there are a few other complexes looki…"
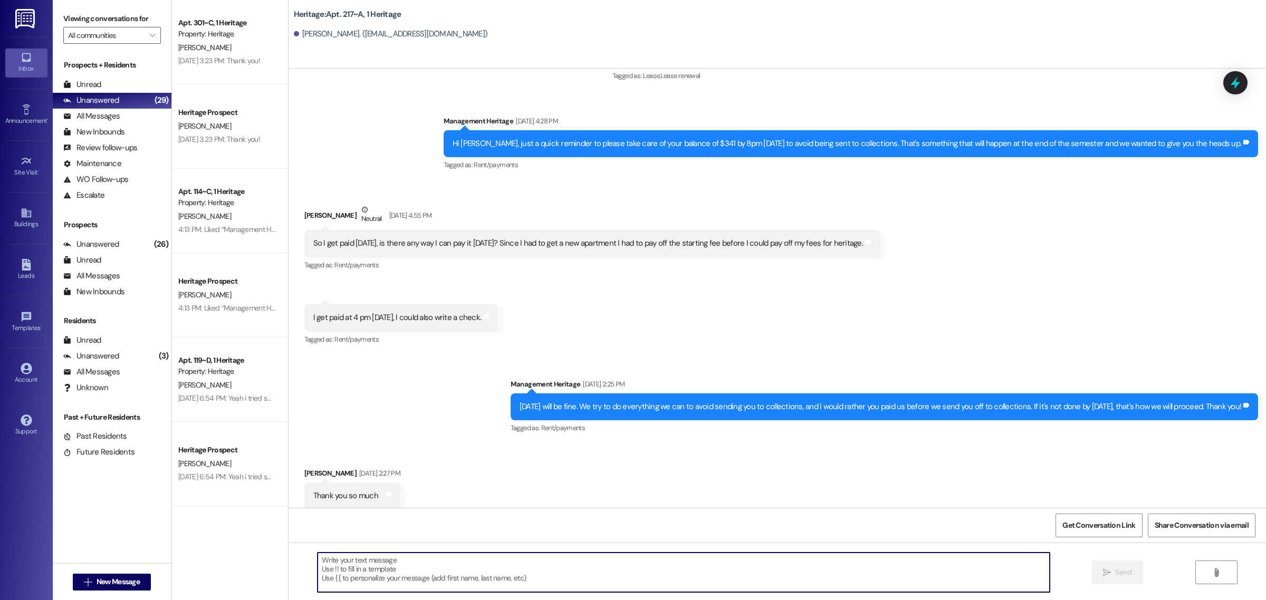
scroll to position [9668, 0]
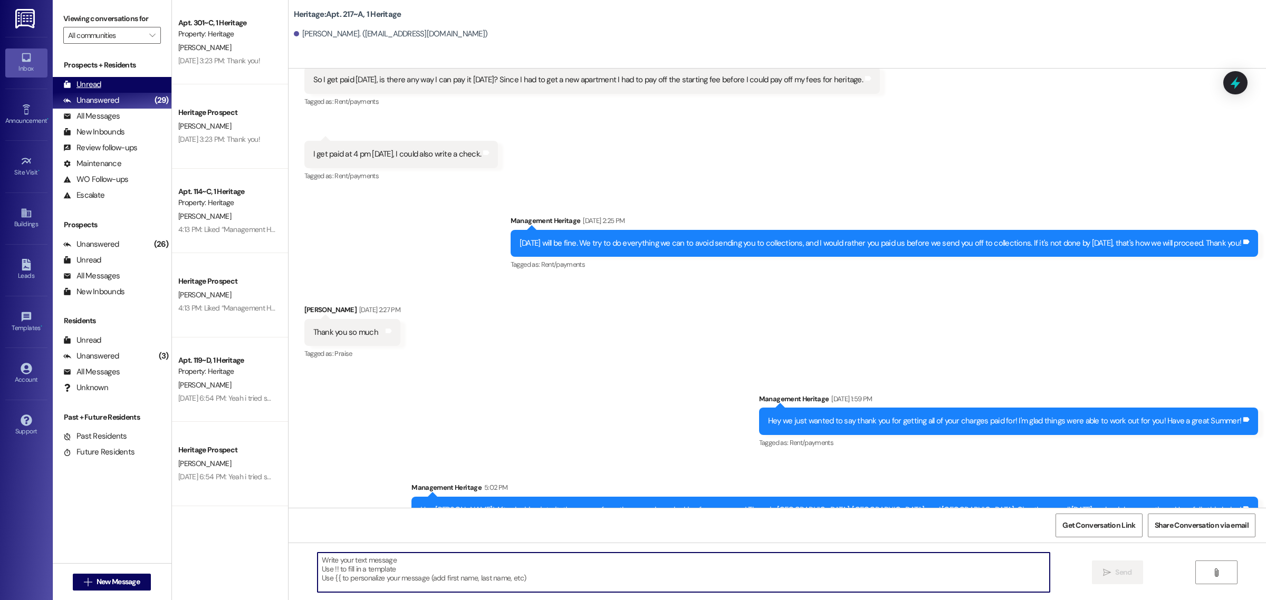
click at [108, 78] on div "Unread (0)" at bounding box center [112, 85] width 119 height 16
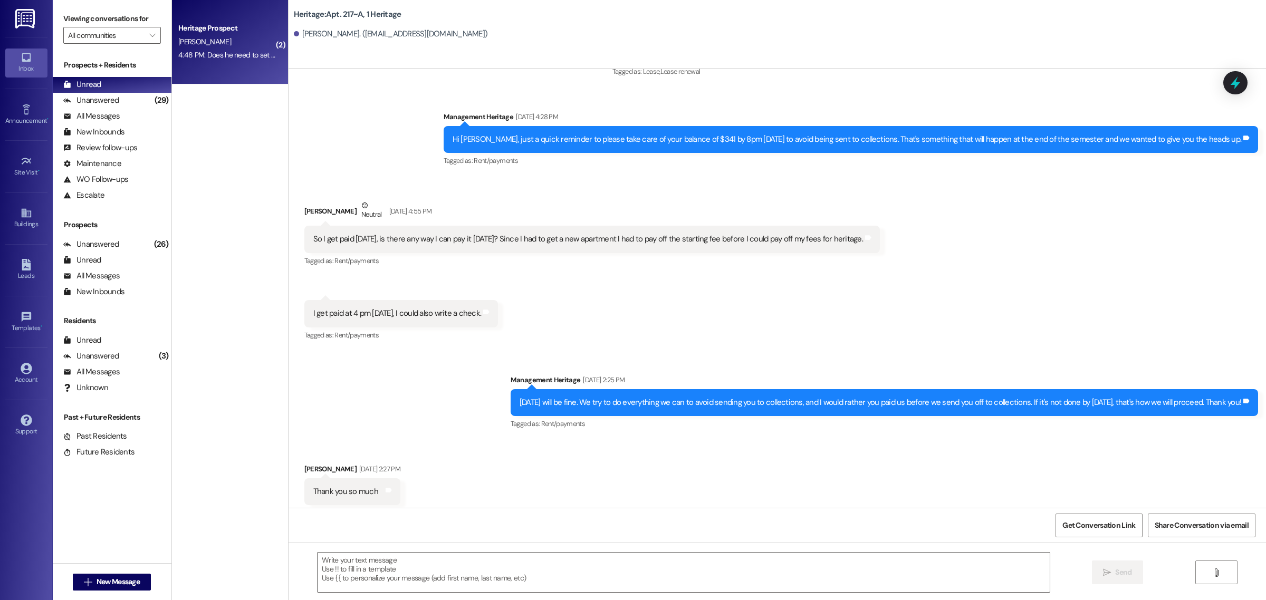
scroll to position [9505, 0]
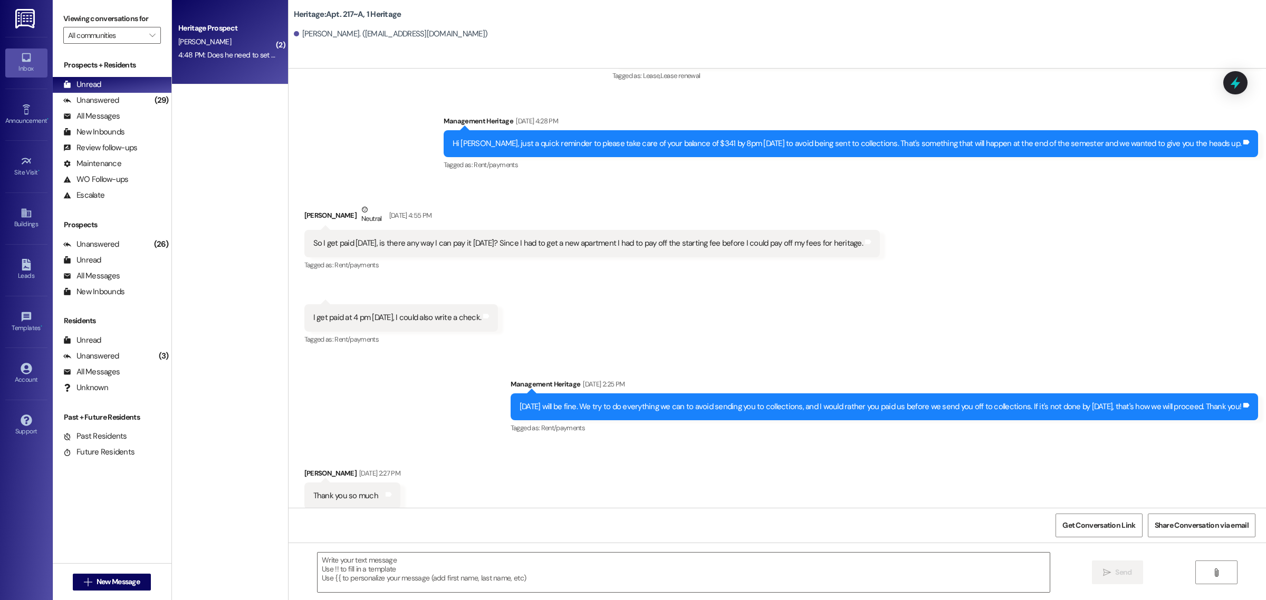
click at [254, 49] on div "4:48 PM: Does he need to set up an account or does he use mine? 4:48 PM: Does h…" at bounding box center [227, 55] width 100 height 13
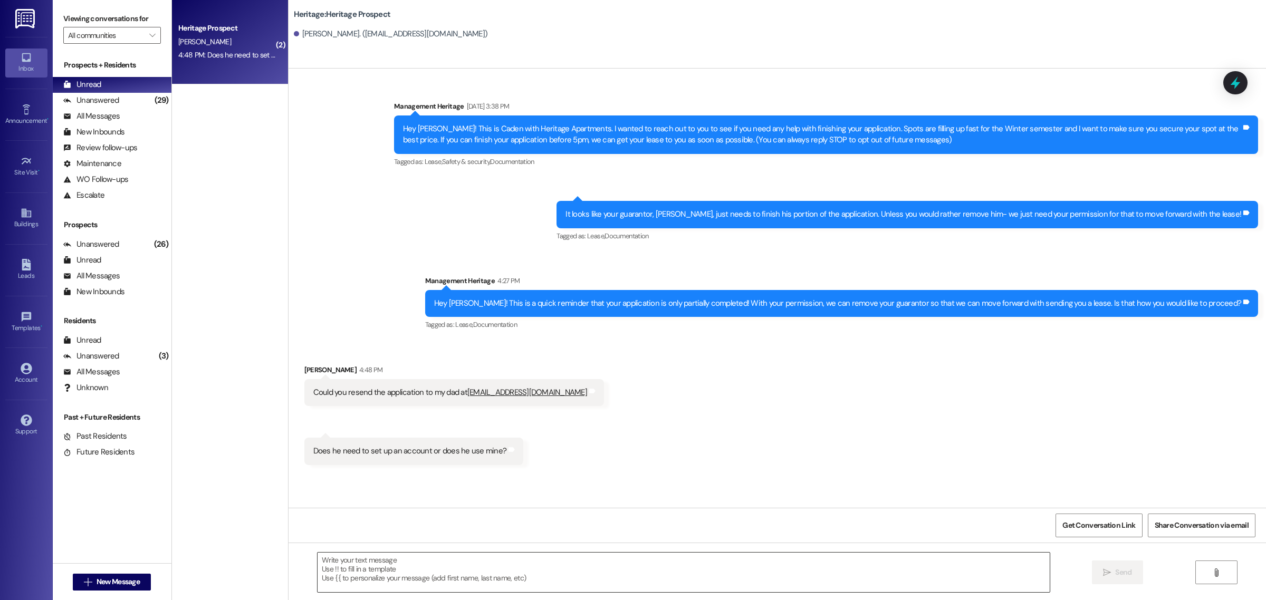
click at [373, 576] on textarea at bounding box center [684, 573] width 732 height 40
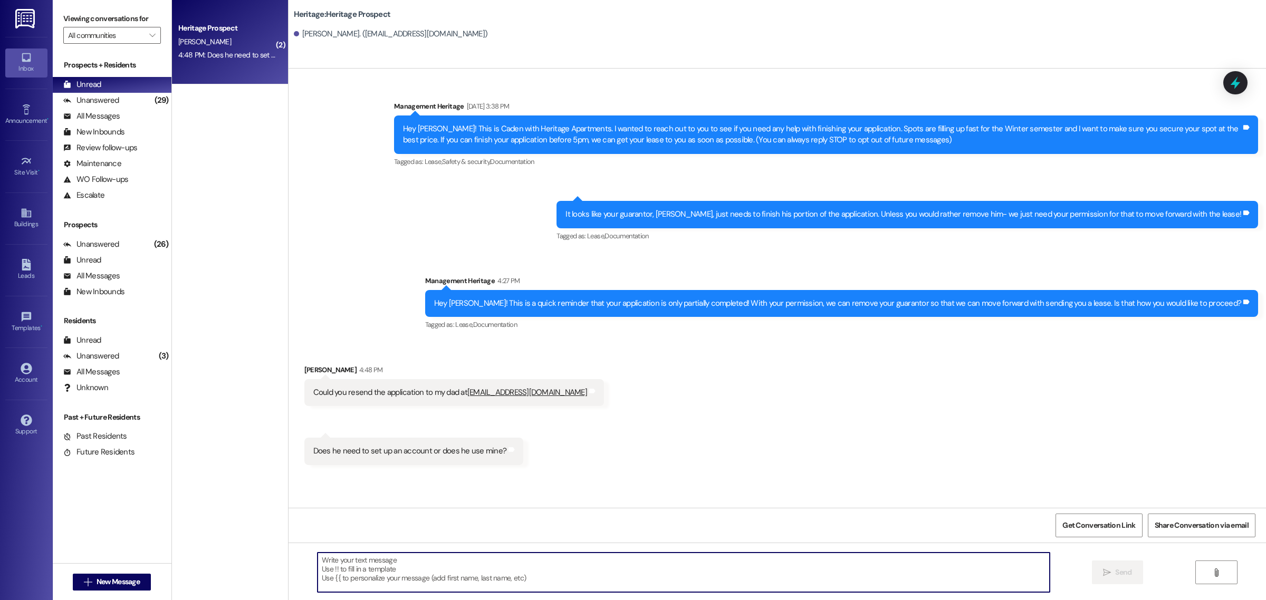
click at [355, 571] on textarea at bounding box center [684, 573] width 732 height 40
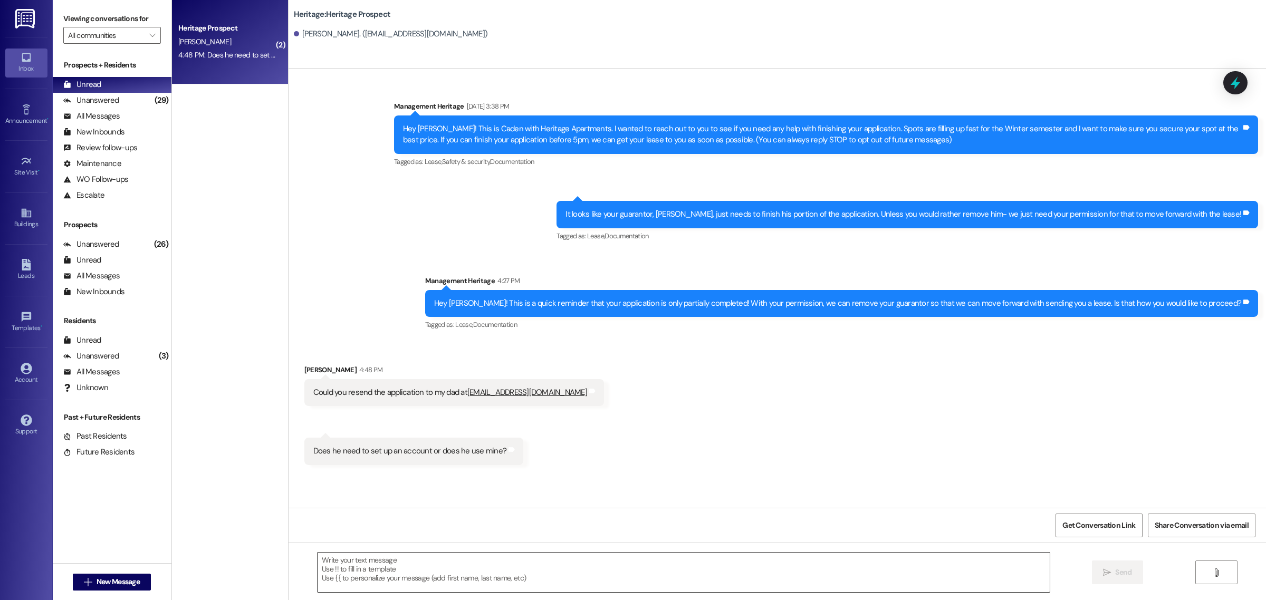
click at [428, 560] on textarea at bounding box center [684, 573] width 732 height 40
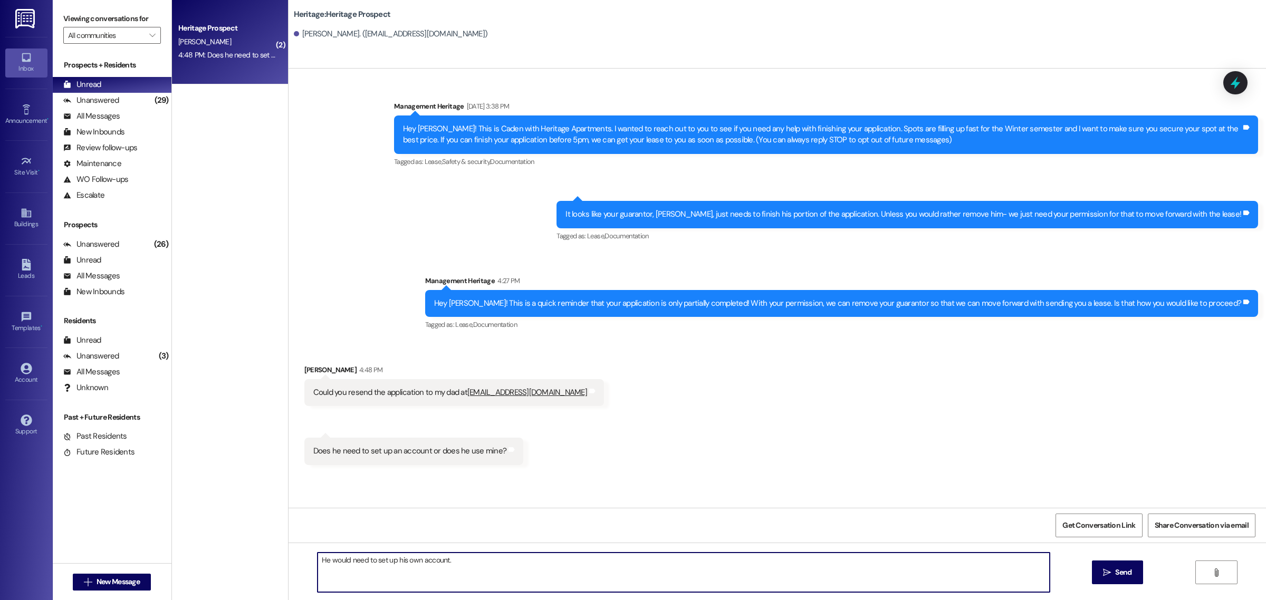
click at [471, 564] on textarea "He would need to set up his own account." at bounding box center [684, 573] width 732 height 40
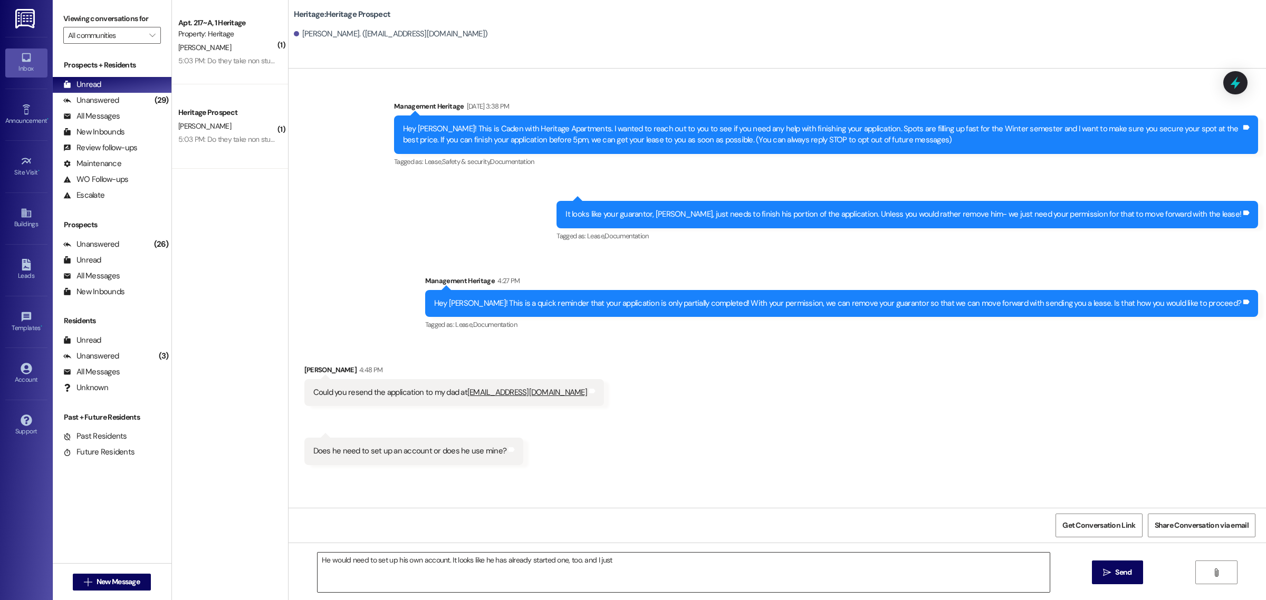
click at [639, 558] on textarea "He would need to set up his own account. It looks like he has already started o…" at bounding box center [684, 573] width 732 height 40
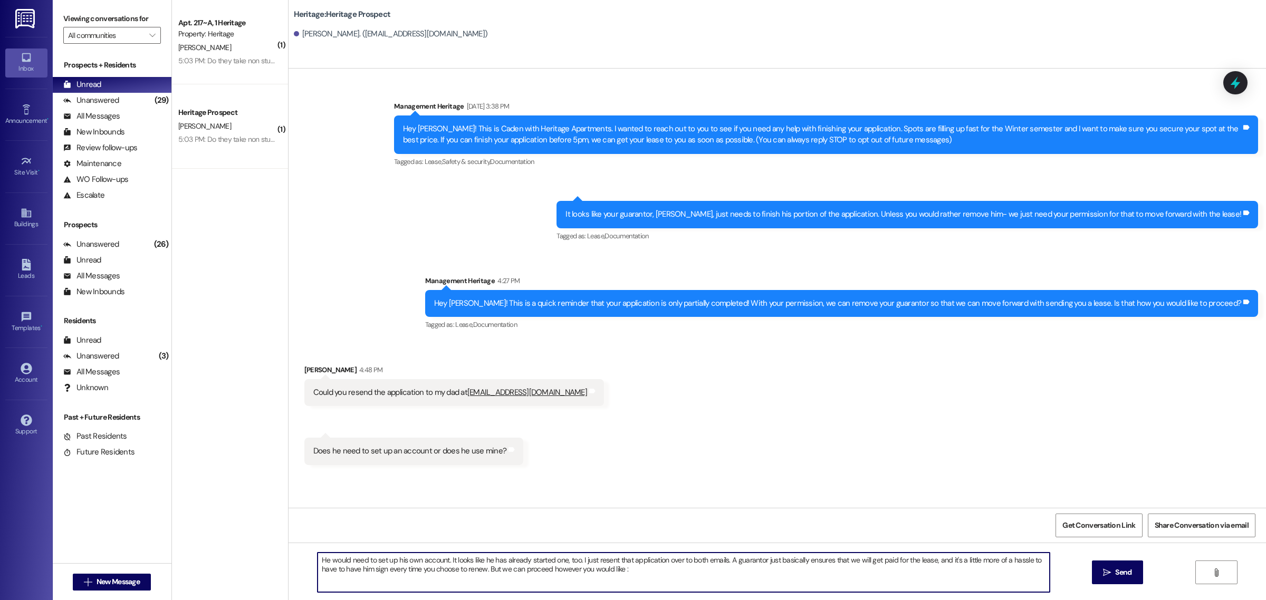
type textarea "He would need to set up his own account. It looks like he has already started o…"
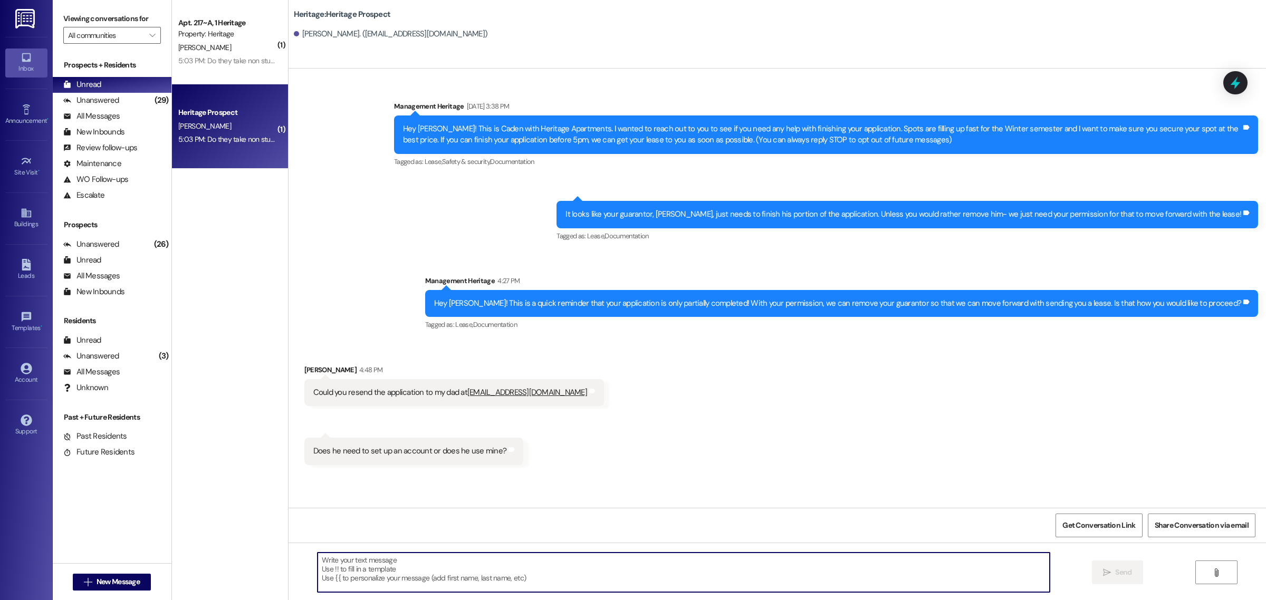
click at [241, 149] on div "Heritage Prospect [PERSON_NAME] 5:03 PM: Do they take non students? 5:03 PM: Do…" at bounding box center [230, 126] width 116 height 84
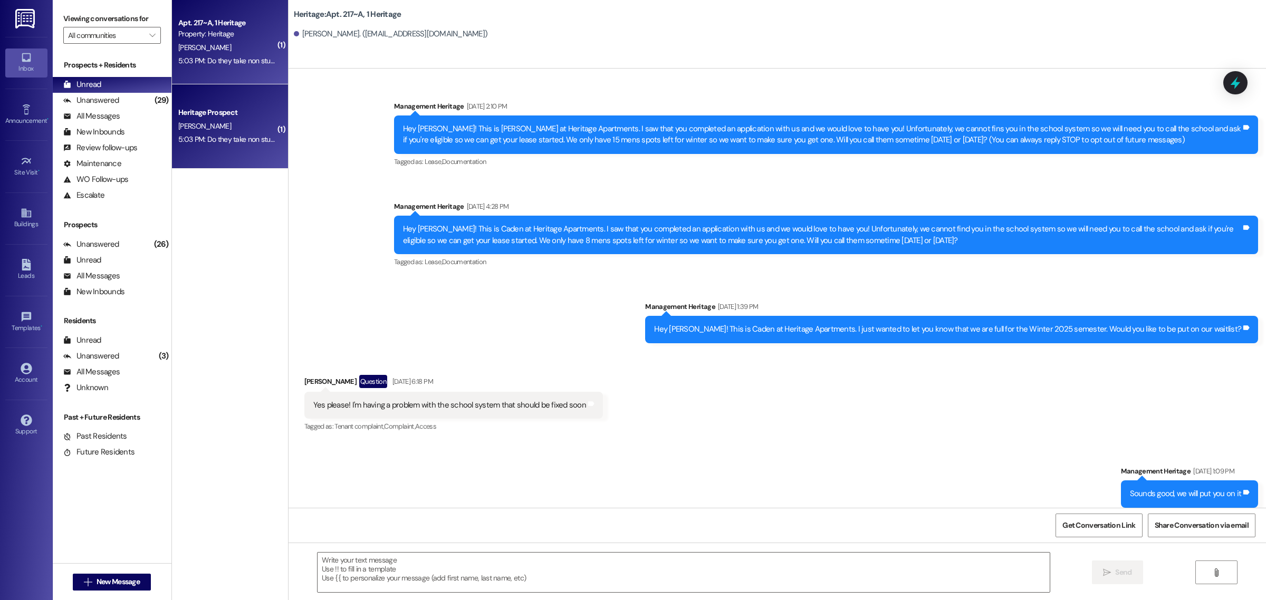
scroll to position [9760, 0]
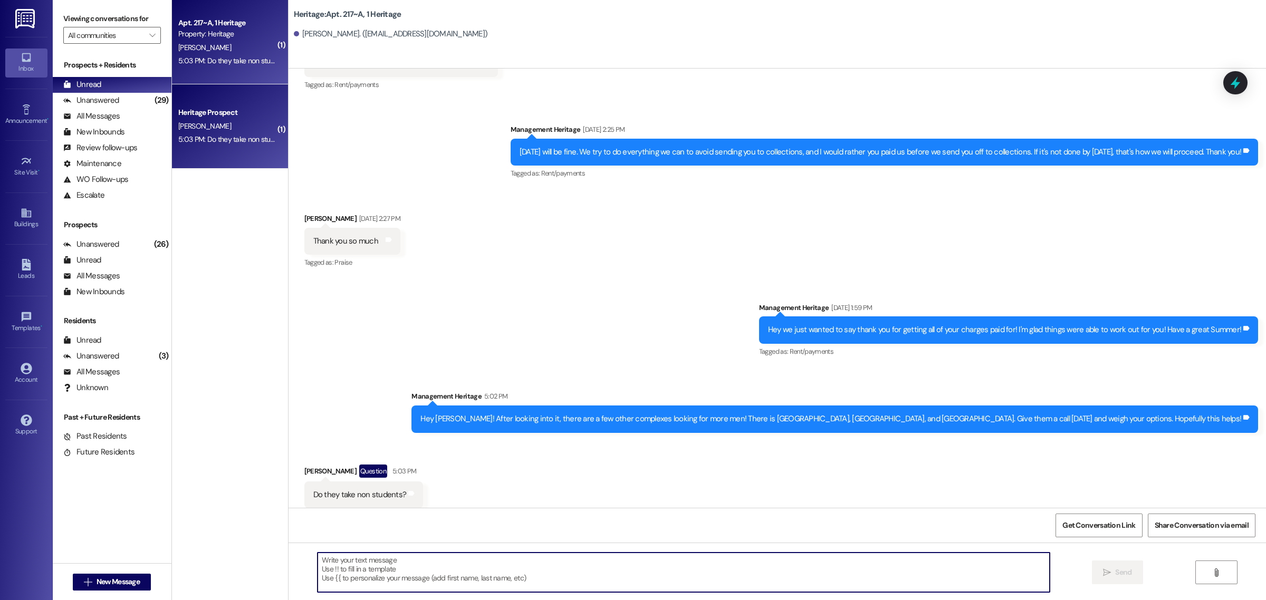
click at [355, 568] on textarea at bounding box center [684, 573] width 732 height 40
type textarea "No, that is all student housing."
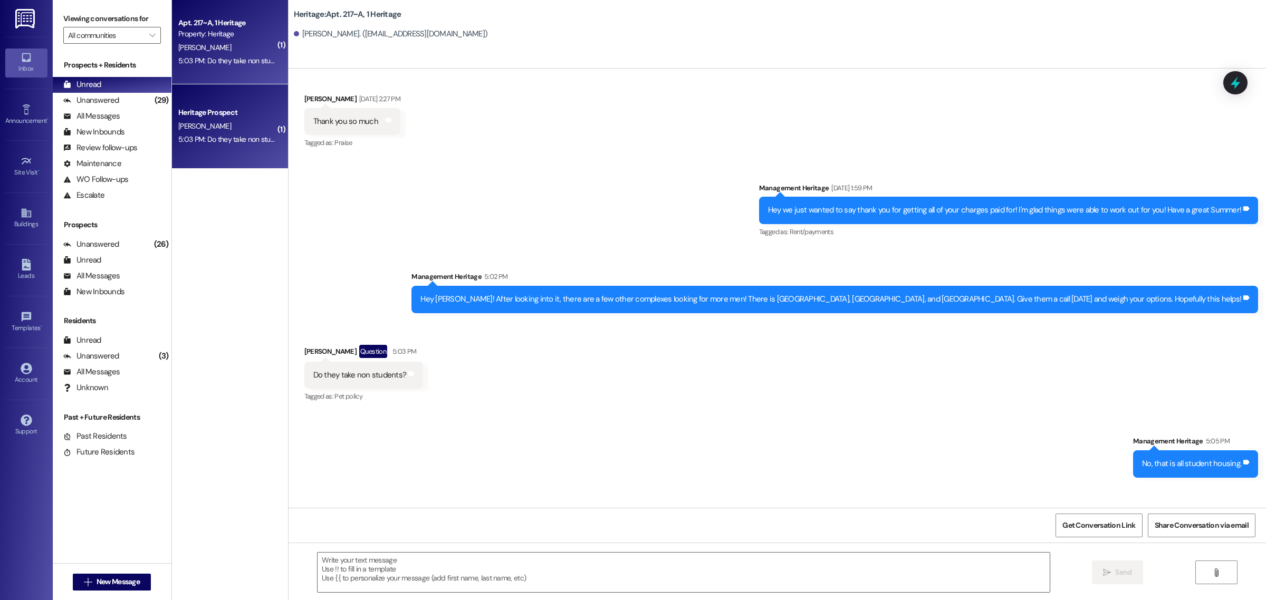
scroll to position [9906, 0]
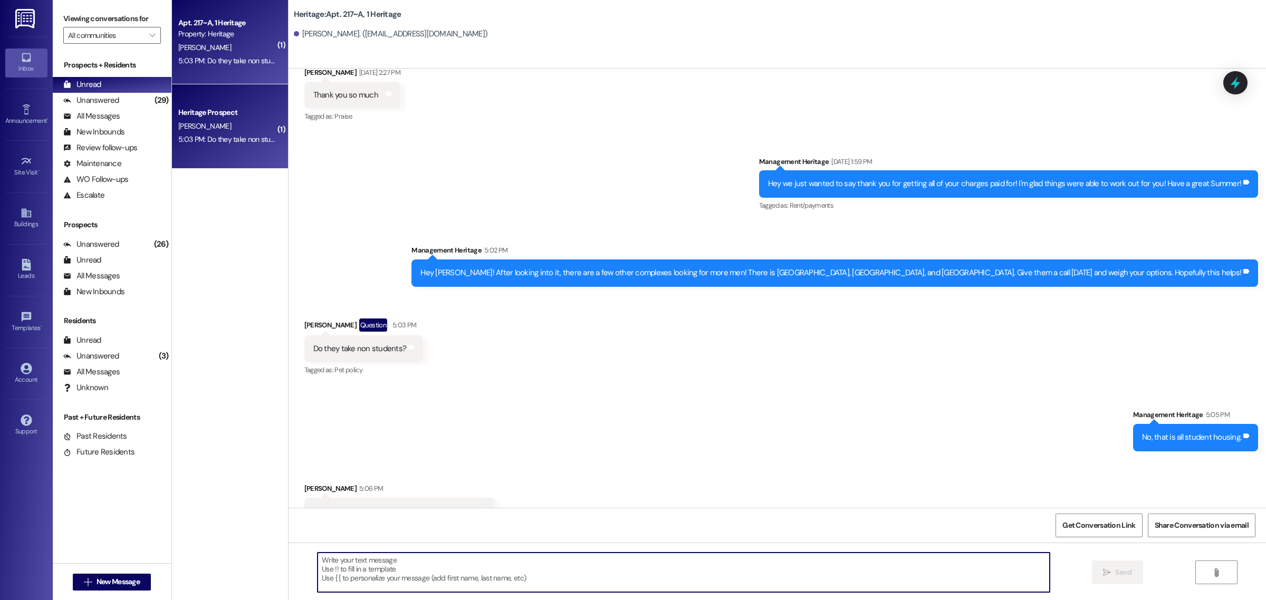
drag, startPoint x: 333, startPoint y: 566, endPoint x: 338, endPoint y: 562, distance: 6.4
click at [333, 566] on textarea at bounding box center [684, 573] width 732 height 40
click at [351, 561] on textarea "Let me look somewhere else and then I will get back with you [DATE]" at bounding box center [684, 573] width 732 height 40
click at [564, 563] on textarea "Let me try somewhere else and then I will get back with you [DATE]" at bounding box center [684, 573] width 732 height 40
type textarea "Let me try somewhere else and then I will get back with you [DATE]!"
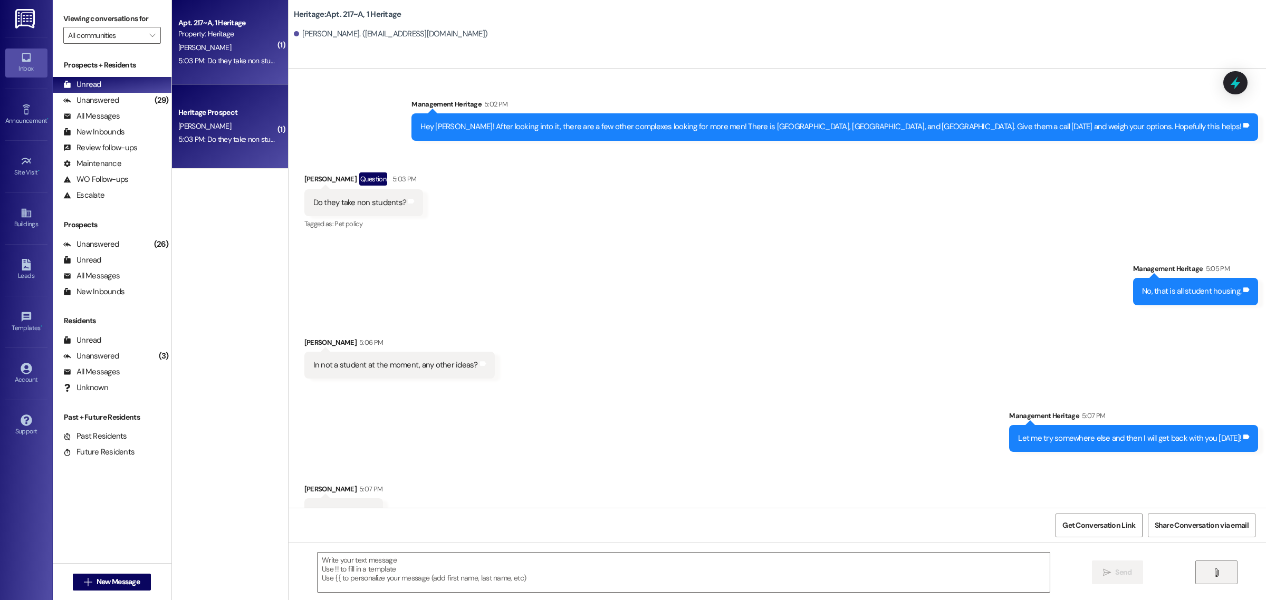
scroll to position [10053, 0]
